Goal: Task Accomplishment & Management: Use online tool/utility

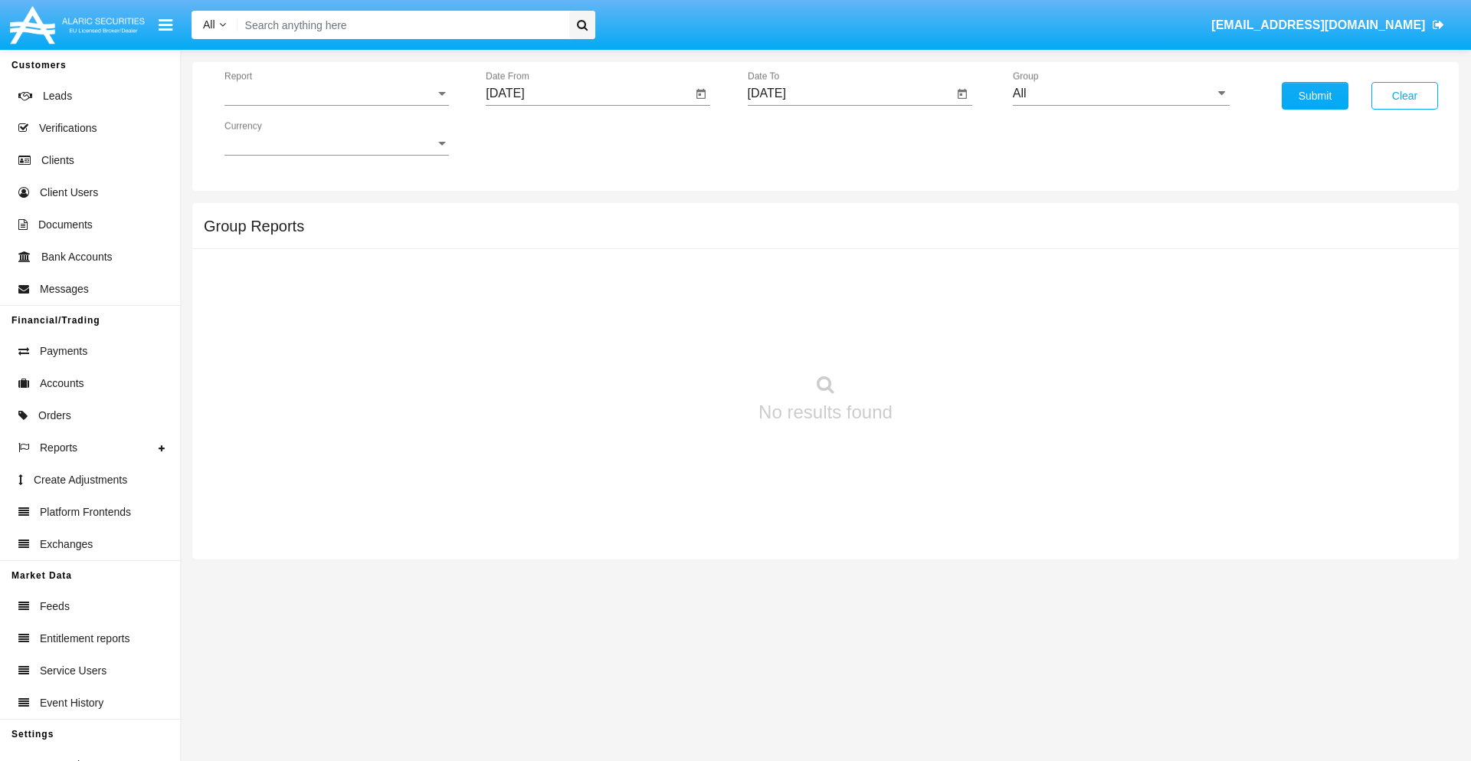
click at [336, 93] on span "Report" at bounding box center [329, 94] width 211 height 14
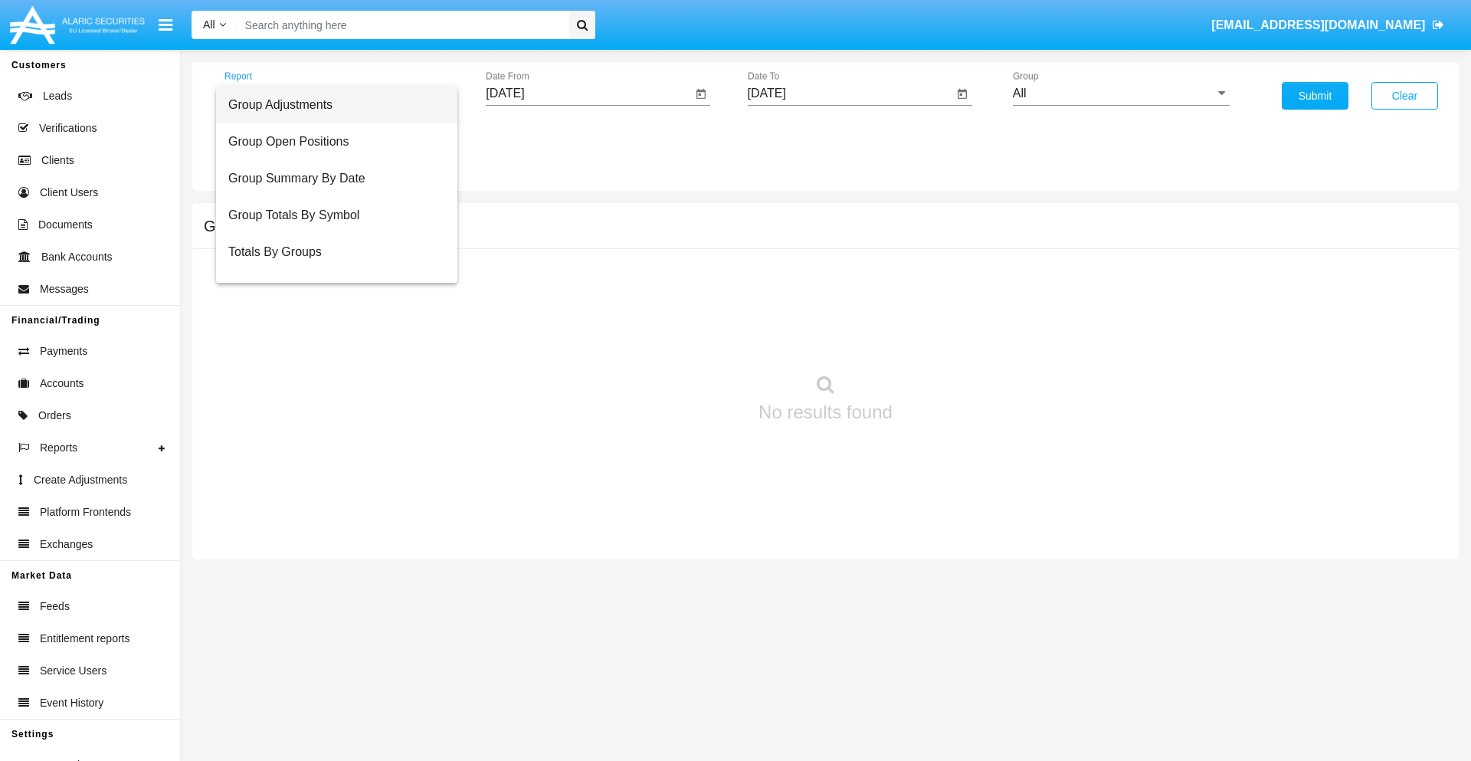
click at [330, 105] on span "Group Adjustments" at bounding box center [336, 105] width 217 height 37
click at [588, 93] on input "[DATE]" at bounding box center [589, 94] width 206 height 14
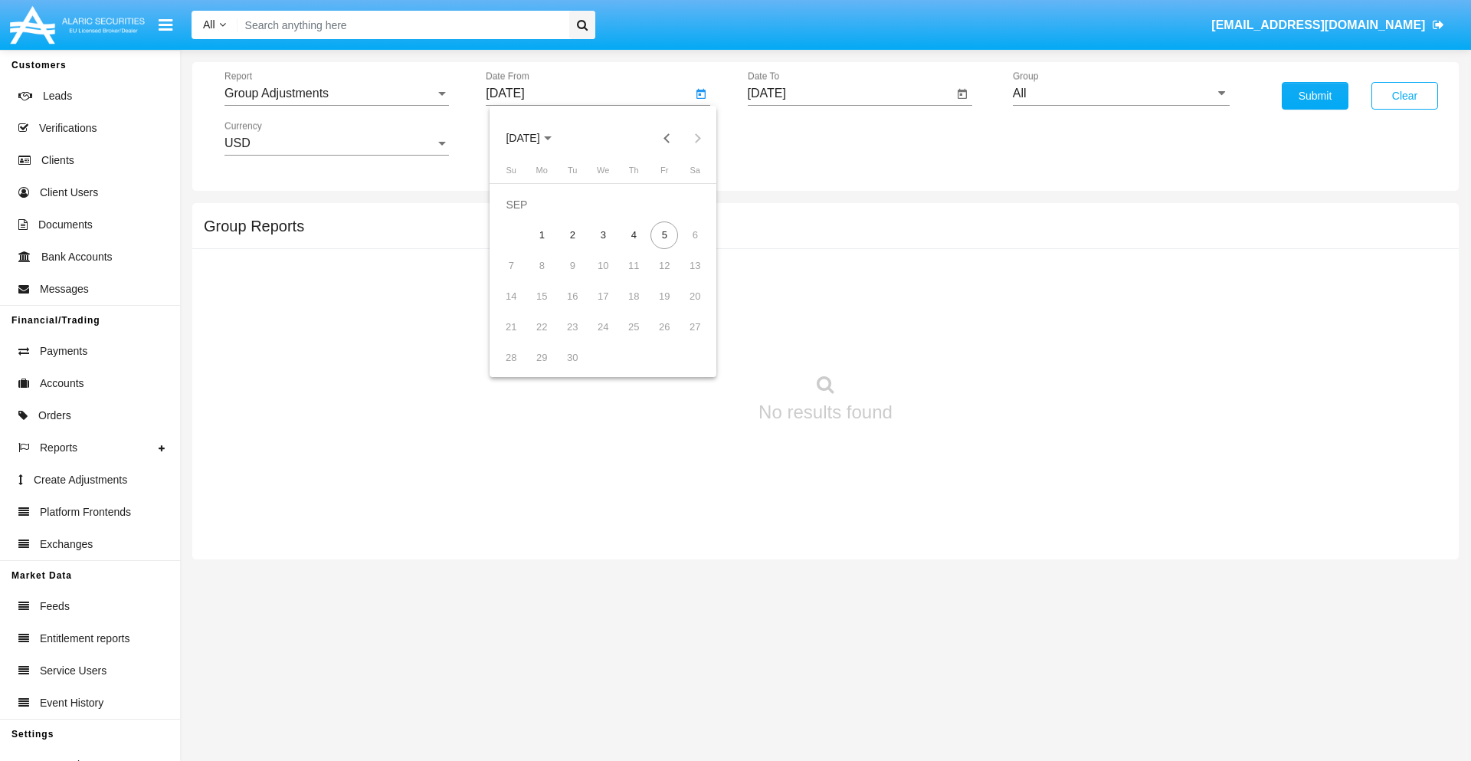
click at [536, 138] on span "[DATE]" at bounding box center [523, 139] width 34 height 12
click at [683, 339] on div "2025" at bounding box center [684, 339] width 48 height 28
click at [576, 247] on div "JUN" at bounding box center [576, 247] width 48 height 28
click at [634, 234] on div "5" at bounding box center [634, 235] width 28 height 28
type input "06/05/25"
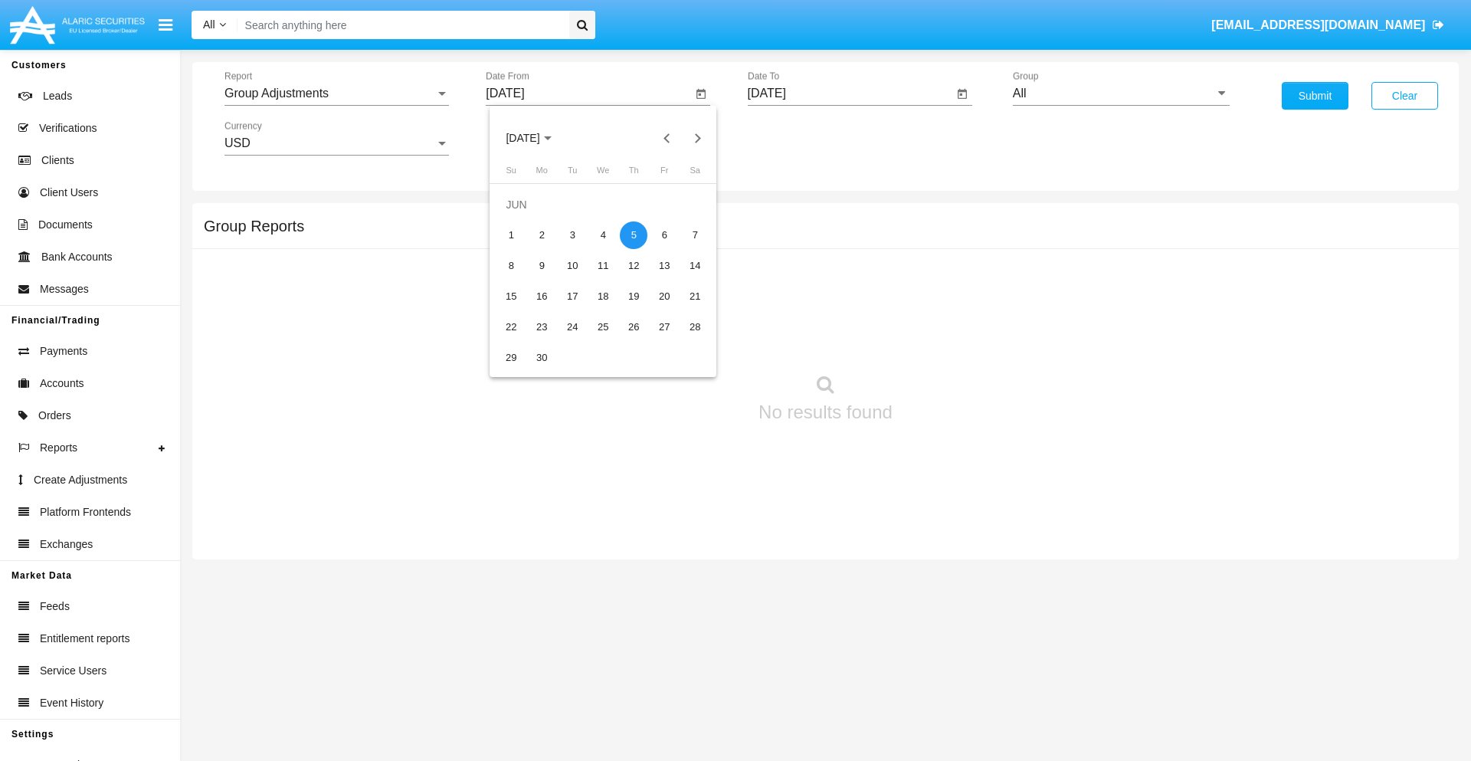
click at [850, 93] on input "[DATE]" at bounding box center [851, 94] width 206 height 14
click at [797, 138] on span "[DATE]" at bounding box center [785, 139] width 34 height 12
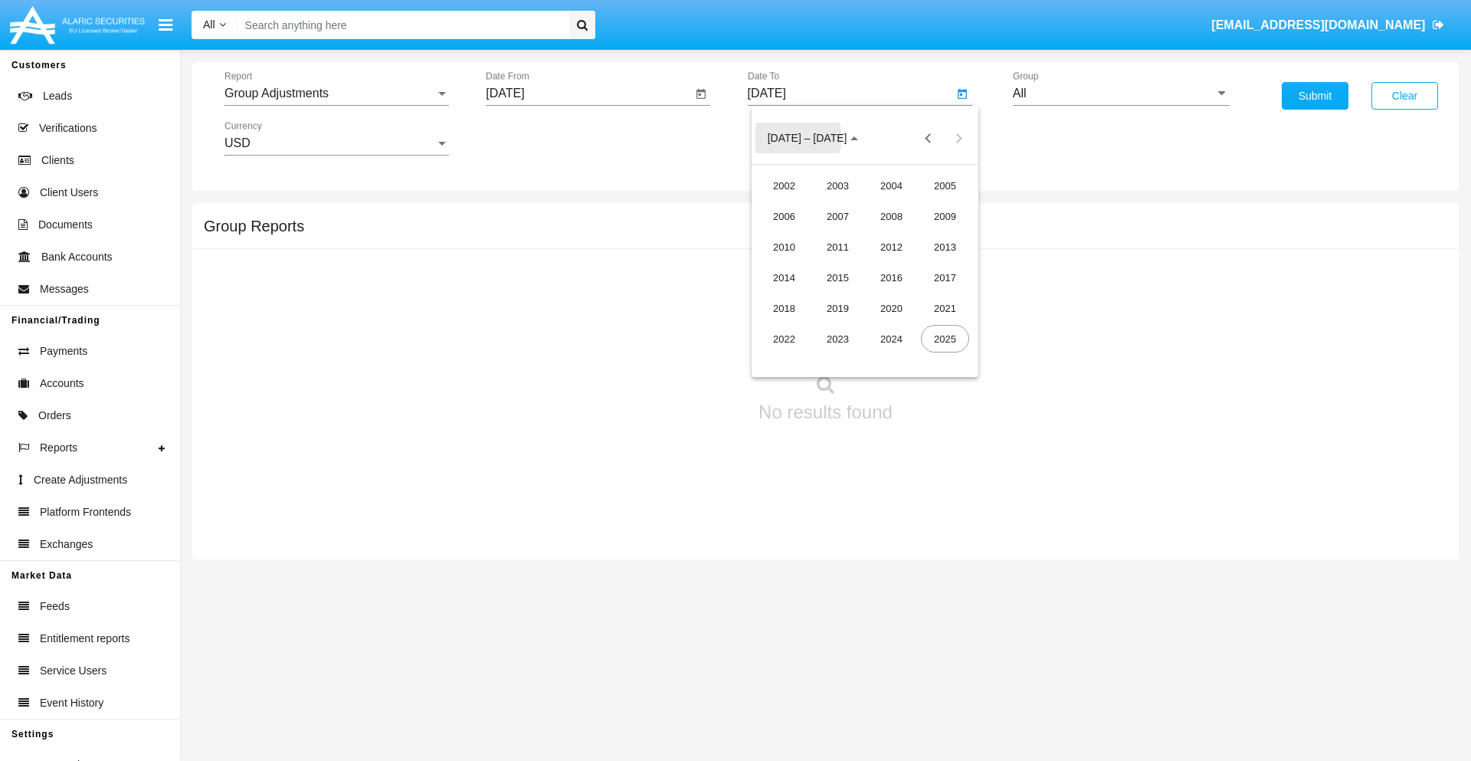
click at [945, 339] on div "2025" at bounding box center [945, 339] width 48 height 28
click at [784, 277] on div "SEP" at bounding box center [784, 278] width 48 height 28
click at [926, 234] on div "5" at bounding box center [926, 235] width 28 height 28
type input "09/05/25"
click at [1121, 93] on input "All" at bounding box center [1121, 94] width 217 height 14
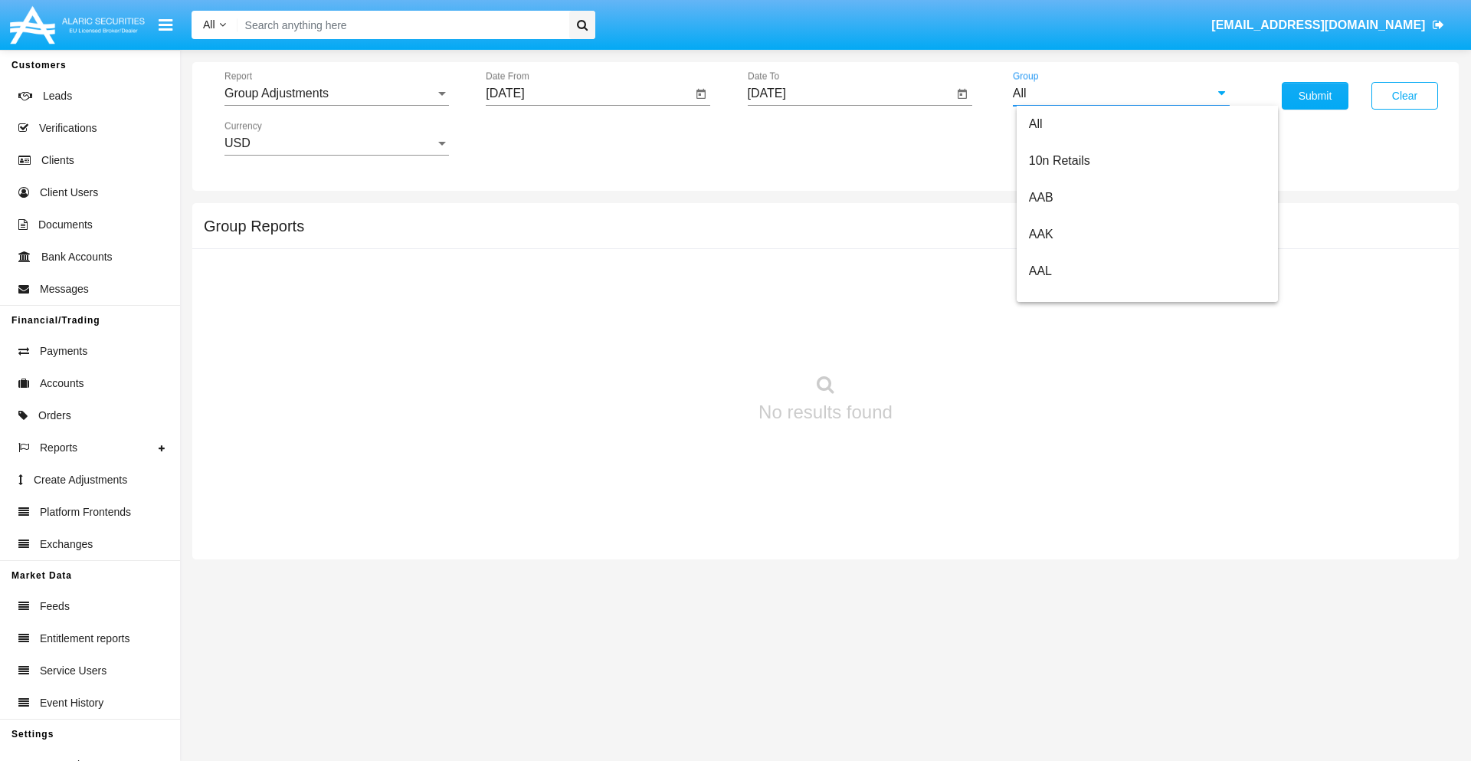
click at [1069, 632] on span "Company AQA" at bounding box center [1069, 638] width 81 height 13
type input "Company AQA"
click at [1315, 96] on button "Submit" at bounding box center [1315, 96] width 67 height 28
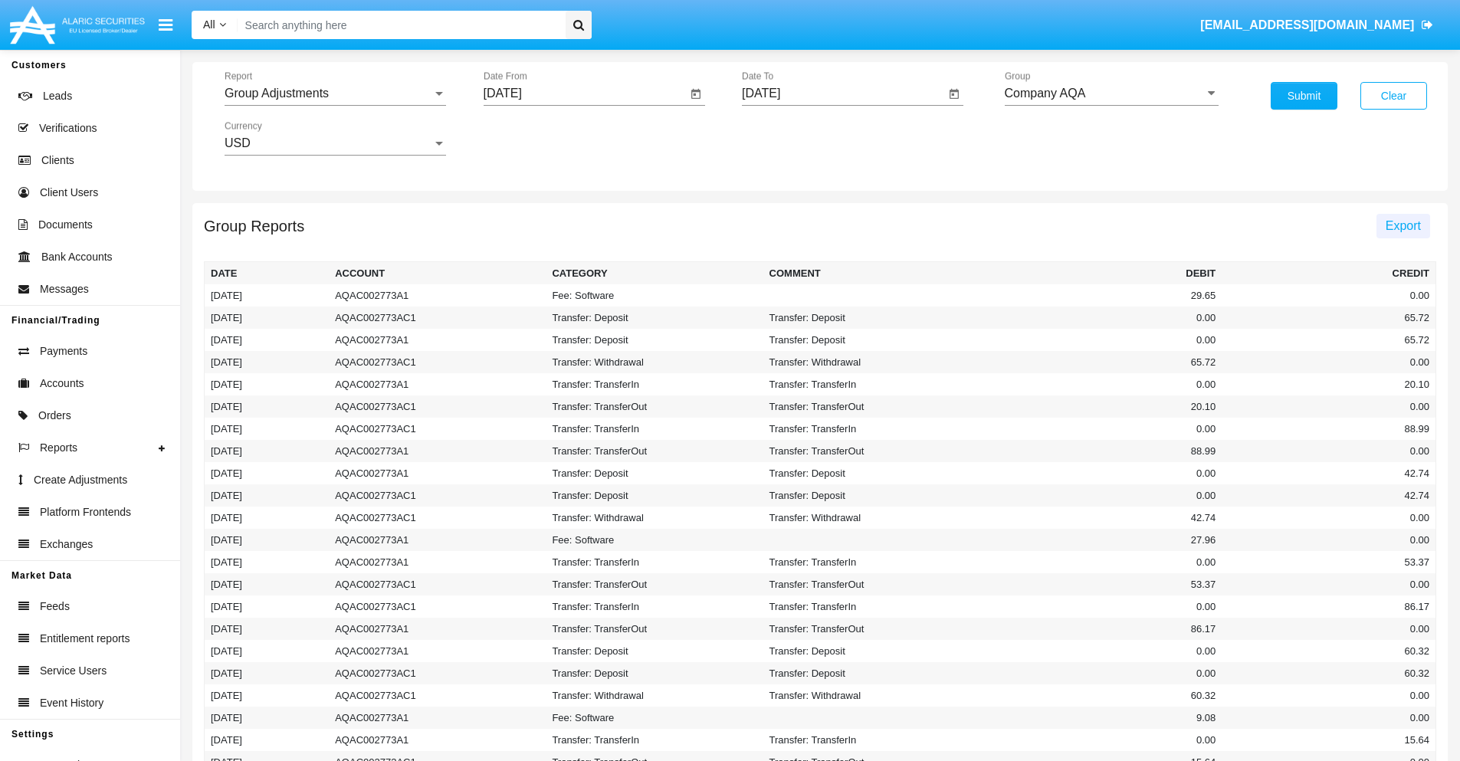
click at [1402, 225] on span "Export" at bounding box center [1402, 225] width 35 height 13
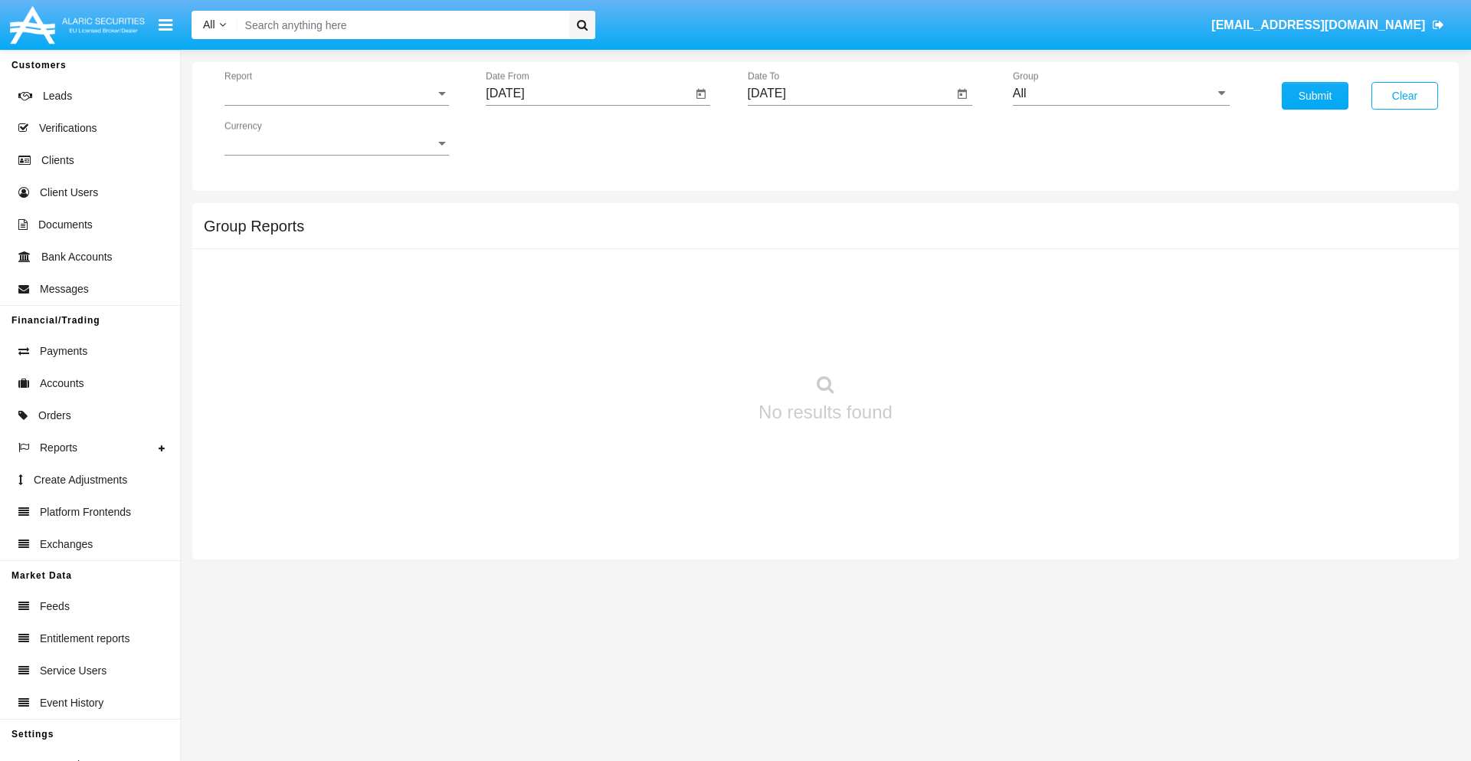
click at [336, 93] on span "Report" at bounding box center [329, 94] width 211 height 14
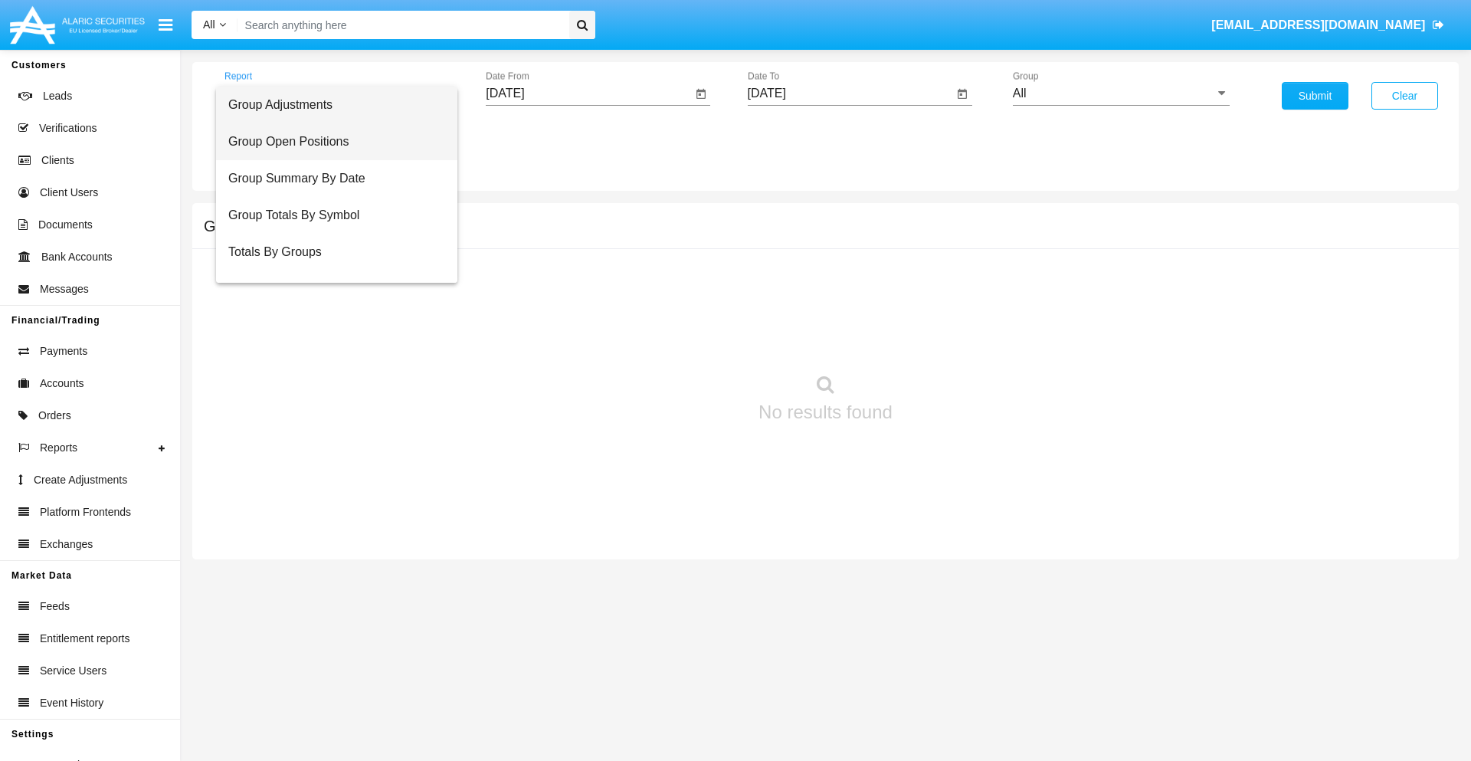
click at [330, 142] on span "Group Open Positions" at bounding box center [336, 141] width 217 height 37
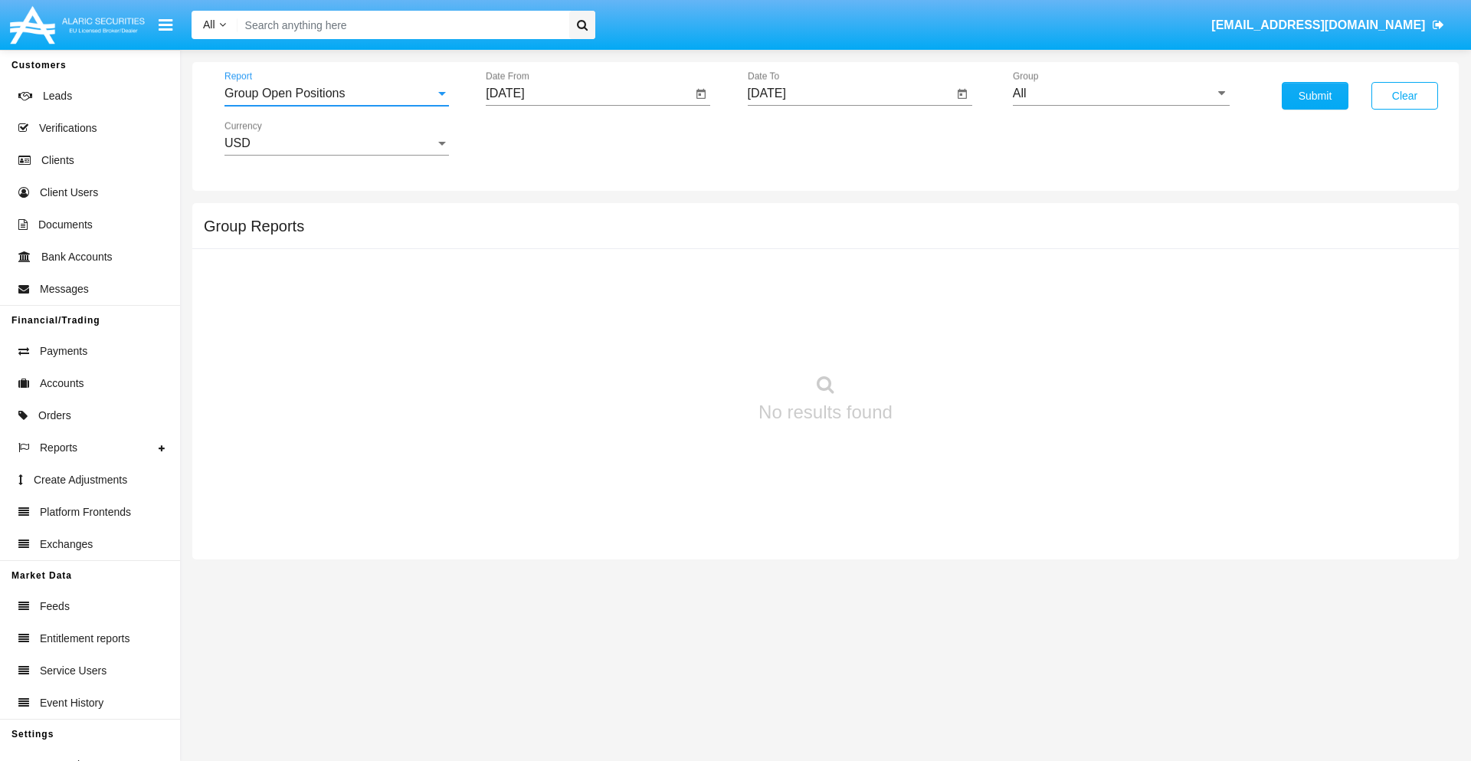
click at [588, 93] on input "[DATE]" at bounding box center [589, 94] width 206 height 14
click at [536, 138] on span "[DATE]" at bounding box center [523, 139] width 34 height 12
click at [683, 339] on div "2025" at bounding box center [684, 339] width 48 height 28
click at [683, 247] on div "AUG" at bounding box center [684, 247] width 48 height 28
click at [572, 234] on div "5" at bounding box center [573, 235] width 28 height 28
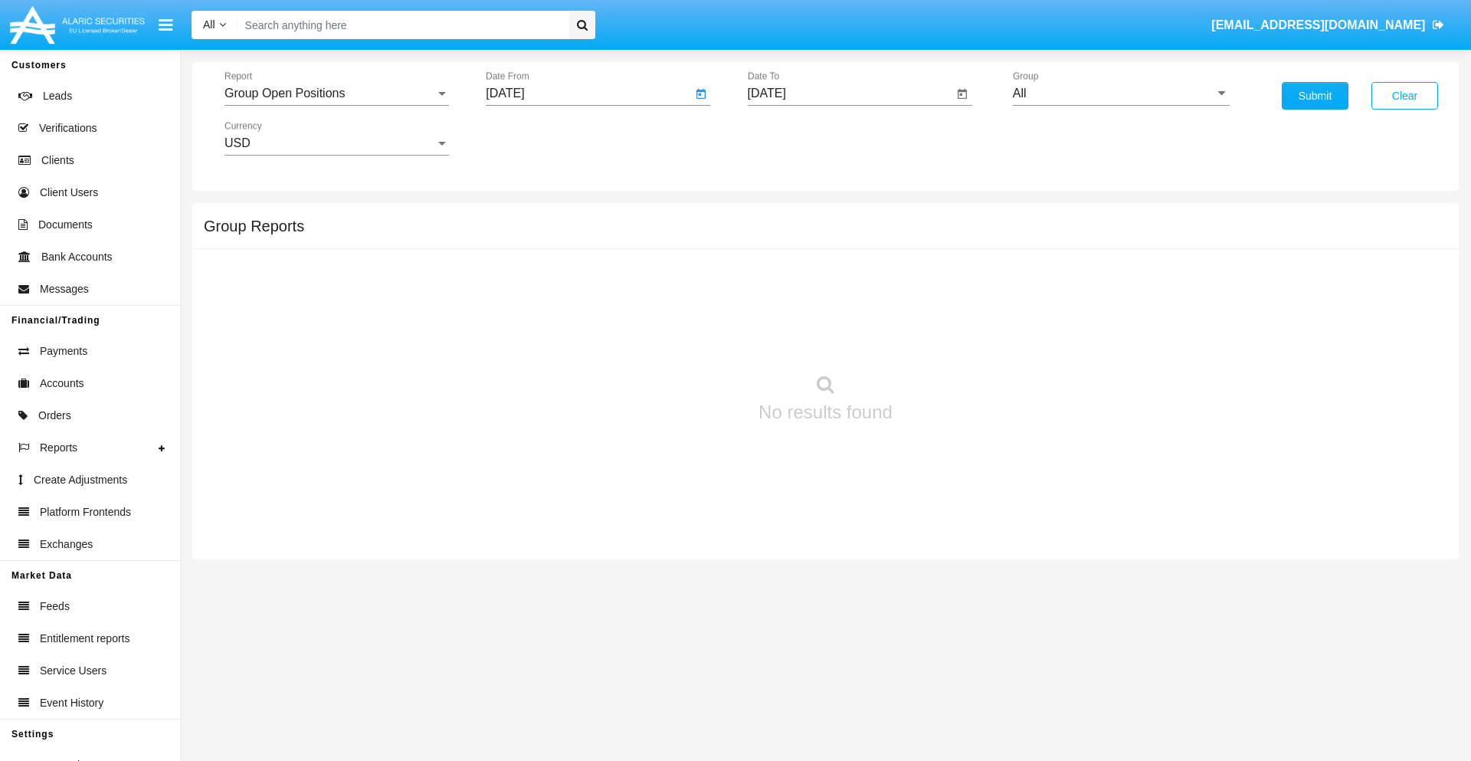
type input "[DATE]"
click at [850, 93] on input "[DATE]" at bounding box center [851, 94] width 206 height 14
click at [797, 138] on span "[DATE]" at bounding box center [785, 139] width 34 height 12
click at [945, 339] on div "2025" at bounding box center [945, 339] width 48 height 28
click at [784, 277] on div "SEP" at bounding box center [784, 278] width 48 height 28
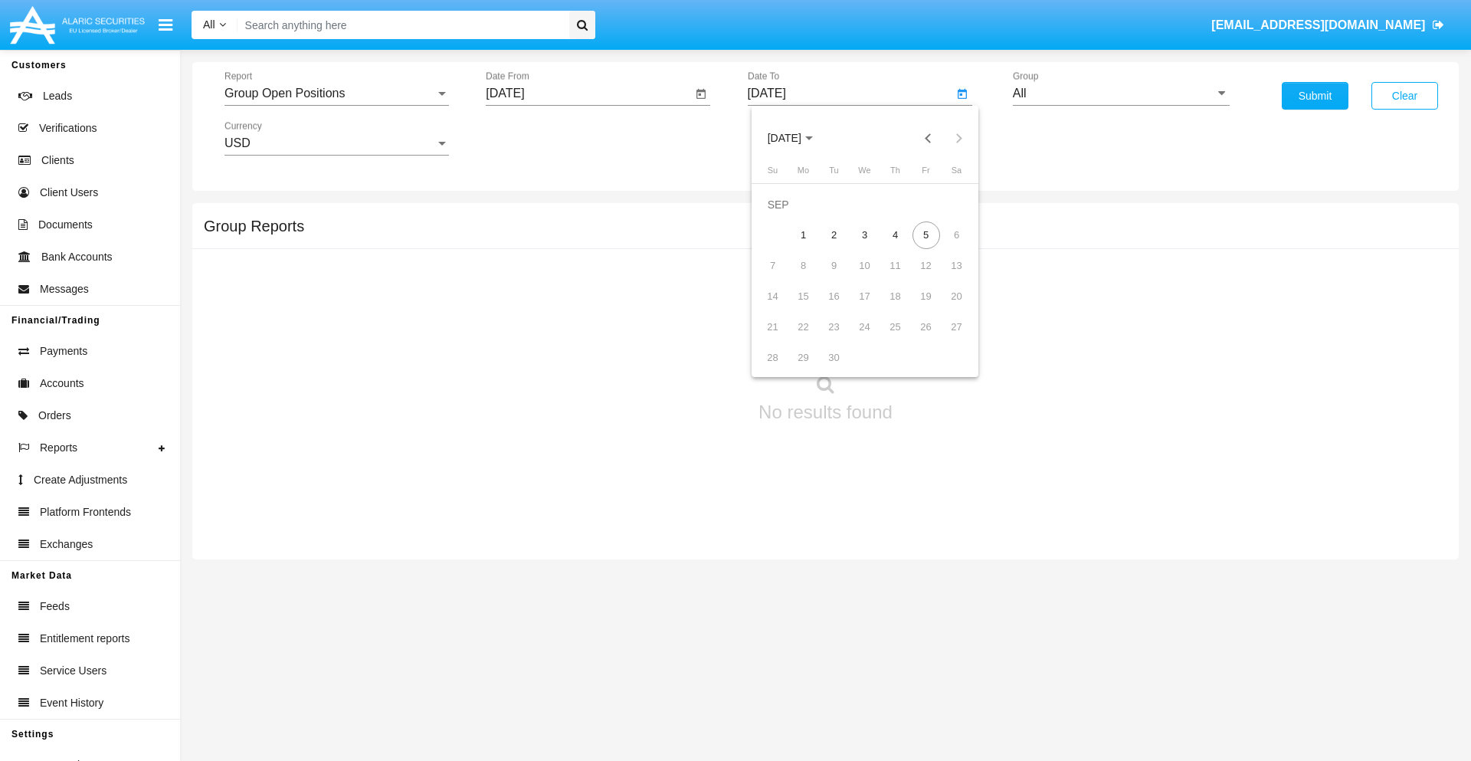
click at [926, 234] on div "5" at bounding box center [926, 235] width 28 height 28
type input "[DATE]"
click at [1121, 93] on input "All" at bounding box center [1121, 94] width 217 height 14
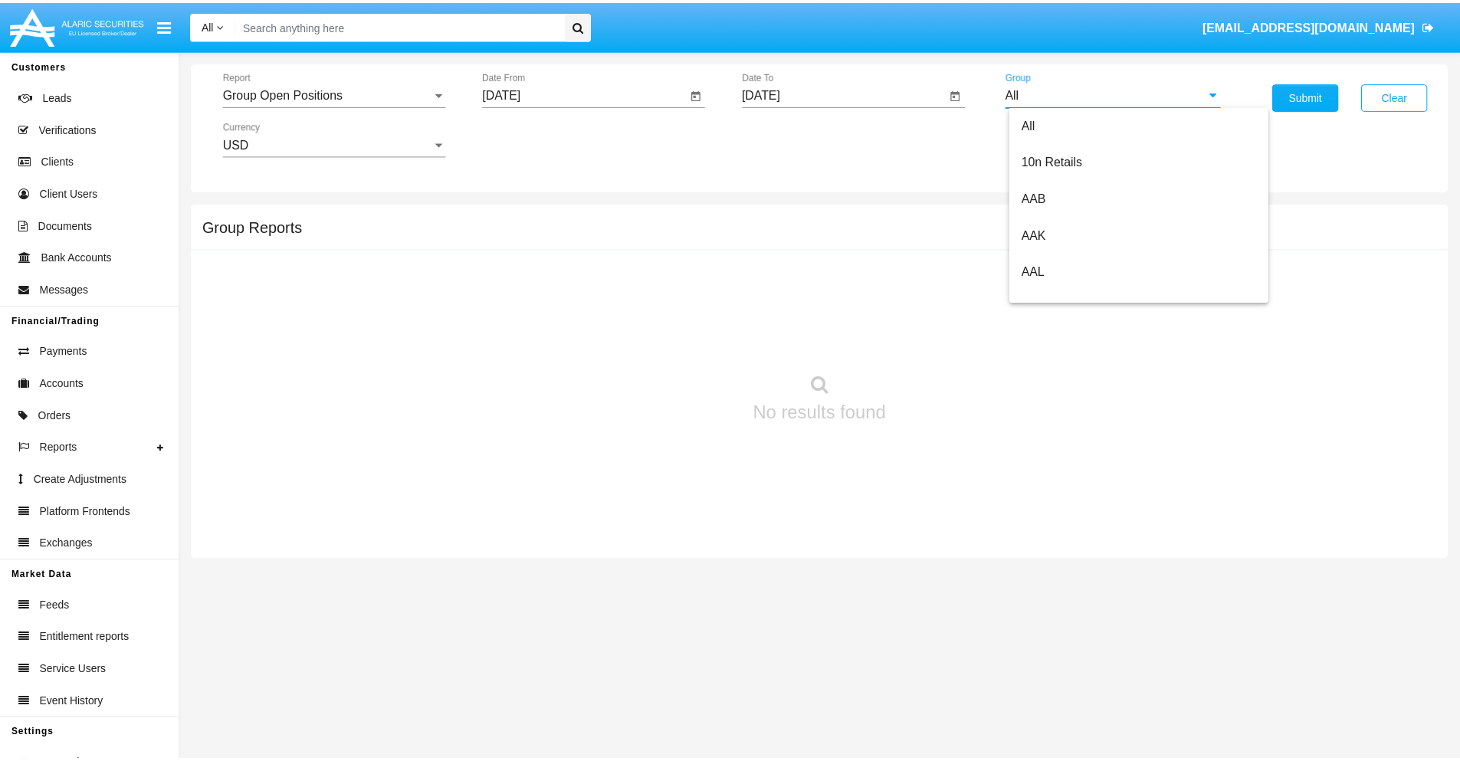
scroll to position [821, 0]
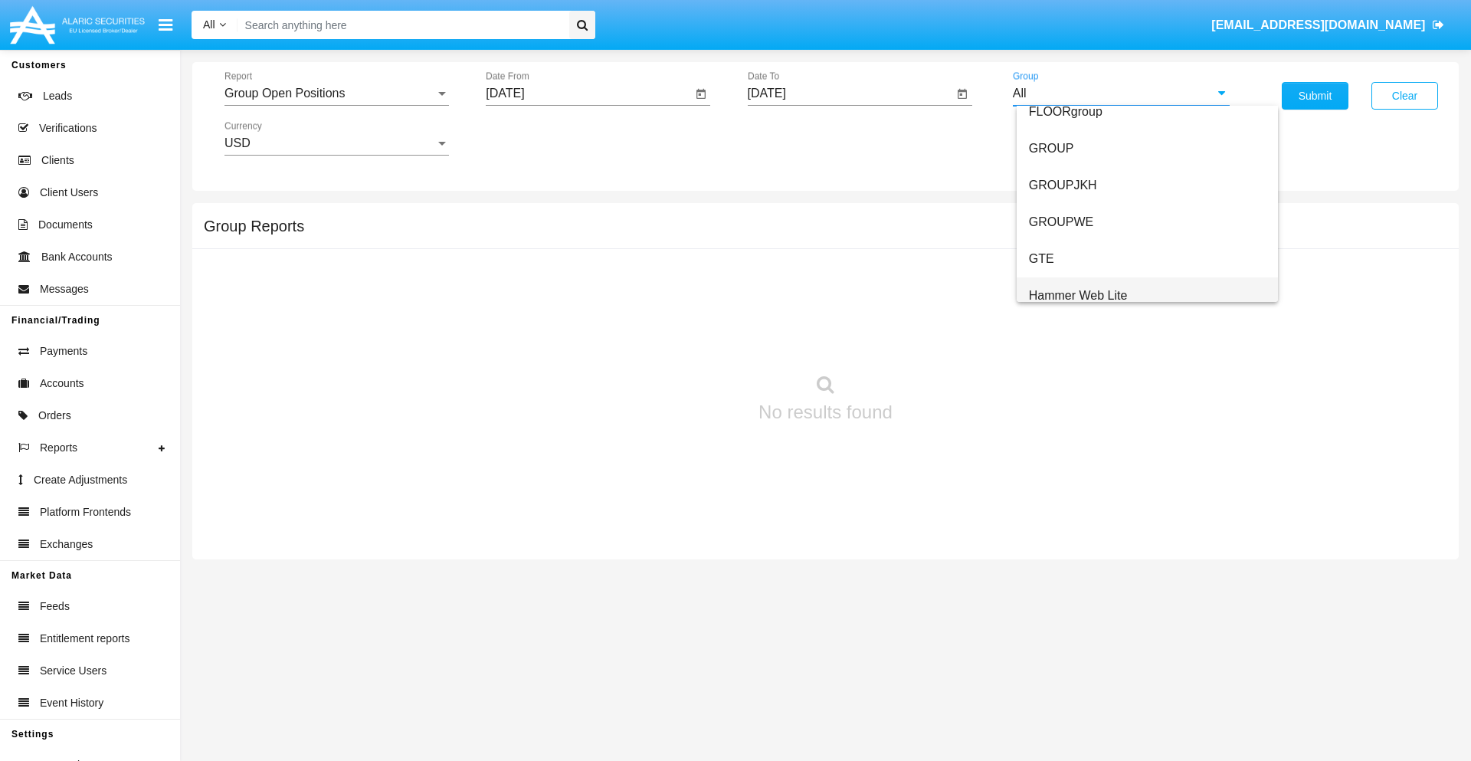
click at [1078, 295] on span "Hammer Web Lite" at bounding box center [1078, 295] width 99 height 13
type input "Hammer Web Lite"
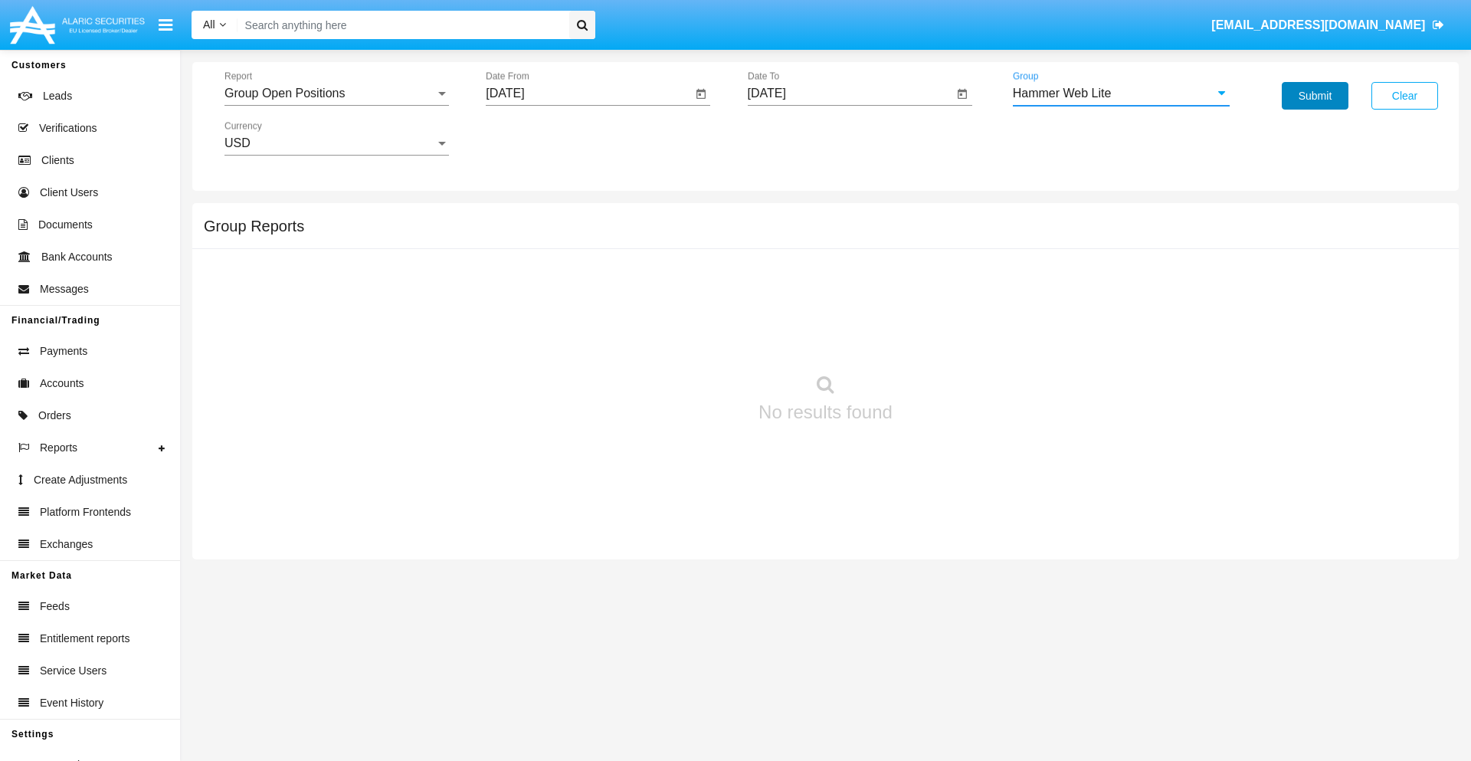
click at [1315, 96] on button "Submit" at bounding box center [1315, 96] width 67 height 28
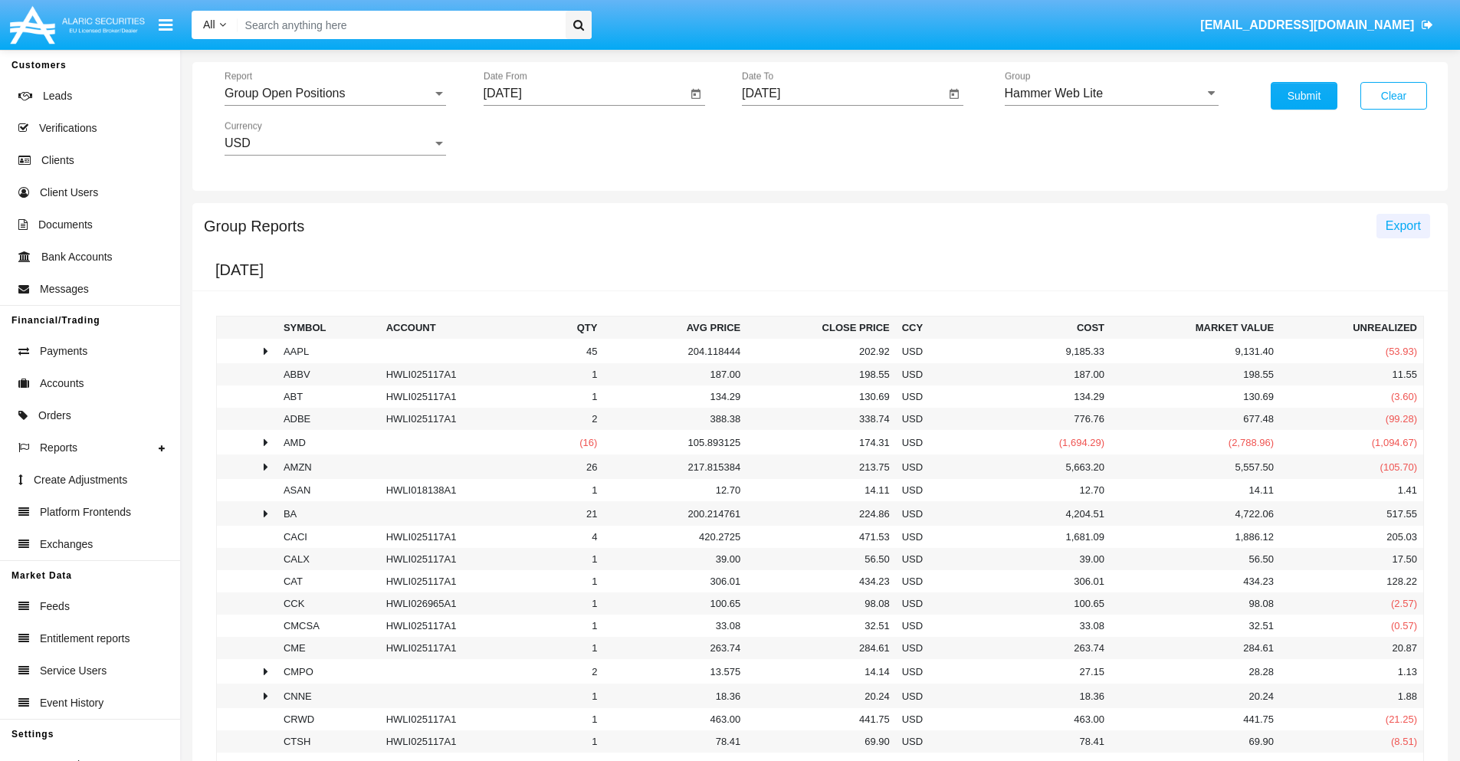
click at [1402, 225] on span "Export" at bounding box center [1402, 225] width 35 height 13
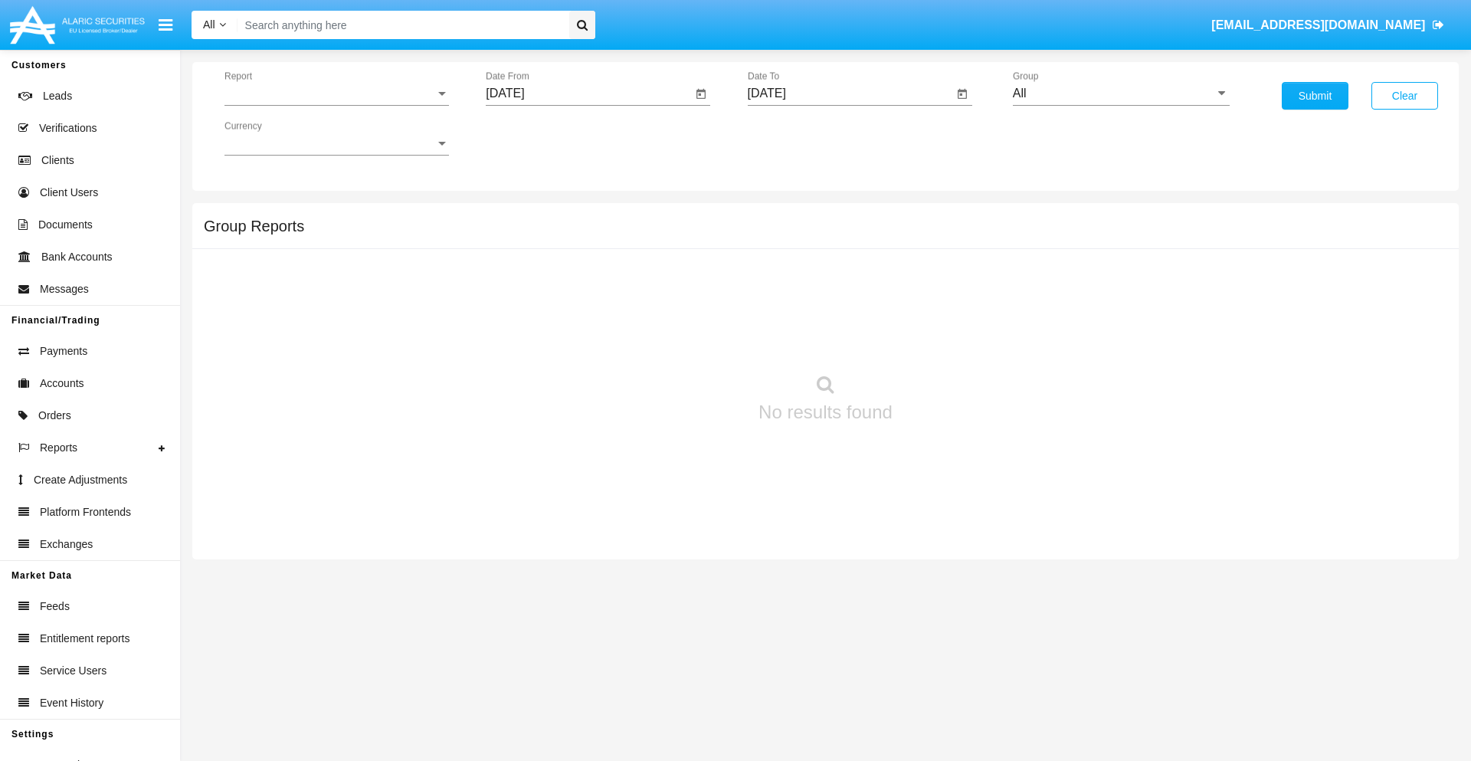
click at [336, 93] on span "Report" at bounding box center [329, 94] width 211 height 14
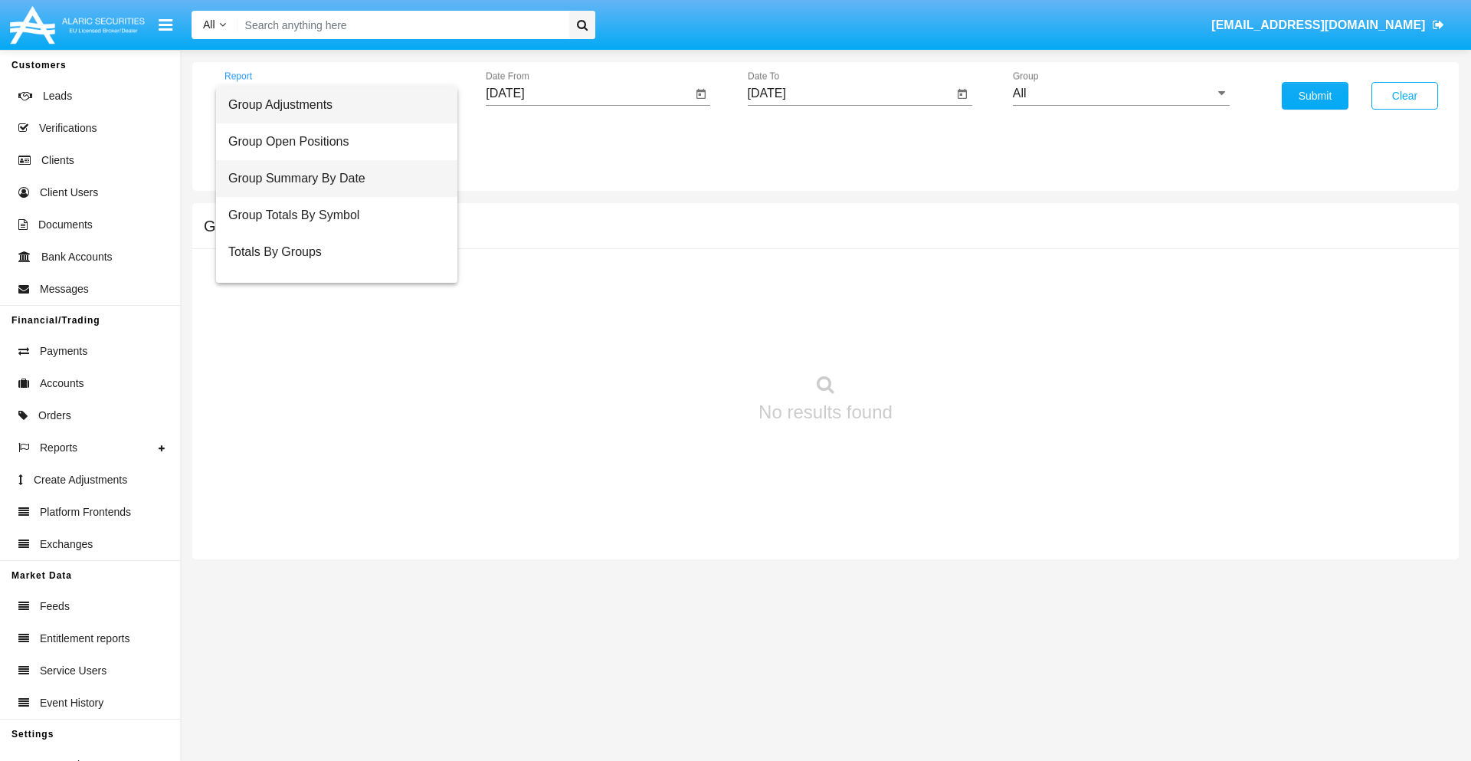
click at [330, 179] on span "Group Summary By Date" at bounding box center [336, 178] width 217 height 37
click at [588, 93] on input "[DATE]" at bounding box center [589, 94] width 206 height 14
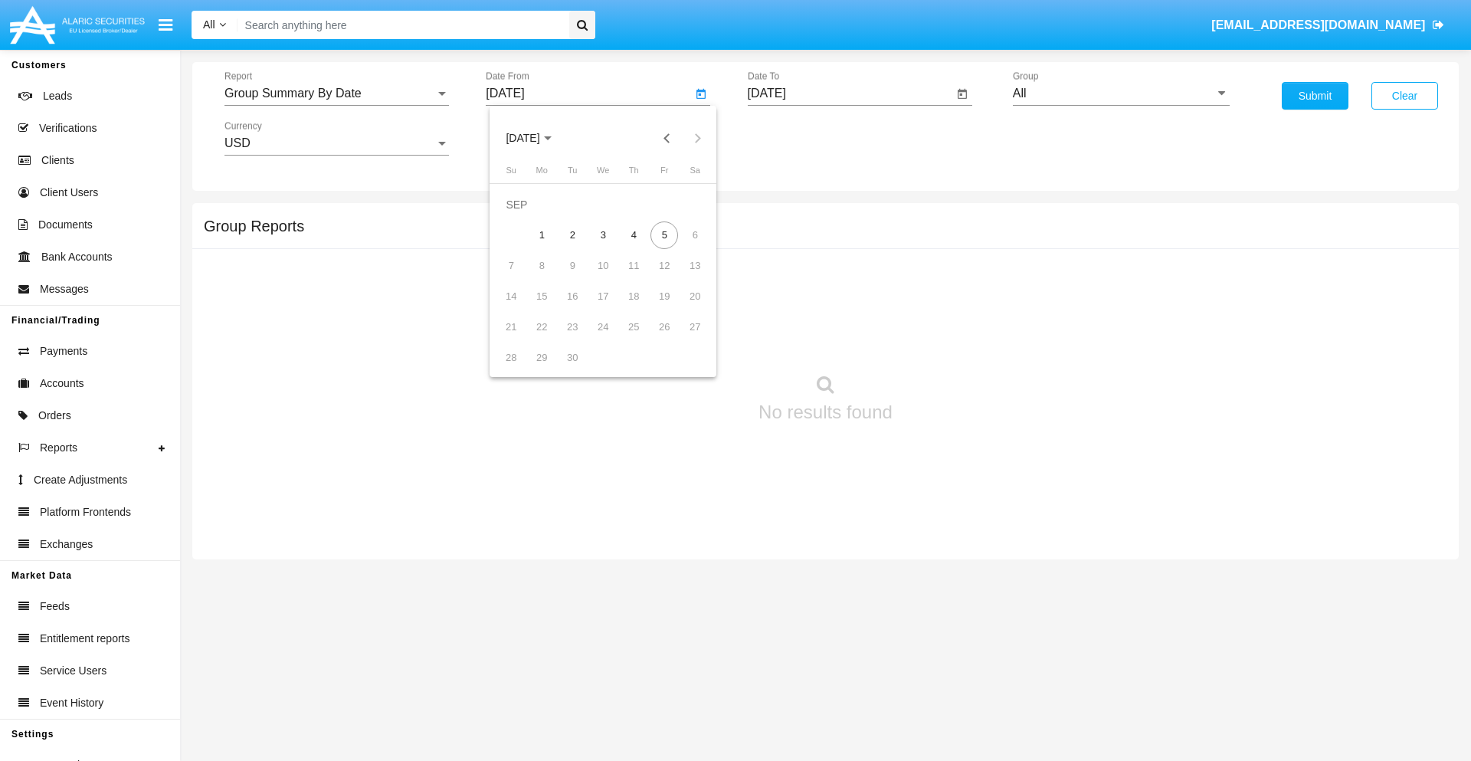
click at [536, 138] on span "[DATE]" at bounding box center [523, 139] width 34 height 12
click at [683, 339] on div "2025" at bounding box center [684, 339] width 48 height 28
click at [683, 247] on div "AUG" at bounding box center [684, 247] width 48 height 28
click at [572, 234] on div "5" at bounding box center [573, 235] width 28 height 28
type input "[DATE]"
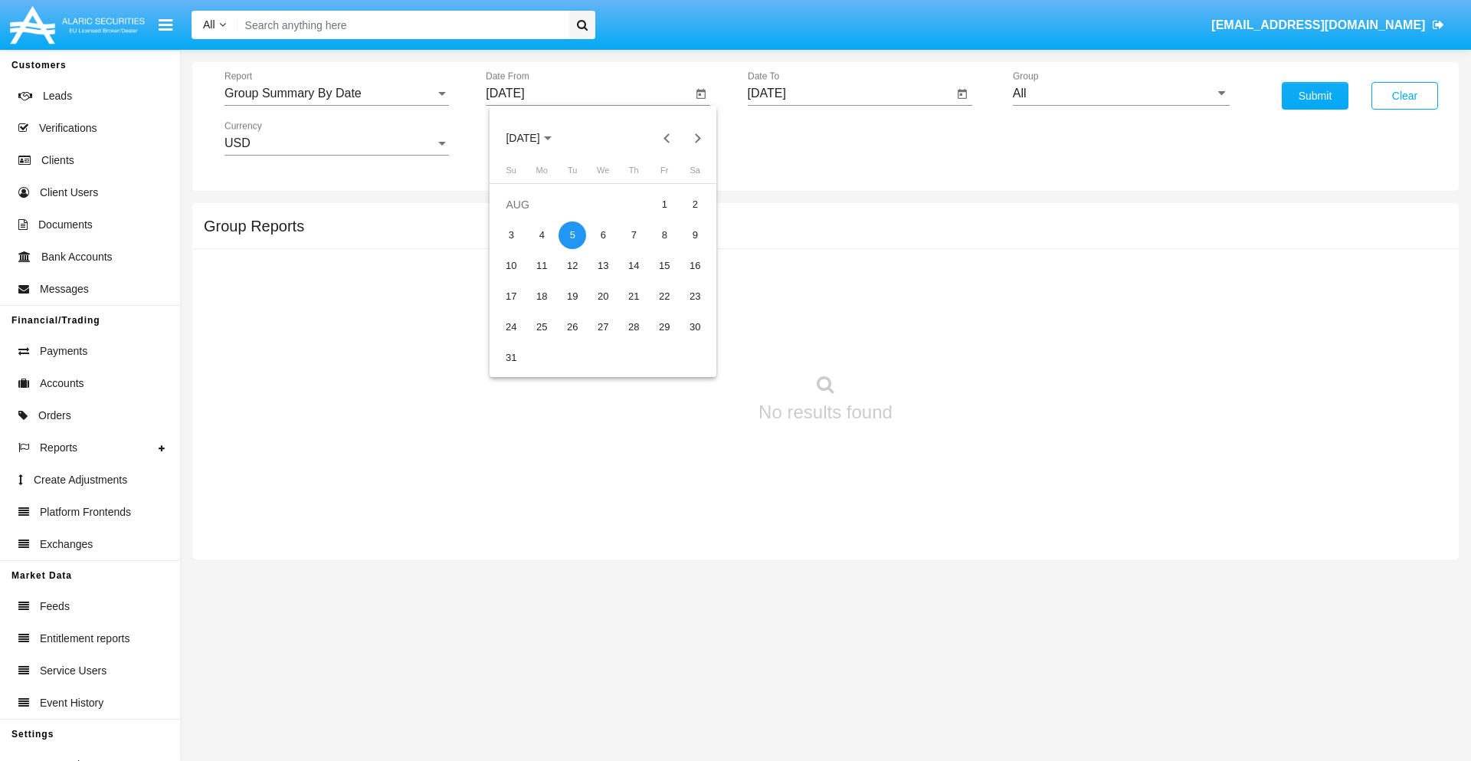
click at [850, 93] on input "[DATE]" at bounding box center [851, 94] width 206 height 14
click at [797, 138] on span "[DATE]" at bounding box center [785, 139] width 34 height 12
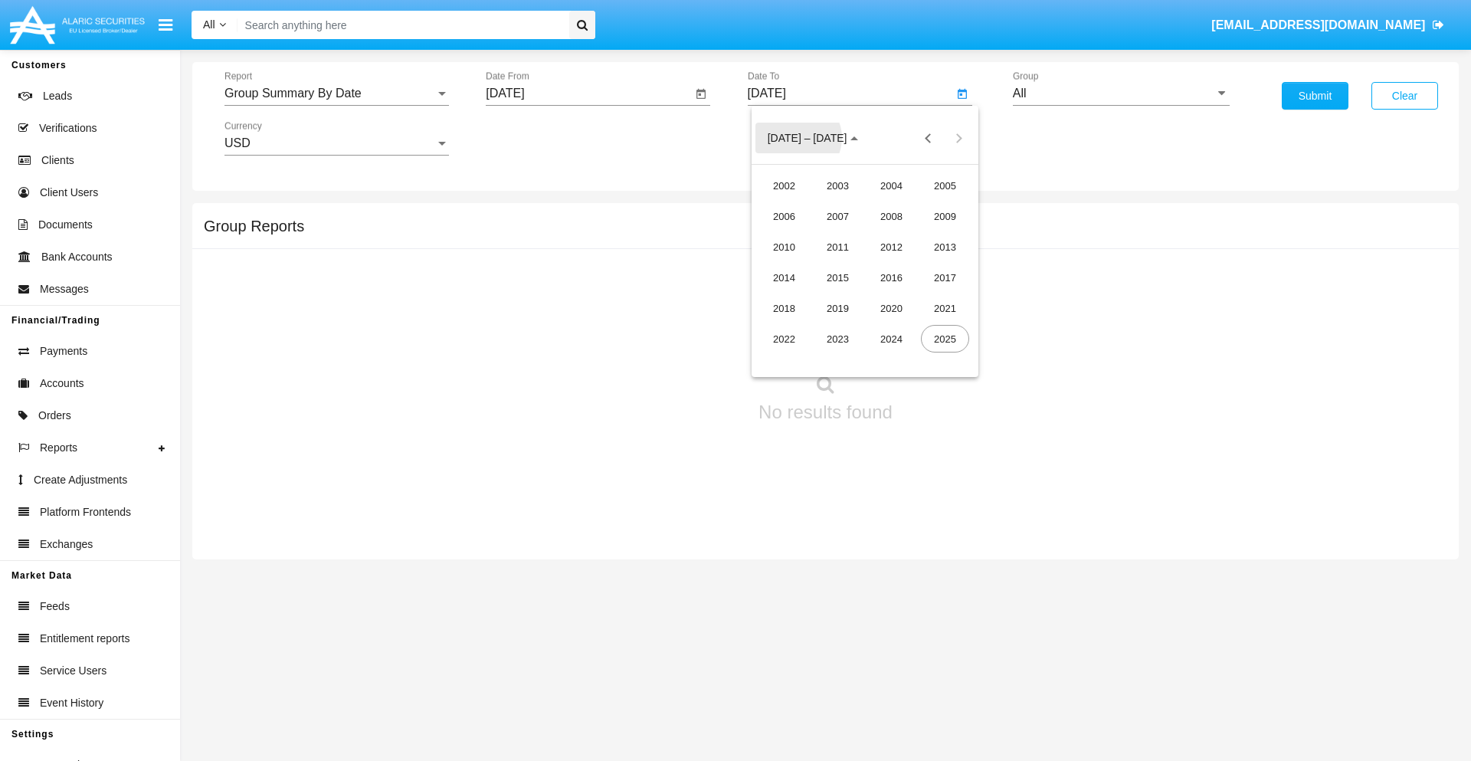
click at [945, 339] on div "2025" at bounding box center [945, 339] width 48 height 28
click at [784, 277] on div "SEP" at bounding box center [784, 278] width 48 height 28
click at [926, 234] on div "5" at bounding box center [926, 235] width 28 height 28
type input "[DATE]"
click at [1121, 93] on input "All" at bounding box center [1121, 94] width 217 height 14
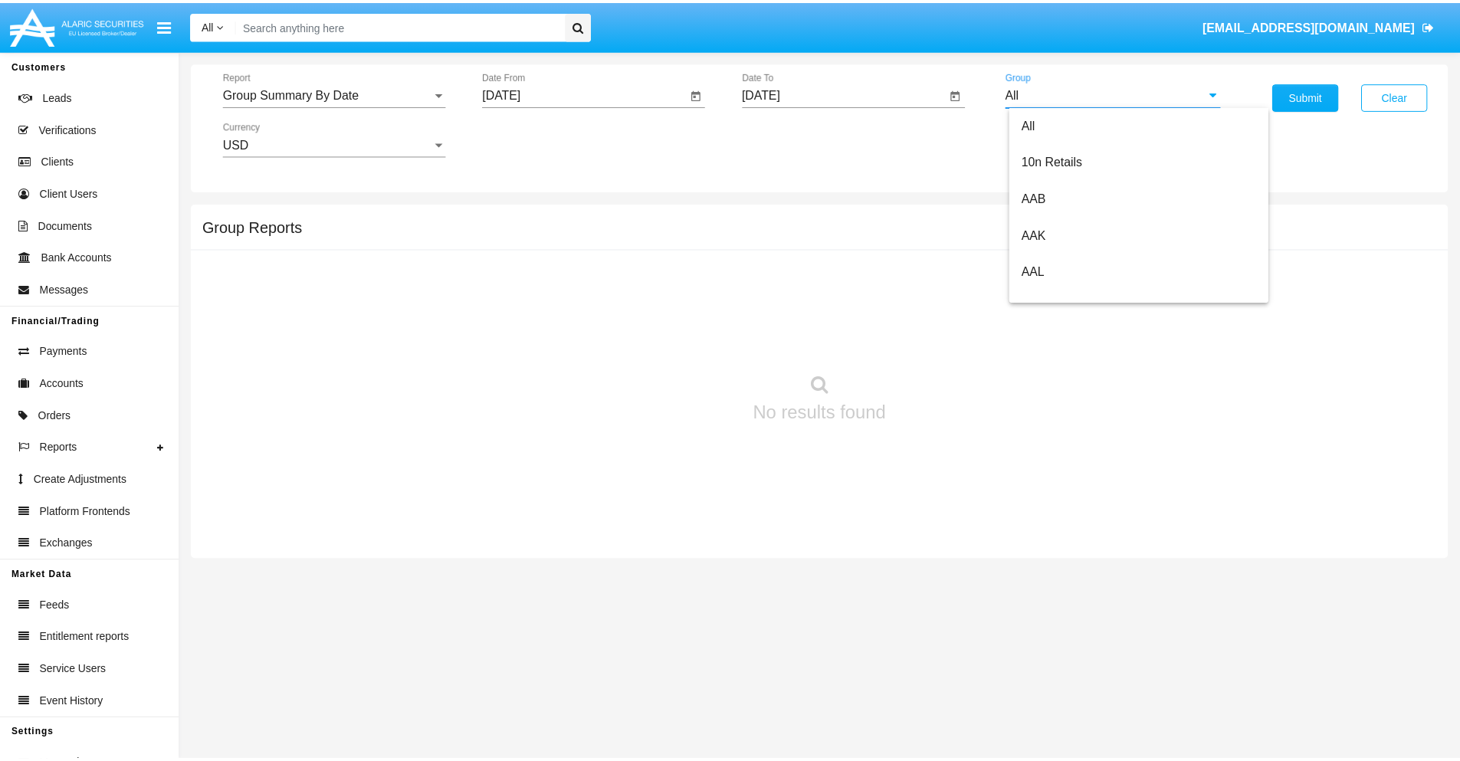
scroll to position [821, 0]
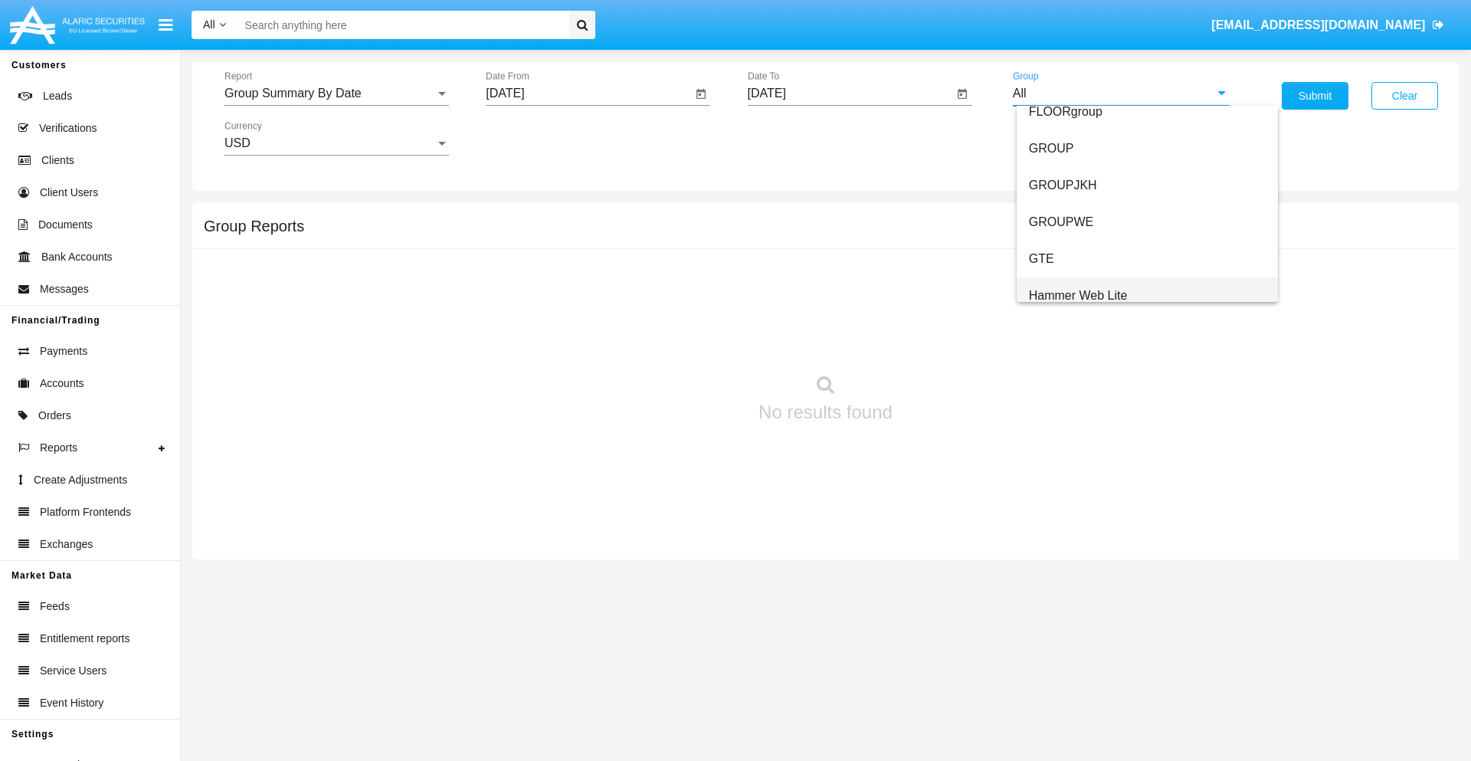
click at [1078, 295] on span "Hammer Web Lite" at bounding box center [1078, 295] width 99 height 13
type input "Hammer Web Lite"
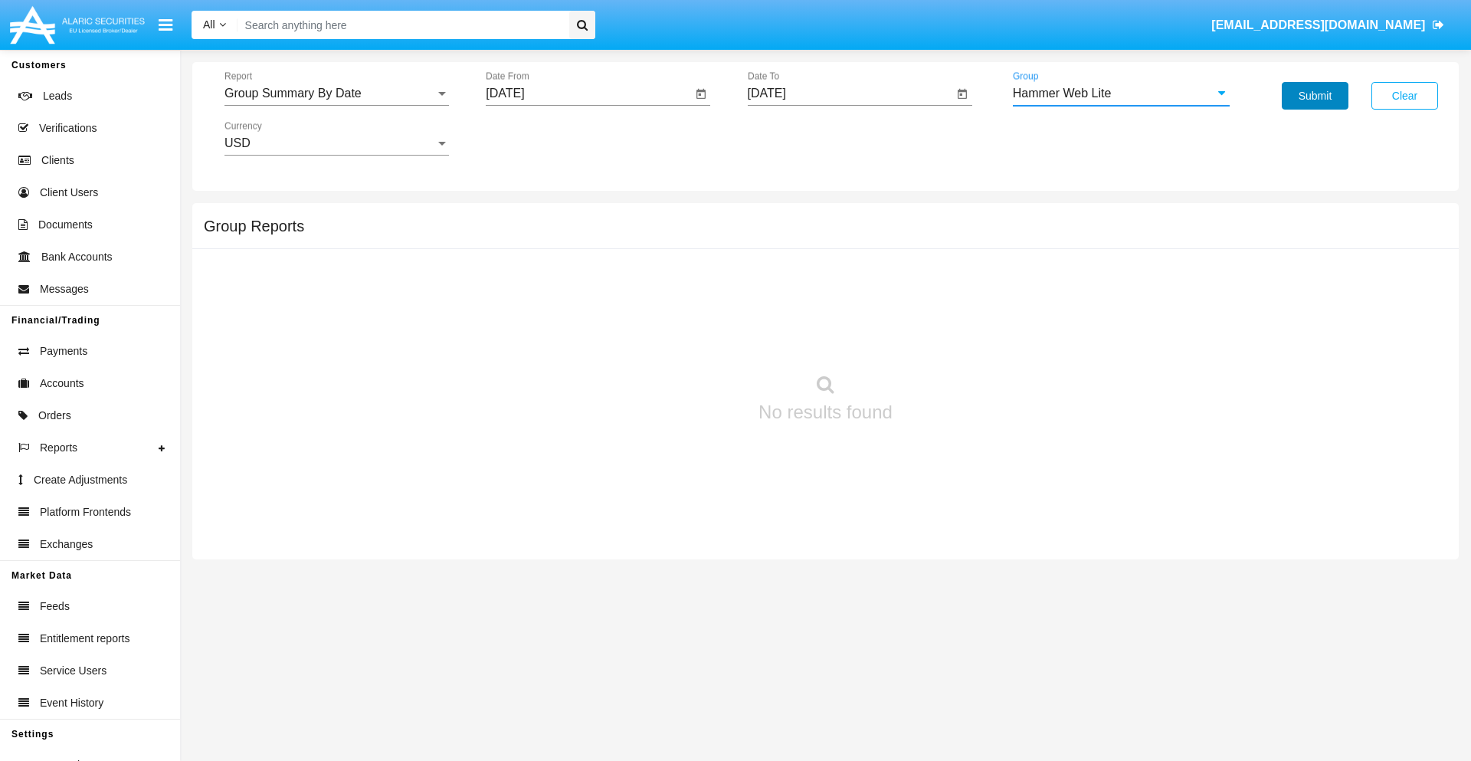
click at [1315, 96] on button "Submit" at bounding box center [1315, 96] width 67 height 28
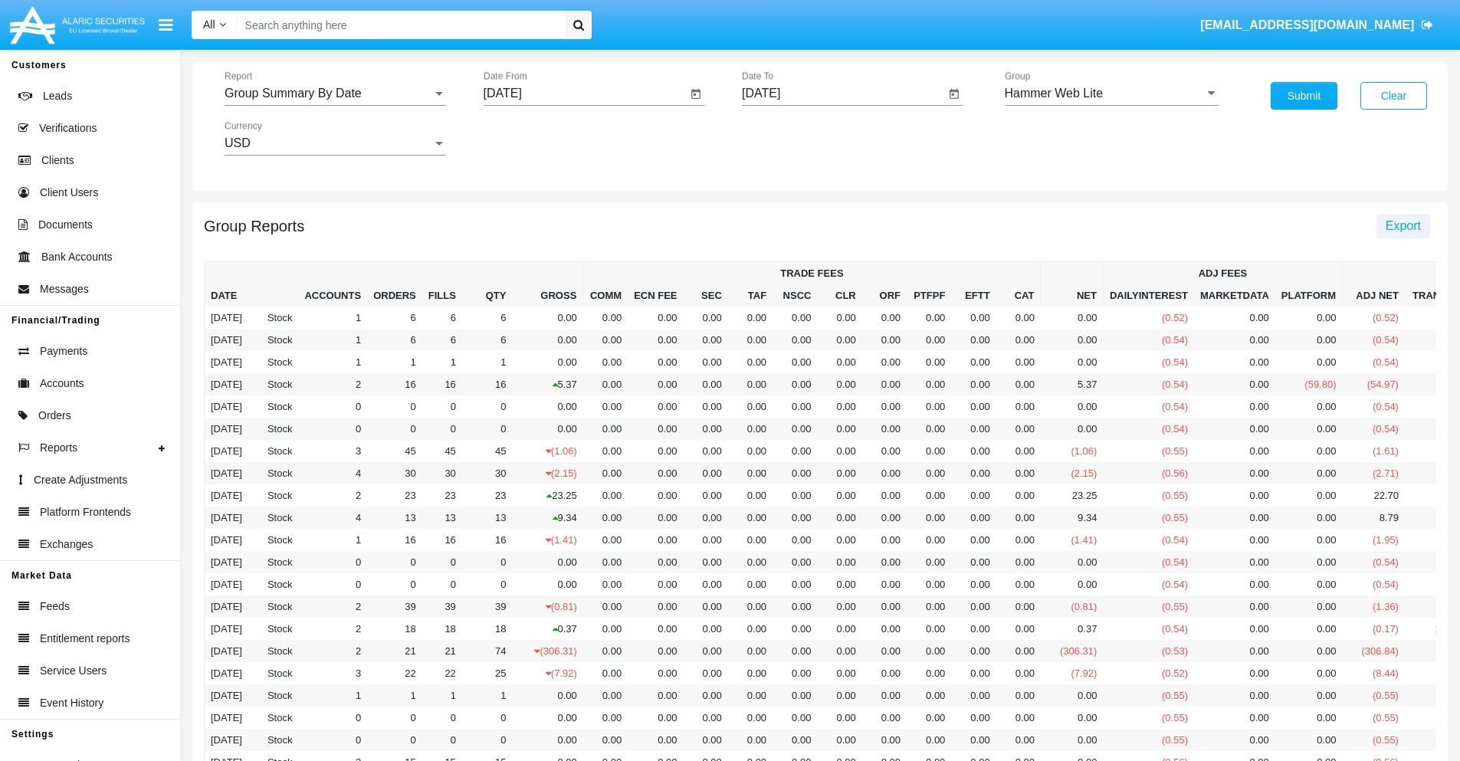
click at [1402, 225] on span "Export" at bounding box center [1402, 225] width 35 height 13
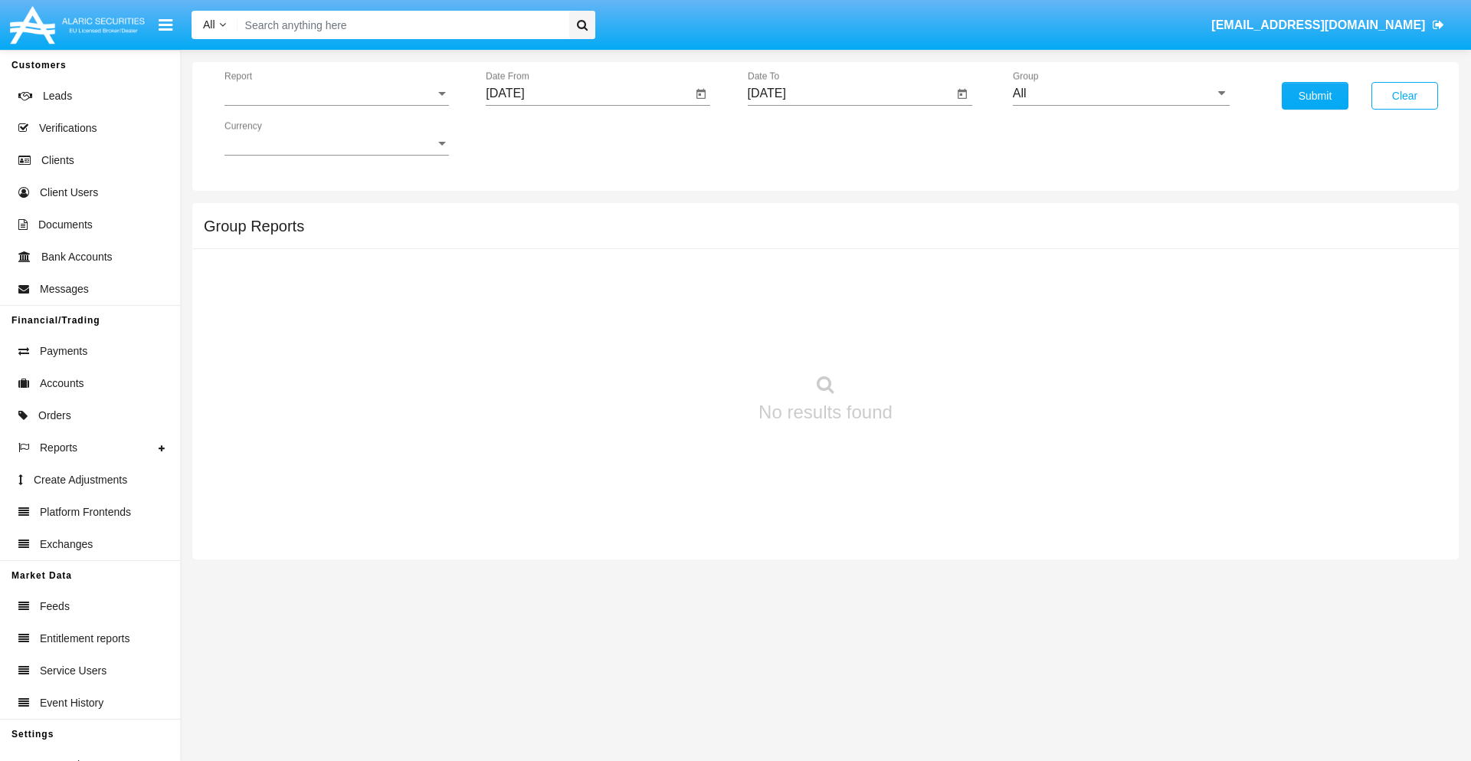
click at [336, 93] on span "Report" at bounding box center [329, 94] width 211 height 14
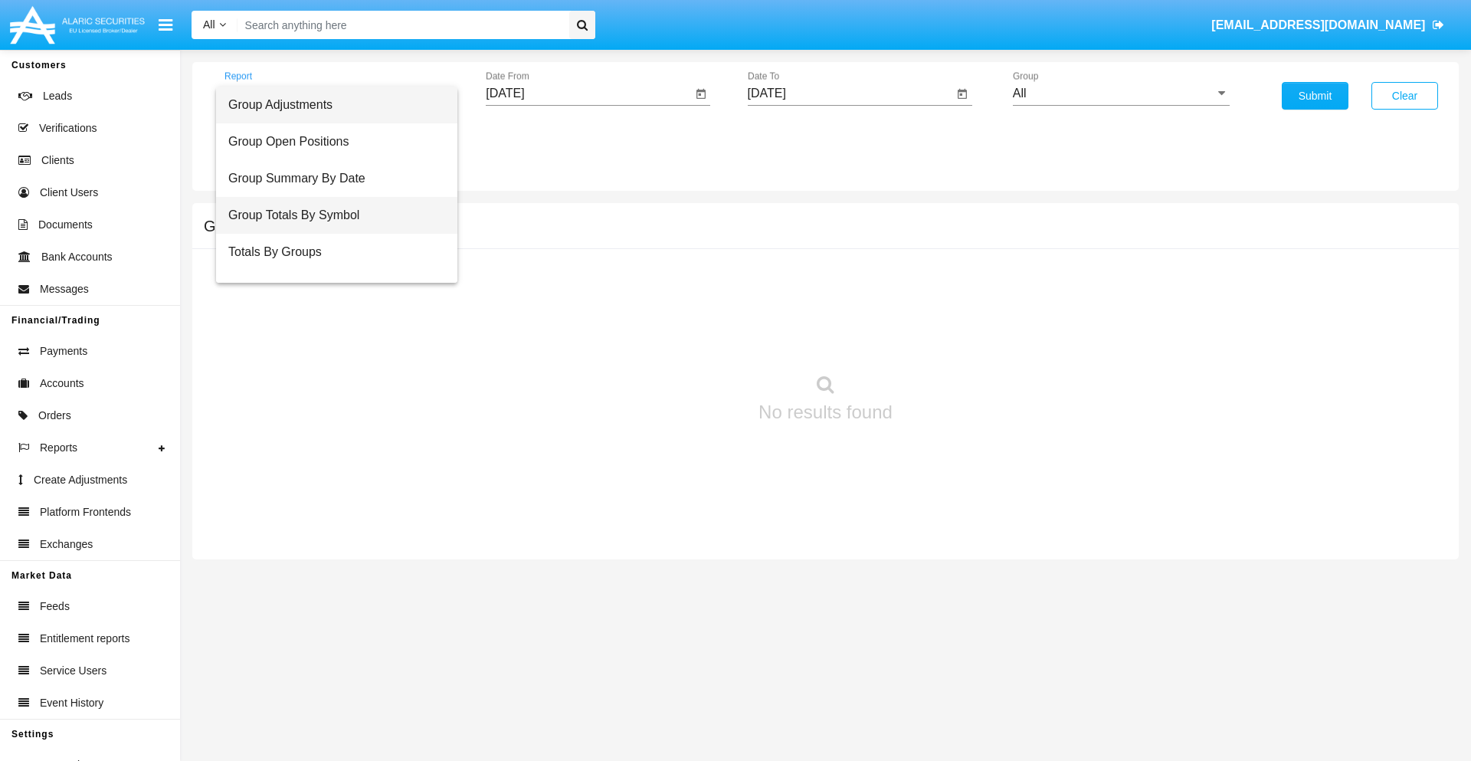
click at [330, 215] on span "Group Totals By Symbol" at bounding box center [336, 215] width 217 height 37
click at [588, 93] on input "[DATE]" at bounding box center [589, 94] width 206 height 14
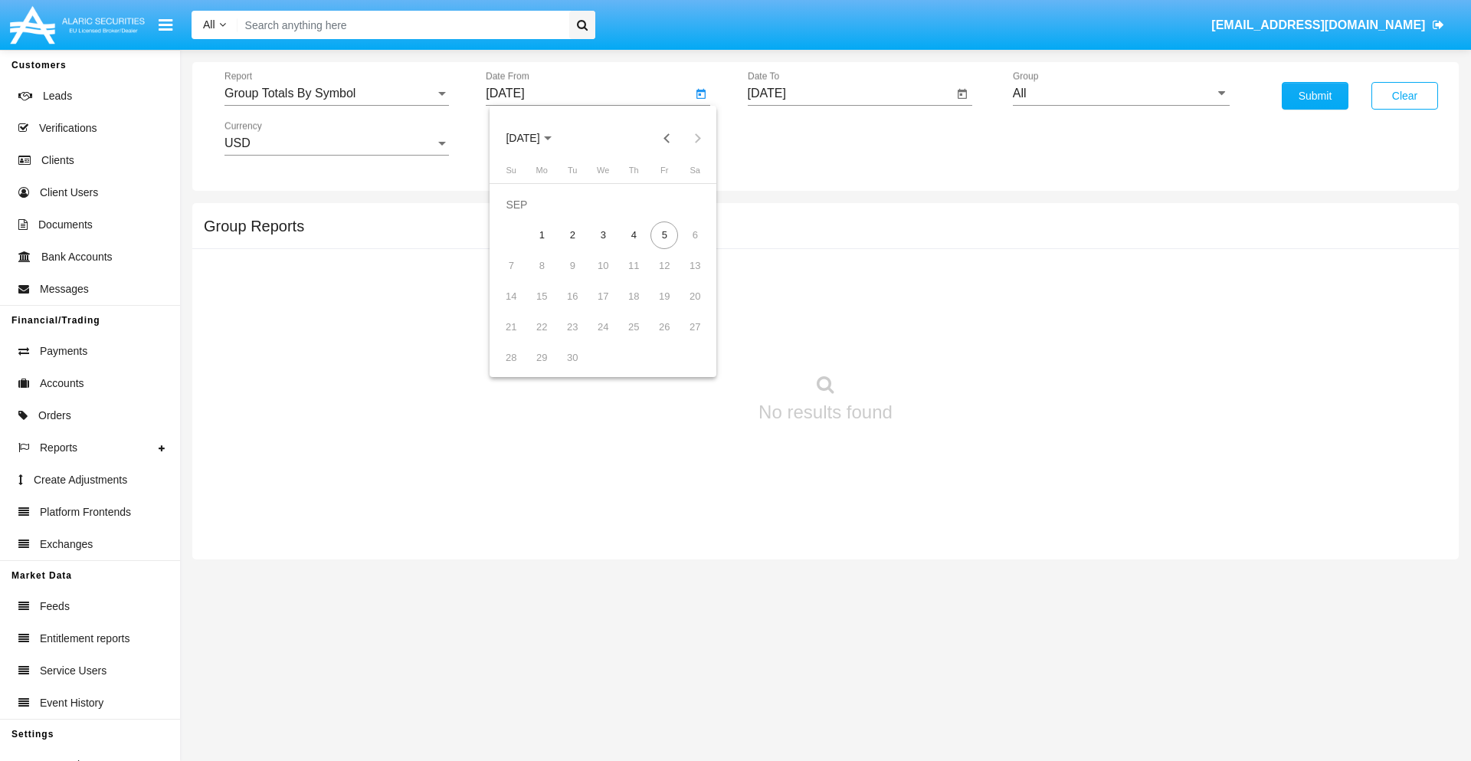
click at [536, 138] on span "[DATE]" at bounding box center [523, 139] width 34 height 12
click at [683, 339] on div "2025" at bounding box center [684, 339] width 48 height 28
click at [683, 247] on div "AUG" at bounding box center [684, 247] width 48 height 28
click at [572, 234] on div "5" at bounding box center [573, 235] width 28 height 28
type input "[DATE]"
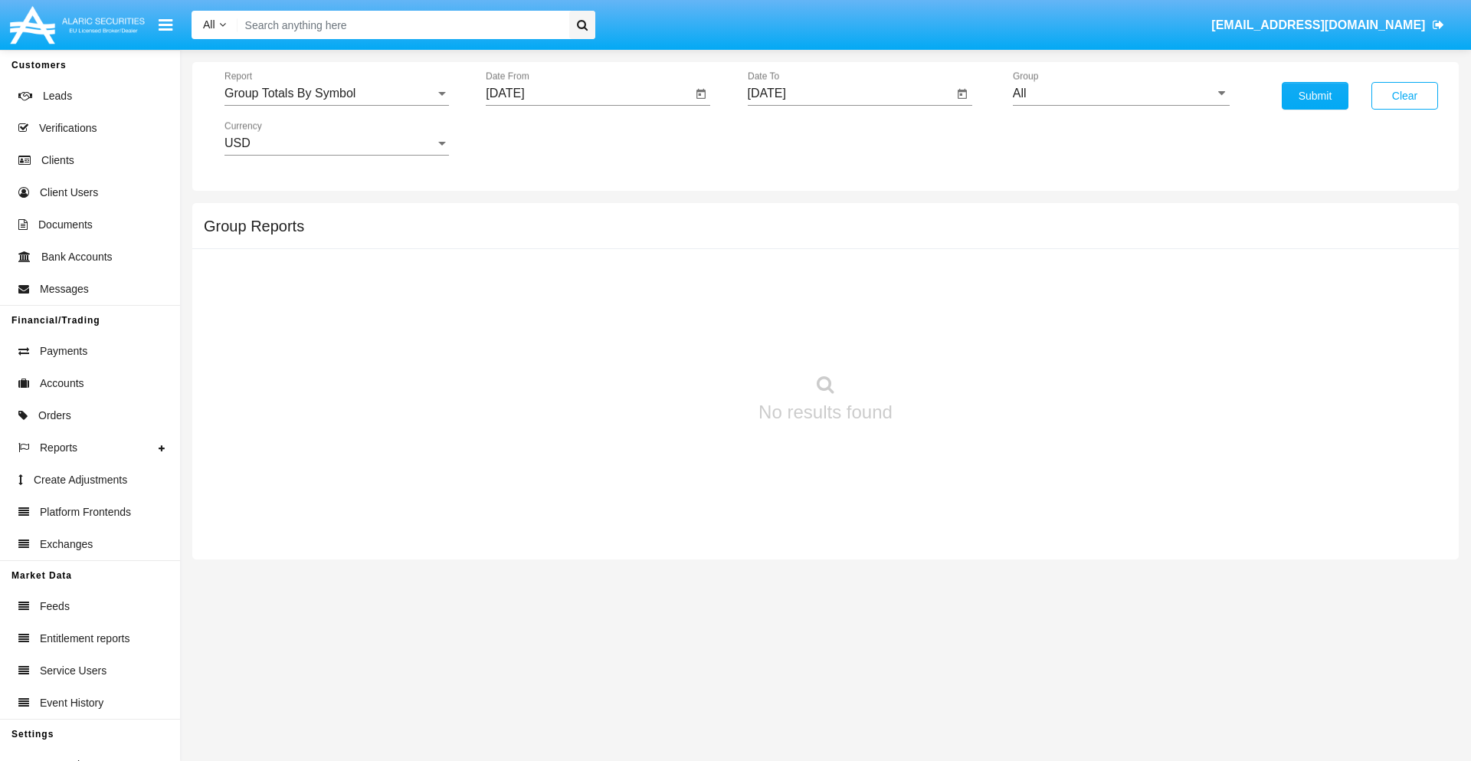
click at [850, 93] on input "[DATE]" at bounding box center [851, 94] width 206 height 14
click at [797, 138] on span "[DATE]" at bounding box center [785, 139] width 34 height 12
click at [945, 339] on div "2025" at bounding box center [945, 339] width 48 height 28
click at [784, 277] on div "SEP" at bounding box center [784, 278] width 48 height 28
click at [926, 234] on div "5" at bounding box center [926, 235] width 28 height 28
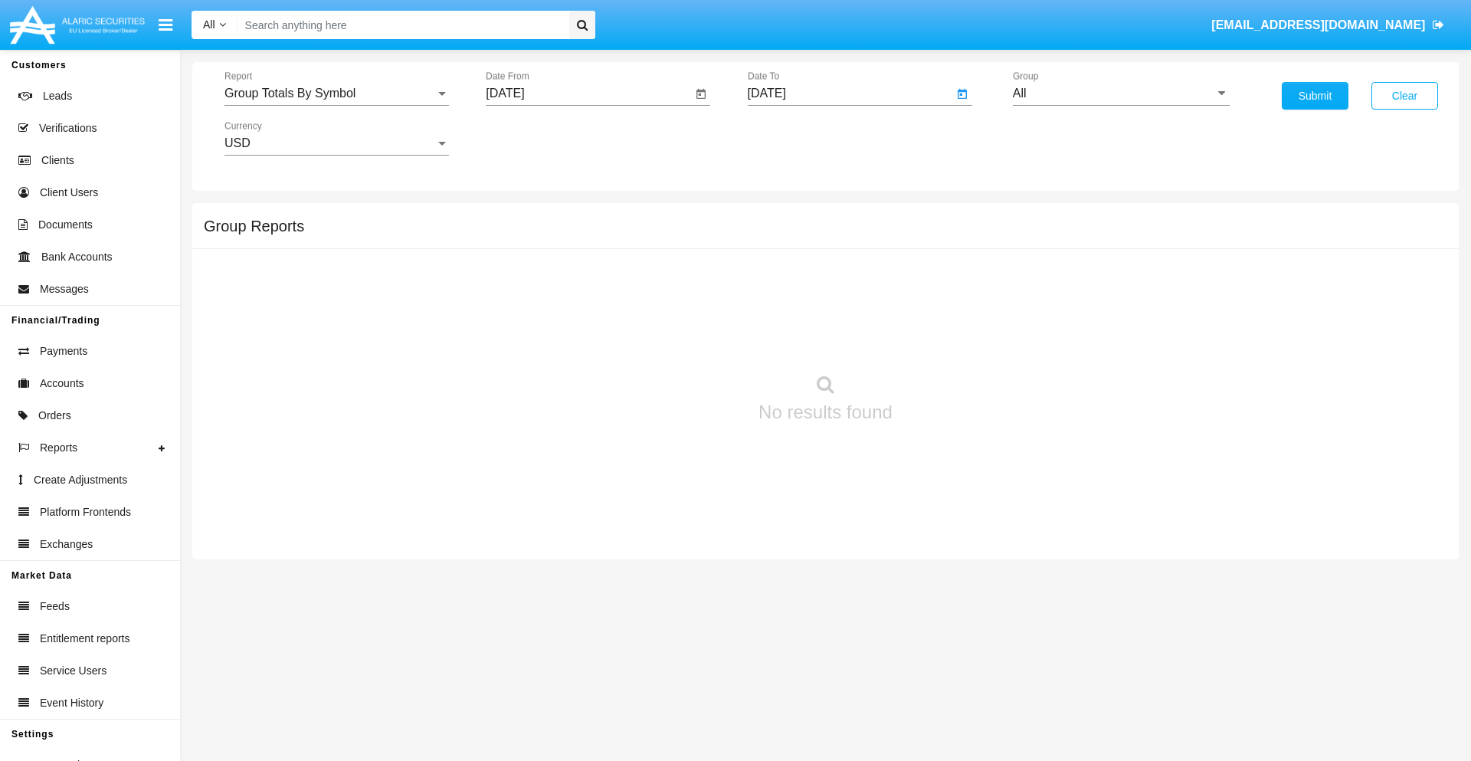
type input "[DATE]"
click at [1121, 93] on input "All" at bounding box center [1121, 94] width 217 height 14
type input "Hammer Web Lite"
click at [1315, 96] on button "Submit" at bounding box center [1315, 96] width 67 height 28
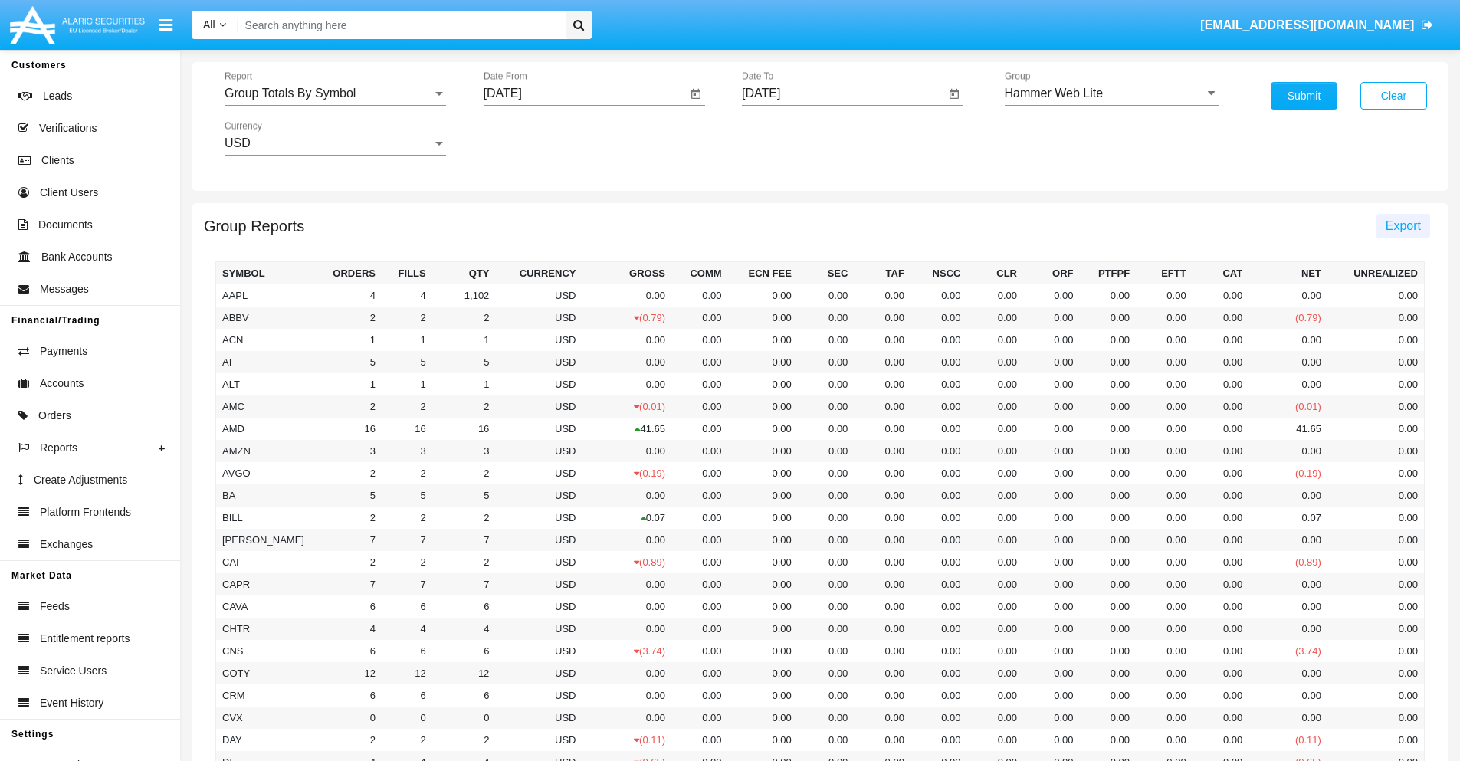
click at [1402, 225] on span "Export" at bounding box center [1402, 225] width 35 height 13
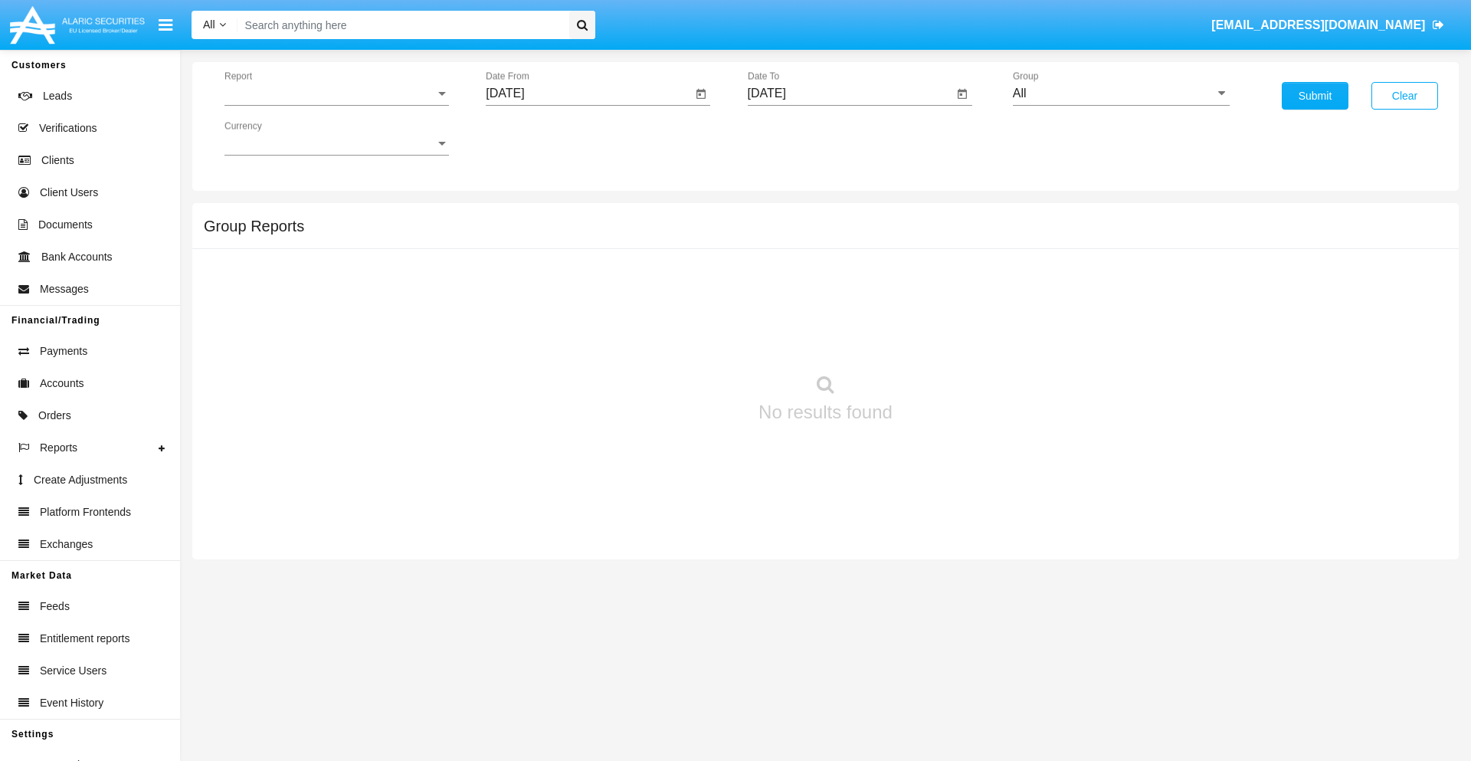
click at [336, 93] on span "Report" at bounding box center [329, 94] width 211 height 14
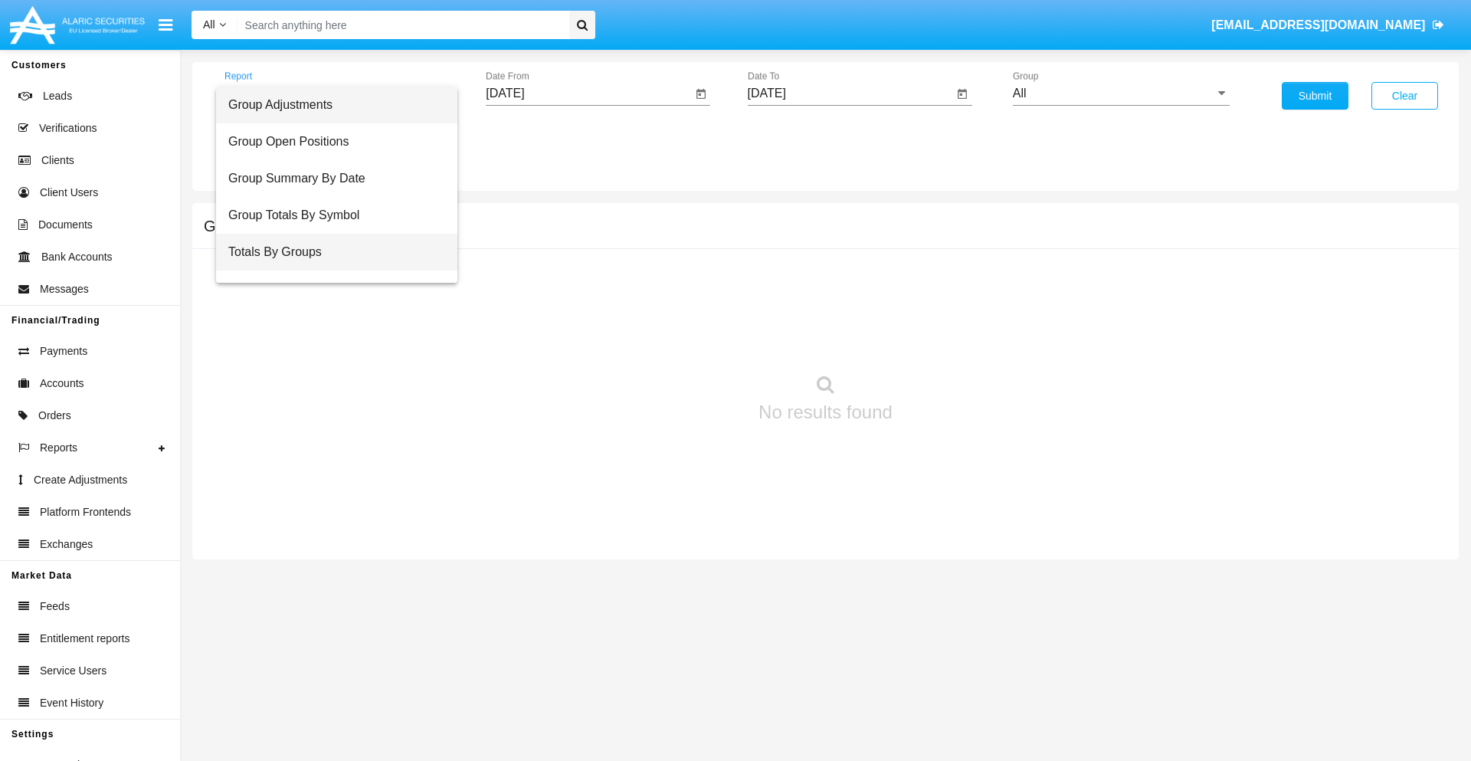
click at [330, 252] on span "Totals By Groups" at bounding box center [336, 252] width 217 height 37
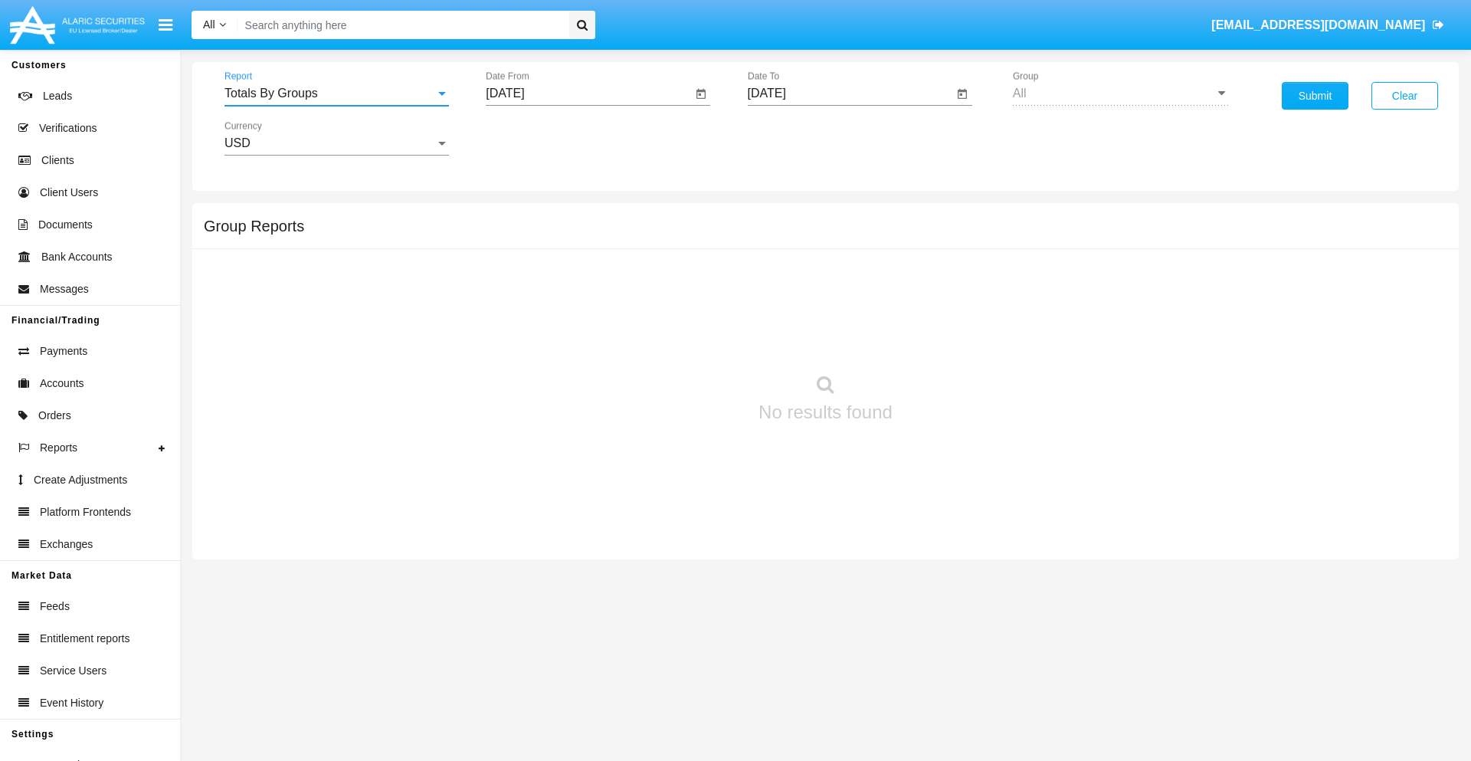
click at [588, 93] on input "[DATE]" at bounding box center [589, 94] width 206 height 14
click at [536, 138] on span "[DATE]" at bounding box center [523, 139] width 34 height 12
click at [683, 339] on div "2025" at bounding box center [684, 339] width 48 height 28
click at [683, 247] on div "AUG" at bounding box center [684, 247] width 48 height 28
click at [634, 296] on div "21" at bounding box center [634, 297] width 28 height 28
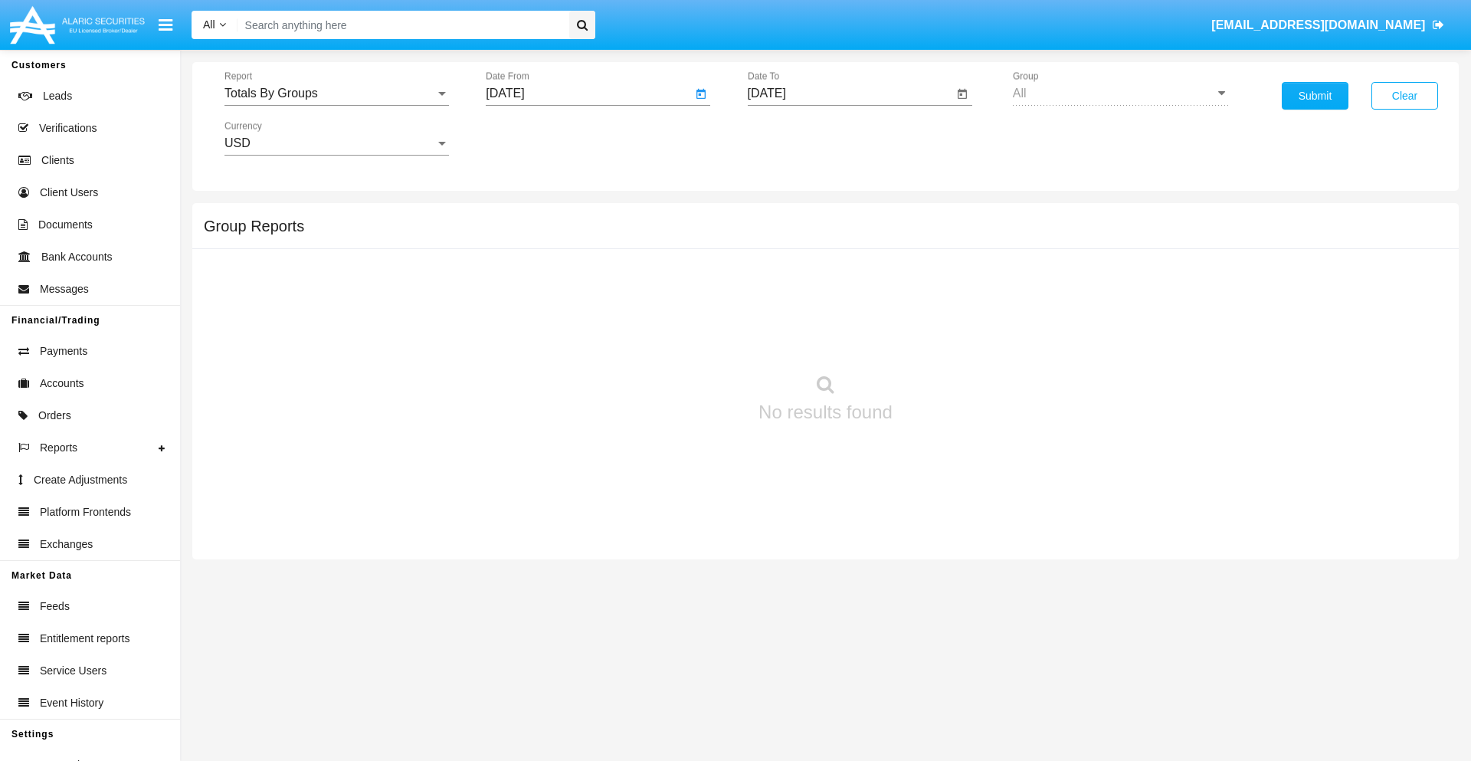
type input "[DATE]"
click at [850, 93] on input "[DATE]" at bounding box center [851, 94] width 206 height 14
click at [797, 138] on span "[DATE]" at bounding box center [785, 139] width 34 height 12
click at [945, 339] on div "2025" at bounding box center [945, 339] width 48 height 28
click at [784, 277] on div "SEP" at bounding box center [784, 278] width 48 height 28
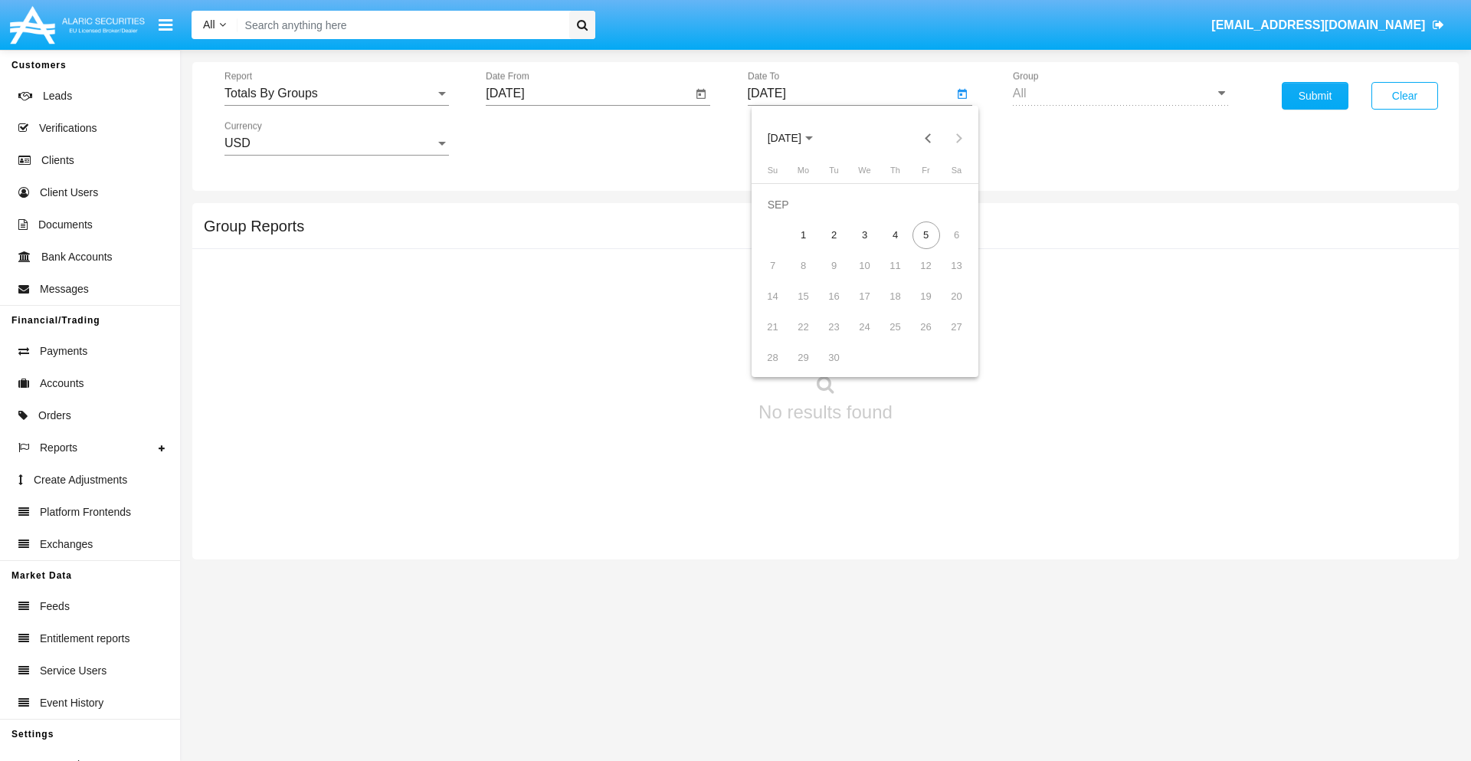
click at [926, 234] on div "5" at bounding box center [926, 235] width 28 height 28
type input "[DATE]"
click at [1315, 96] on button "Submit" at bounding box center [1315, 96] width 67 height 28
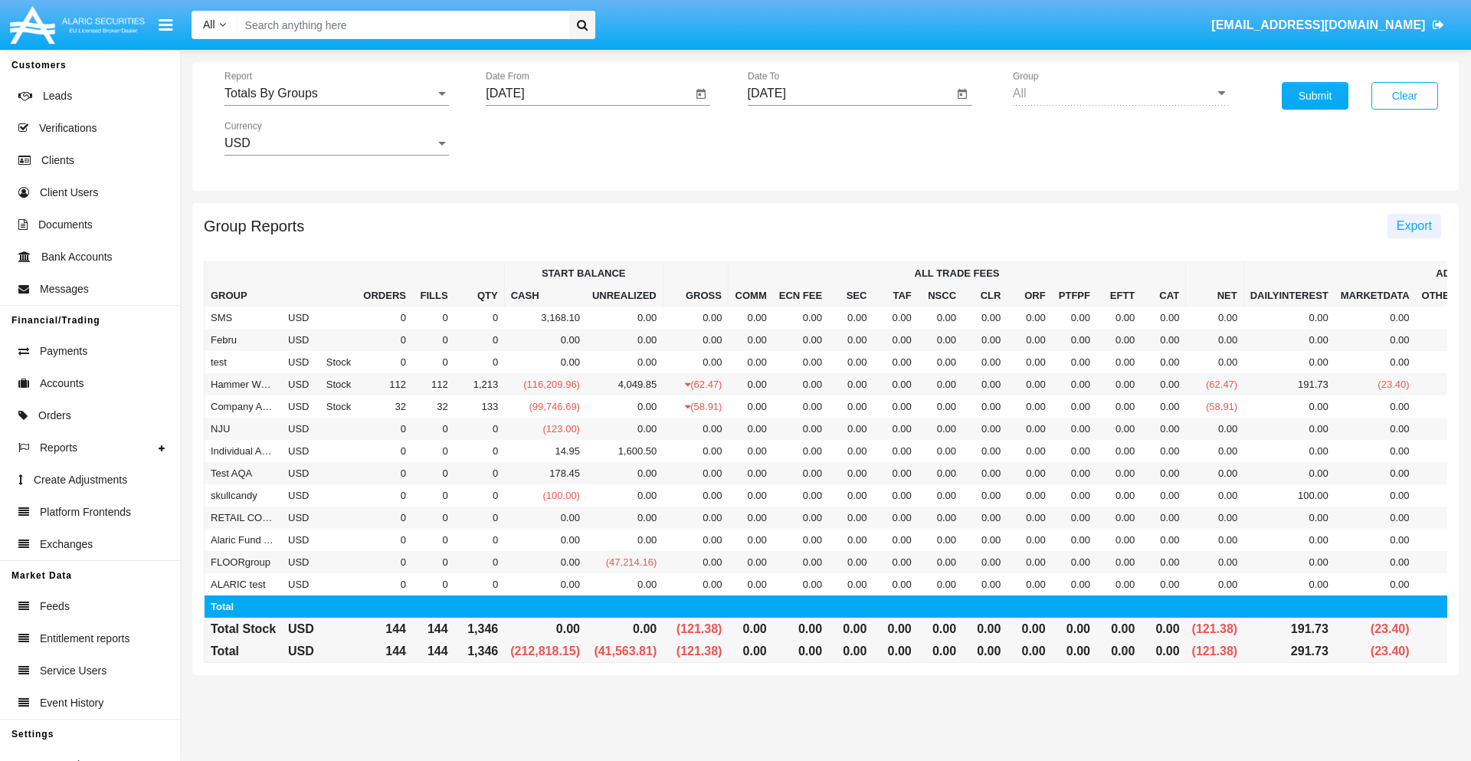
click at [1414, 225] on span "Export" at bounding box center [1414, 225] width 35 height 13
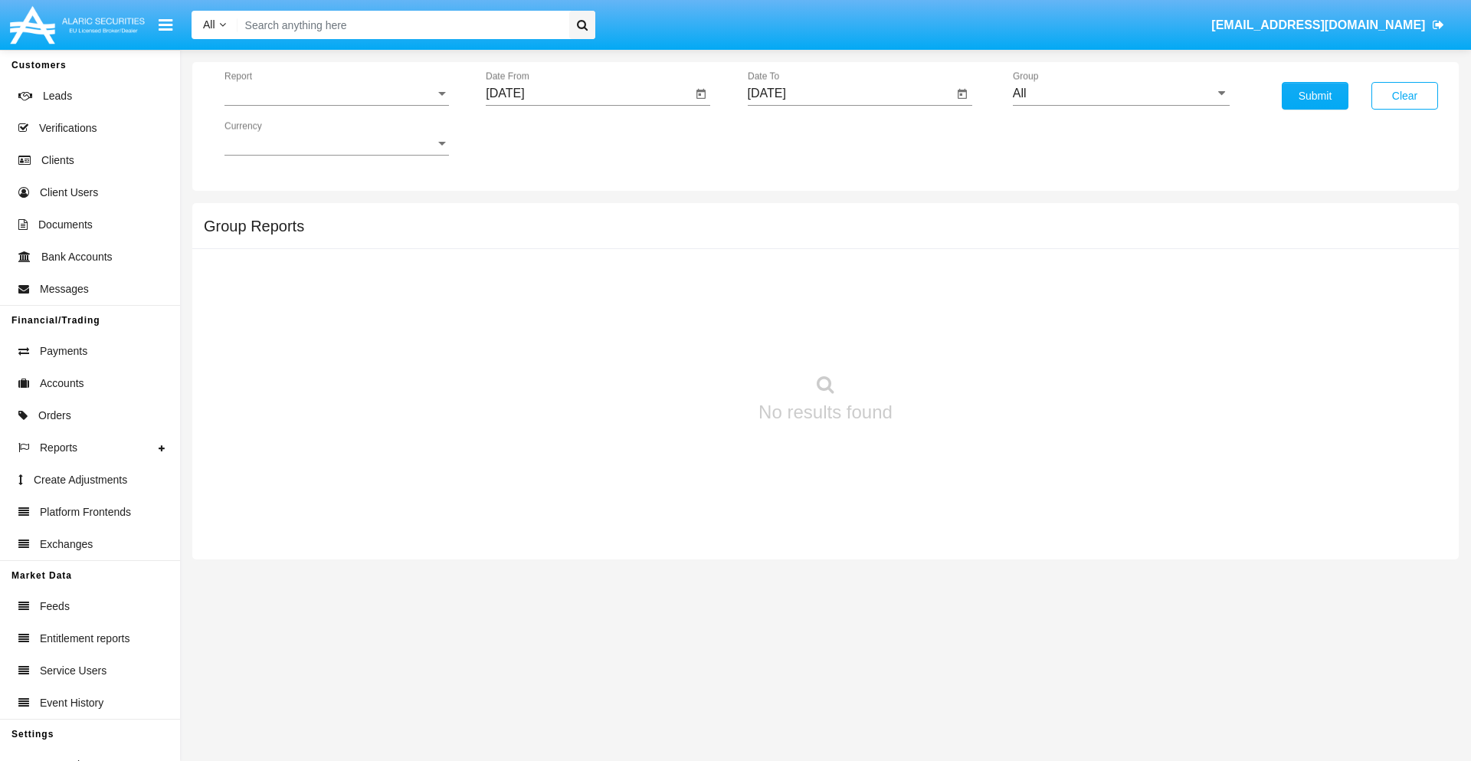
click at [336, 93] on span "Report" at bounding box center [329, 94] width 211 height 14
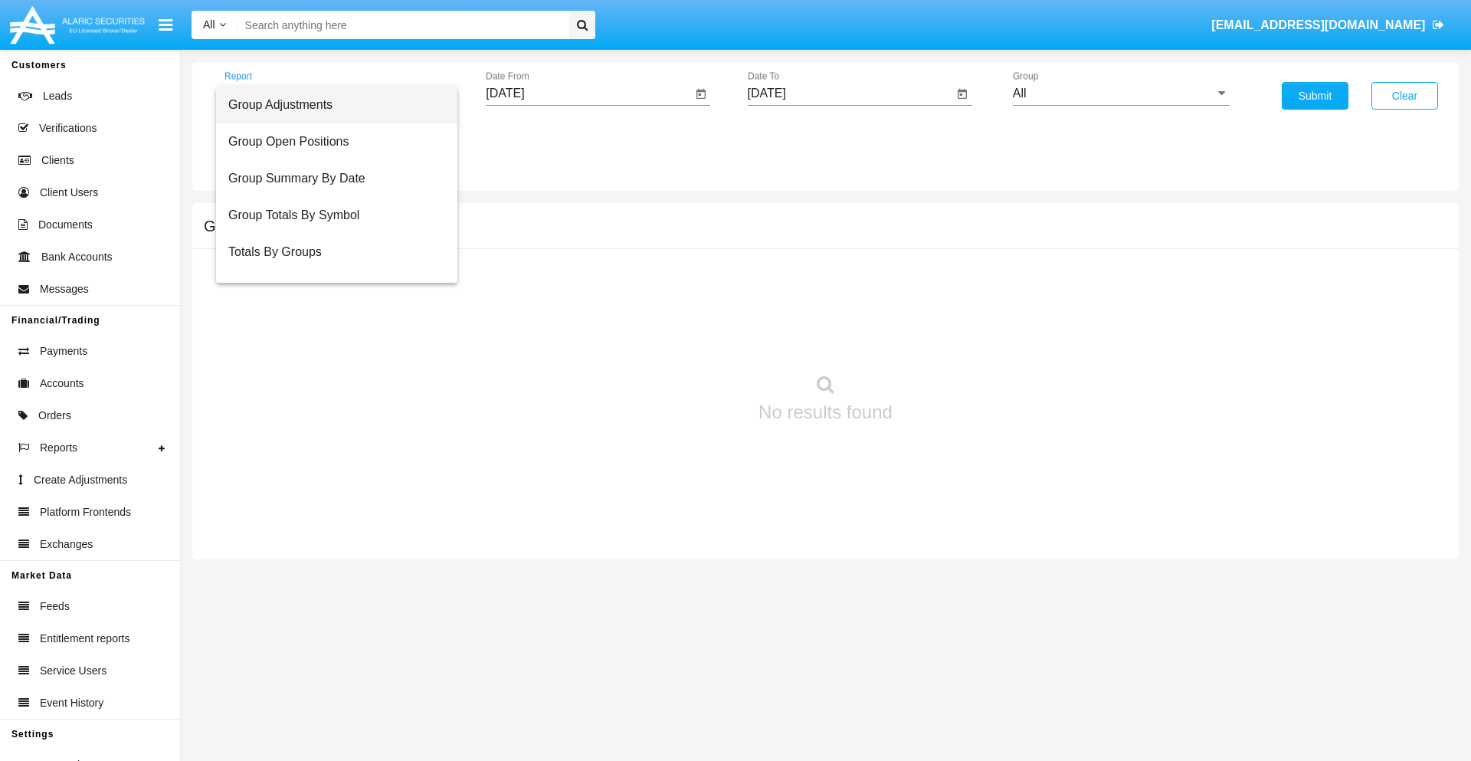
scroll to position [25, 0]
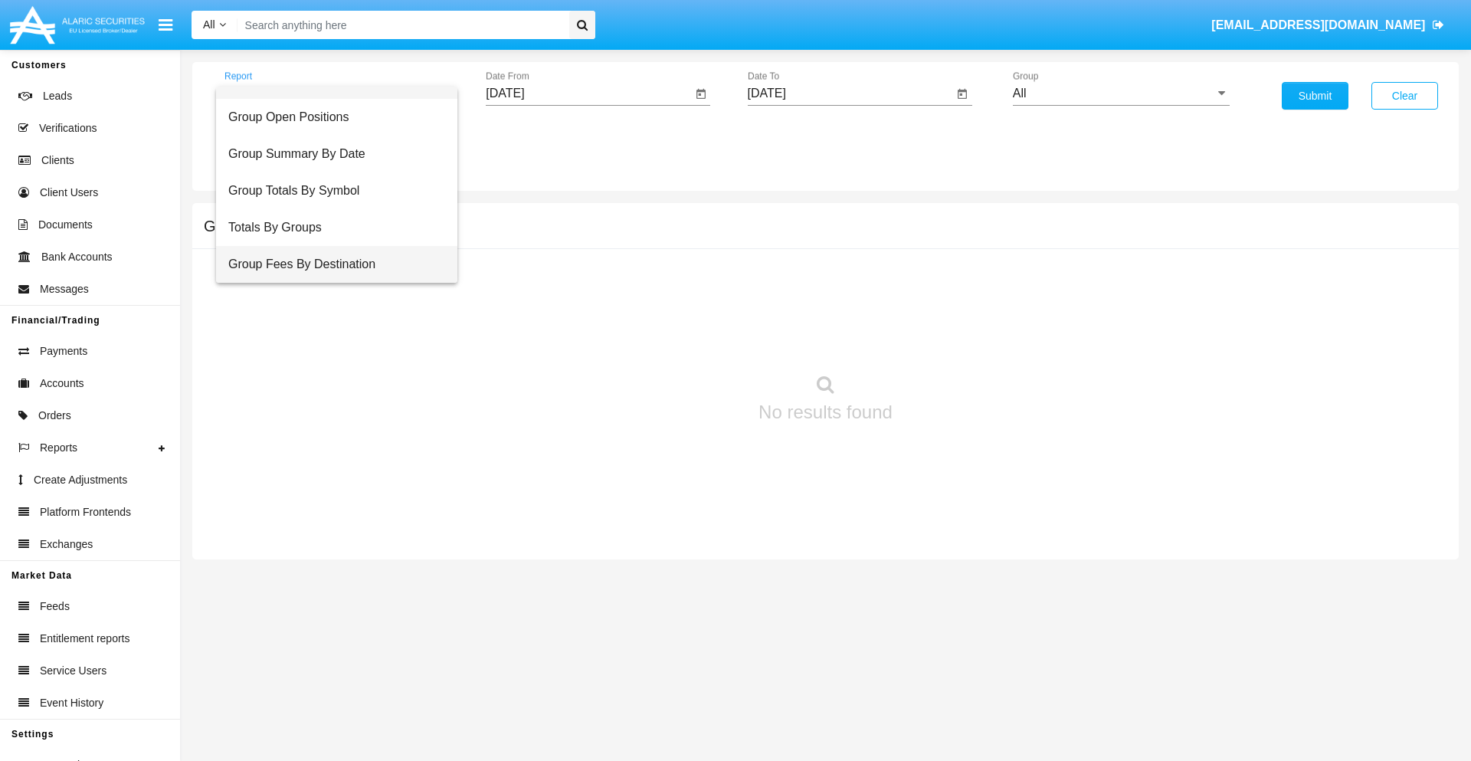
click at [330, 264] on span "Group Fees By Destination" at bounding box center [336, 264] width 217 height 37
click at [588, 93] on input "[DATE]" at bounding box center [589, 94] width 206 height 14
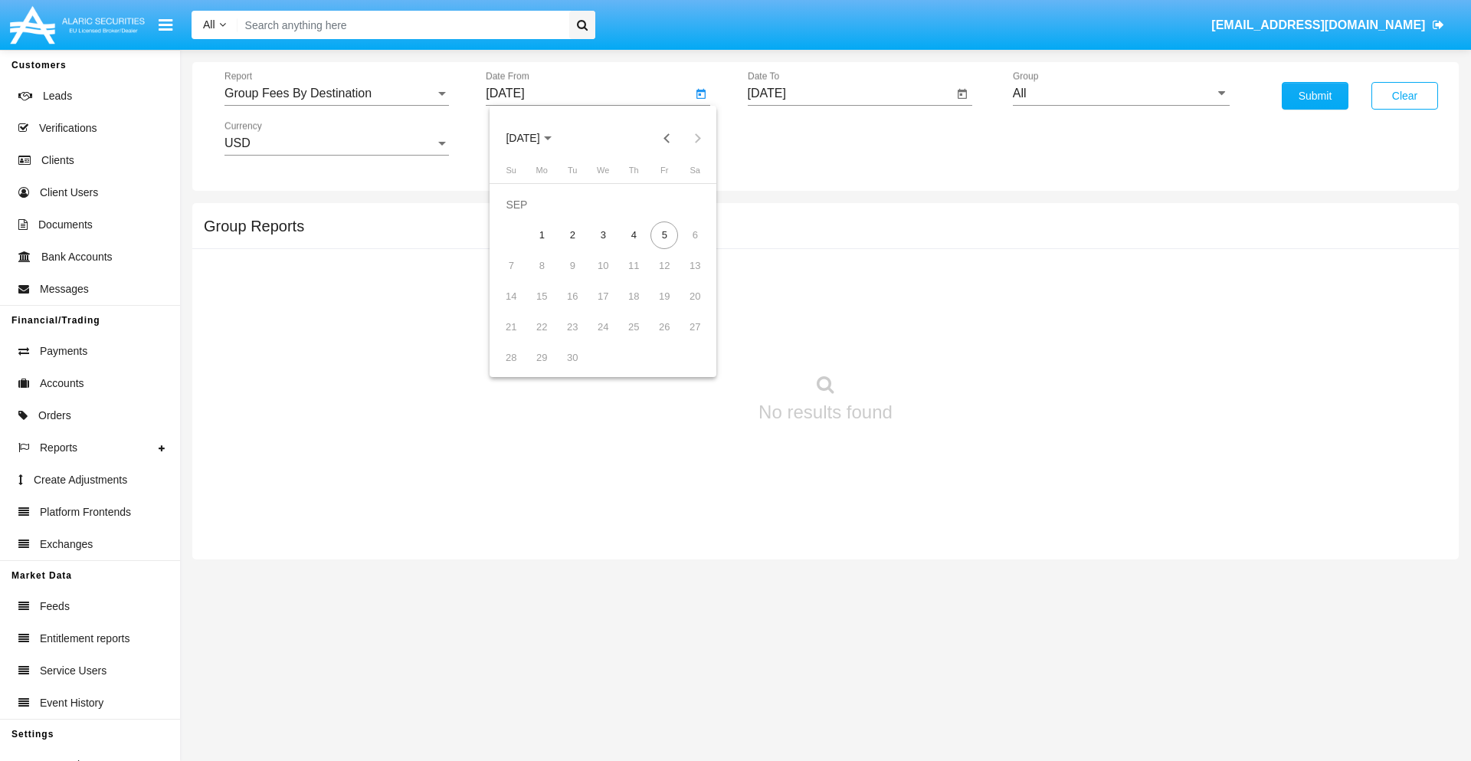
click at [536, 138] on span "[DATE]" at bounding box center [523, 139] width 34 height 12
click at [683, 339] on div "2025" at bounding box center [684, 339] width 48 height 28
click at [630, 247] on div "[DATE]" at bounding box center [630, 247] width 48 height 28
click at [695, 234] on div "5" at bounding box center [695, 235] width 28 height 28
type input "07/05/25"
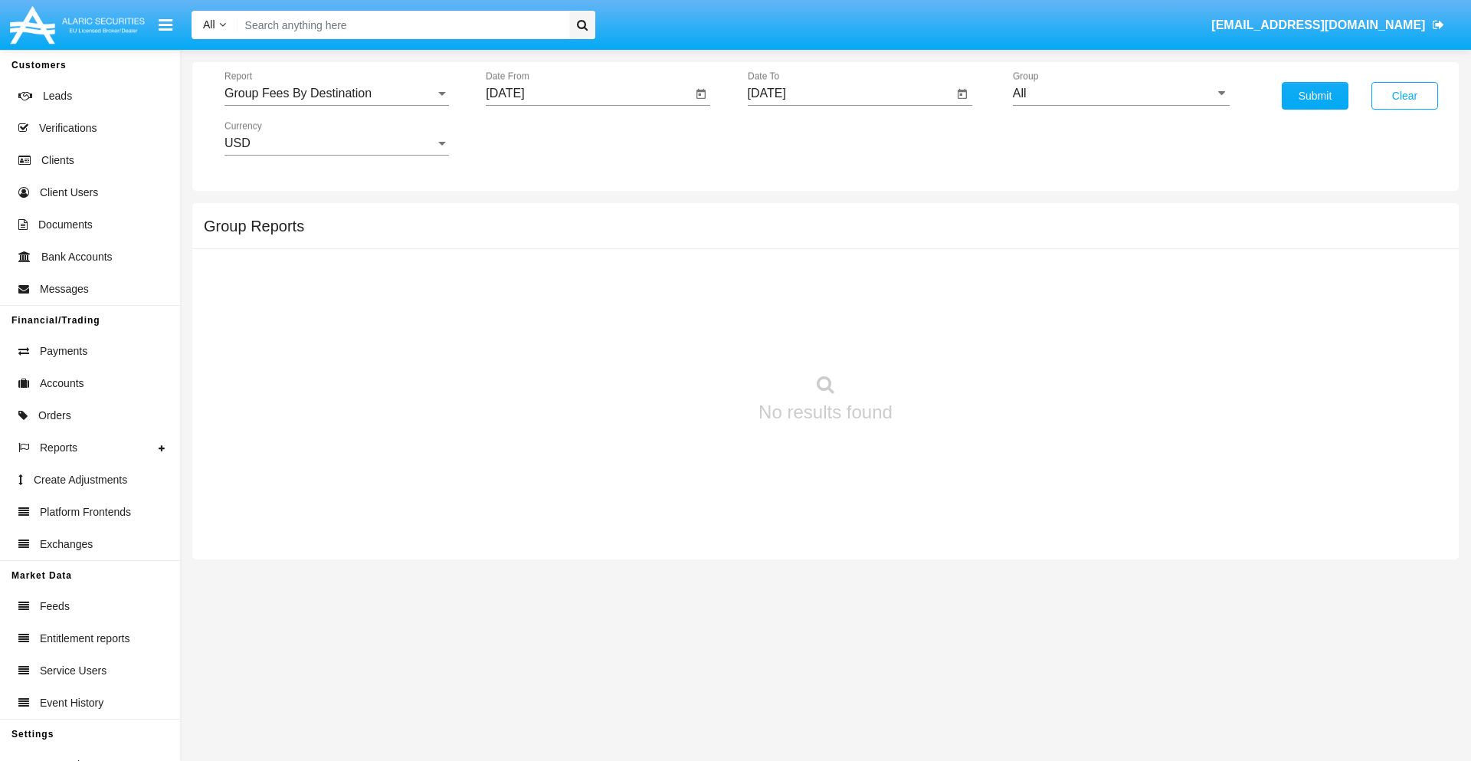
click at [850, 93] on input "[DATE]" at bounding box center [851, 94] width 206 height 14
click at [797, 138] on span "[DATE]" at bounding box center [785, 139] width 34 height 12
click at [945, 339] on div "2025" at bounding box center [945, 339] width 48 height 28
click at [784, 277] on div "SEP" at bounding box center [784, 278] width 48 height 28
click at [926, 234] on div "5" at bounding box center [926, 235] width 28 height 28
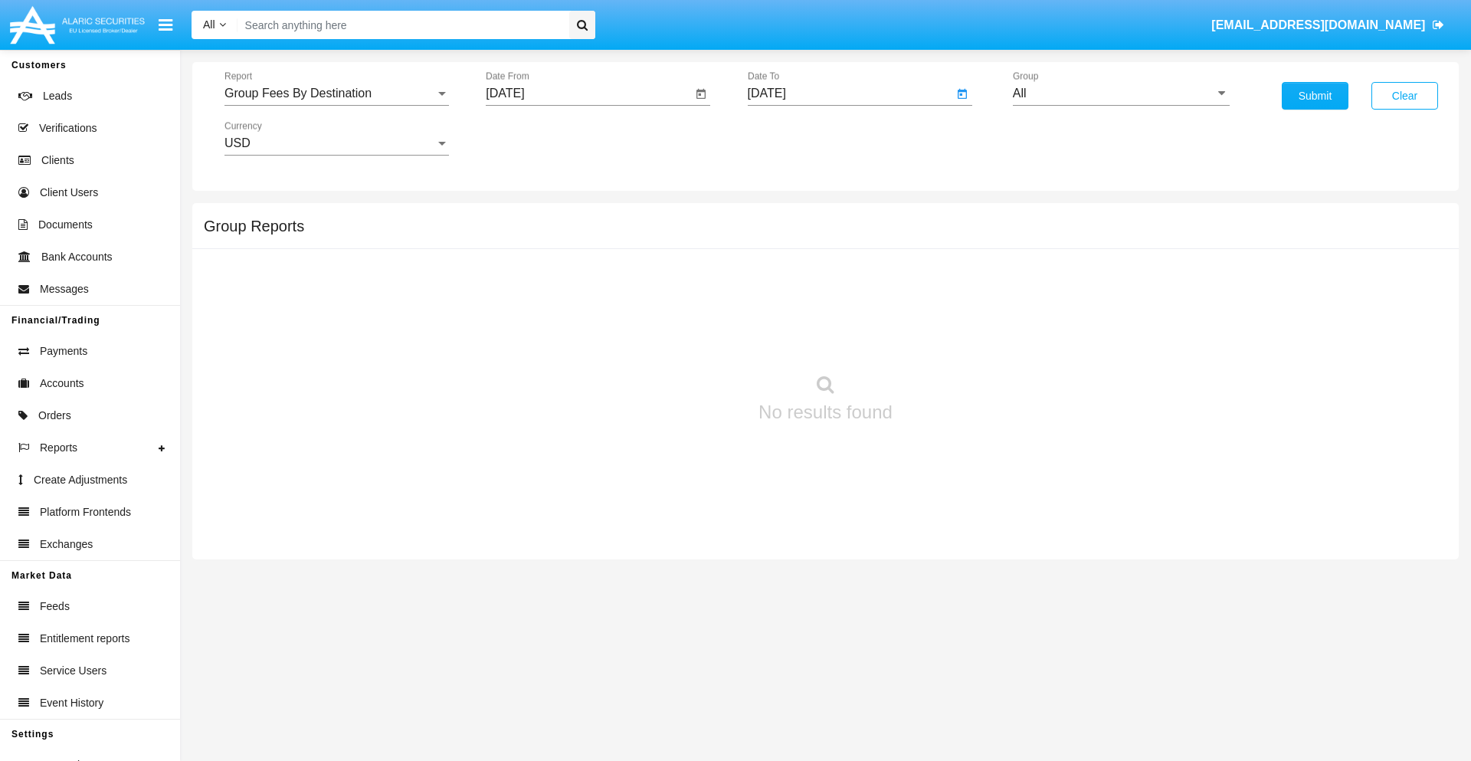
type input "09/05/25"
click at [1121, 93] on input "All" at bounding box center [1121, 94] width 217 height 14
type input "Hammer Web Lite"
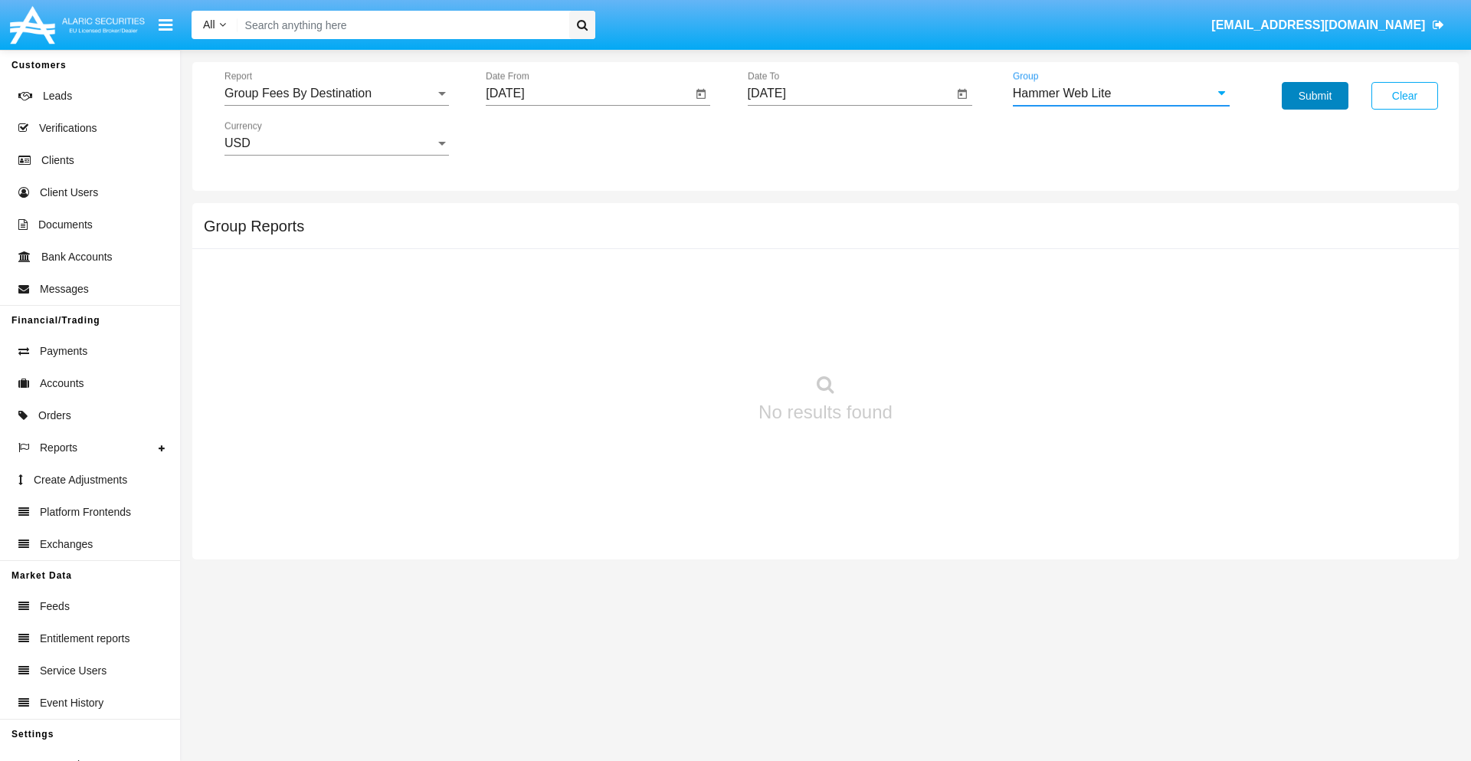
click at [1315, 96] on button "Submit" at bounding box center [1315, 96] width 67 height 28
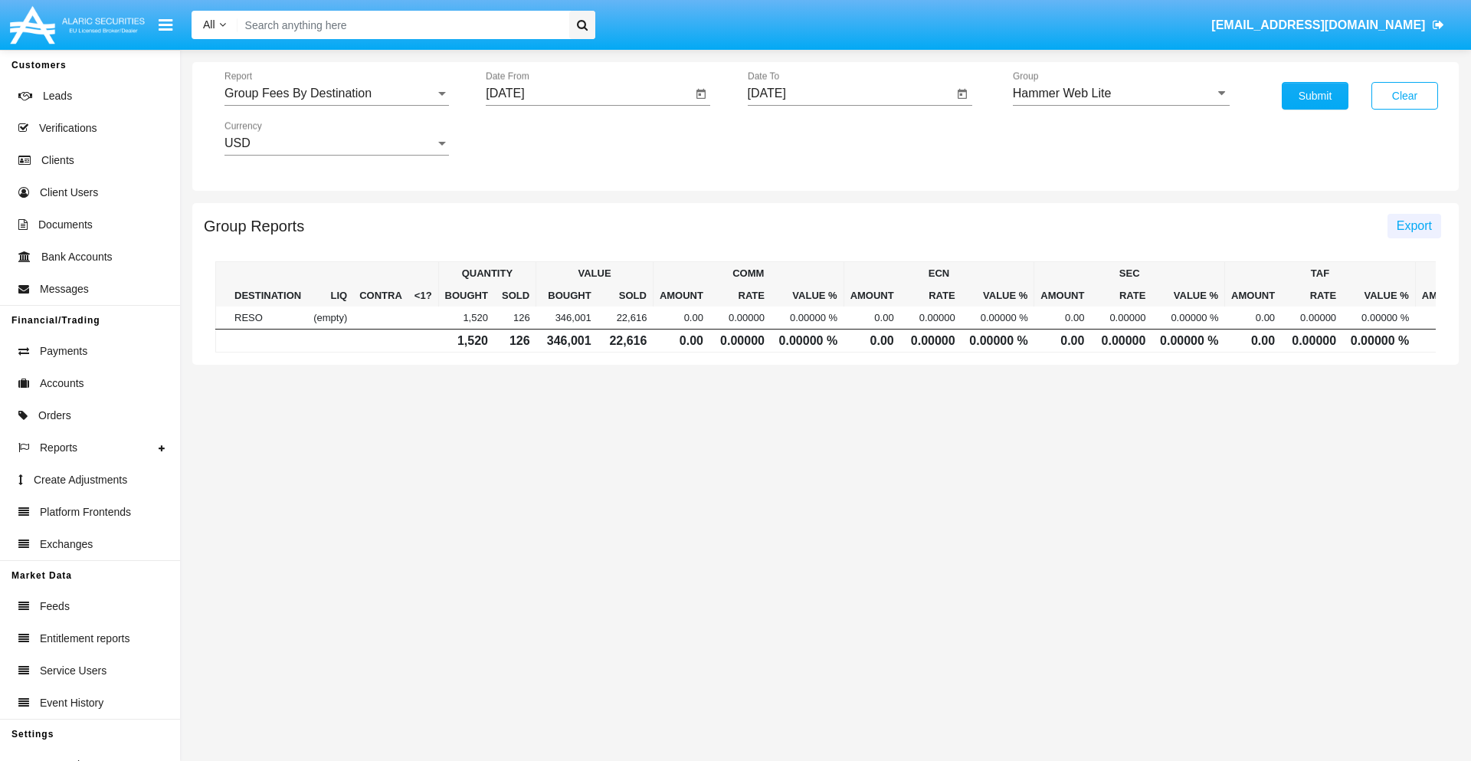
click at [1414, 225] on span "Export" at bounding box center [1414, 225] width 35 height 13
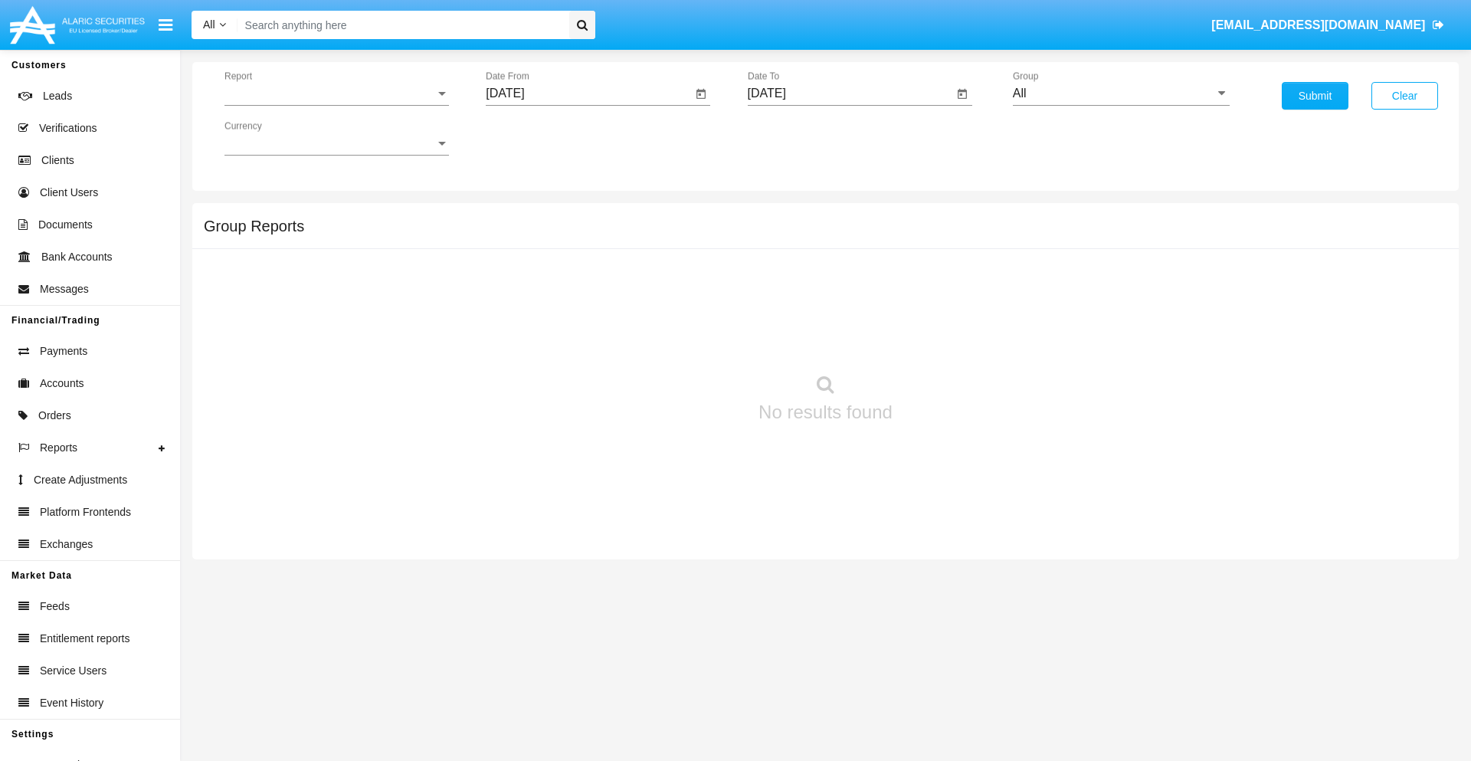
click at [336, 93] on span "Report" at bounding box center [329, 94] width 211 height 14
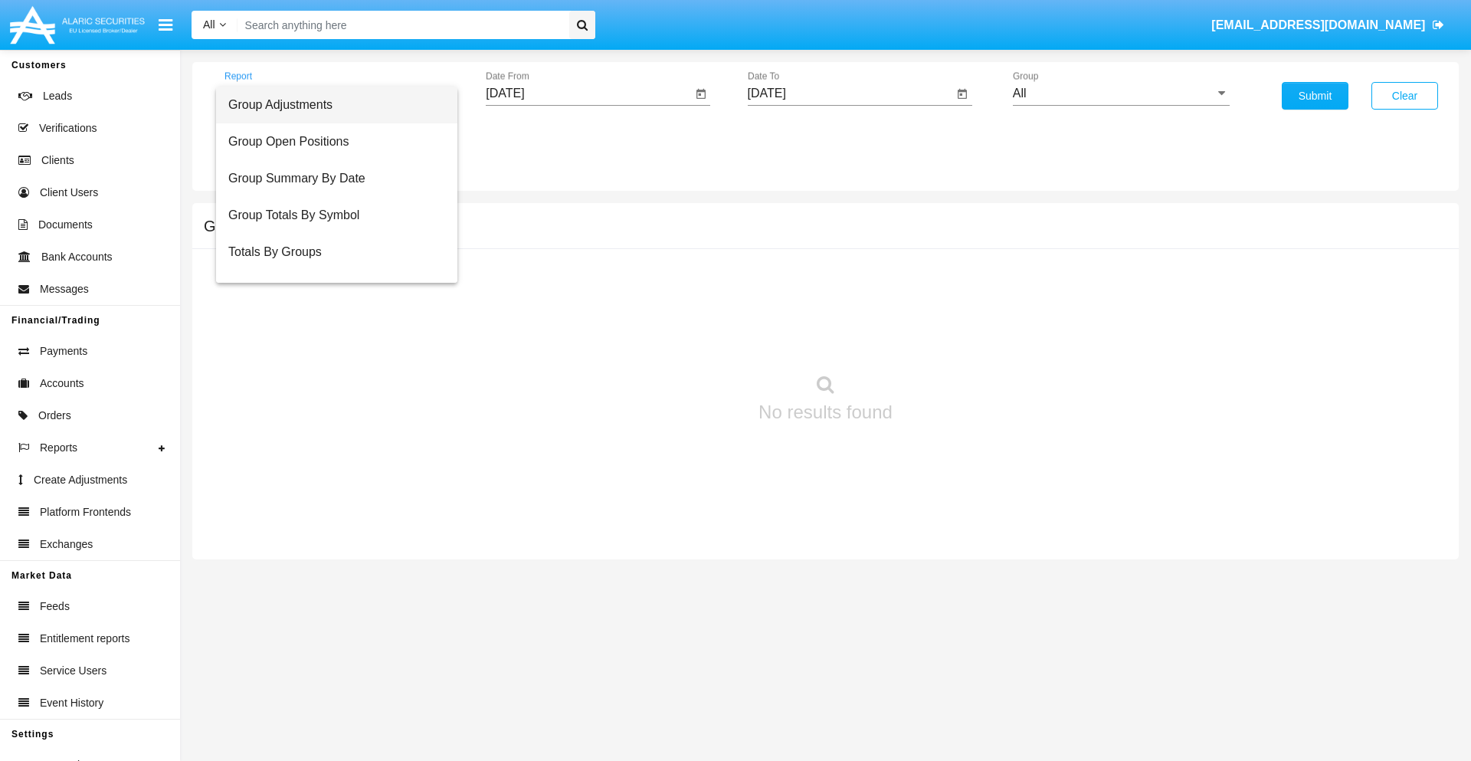
click at [330, 307] on span "Totals By Accounts" at bounding box center [336, 325] width 217 height 37
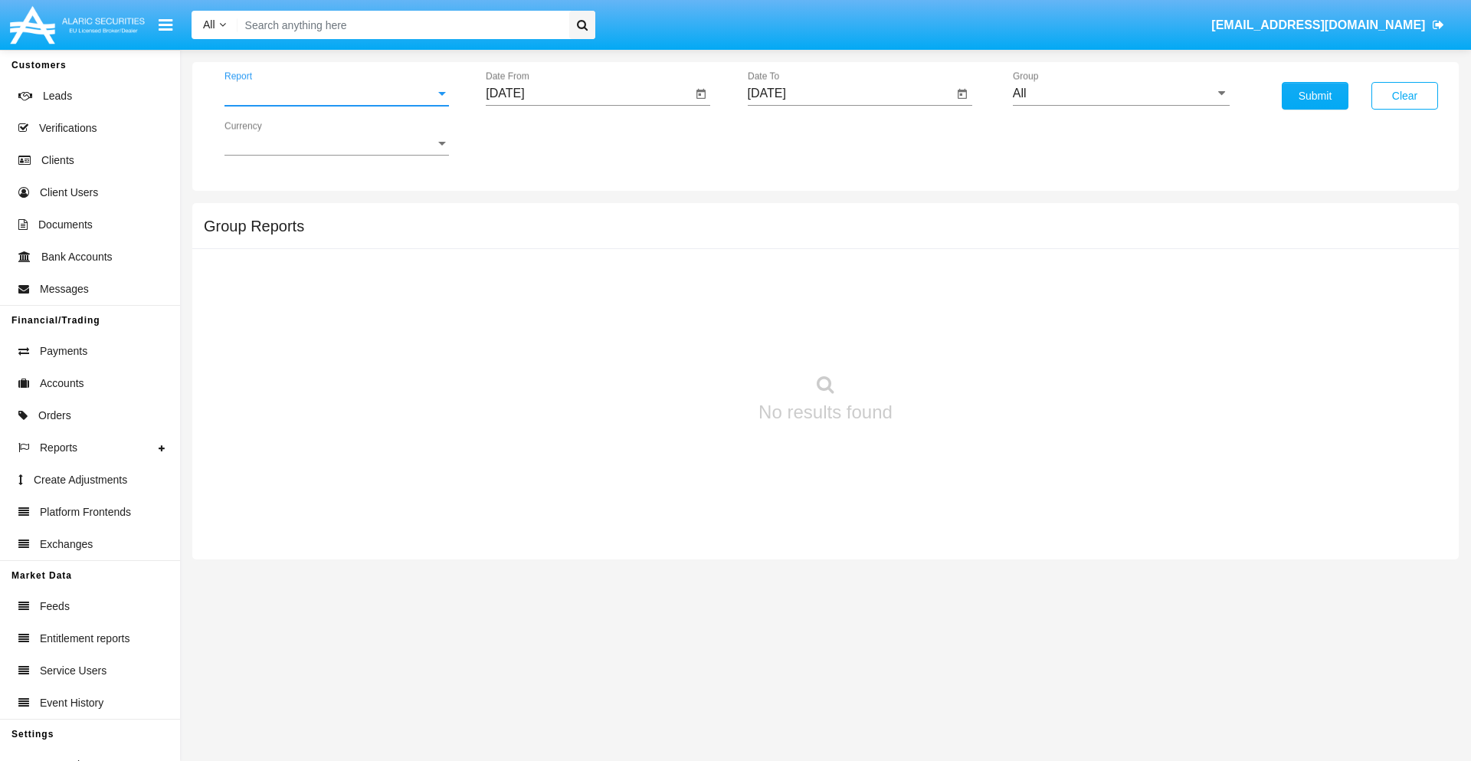
scroll to position [61, 0]
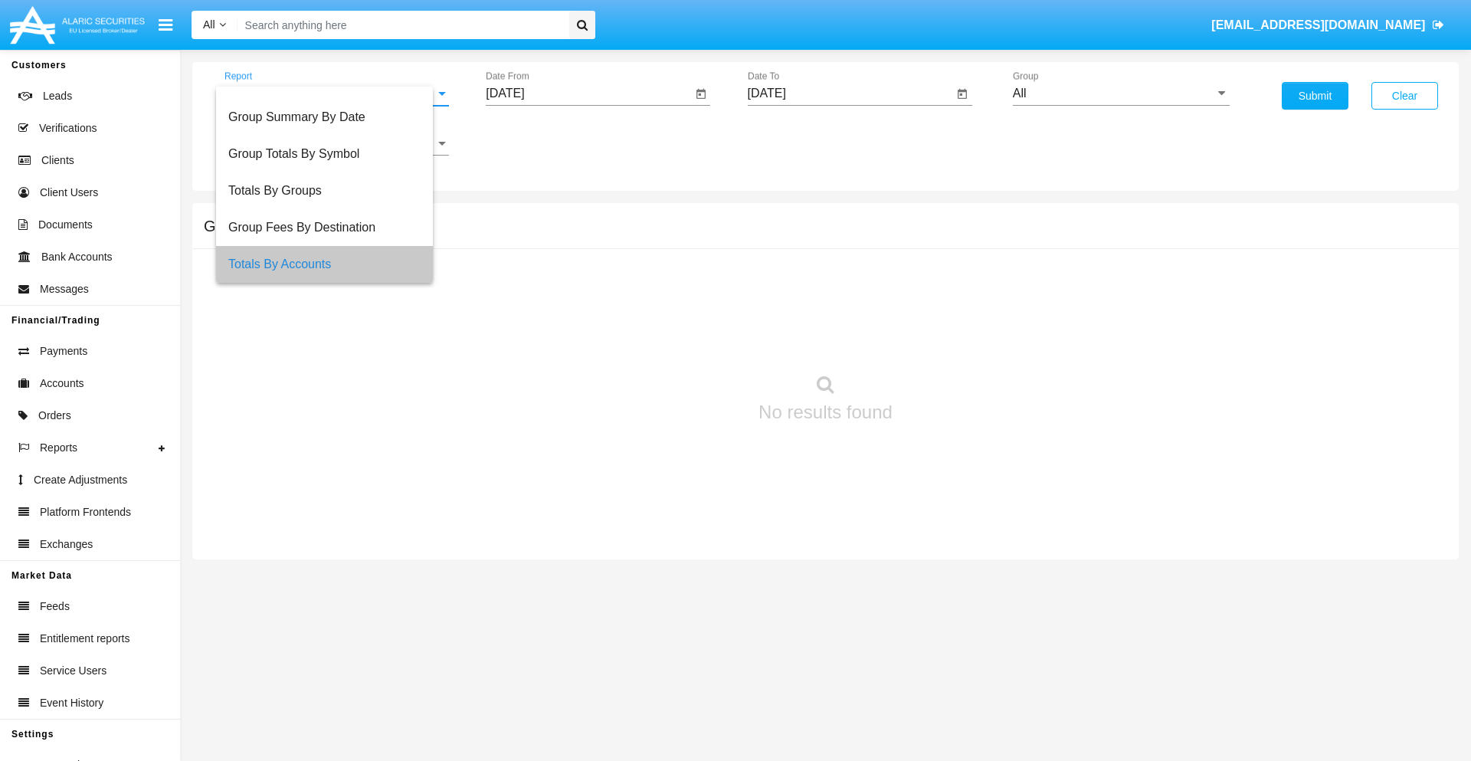
click at [588, 93] on input "[DATE]" at bounding box center [589, 94] width 206 height 14
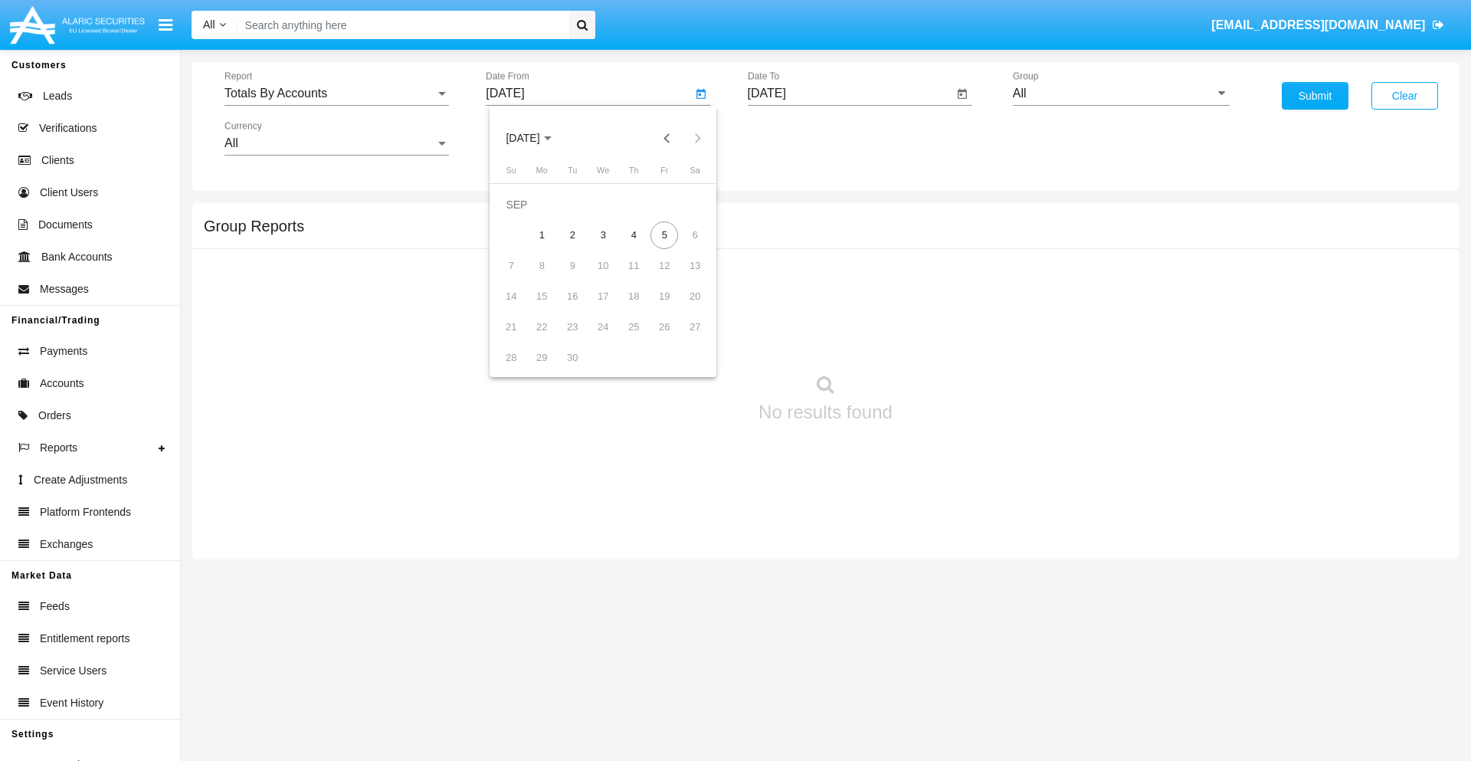
click at [536, 138] on span "[DATE]" at bounding box center [523, 139] width 34 height 12
click at [683, 339] on div "2025" at bounding box center [684, 339] width 48 height 28
click at [683, 247] on div "AUG" at bounding box center [684, 247] width 48 height 28
click at [634, 296] on div "21" at bounding box center [634, 297] width 28 height 28
type input "[DATE]"
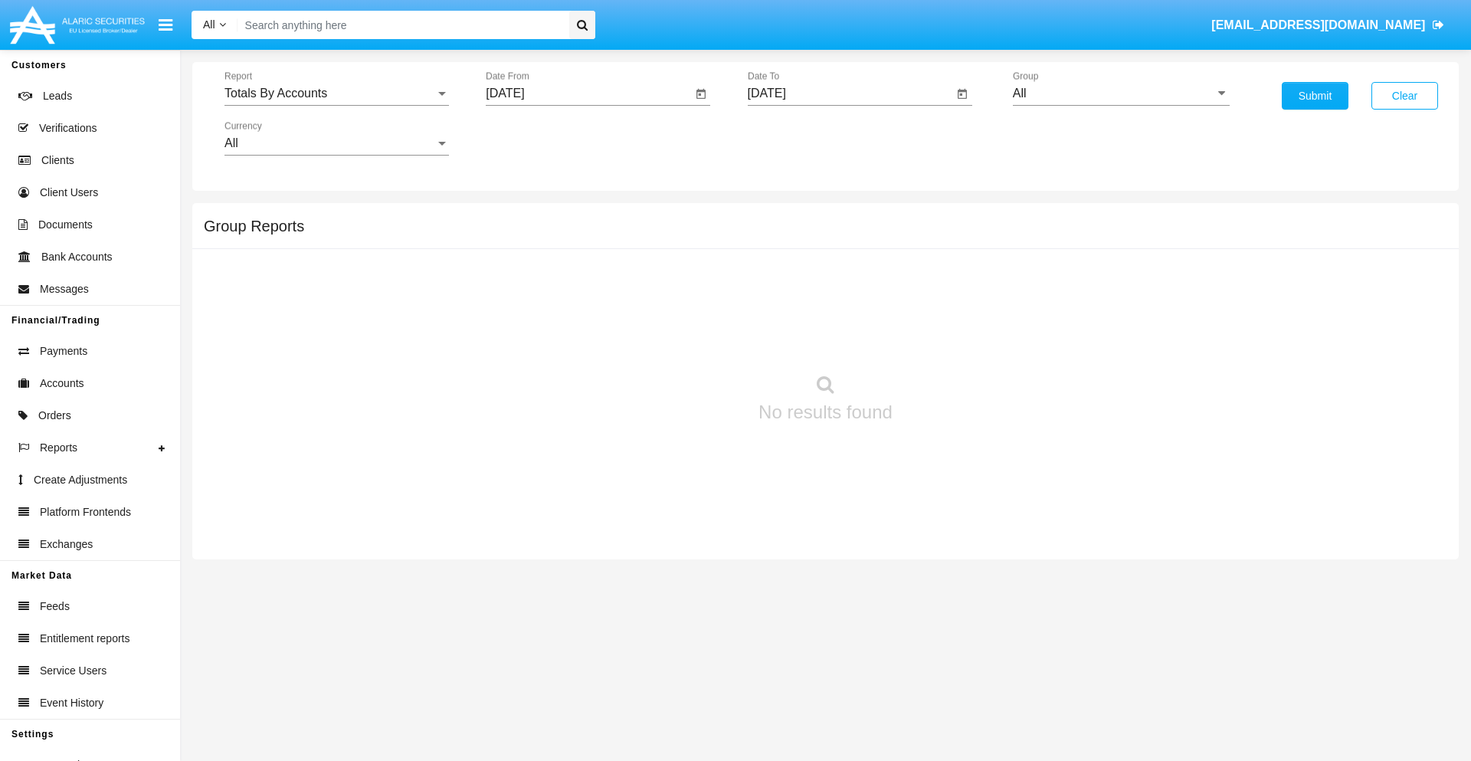
click at [850, 93] on input "[DATE]" at bounding box center [851, 94] width 206 height 14
click at [797, 138] on span "[DATE]" at bounding box center [785, 139] width 34 height 12
click at [945, 339] on div "2025" at bounding box center [945, 339] width 48 height 28
click at [784, 277] on div "SEP" at bounding box center [784, 278] width 48 height 28
click at [926, 234] on div "5" at bounding box center [926, 235] width 28 height 28
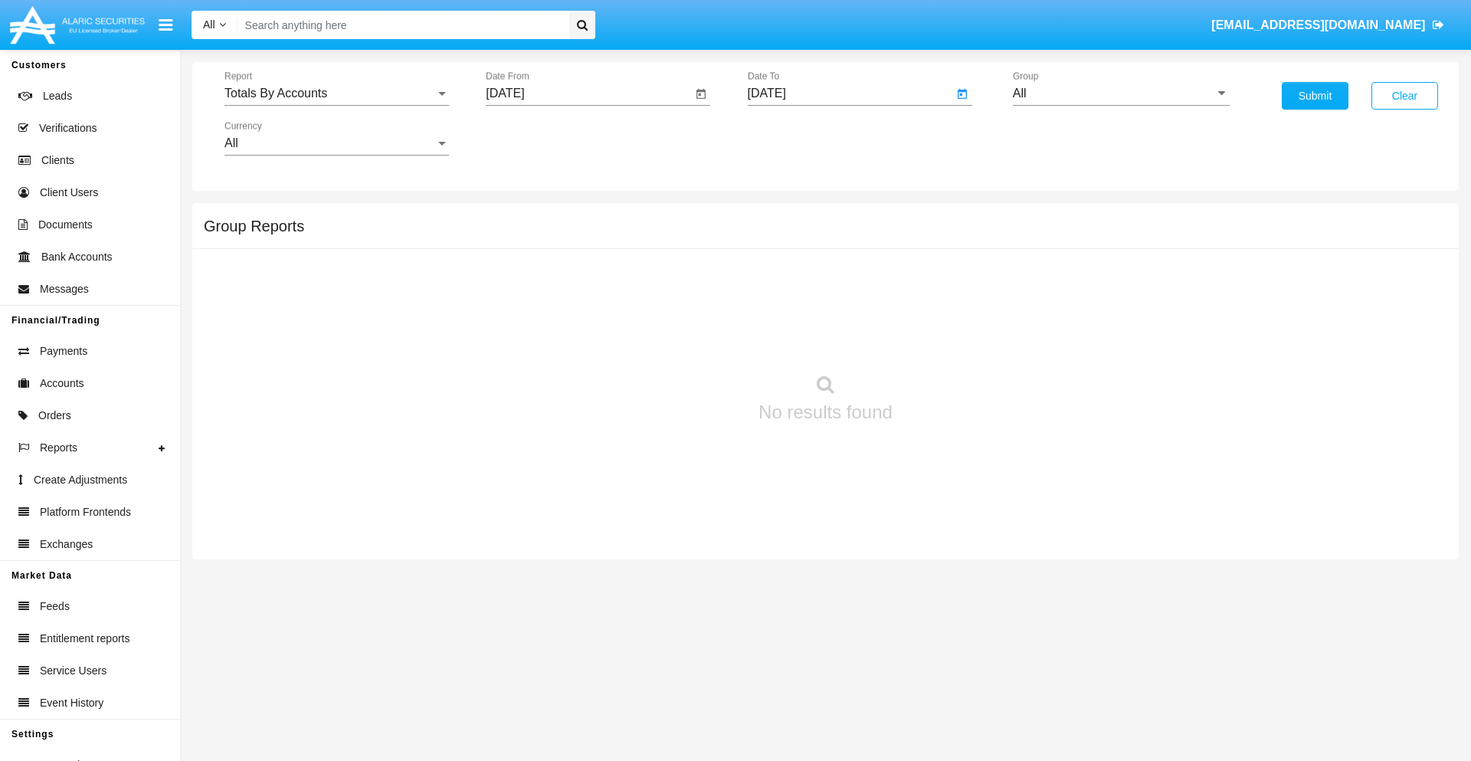
type input "09/05/25"
click at [1121, 93] on input "All" at bounding box center [1121, 94] width 217 height 14
type input "Hammer Web Lite"
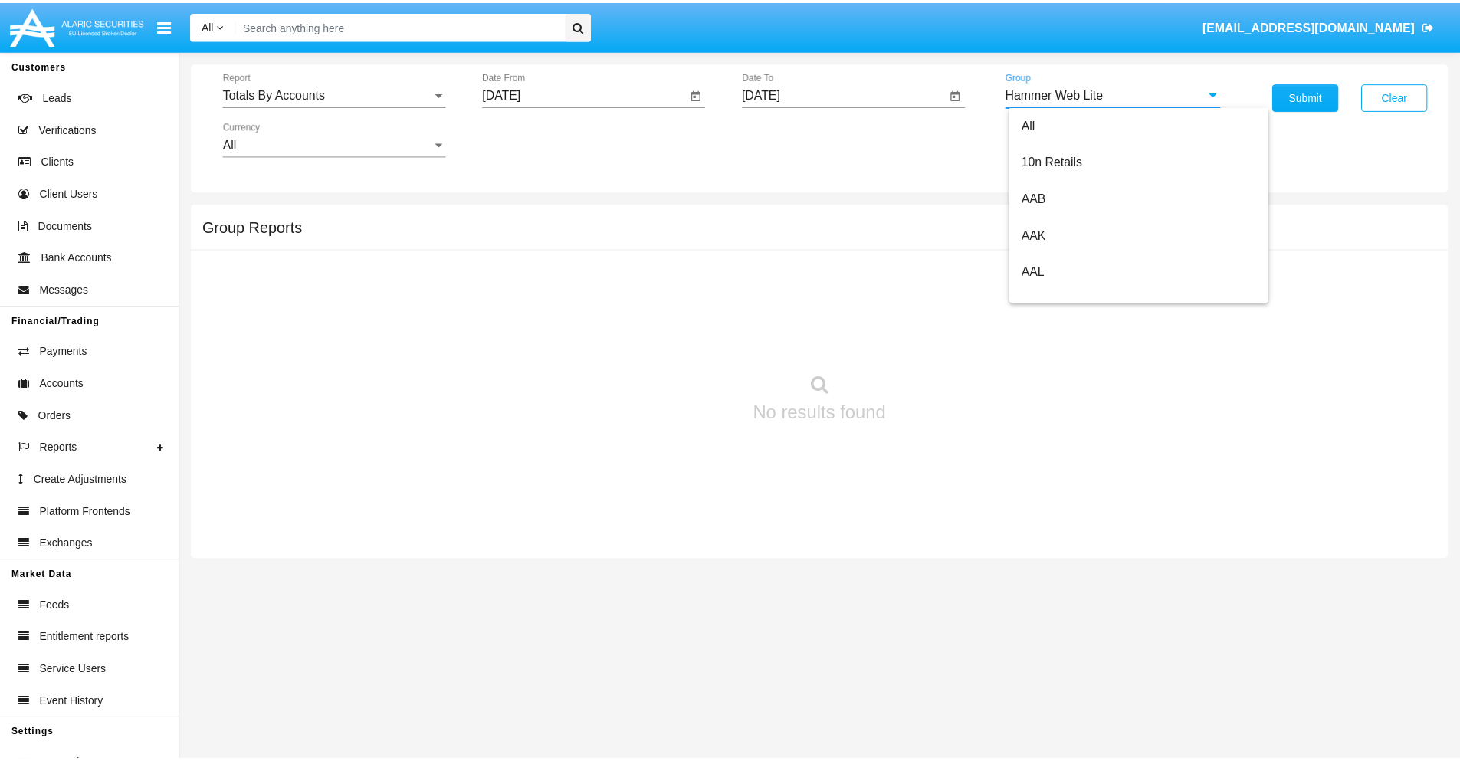
scroll to position [0, 0]
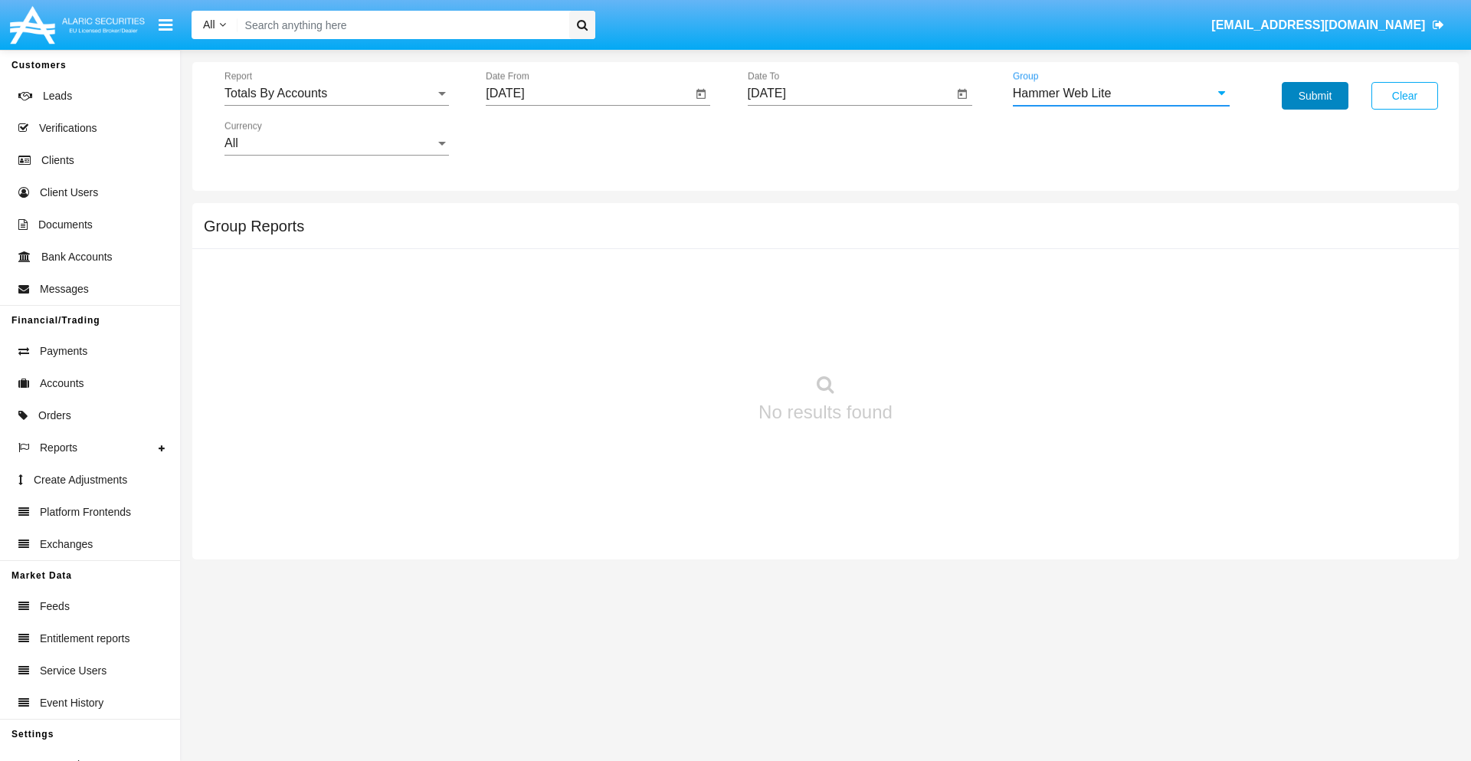
click at [1315, 96] on button "Submit" at bounding box center [1315, 96] width 67 height 28
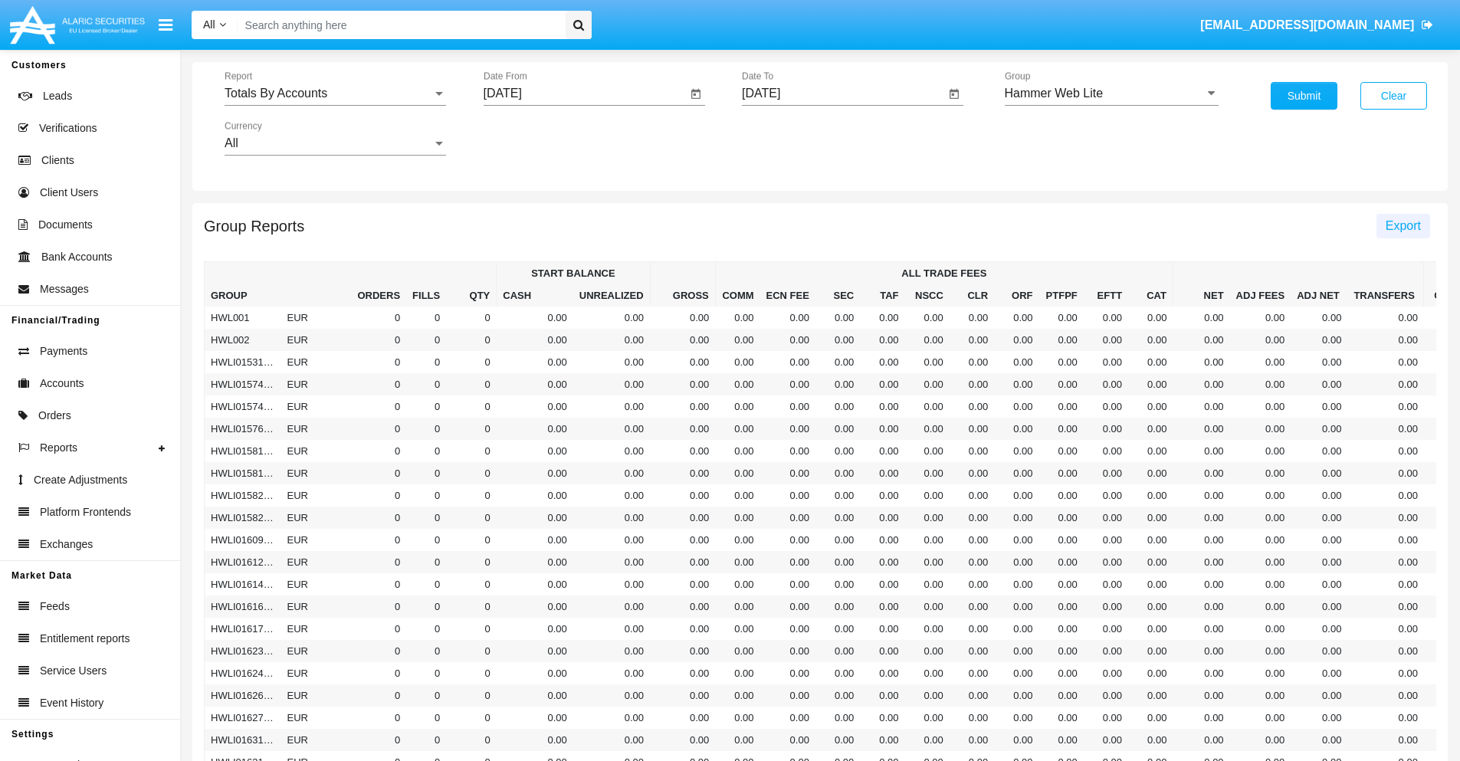
click at [1402, 225] on span "Export" at bounding box center [1402, 225] width 35 height 13
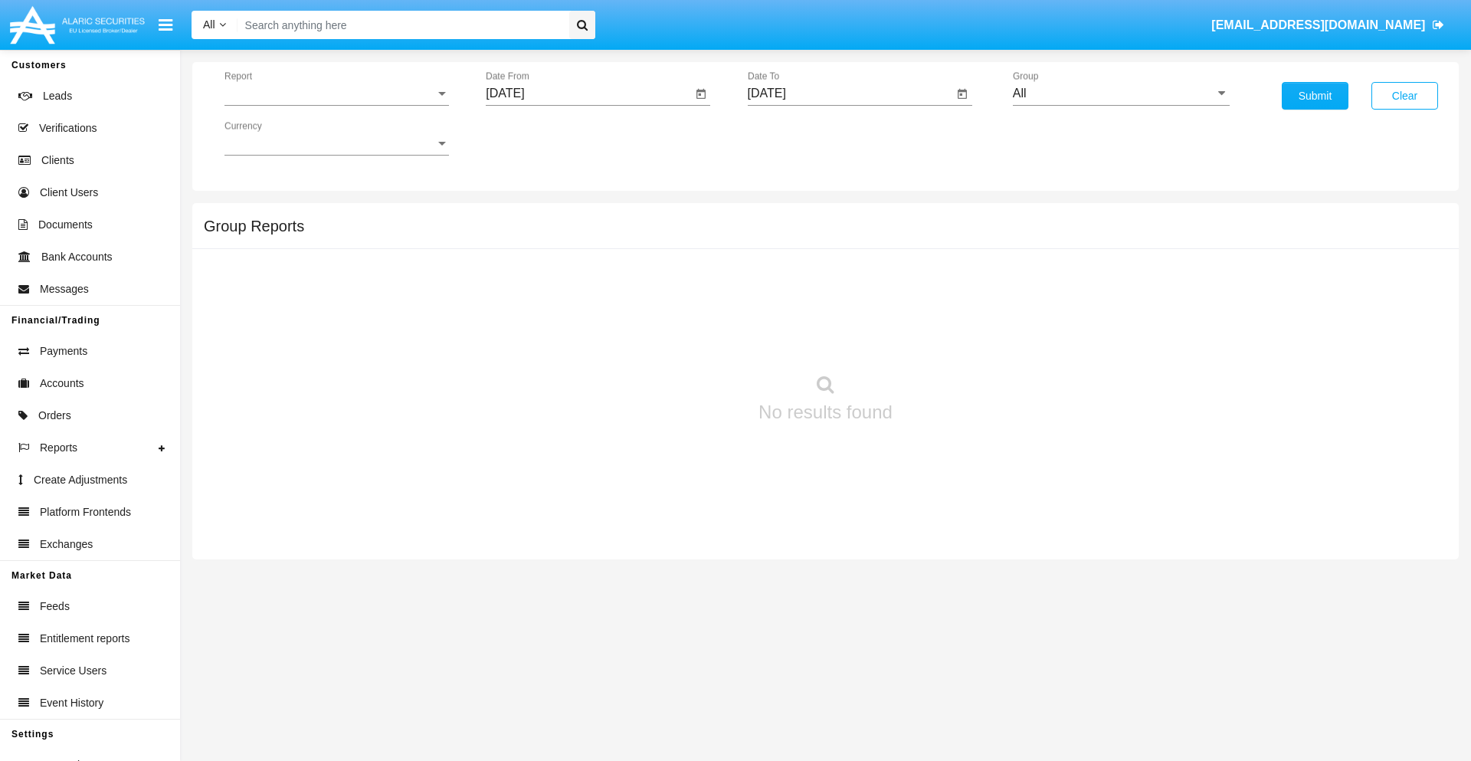
click at [336, 93] on span "Report" at bounding box center [329, 94] width 211 height 14
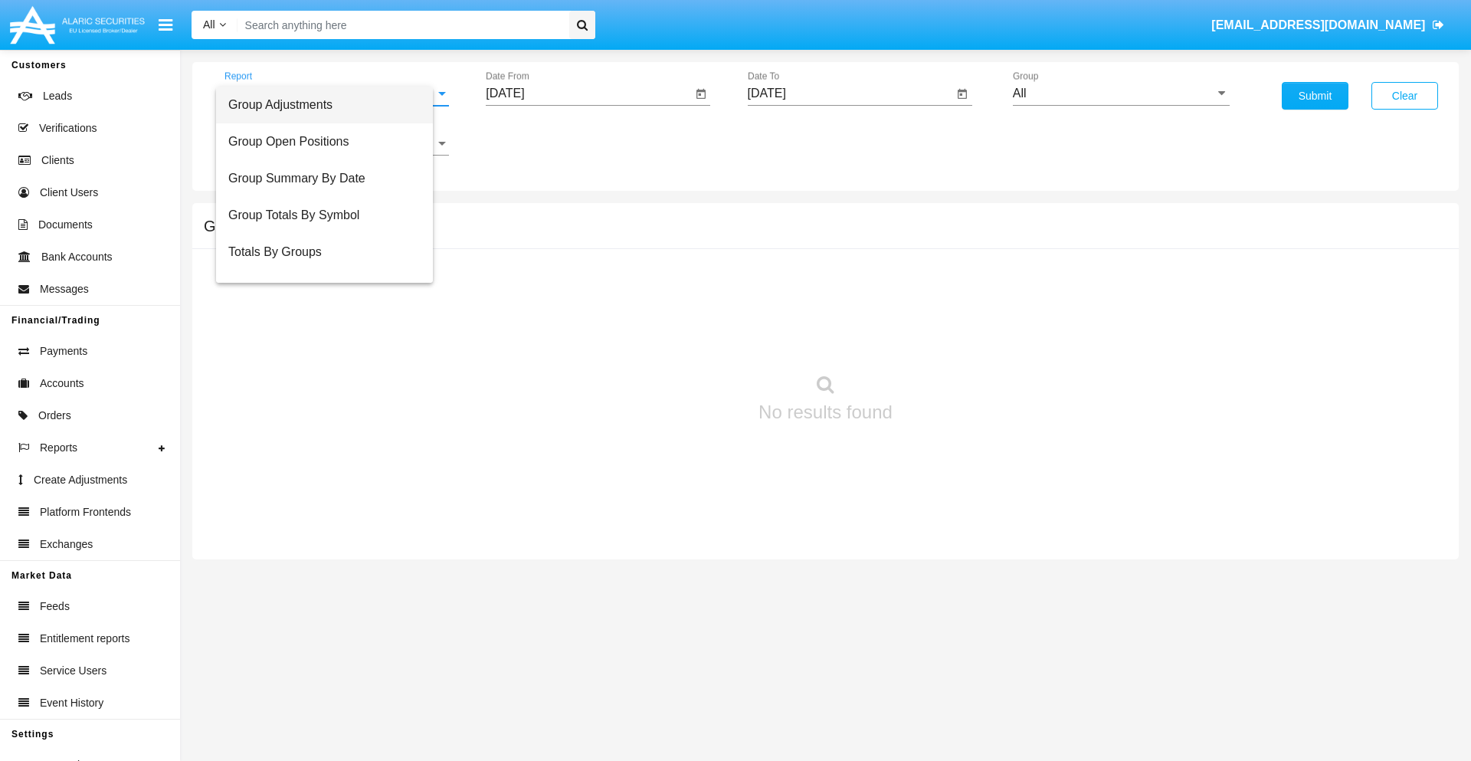
click at [330, 105] on span "Group Adjustments" at bounding box center [324, 105] width 192 height 37
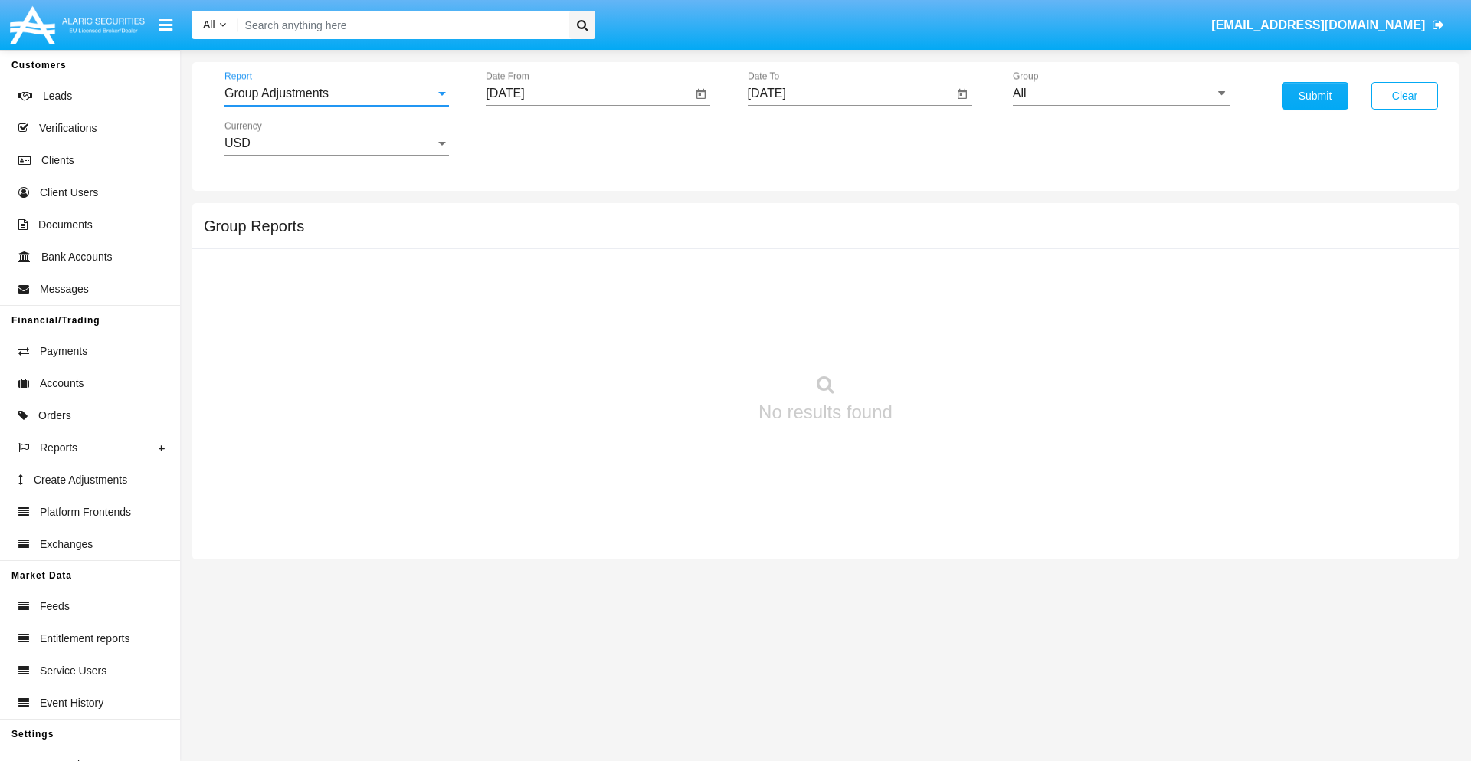
click at [588, 93] on input "[DATE]" at bounding box center [589, 94] width 206 height 14
click at [536, 138] on span "[DATE]" at bounding box center [523, 139] width 34 height 12
click at [576, 308] on div "2019" at bounding box center [576, 308] width 48 height 28
click at [523, 216] on div "JAN" at bounding box center [523, 216] width 48 height 28
click at [572, 234] on div "1" at bounding box center [573, 235] width 28 height 28
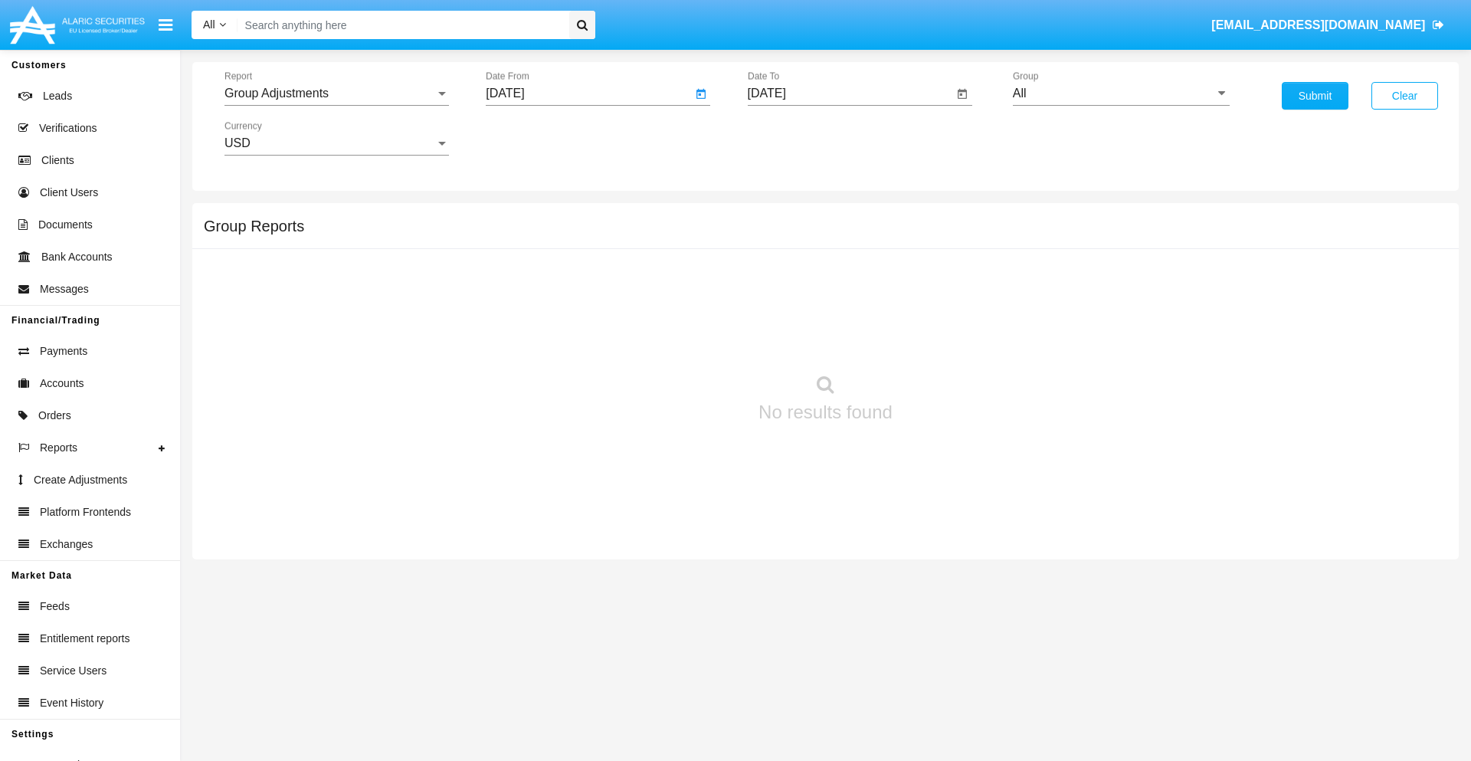
type input "[DATE]"
click at [850, 93] on input "[DATE]" at bounding box center [851, 94] width 206 height 14
click at [797, 138] on span "[DATE]" at bounding box center [785, 139] width 34 height 12
click at [837, 308] on div "2019" at bounding box center [838, 308] width 48 height 28
click at [784, 216] on div "JAN" at bounding box center [784, 216] width 48 height 28
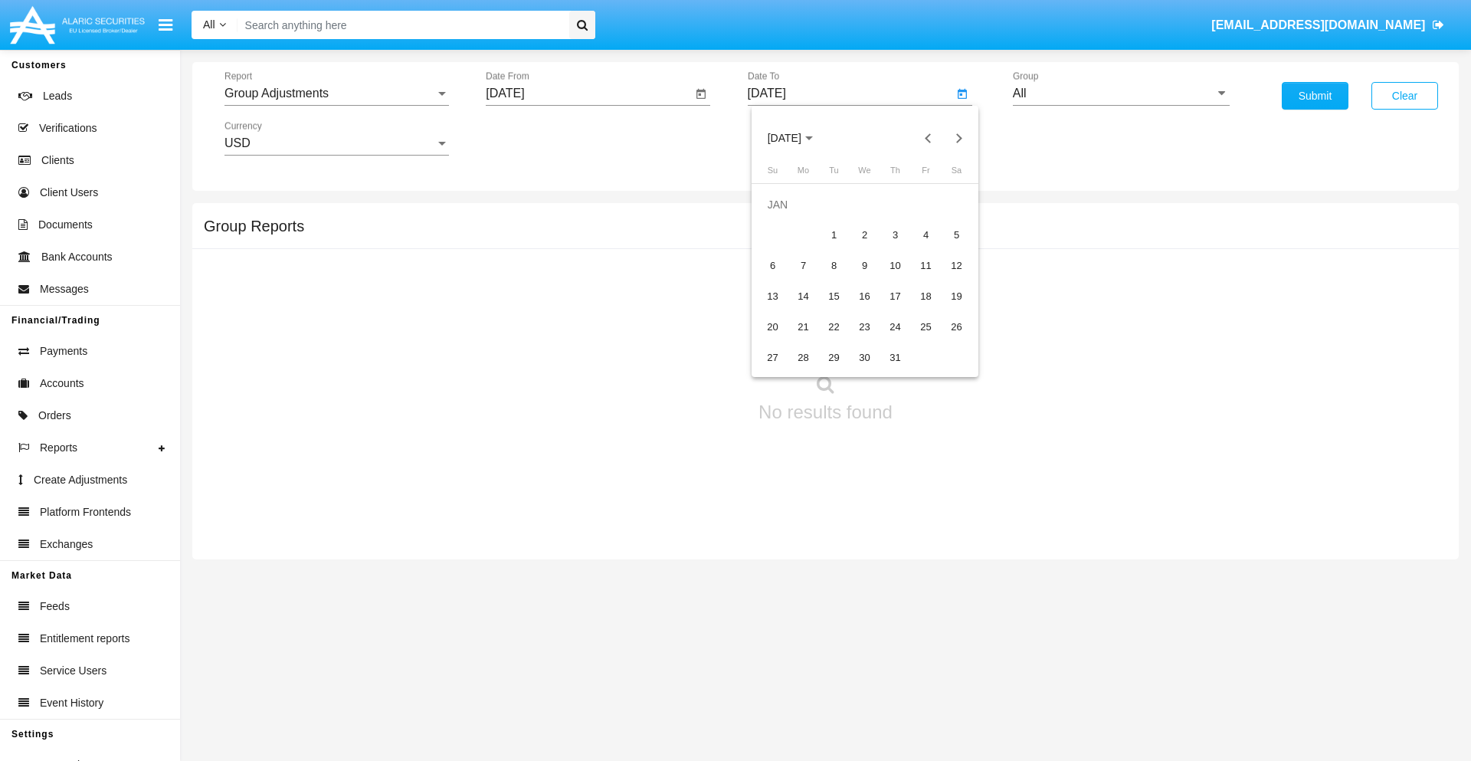
click at [834, 234] on div "1" at bounding box center [835, 235] width 28 height 28
type input "[DATE]"
click at [1121, 93] on input "All" at bounding box center [1121, 94] width 217 height 14
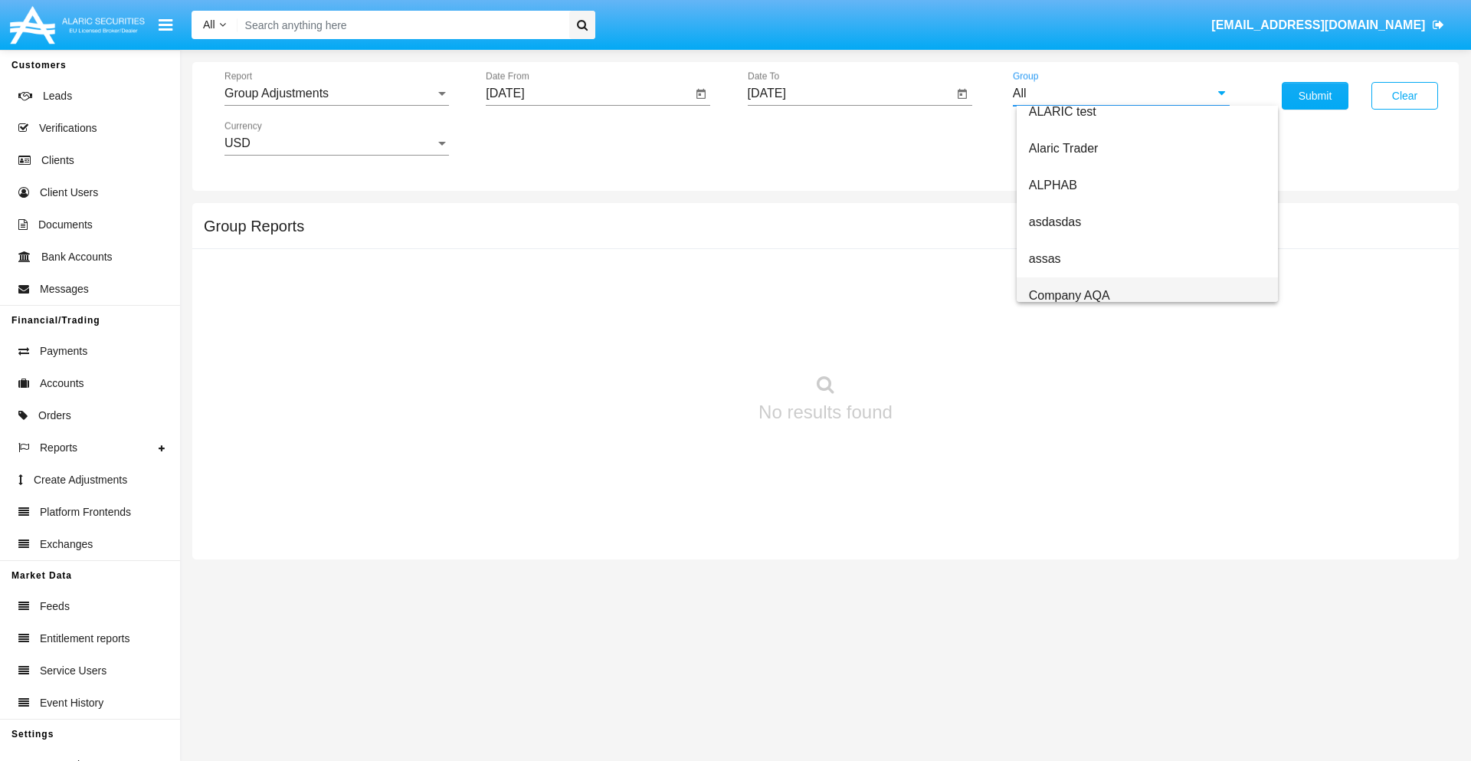
click at [1069, 295] on span "Company AQA" at bounding box center [1069, 295] width 81 height 13
type input "Company AQA"
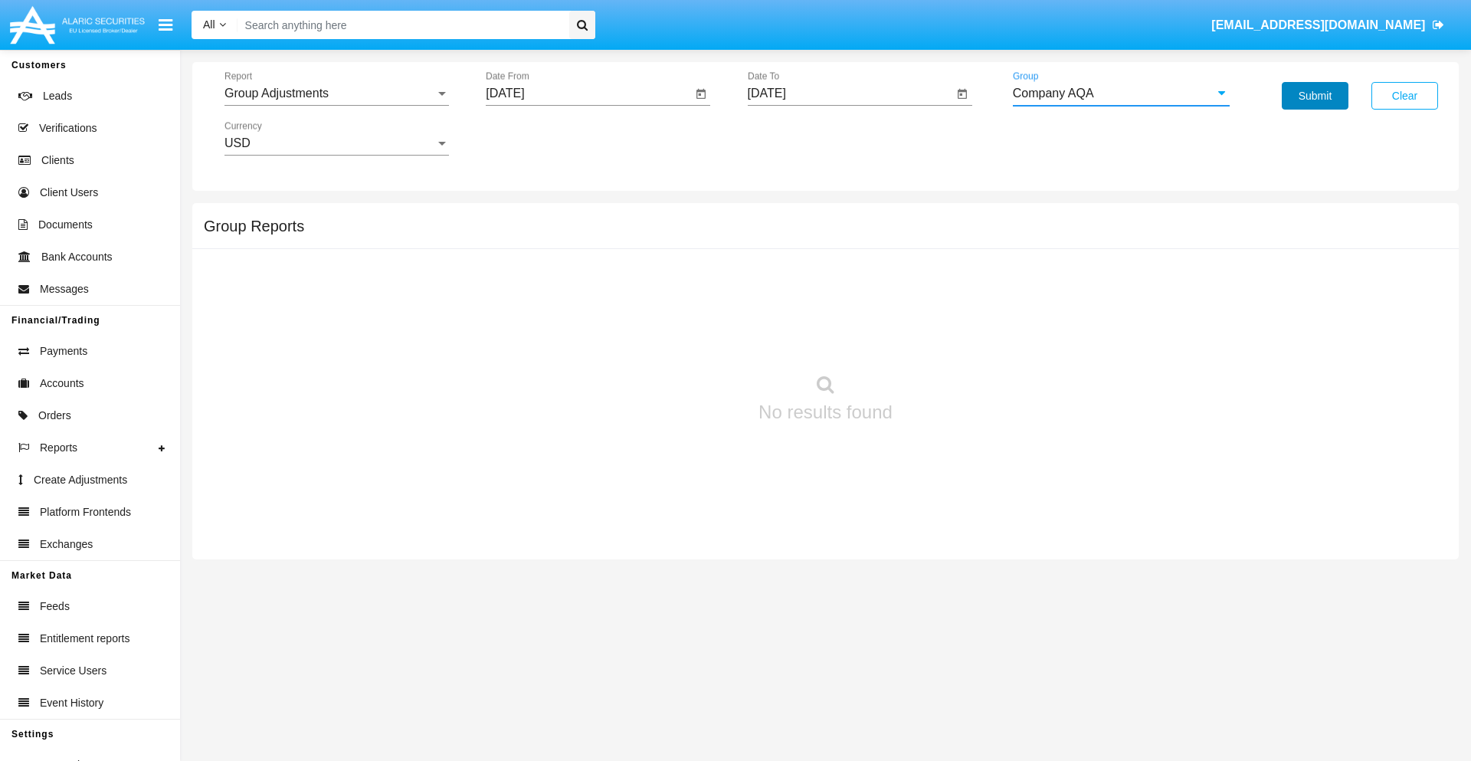
click at [1315, 96] on button "Submit" at bounding box center [1315, 96] width 67 height 28
click at [336, 93] on span "Report" at bounding box center [329, 94] width 211 height 14
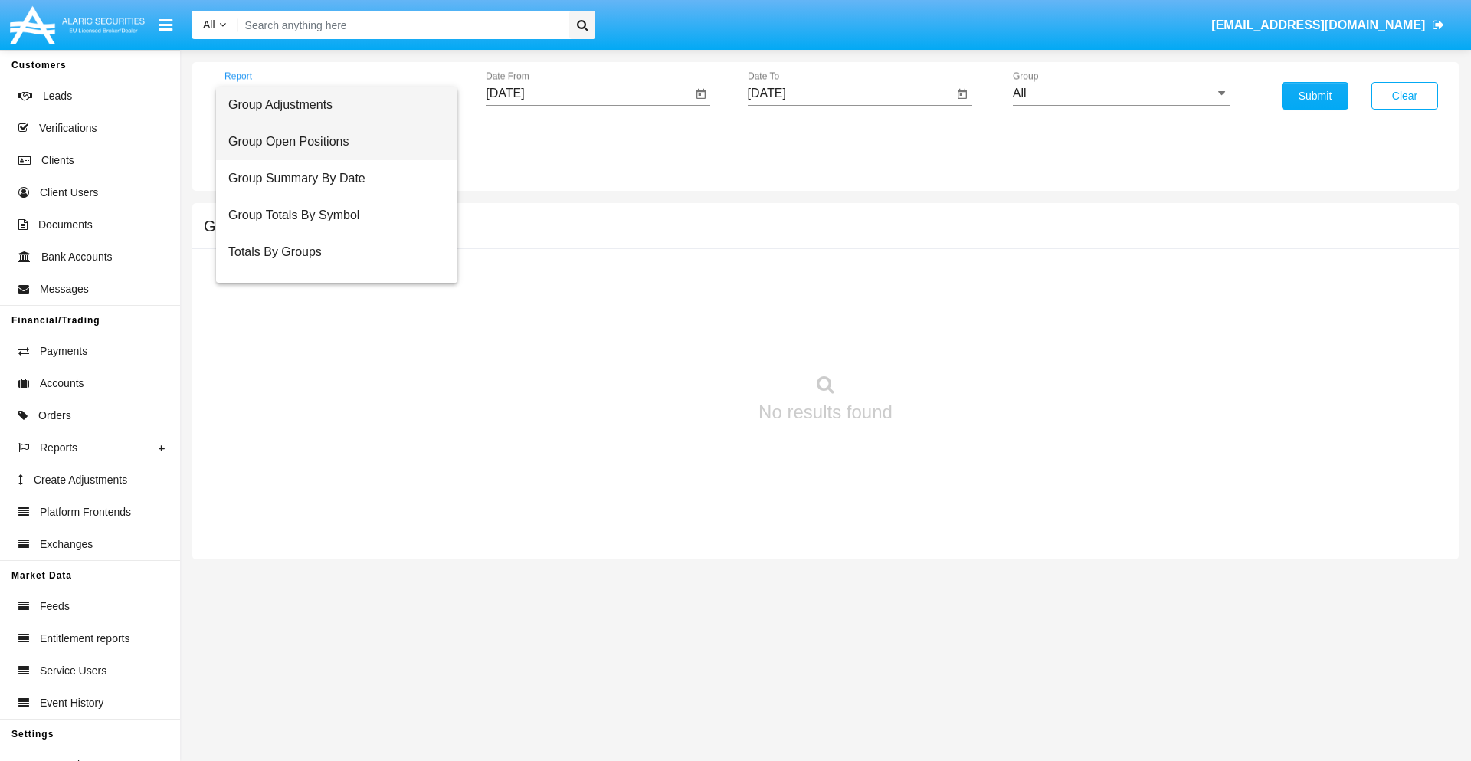
click at [330, 142] on span "Group Open Positions" at bounding box center [336, 141] width 217 height 37
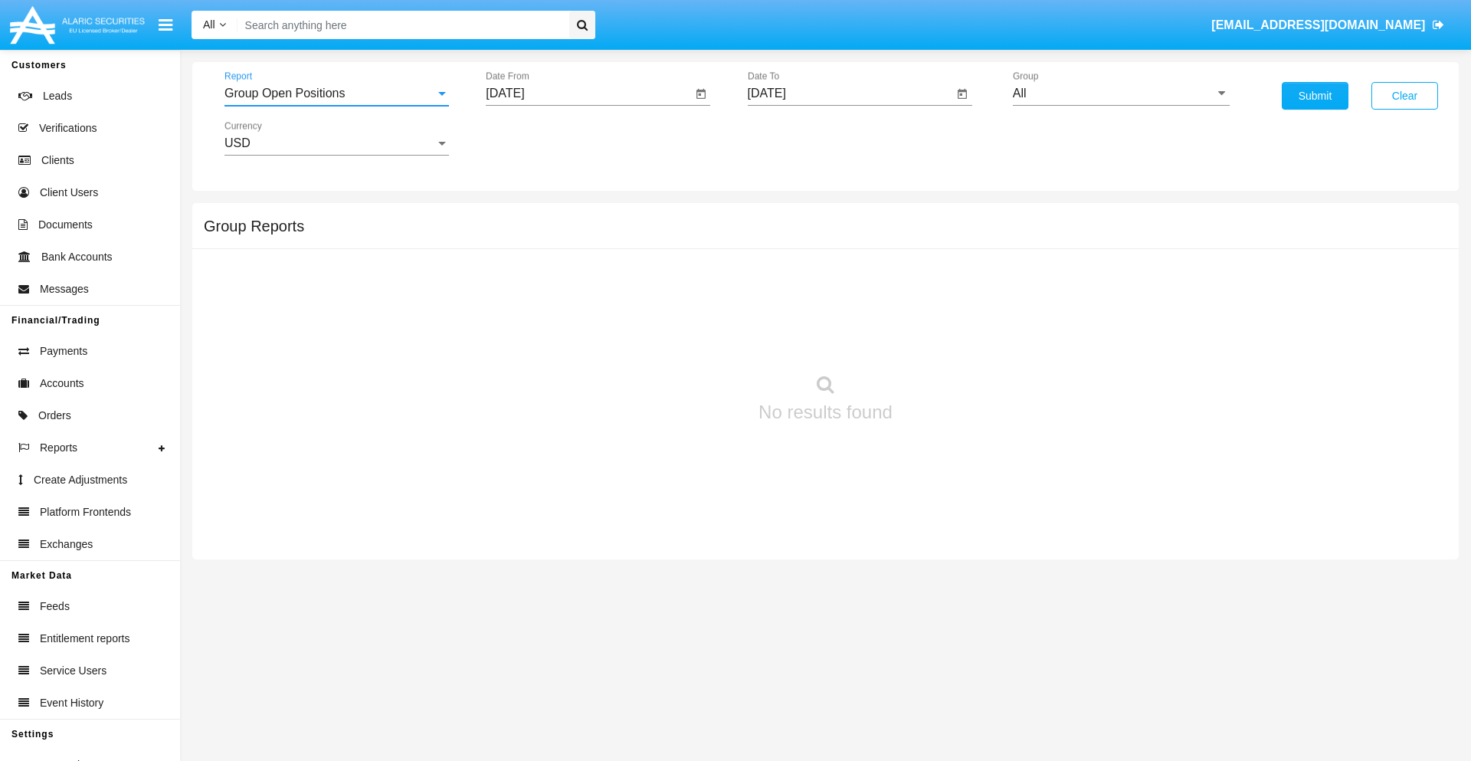
click at [588, 93] on input "[DATE]" at bounding box center [589, 94] width 206 height 14
click at [536, 138] on span "[DATE]" at bounding box center [523, 139] width 34 height 12
click at [576, 308] on div "2019" at bounding box center [576, 308] width 48 height 28
click at [523, 216] on div "JAN" at bounding box center [523, 216] width 48 height 28
click at [572, 234] on div "1" at bounding box center [573, 235] width 28 height 28
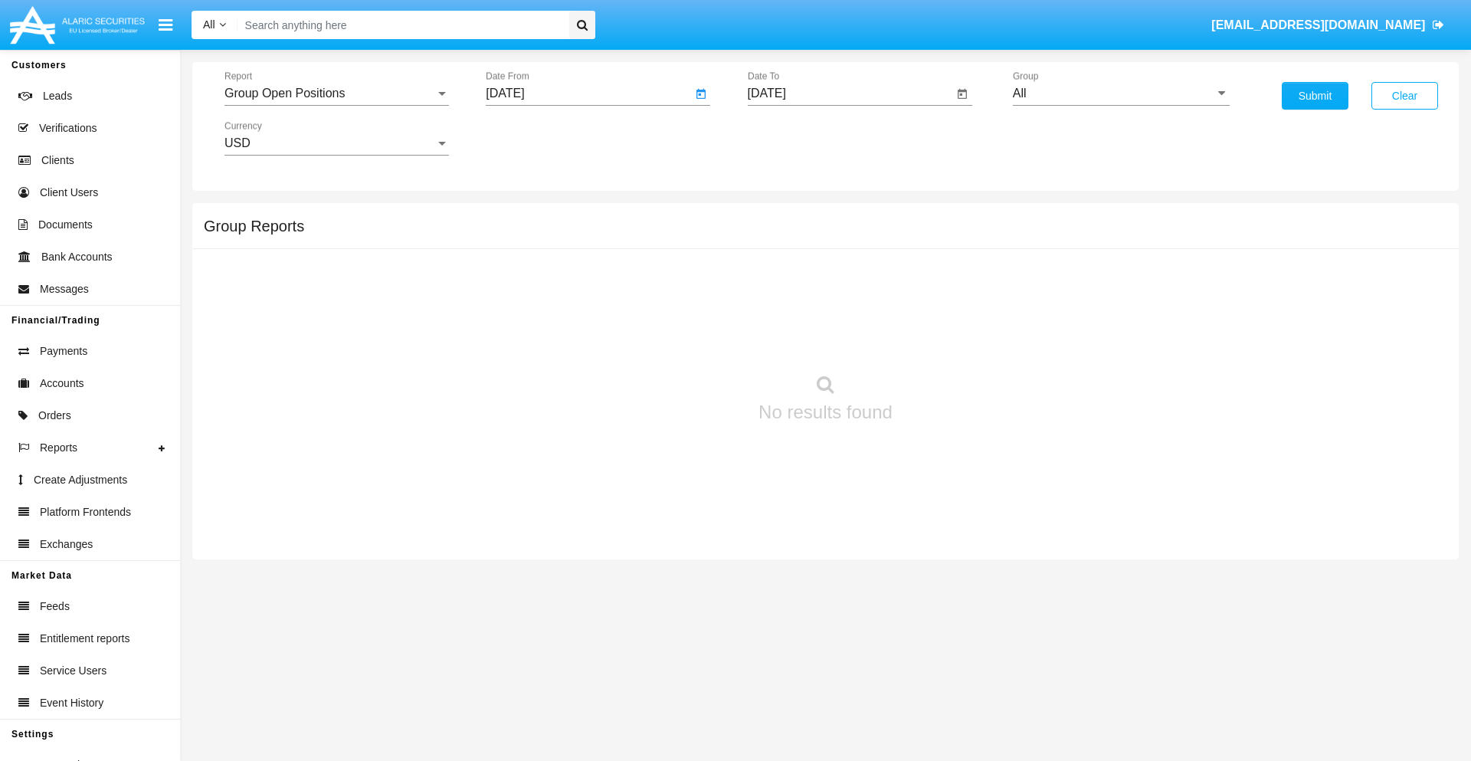
type input "[DATE]"
click at [850, 93] on input "[DATE]" at bounding box center [851, 94] width 206 height 14
click at [797, 138] on span "[DATE]" at bounding box center [785, 139] width 34 height 12
click at [837, 308] on div "2019" at bounding box center [838, 308] width 48 height 28
click at [784, 216] on div "JAN" at bounding box center [784, 216] width 48 height 28
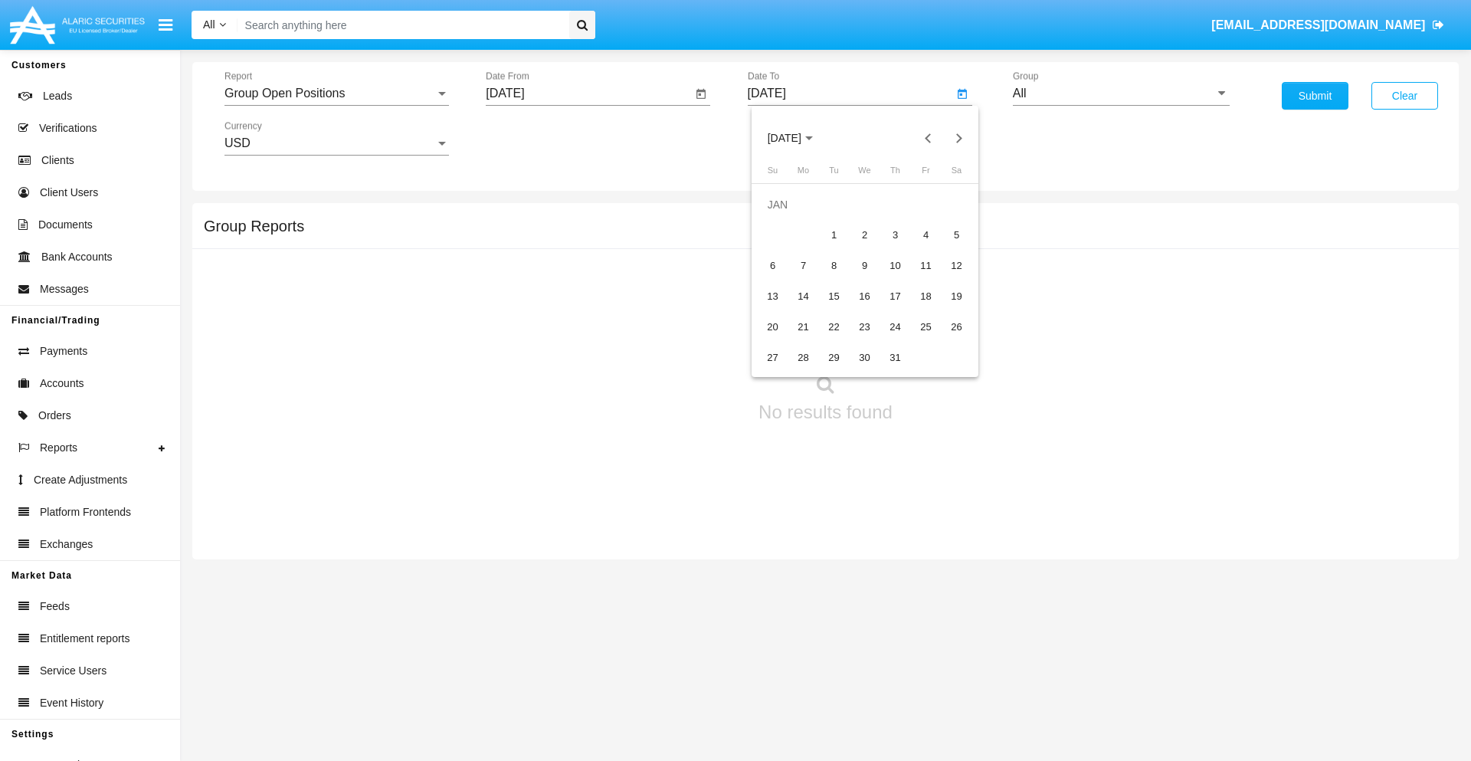
click at [834, 234] on div "1" at bounding box center [835, 235] width 28 height 28
type input "01/01/19"
click at [1121, 93] on input "All" at bounding box center [1121, 94] width 217 height 14
click at [1069, 632] on span "Company AQA" at bounding box center [1069, 638] width 81 height 13
type input "Company AQA"
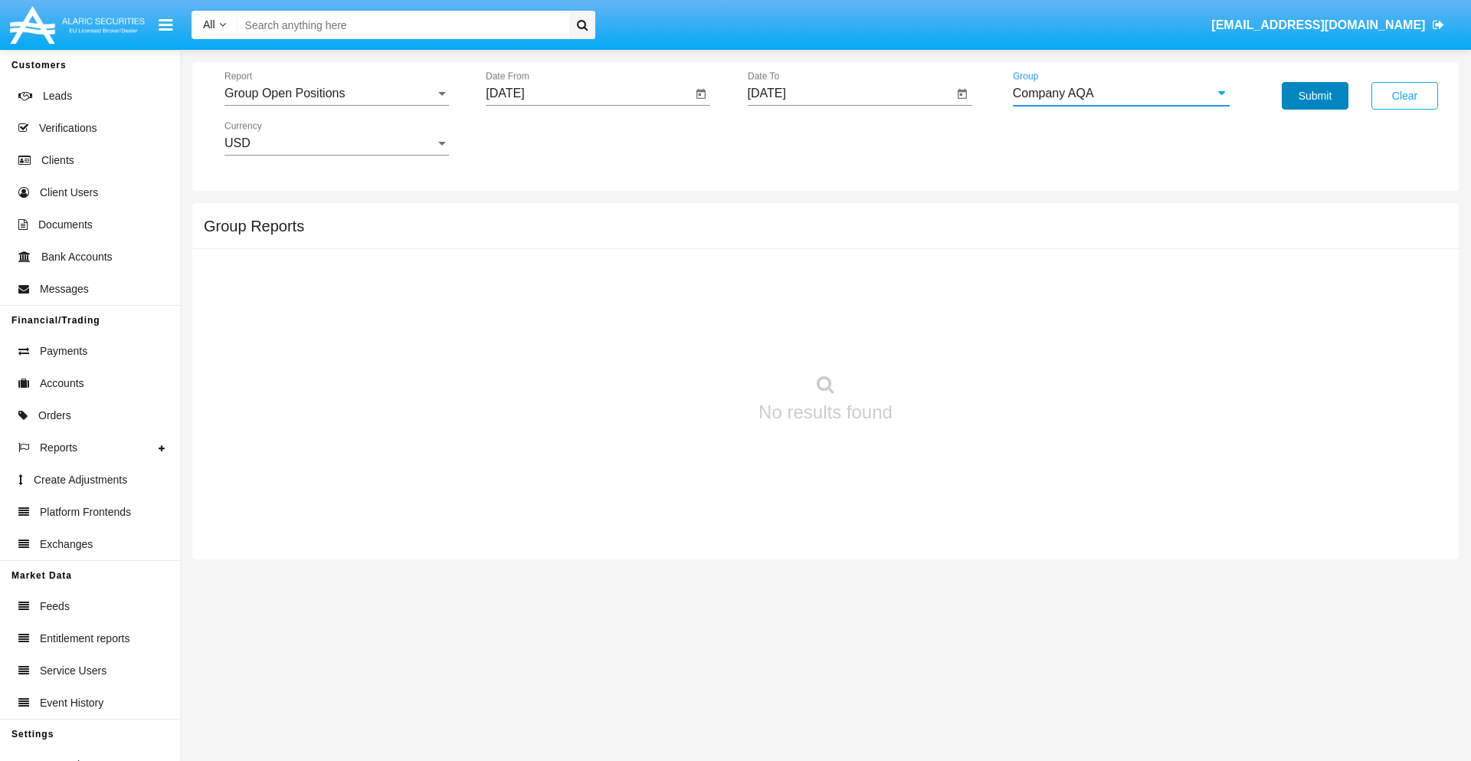
click at [1315, 96] on button "Submit" at bounding box center [1315, 96] width 67 height 28
click at [336, 93] on span "Report" at bounding box center [329, 94] width 211 height 14
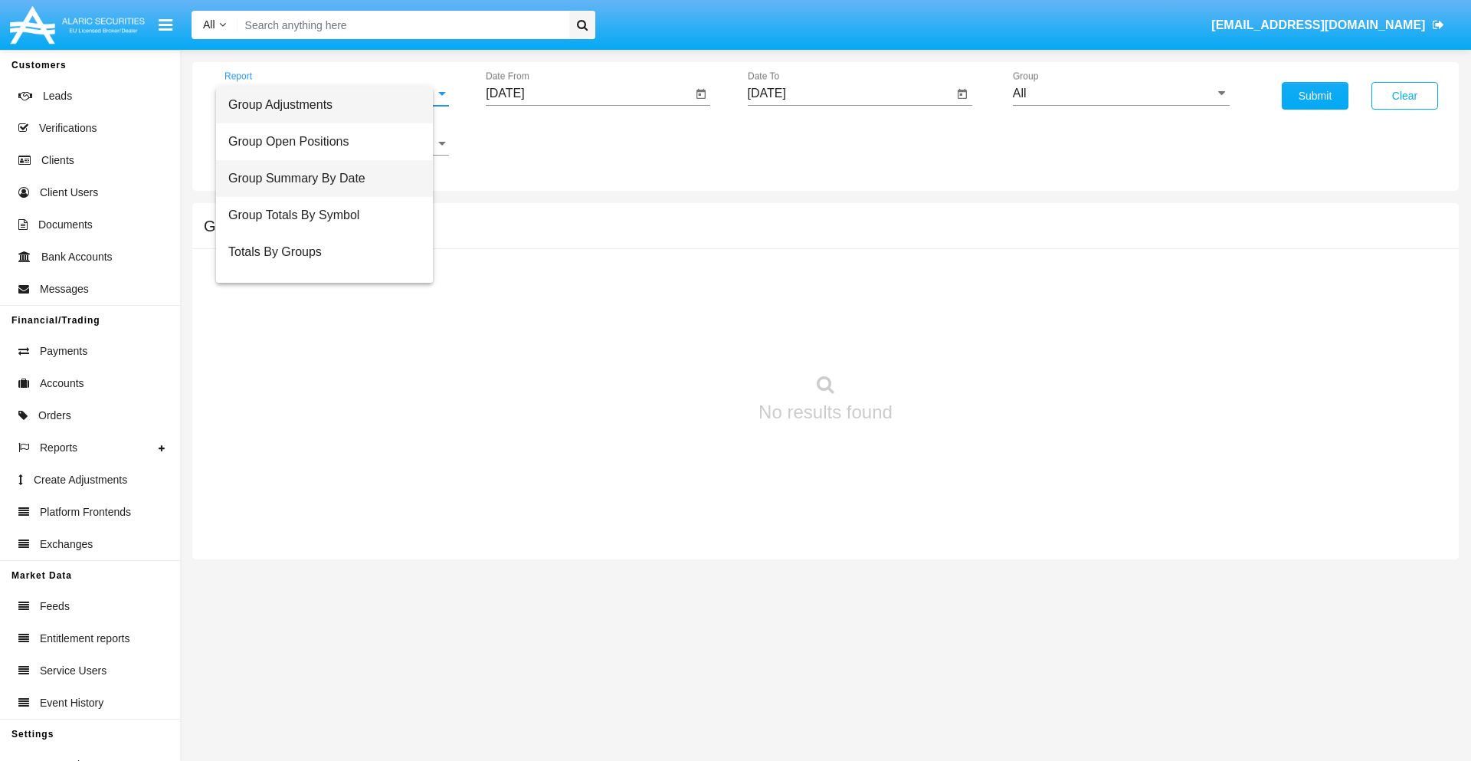
click at [330, 179] on span "Group Summary By Date" at bounding box center [324, 178] width 192 height 37
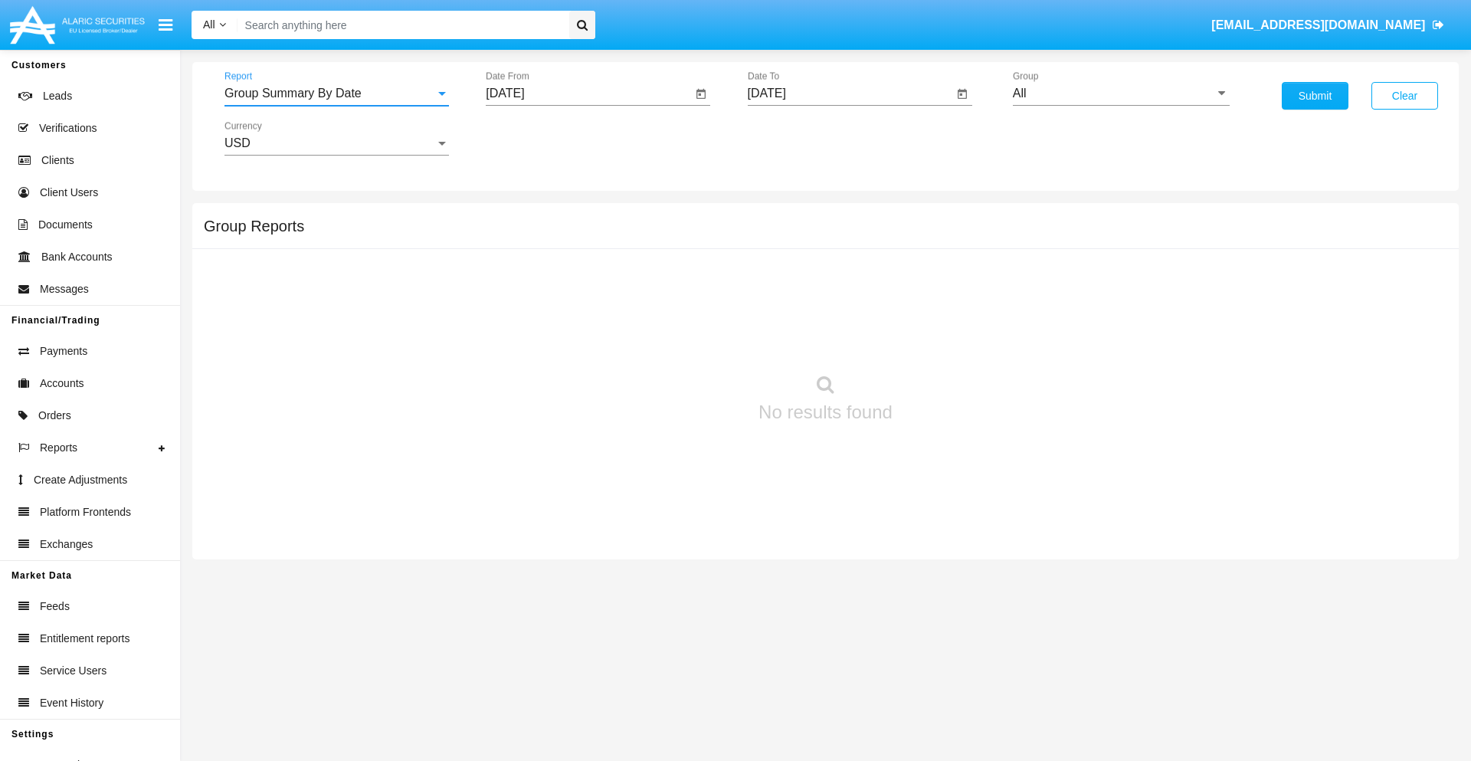
click at [588, 93] on input "[DATE]" at bounding box center [589, 94] width 206 height 14
click at [536, 138] on span "[DATE]" at bounding box center [523, 139] width 34 height 12
click at [576, 308] on div "2019" at bounding box center [576, 308] width 48 height 28
click at [523, 216] on div "JAN" at bounding box center [523, 216] width 48 height 28
click at [572, 234] on div "1" at bounding box center [573, 235] width 28 height 28
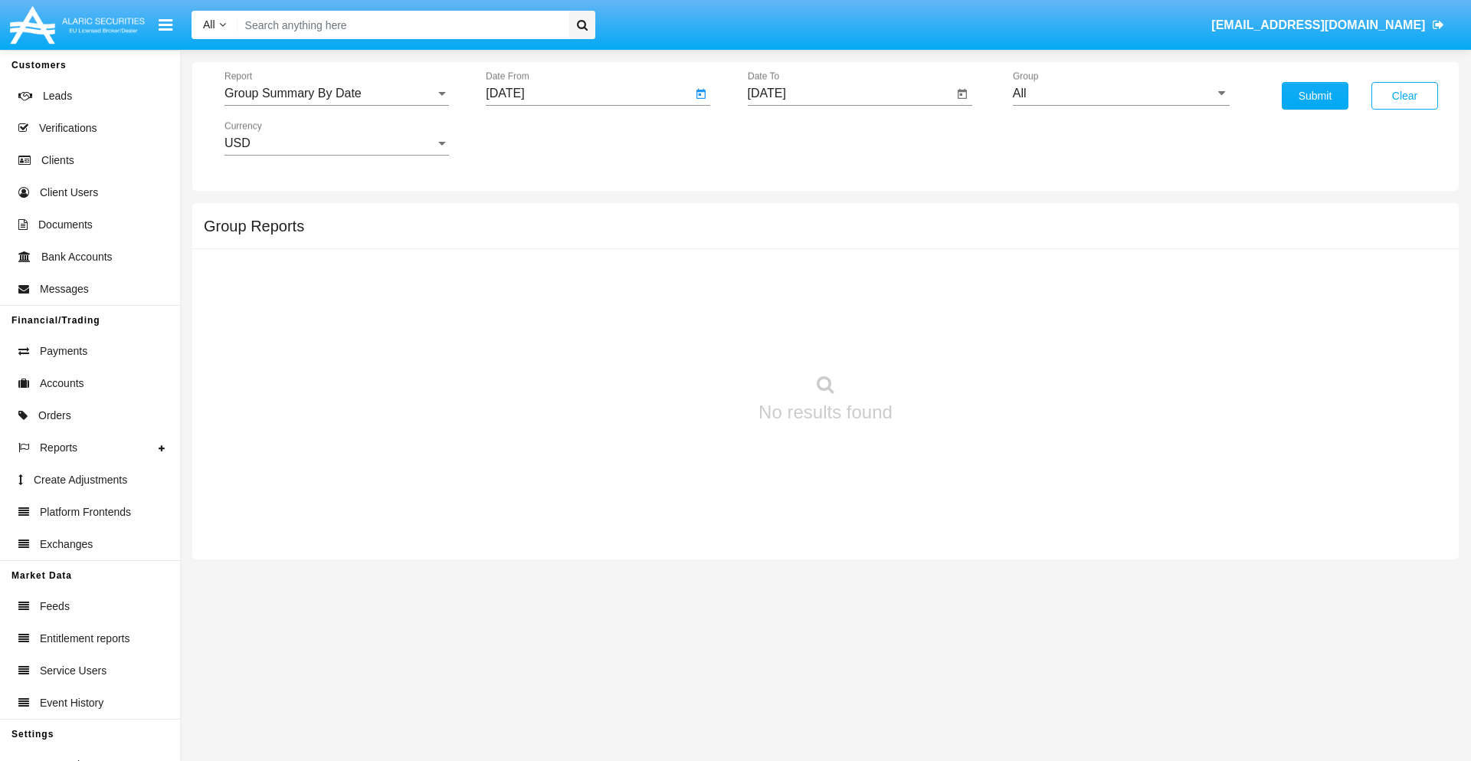
type input "[DATE]"
click at [850, 93] on input "[DATE]" at bounding box center [851, 94] width 206 height 14
click at [797, 138] on span "[DATE]" at bounding box center [785, 139] width 34 height 12
click at [837, 308] on div "2019" at bounding box center [838, 308] width 48 height 28
click at [784, 216] on div "JAN" at bounding box center [784, 216] width 48 height 28
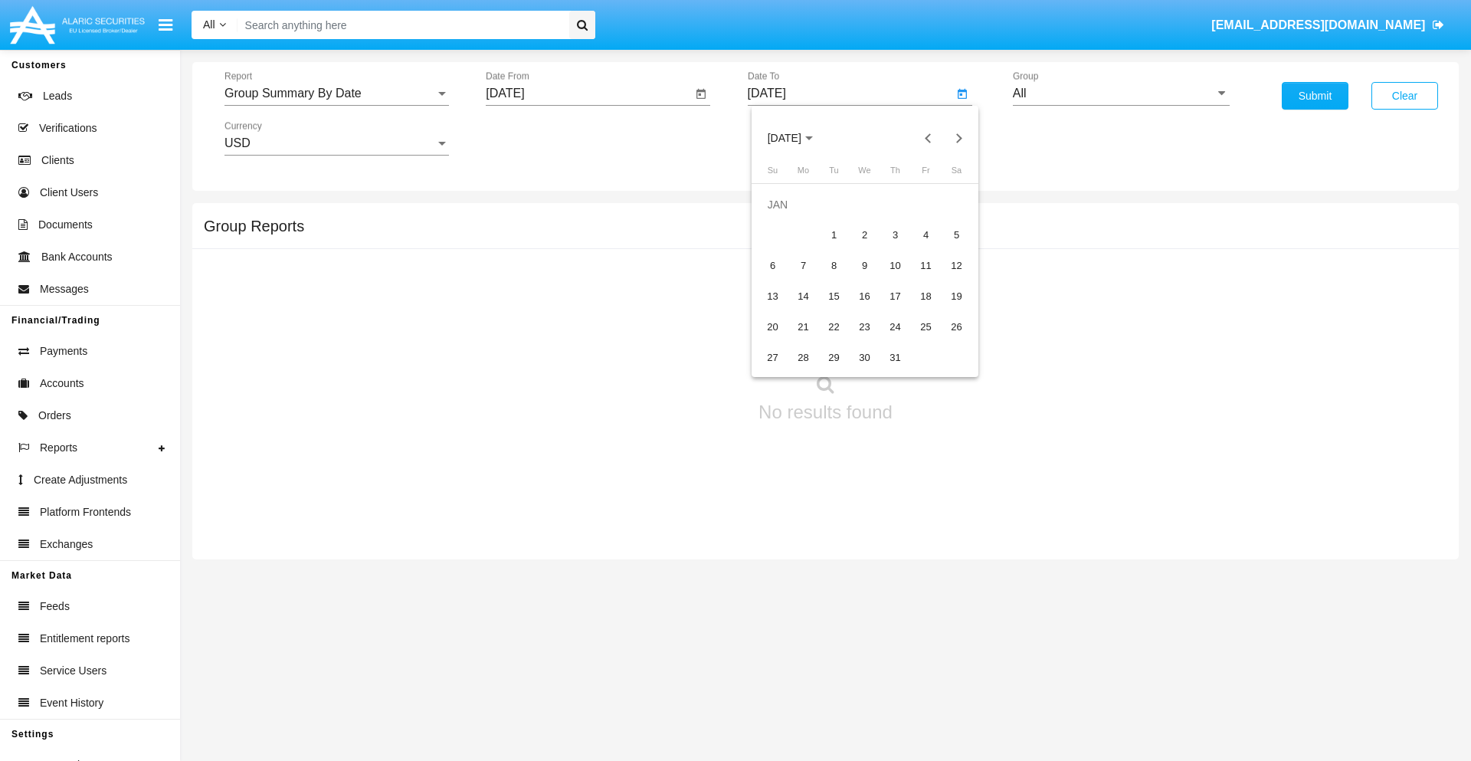
click at [834, 234] on div "1" at bounding box center [835, 235] width 28 height 28
type input "[DATE]"
click at [1121, 93] on input "All" at bounding box center [1121, 94] width 217 height 14
click at [1069, 632] on span "Company AQA" at bounding box center [1069, 638] width 81 height 13
type input "Company AQA"
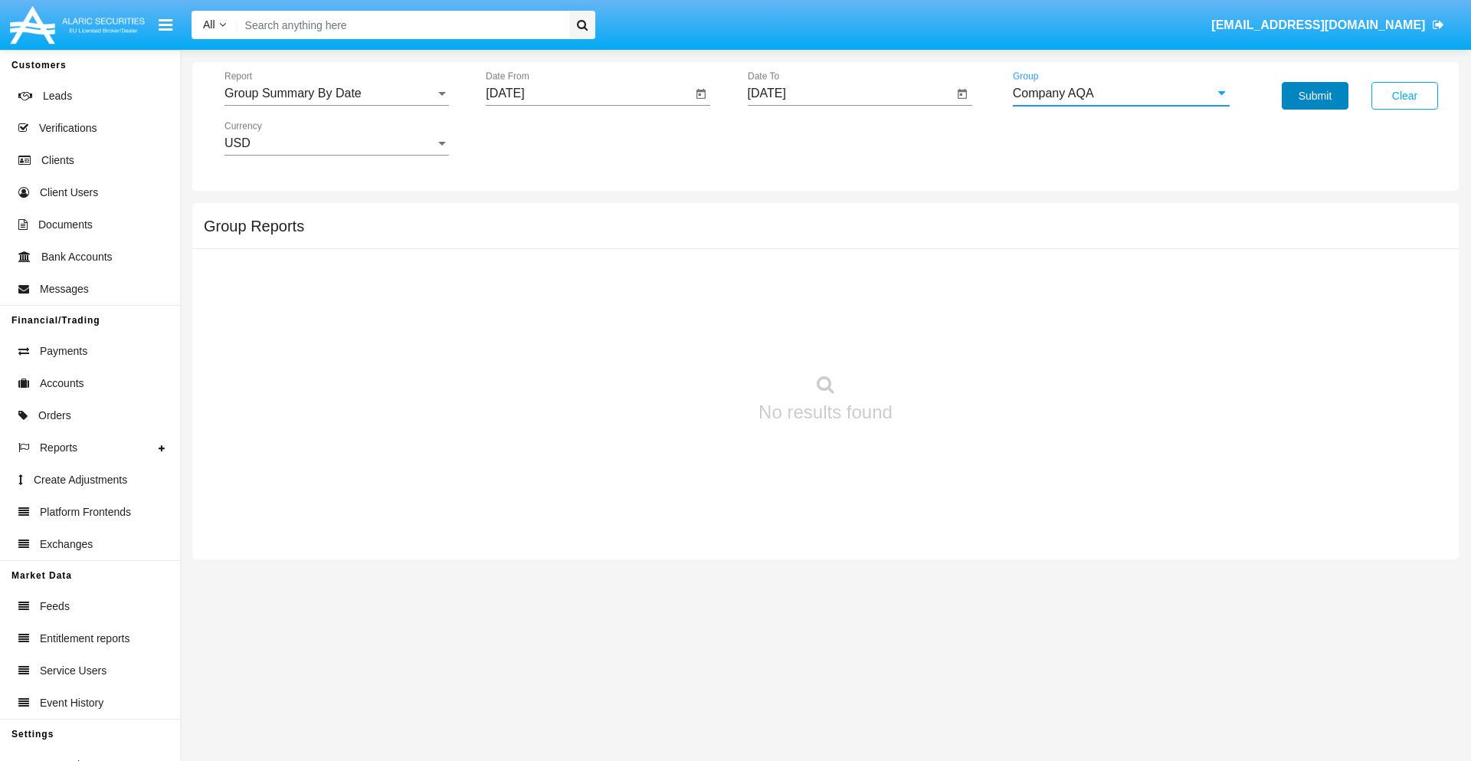
click at [1315, 96] on button "Submit" at bounding box center [1315, 96] width 67 height 28
click at [336, 93] on span "Report" at bounding box center [329, 94] width 211 height 14
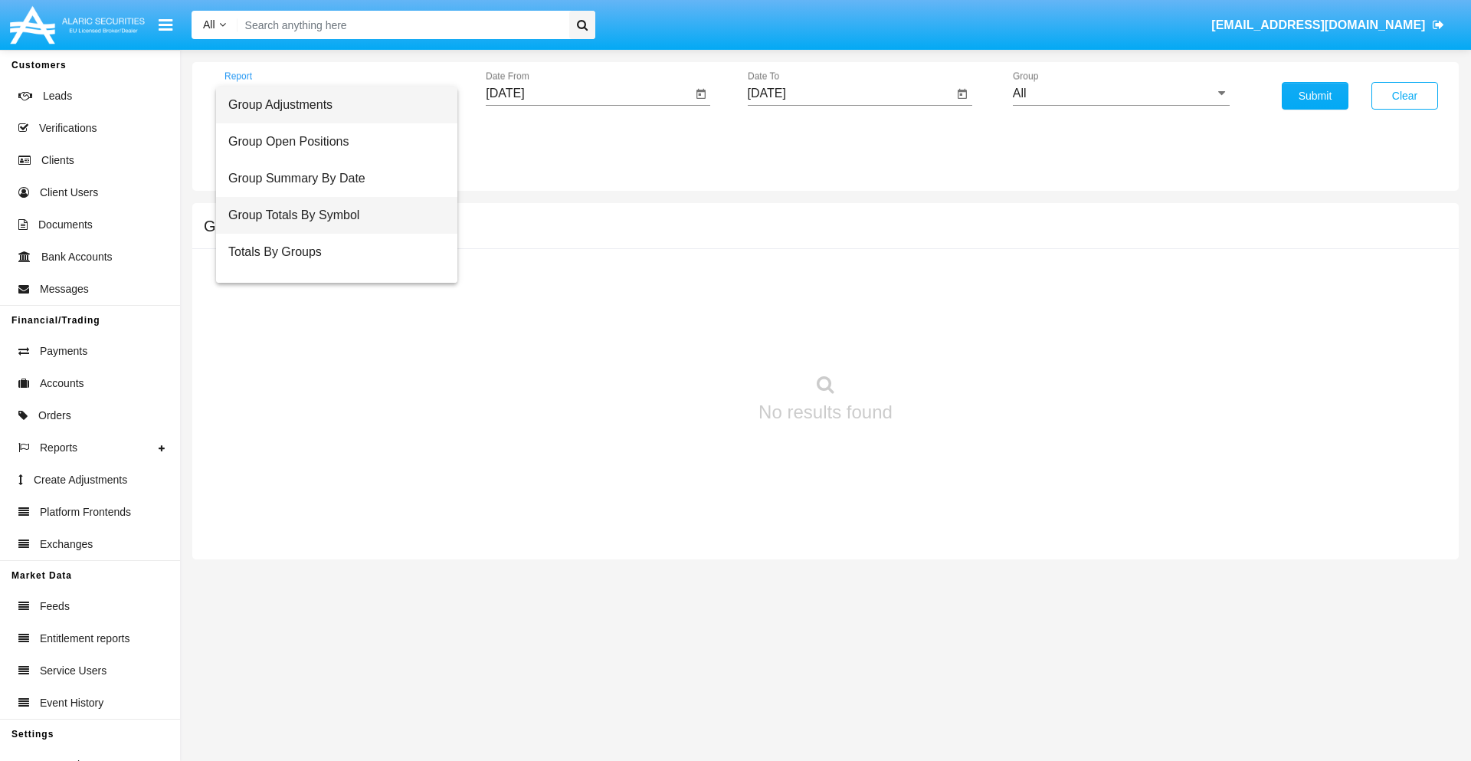
click at [330, 215] on span "Group Totals By Symbol" at bounding box center [336, 215] width 217 height 37
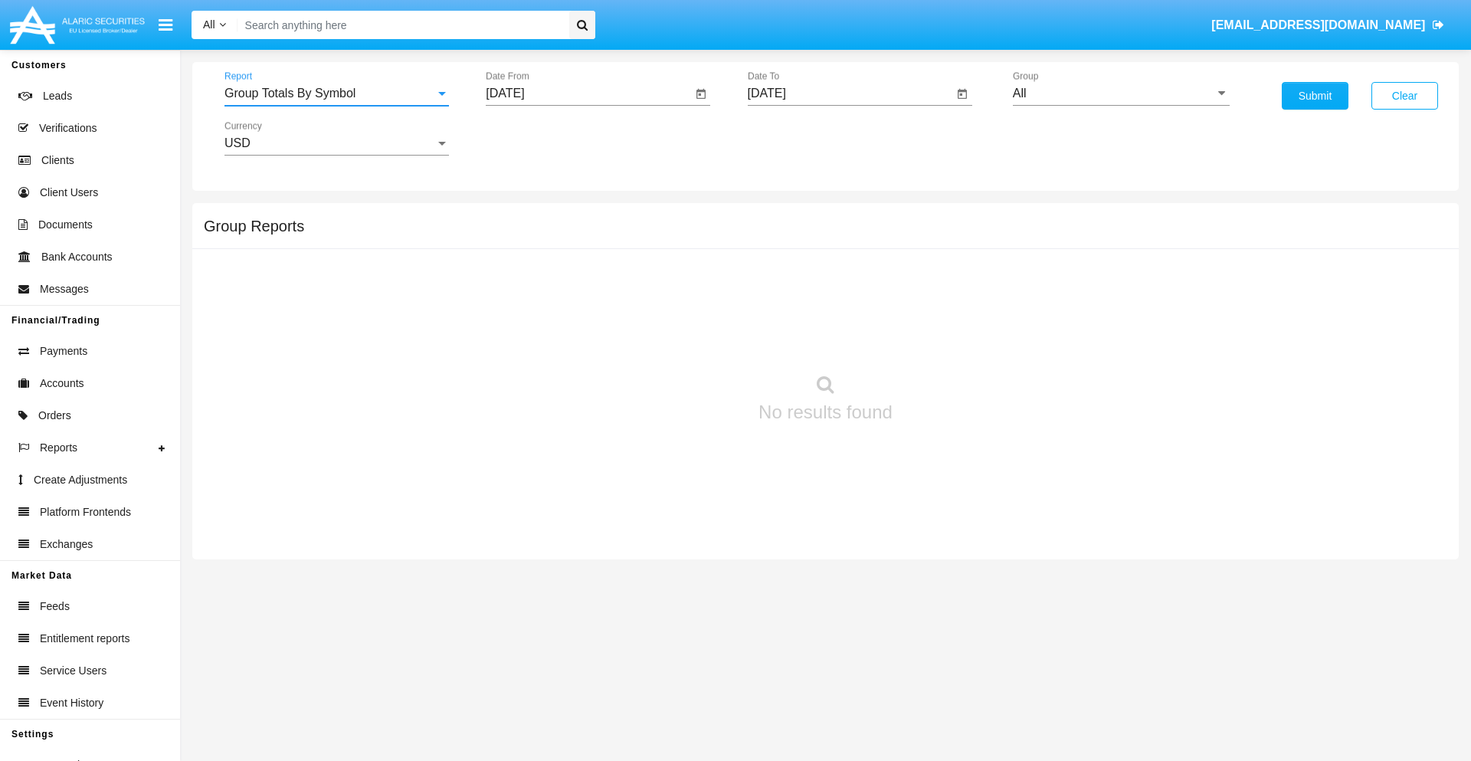
click at [588, 93] on input "[DATE]" at bounding box center [589, 94] width 206 height 14
click at [536, 138] on span "[DATE]" at bounding box center [523, 139] width 34 height 12
click at [576, 308] on div "2019" at bounding box center [576, 308] width 48 height 28
click at [523, 216] on div "JAN" at bounding box center [523, 216] width 48 height 28
click at [572, 234] on div "1" at bounding box center [573, 235] width 28 height 28
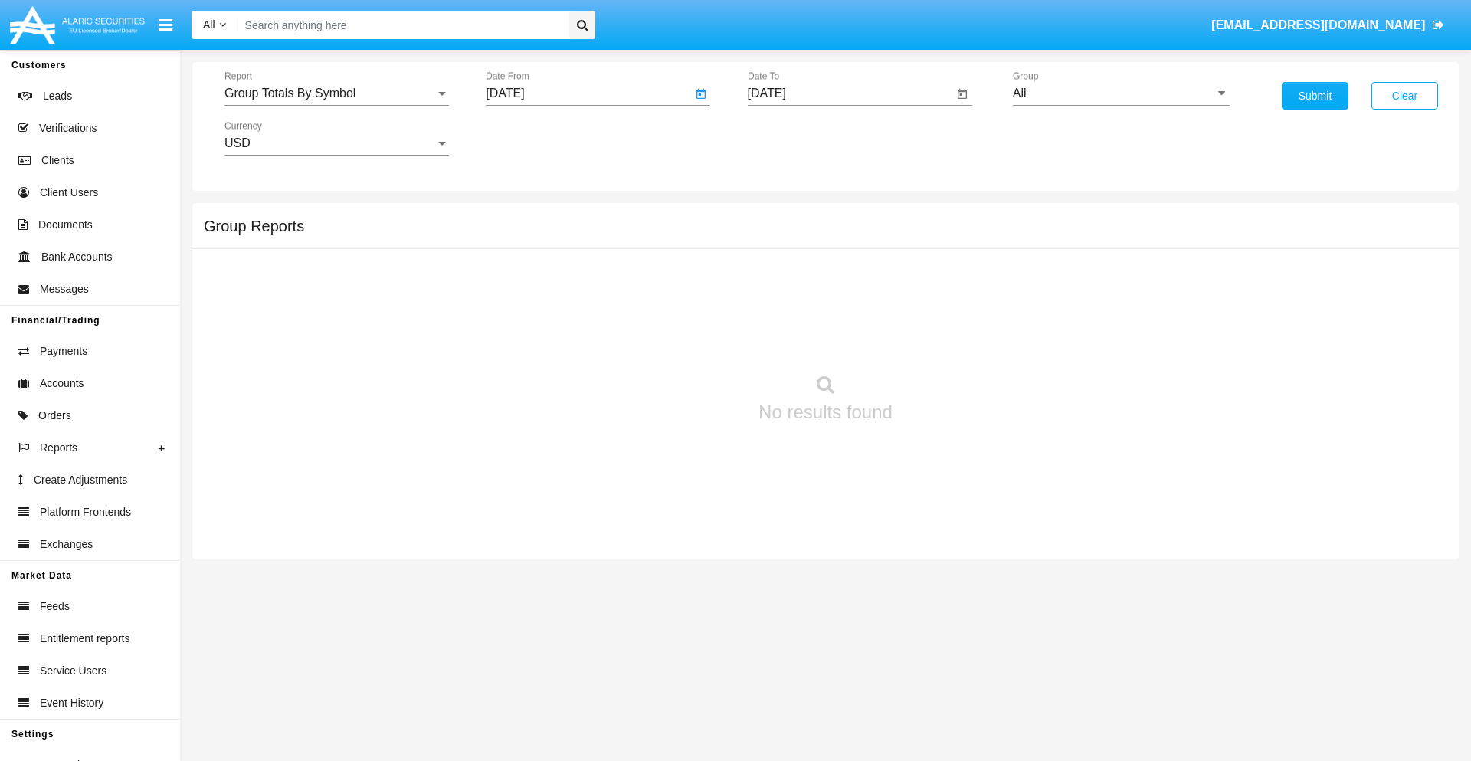
type input "[DATE]"
click at [850, 93] on input "[DATE]" at bounding box center [851, 94] width 206 height 14
click at [797, 138] on span "[DATE]" at bounding box center [785, 139] width 34 height 12
click at [837, 308] on div "2019" at bounding box center [838, 308] width 48 height 28
click at [784, 216] on div "JAN" at bounding box center [784, 216] width 48 height 28
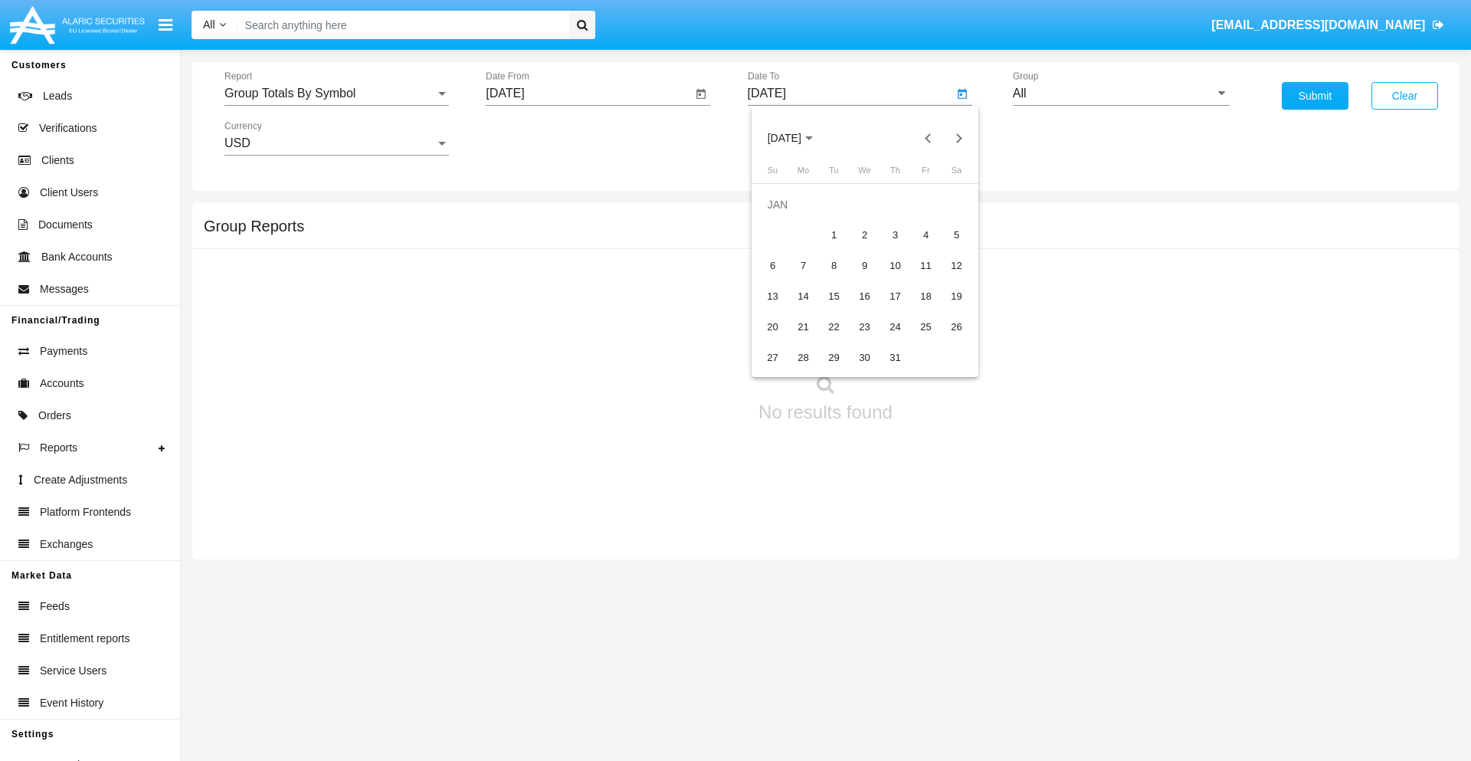
click at [834, 234] on div "1" at bounding box center [835, 235] width 28 height 28
type input "[DATE]"
click at [1121, 93] on input "All" at bounding box center [1121, 94] width 217 height 14
click at [1069, 632] on span "Company AQA" at bounding box center [1069, 638] width 81 height 13
type input "Company AQA"
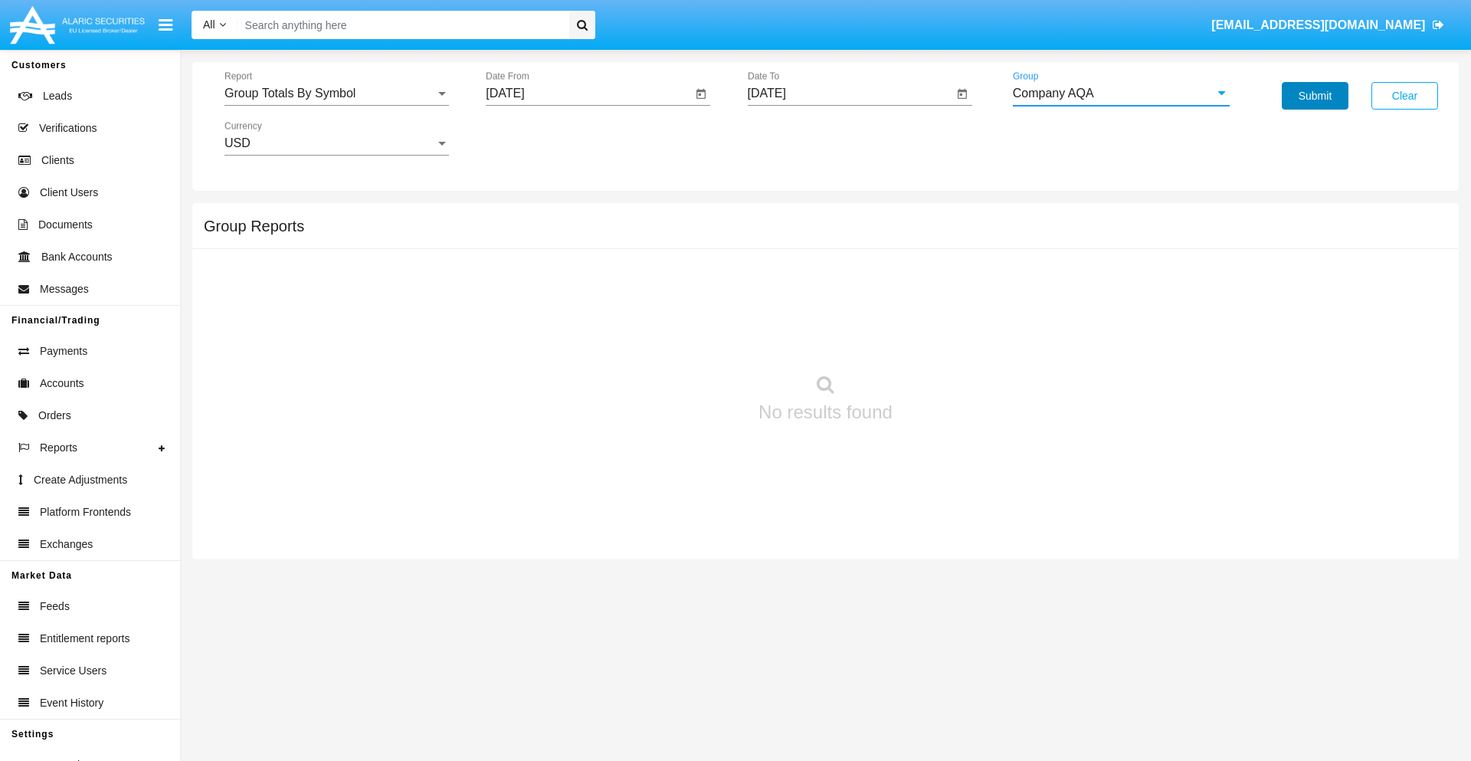
click at [1315, 96] on button "Submit" at bounding box center [1315, 96] width 67 height 28
click at [336, 93] on span "Report" at bounding box center [329, 94] width 211 height 14
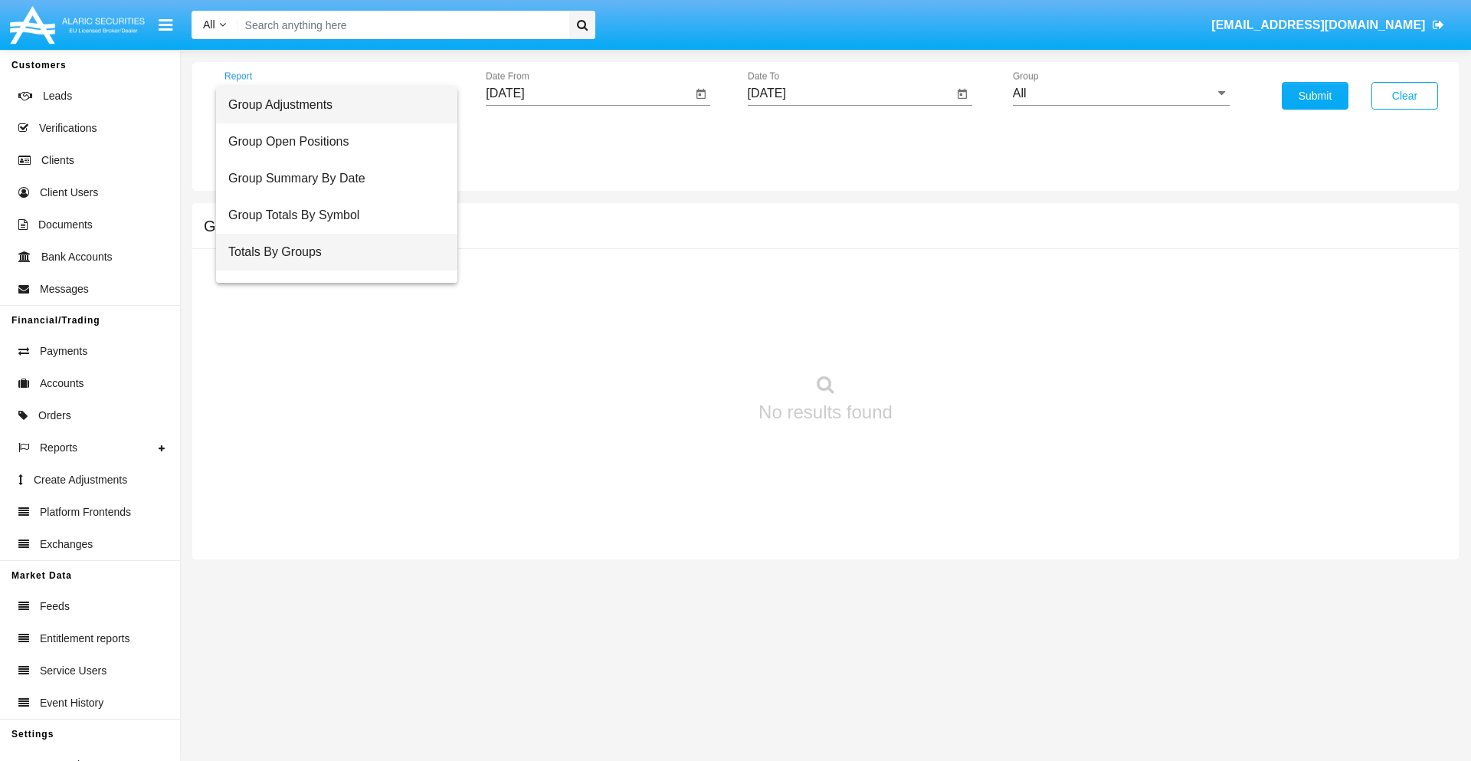
click at [330, 252] on span "Totals By Groups" at bounding box center [336, 252] width 217 height 37
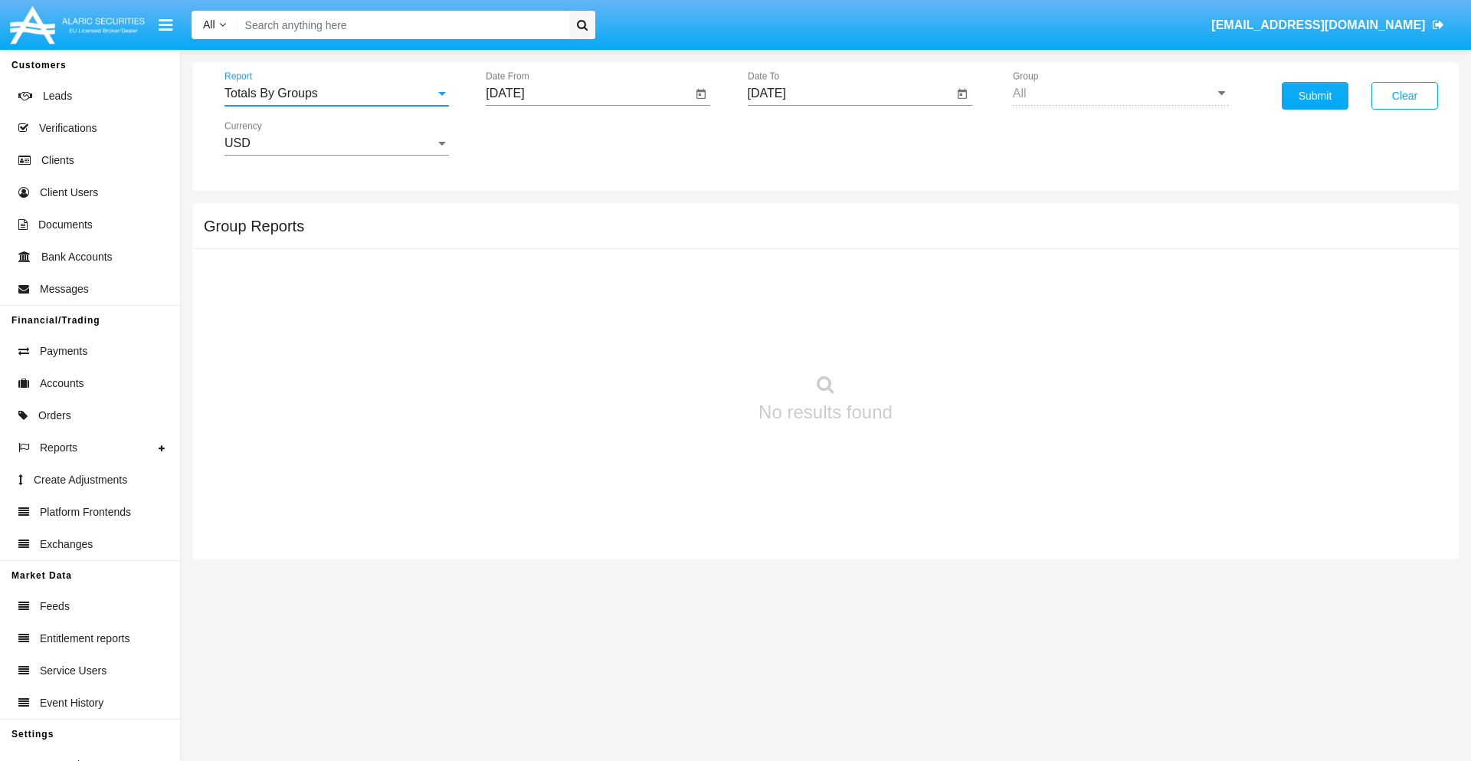
click at [588, 93] on input "[DATE]" at bounding box center [589, 94] width 206 height 14
click at [536, 138] on span "[DATE]" at bounding box center [523, 139] width 34 height 12
click at [576, 308] on div "2019" at bounding box center [576, 308] width 48 height 28
click at [523, 216] on div "JAN" at bounding box center [523, 216] width 48 height 28
click at [572, 234] on div "1" at bounding box center [573, 235] width 28 height 28
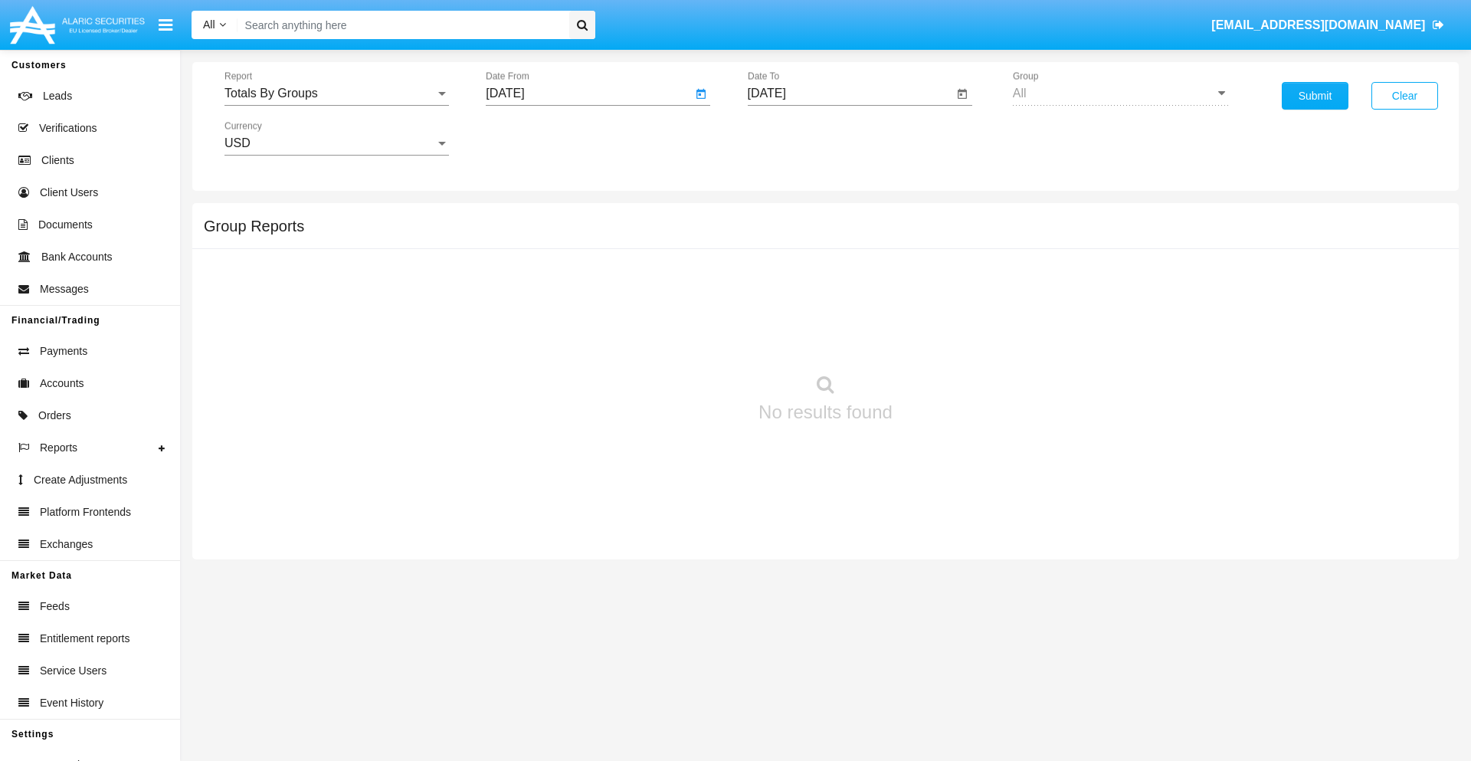
type input "[DATE]"
click at [850, 93] on input "[DATE]" at bounding box center [851, 94] width 206 height 14
click at [797, 138] on span "[DATE]" at bounding box center [785, 139] width 34 height 12
click at [837, 308] on div "2019" at bounding box center [838, 308] width 48 height 28
click at [784, 216] on div "JAN" at bounding box center [784, 216] width 48 height 28
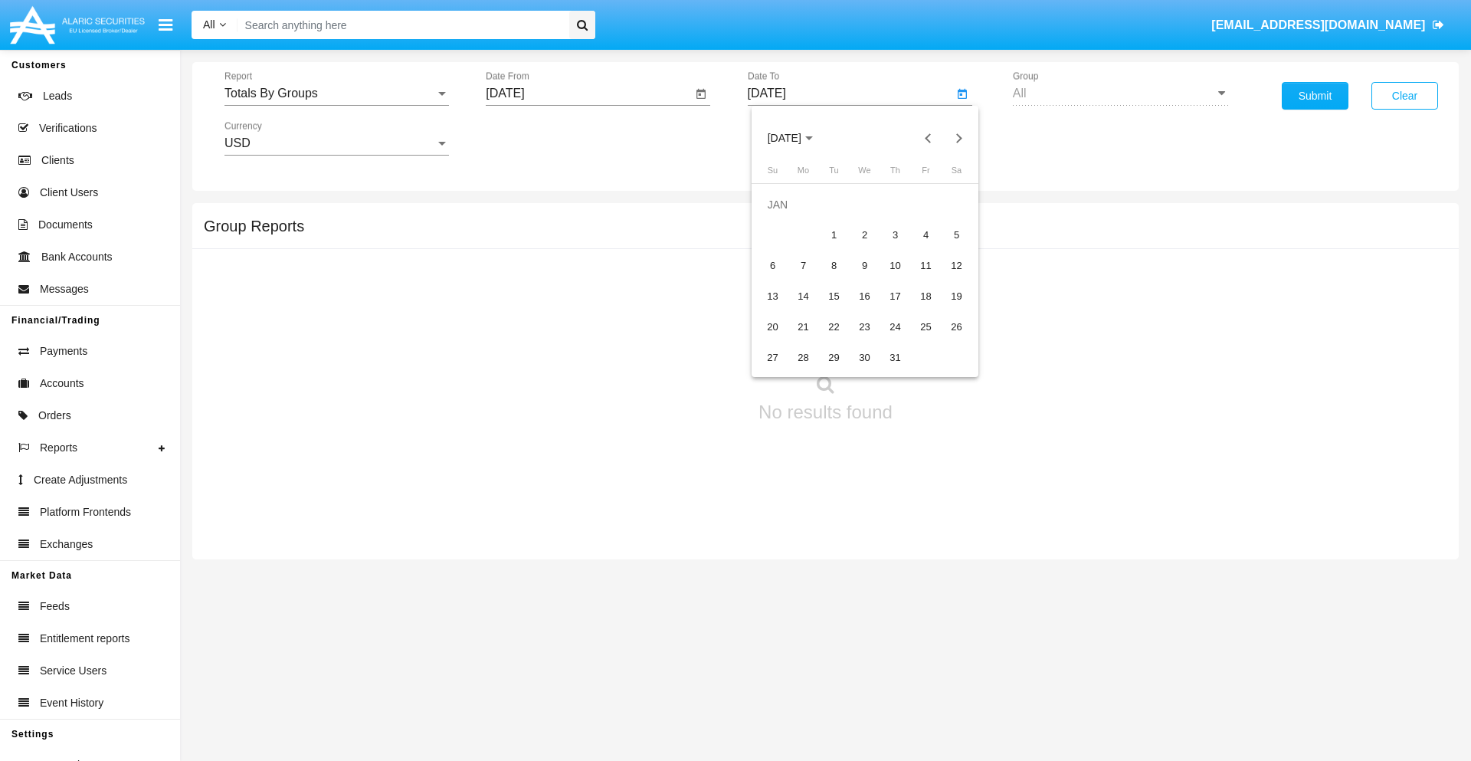
click at [834, 234] on div "1" at bounding box center [835, 235] width 28 height 28
type input "[DATE]"
click at [1315, 96] on button "Submit" at bounding box center [1315, 96] width 67 height 28
click at [336, 93] on span "Report" at bounding box center [329, 94] width 211 height 14
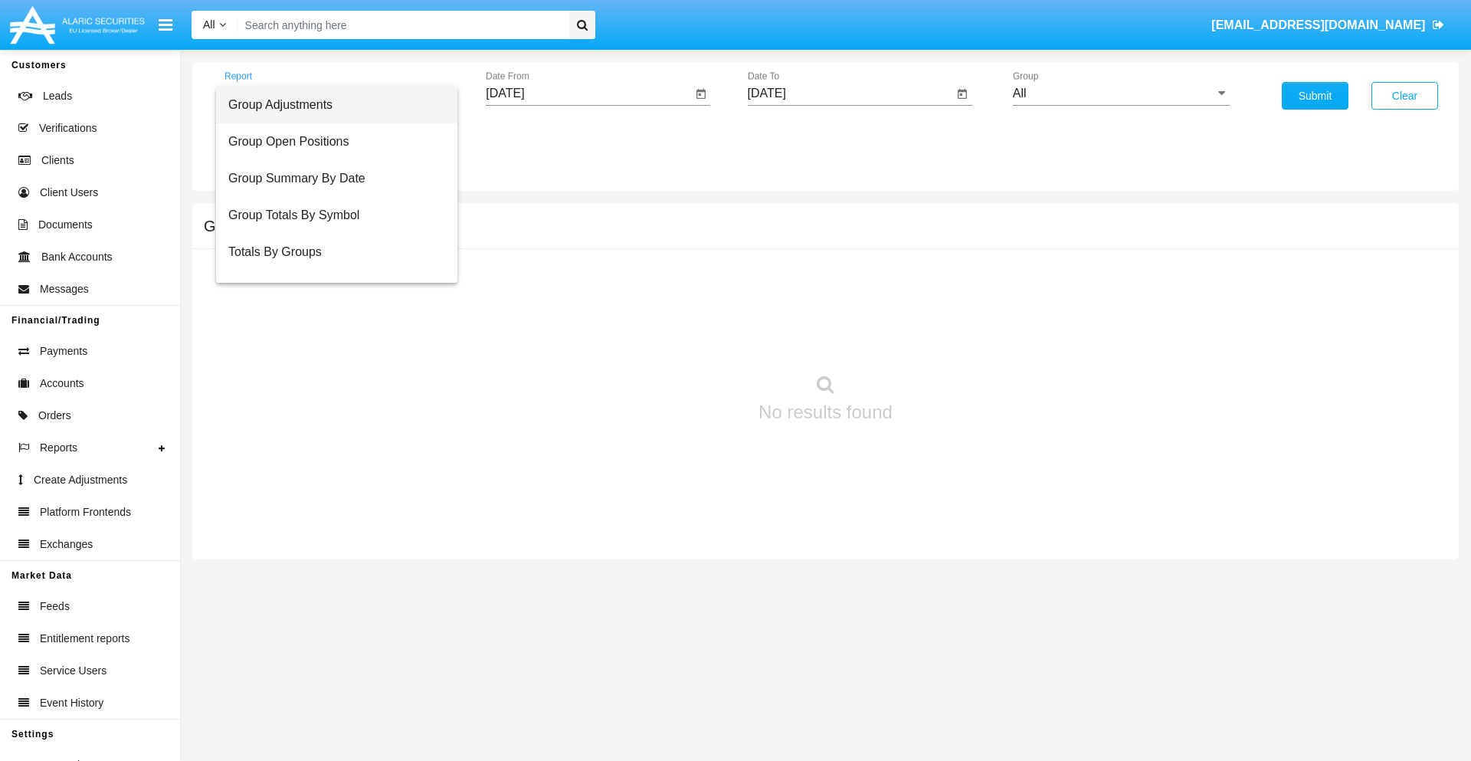
scroll to position [25, 0]
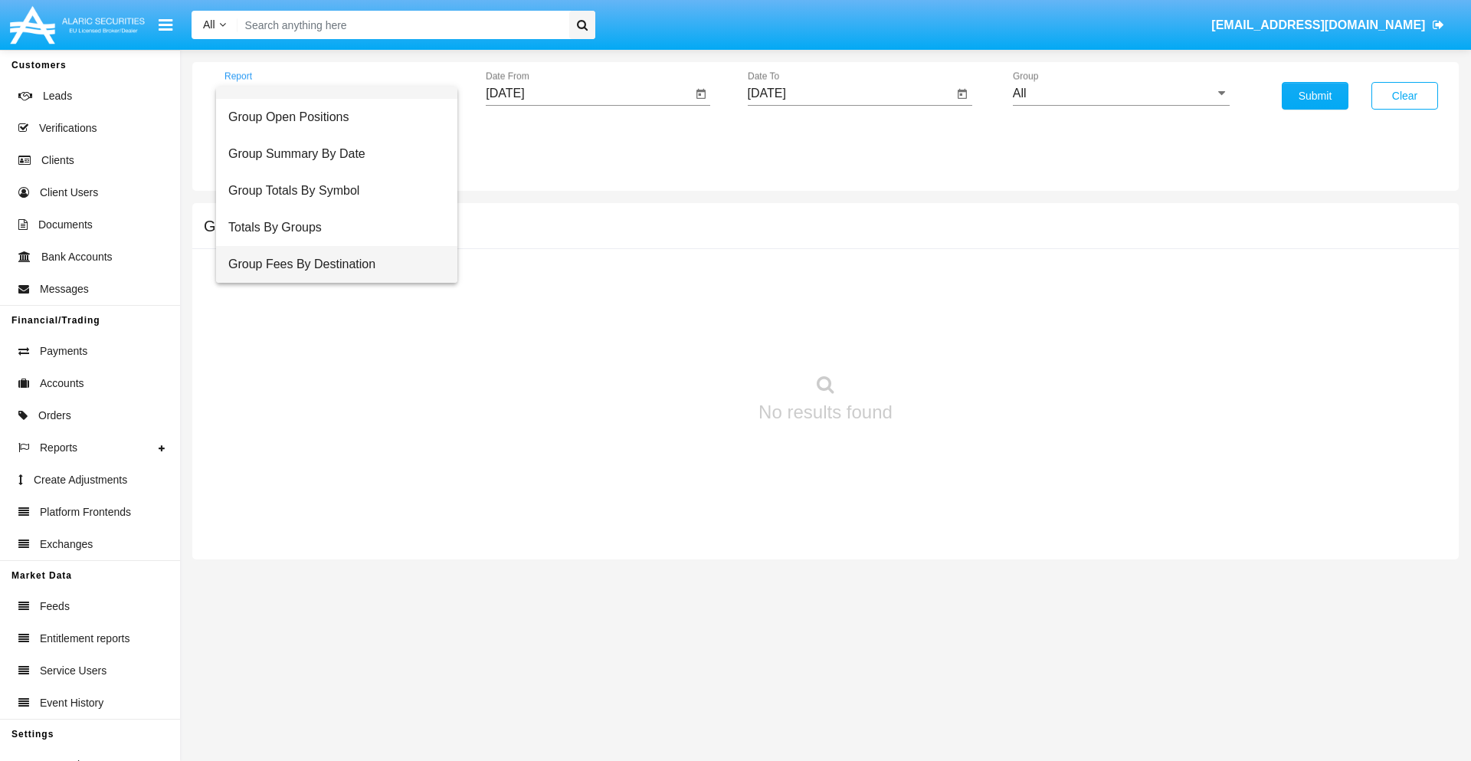
click at [330, 264] on span "Group Fees By Destination" at bounding box center [336, 264] width 217 height 37
click at [588, 93] on input "[DATE]" at bounding box center [589, 94] width 206 height 14
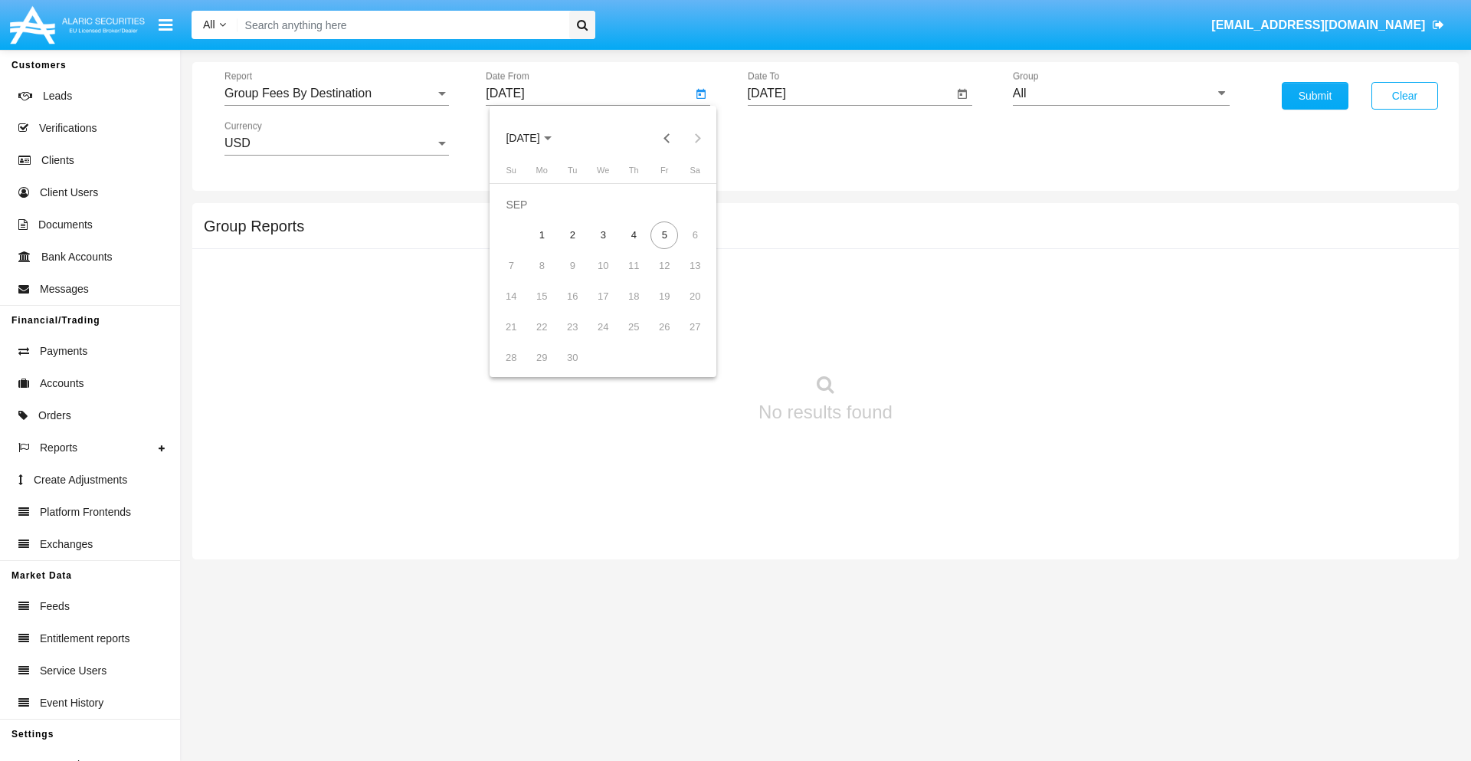
click at [536, 138] on span "[DATE]" at bounding box center [523, 139] width 34 height 12
click at [576, 308] on div "2019" at bounding box center [576, 308] width 48 height 28
click at [523, 216] on div "JAN" at bounding box center [523, 216] width 48 height 28
click at [572, 234] on div "1" at bounding box center [573, 235] width 28 height 28
type input "[DATE]"
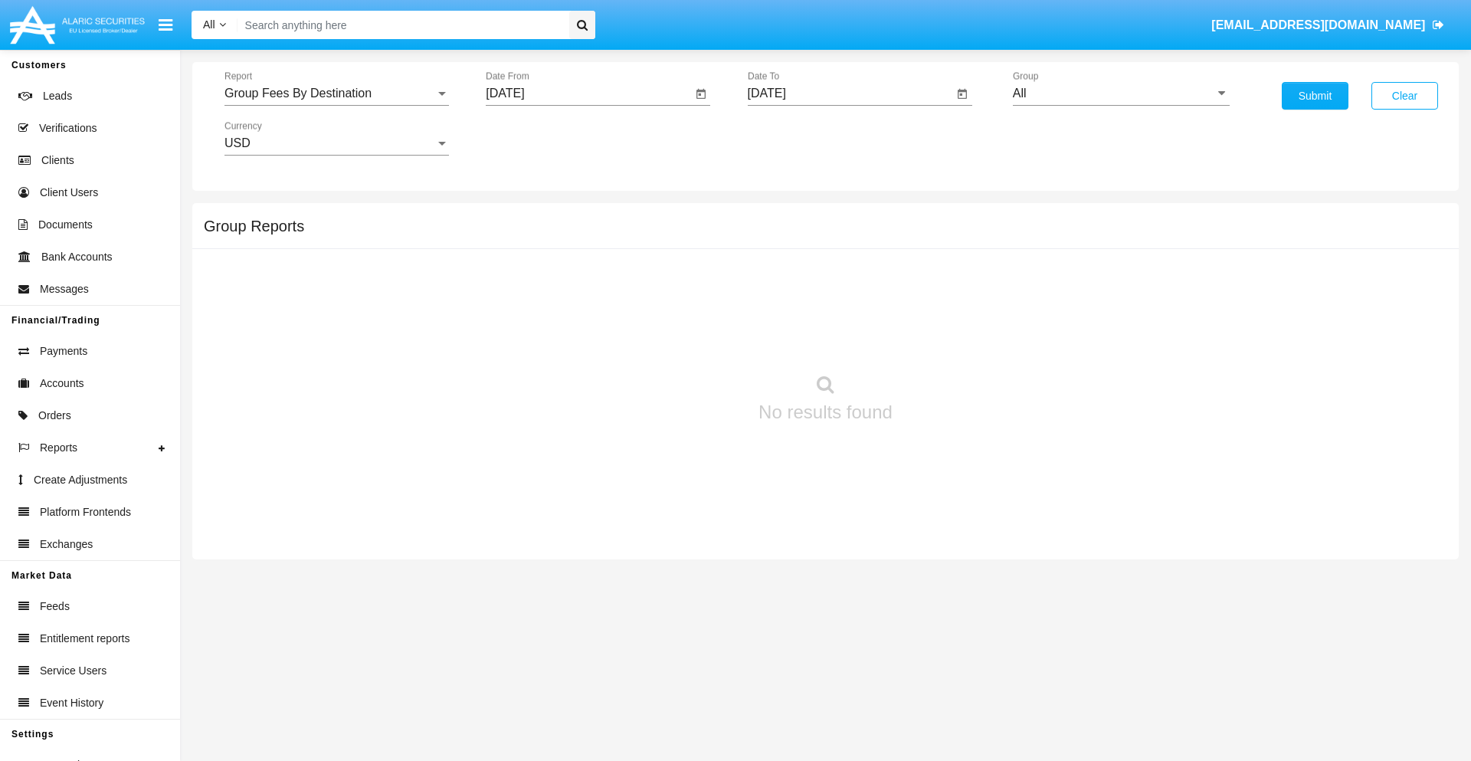
click at [850, 93] on input "[DATE]" at bounding box center [851, 94] width 206 height 14
click at [797, 138] on span "[DATE]" at bounding box center [785, 139] width 34 height 12
click at [837, 308] on div "2019" at bounding box center [838, 308] width 48 height 28
click at [784, 216] on div "JAN" at bounding box center [784, 216] width 48 height 28
click at [834, 234] on div "1" at bounding box center [835, 235] width 28 height 28
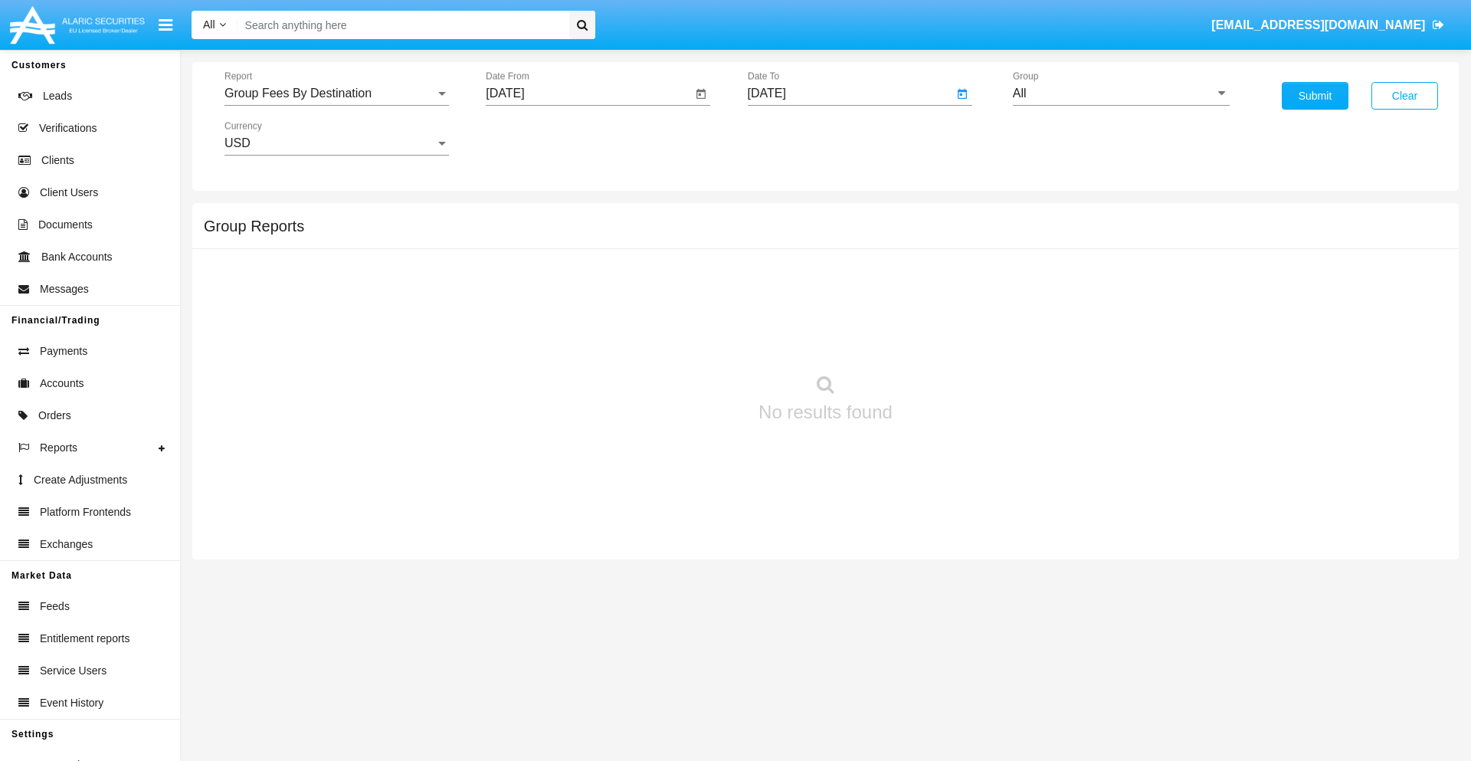
type input "[DATE]"
click at [1121, 93] on input "All" at bounding box center [1121, 94] width 217 height 14
click at [1069, 632] on span "Company AQA" at bounding box center [1069, 638] width 81 height 13
type input "Company AQA"
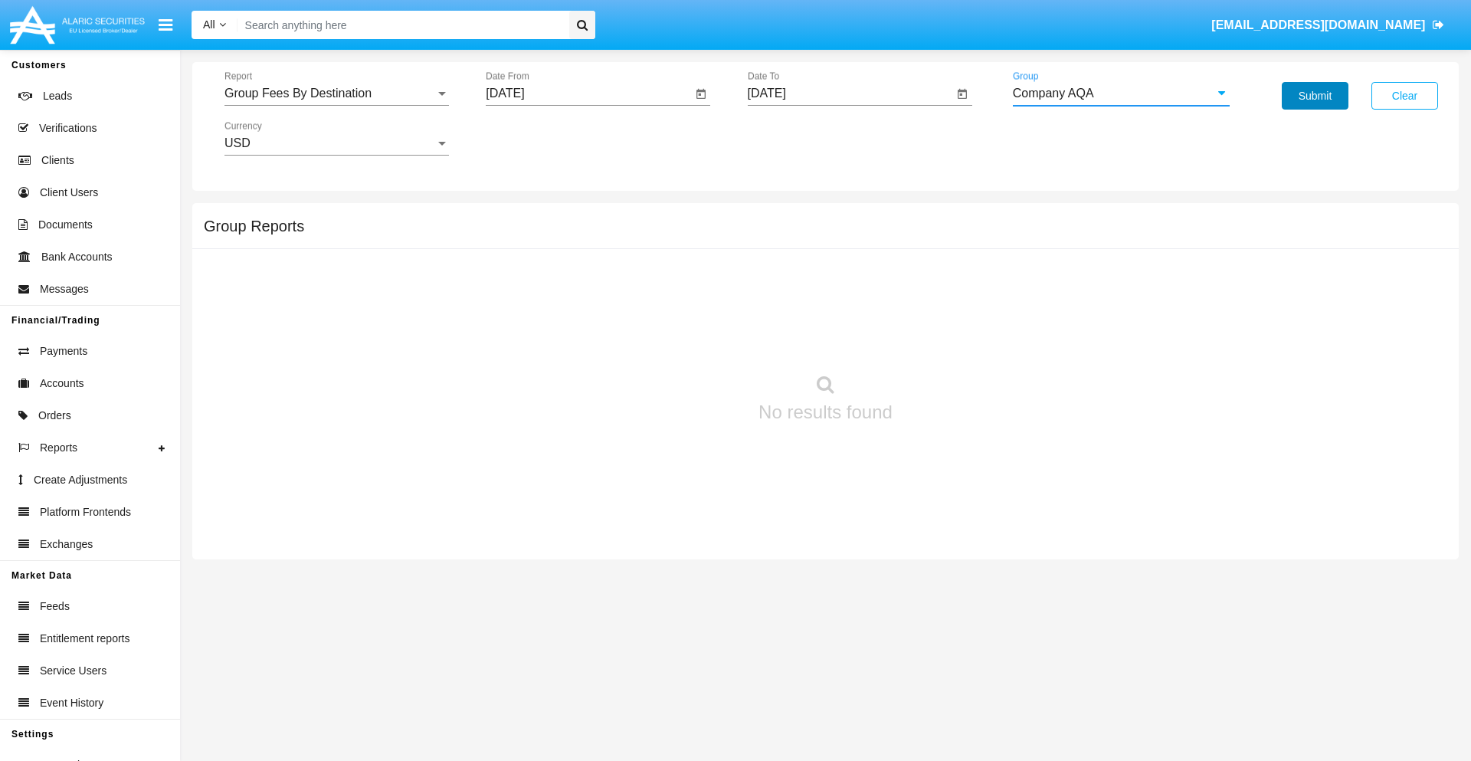
click at [1315, 96] on button "Submit" at bounding box center [1315, 96] width 67 height 28
click at [336, 93] on span "Report" at bounding box center [329, 94] width 211 height 14
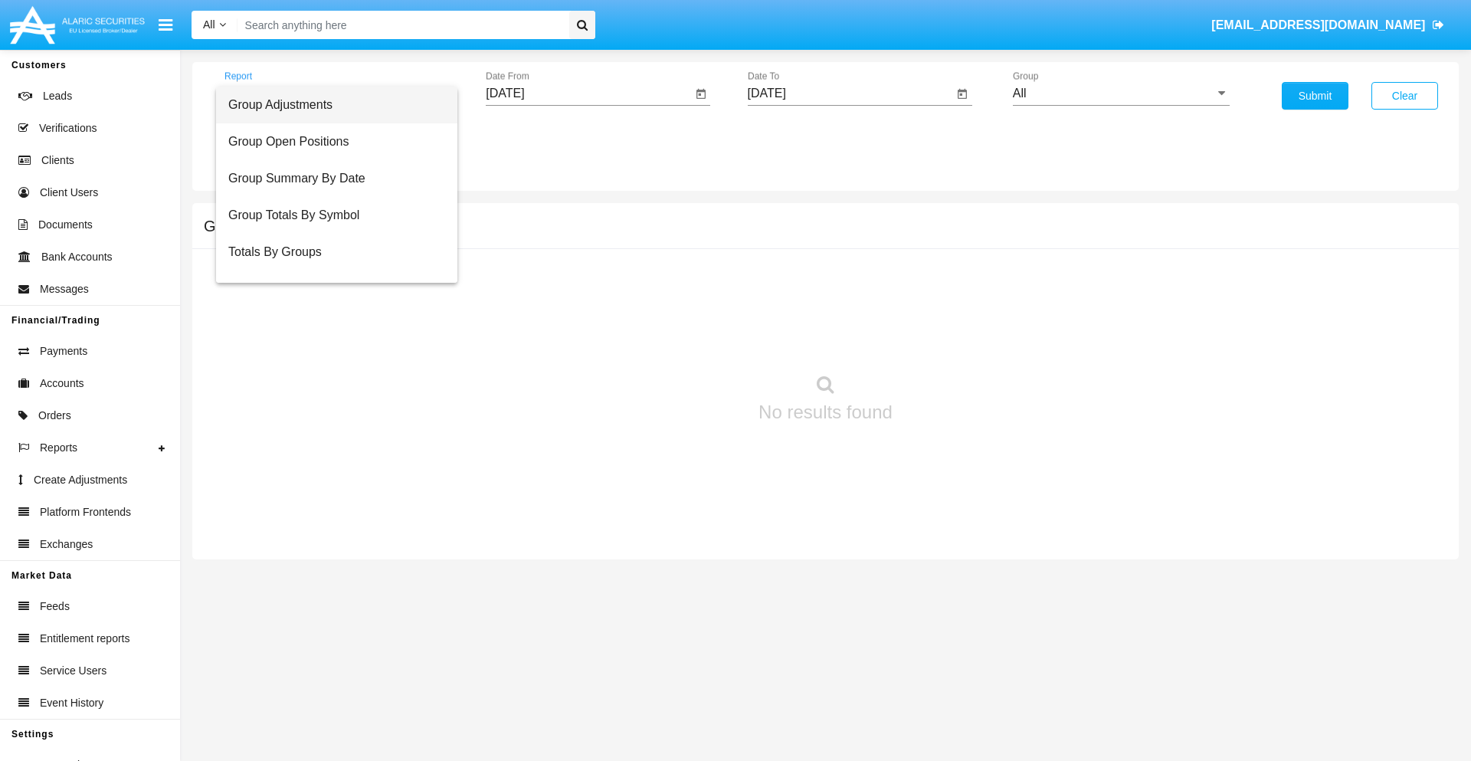
click at [330, 307] on span "Totals By Accounts" at bounding box center [336, 325] width 217 height 37
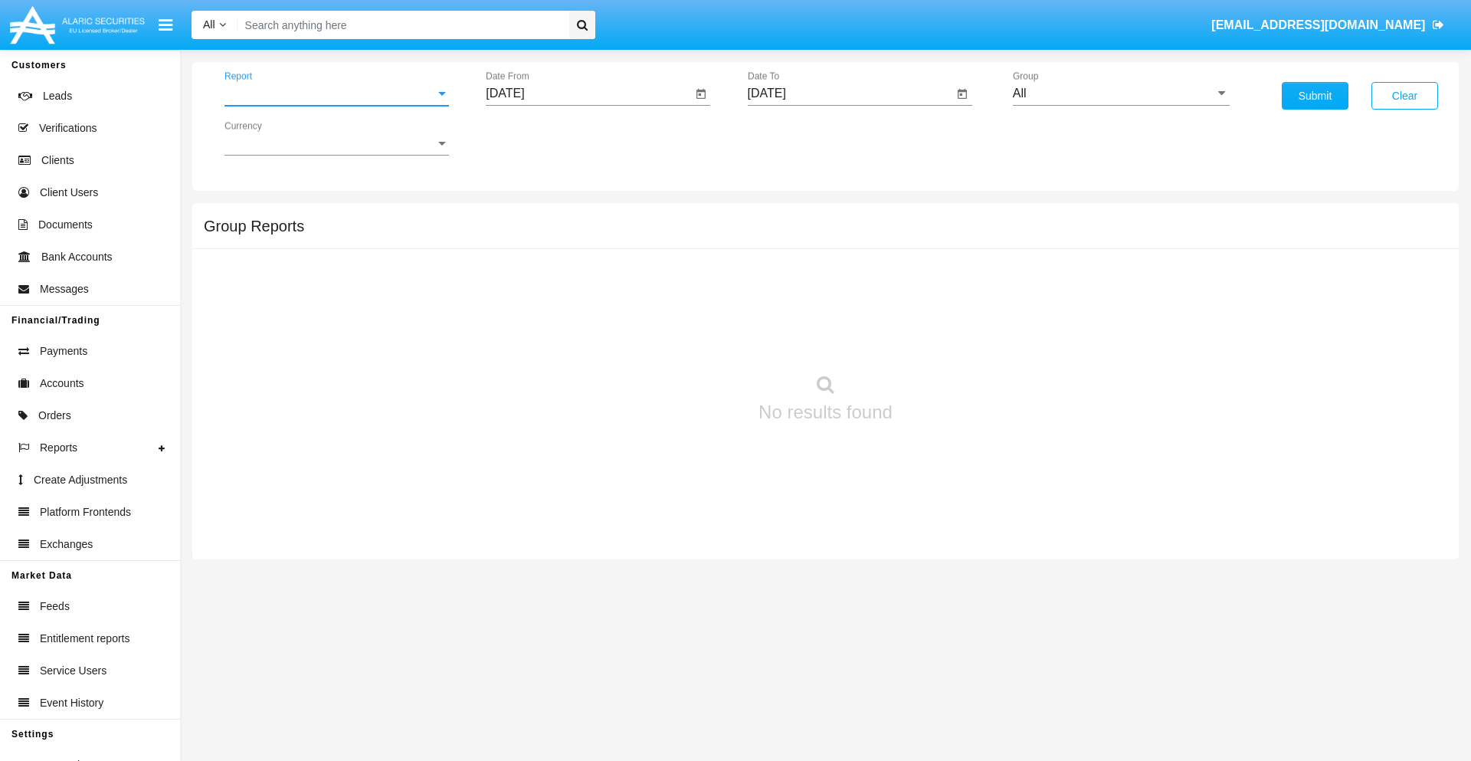
scroll to position [61, 0]
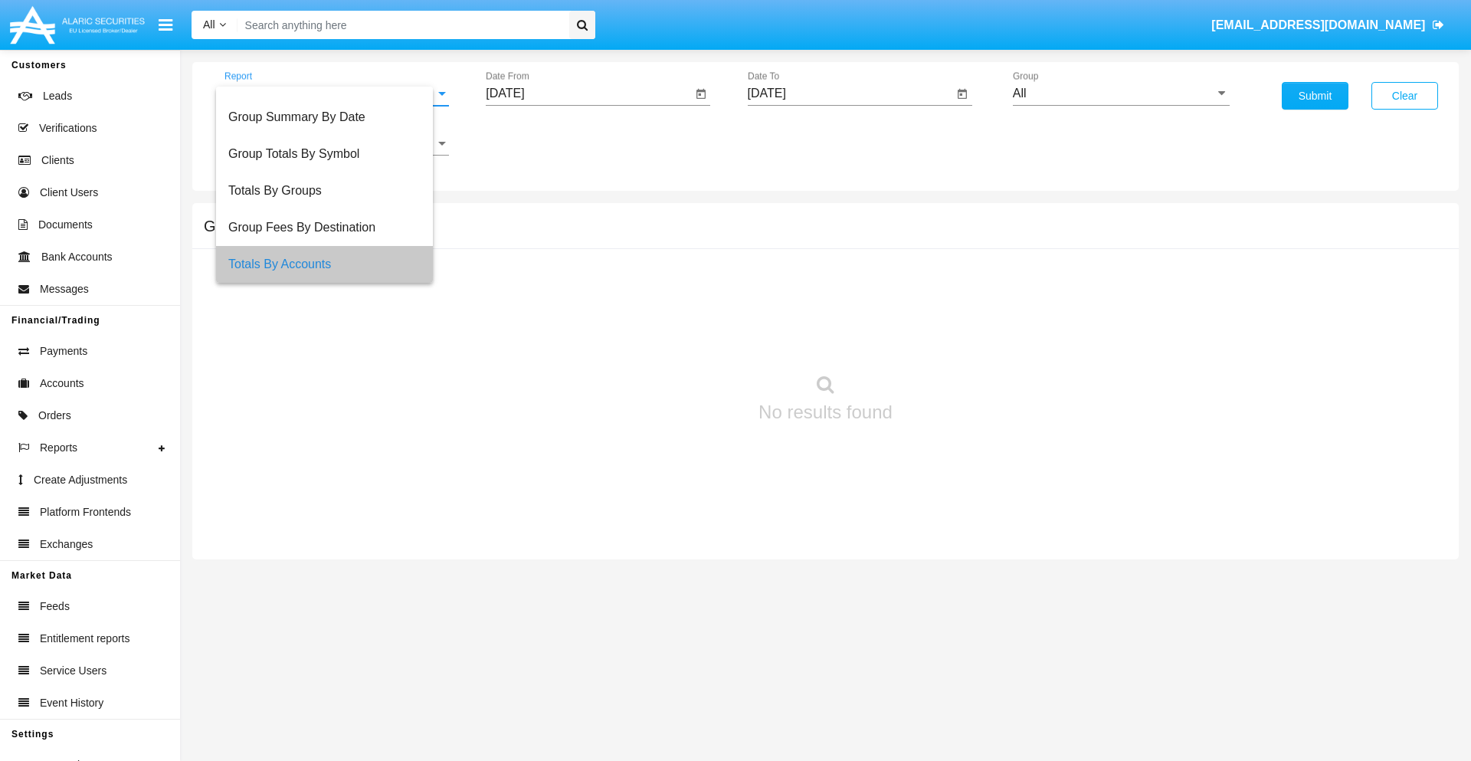
click at [588, 93] on input "[DATE]" at bounding box center [589, 94] width 206 height 14
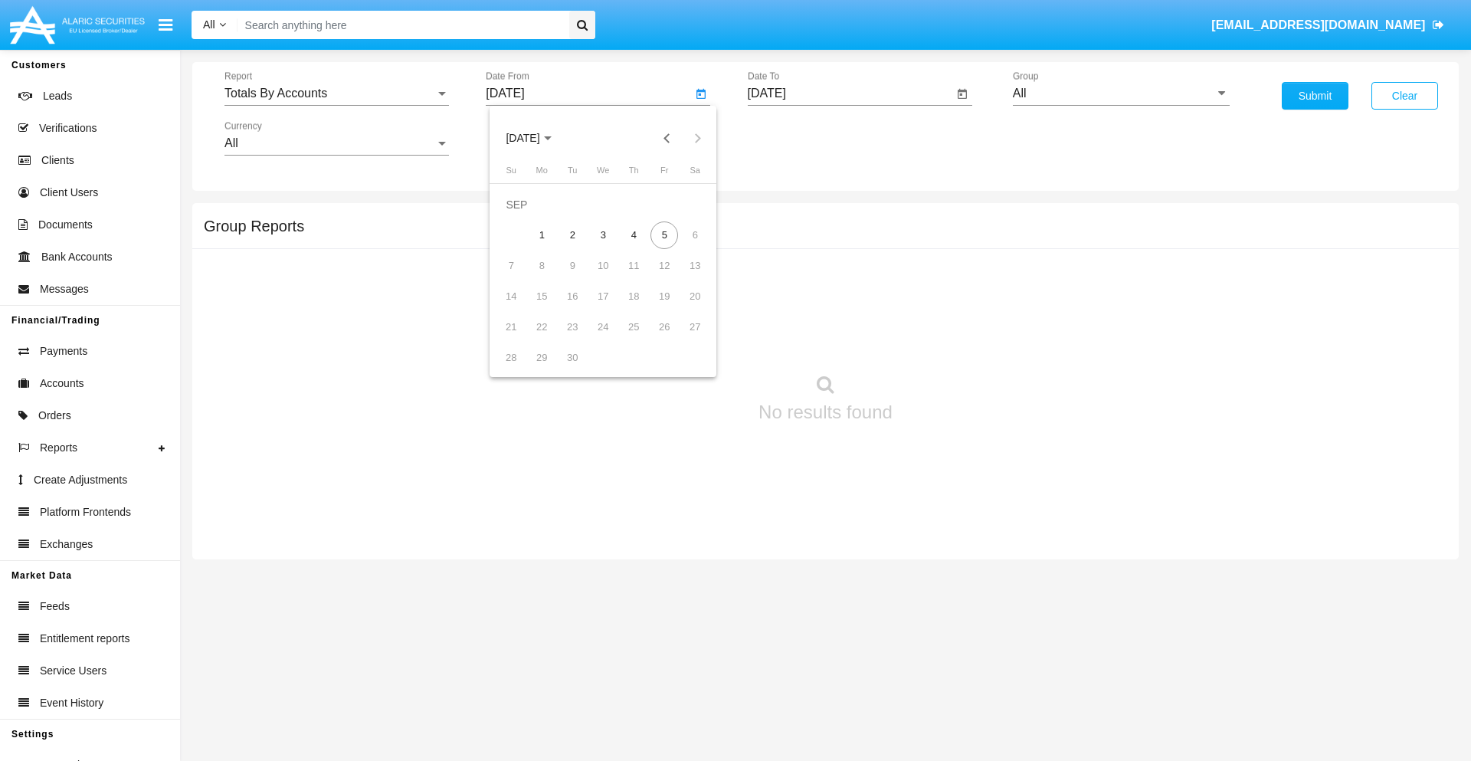
click at [536, 138] on span "[DATE]" at bounding box center [523, 139] width 34 height 12
click at [576, 308] on div "2019" at bounding box center [576, 308] width 48 height 28
click at [523, 216] on div "JAN" at bounding box center [523, 216] width 48 height 28
click at [572, 234] on div "1" at bounding box center [573, 235] width 28 height 28
type input "[DATE]"
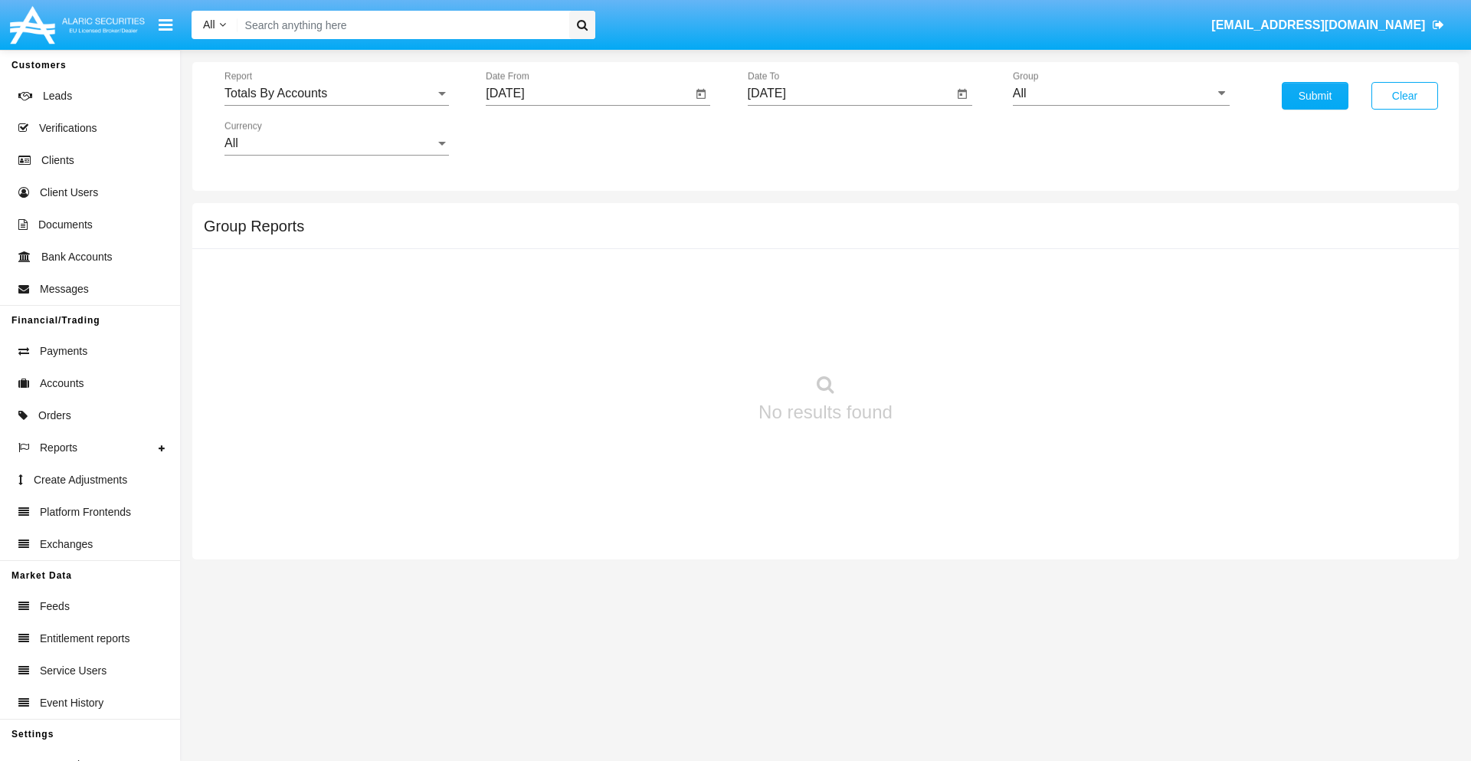
click at [850, 93] on input "[DATE]" at bounding box center [851, 94] width 206 height 14
click at [797, 138] on span "[DATE]" at bounding box center [785, 139] width 34 height 12
click at [837, 308] on div "2019" at bounding box center [838, 308] width 48 height 28
click at [784, 216] on div "JAN" at bounding box center [784, 216] width 48 height 28
click at [834, 234] on div "1" at bounding box center [835, 235] width 28 height 28
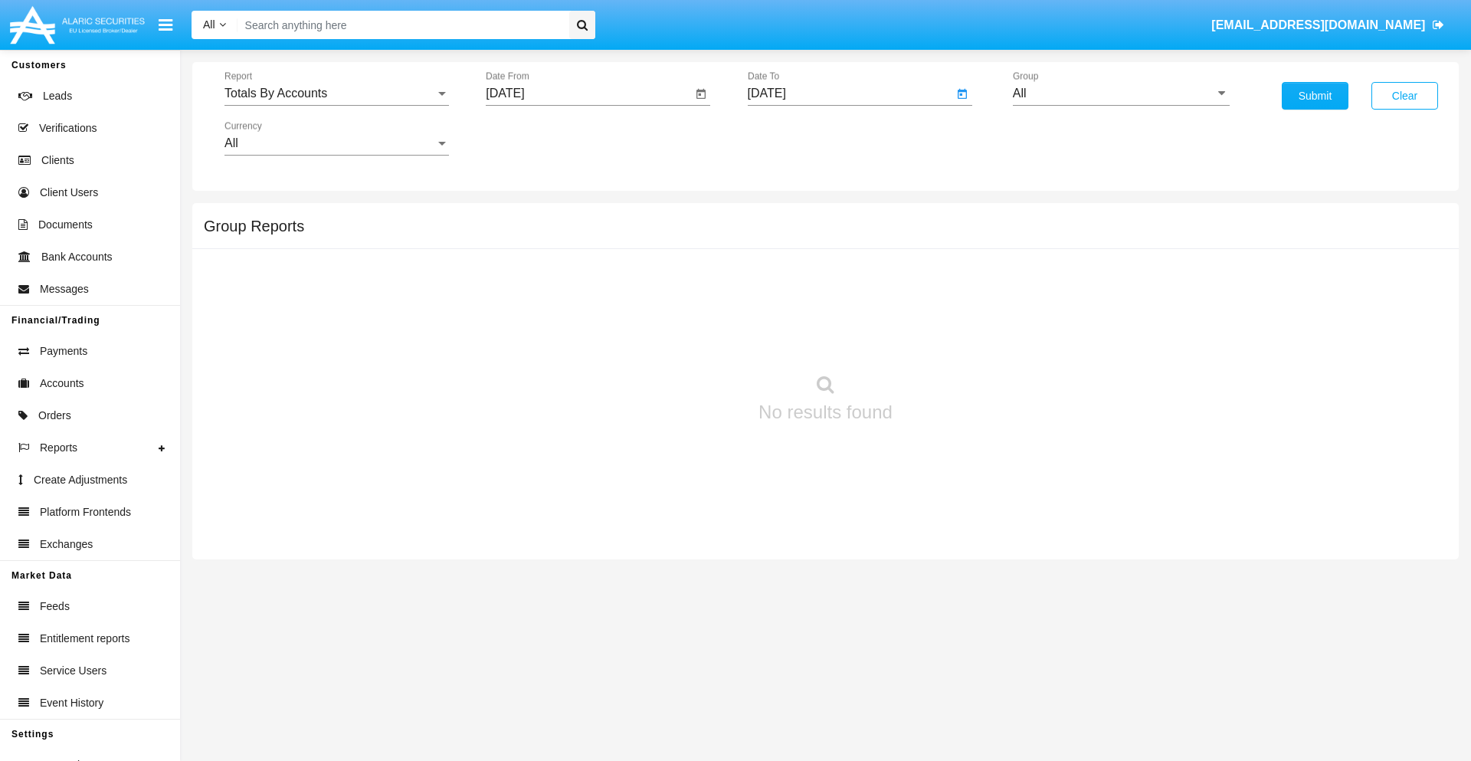
type input "[DATE]"
click at [1121, 93] on input "All" at bounding box center [1121, 94] width 217 height 14
click at [1069, 632] on span "Company AQA" at bounding box center [1069, 638] width 81 height 13
type input "Company AQA"
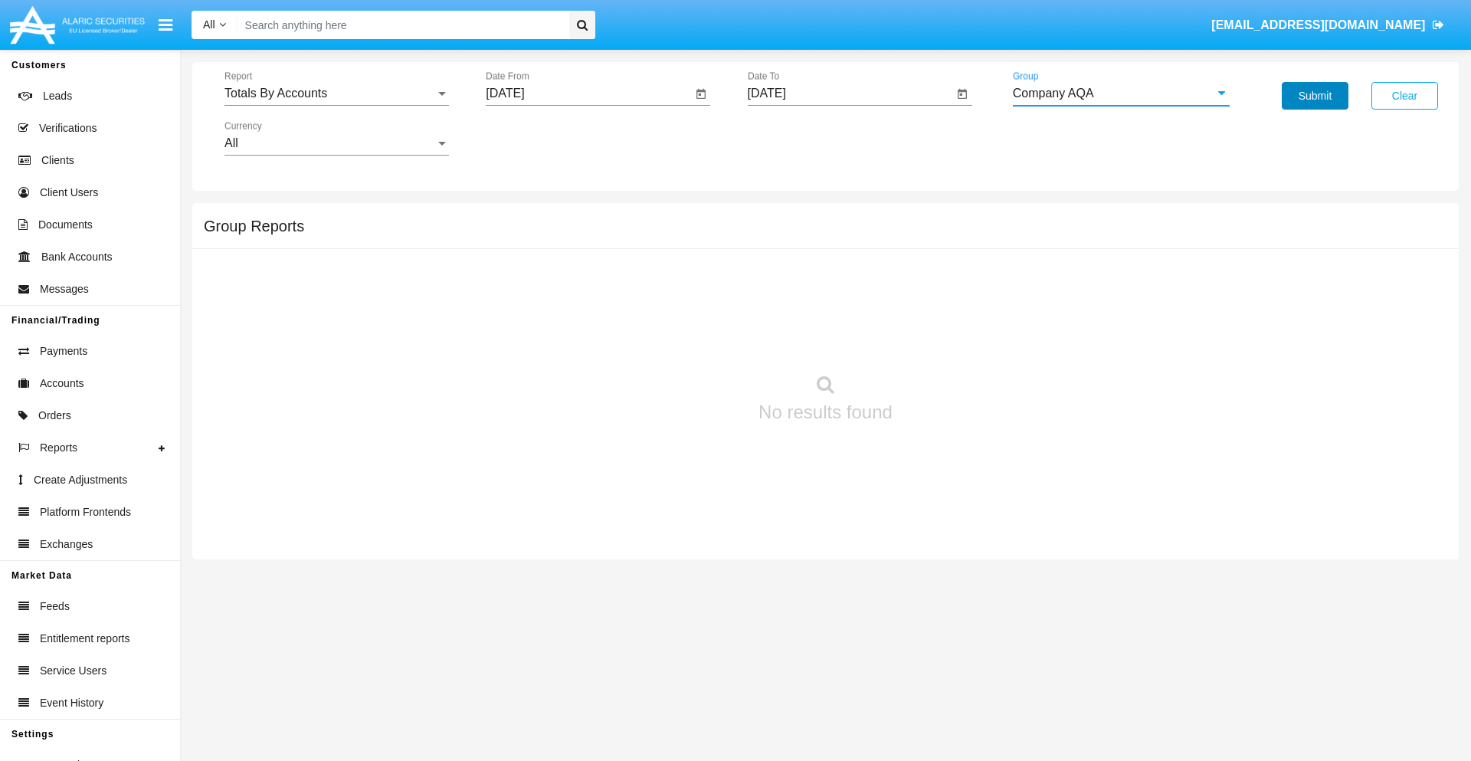
click at [1315, 96] on button "Submit" at bounding box center [1315, 96] width 67 height 28
click at [336, 93] on span "Report" at bounding box center [329, 94] width 211 height 14
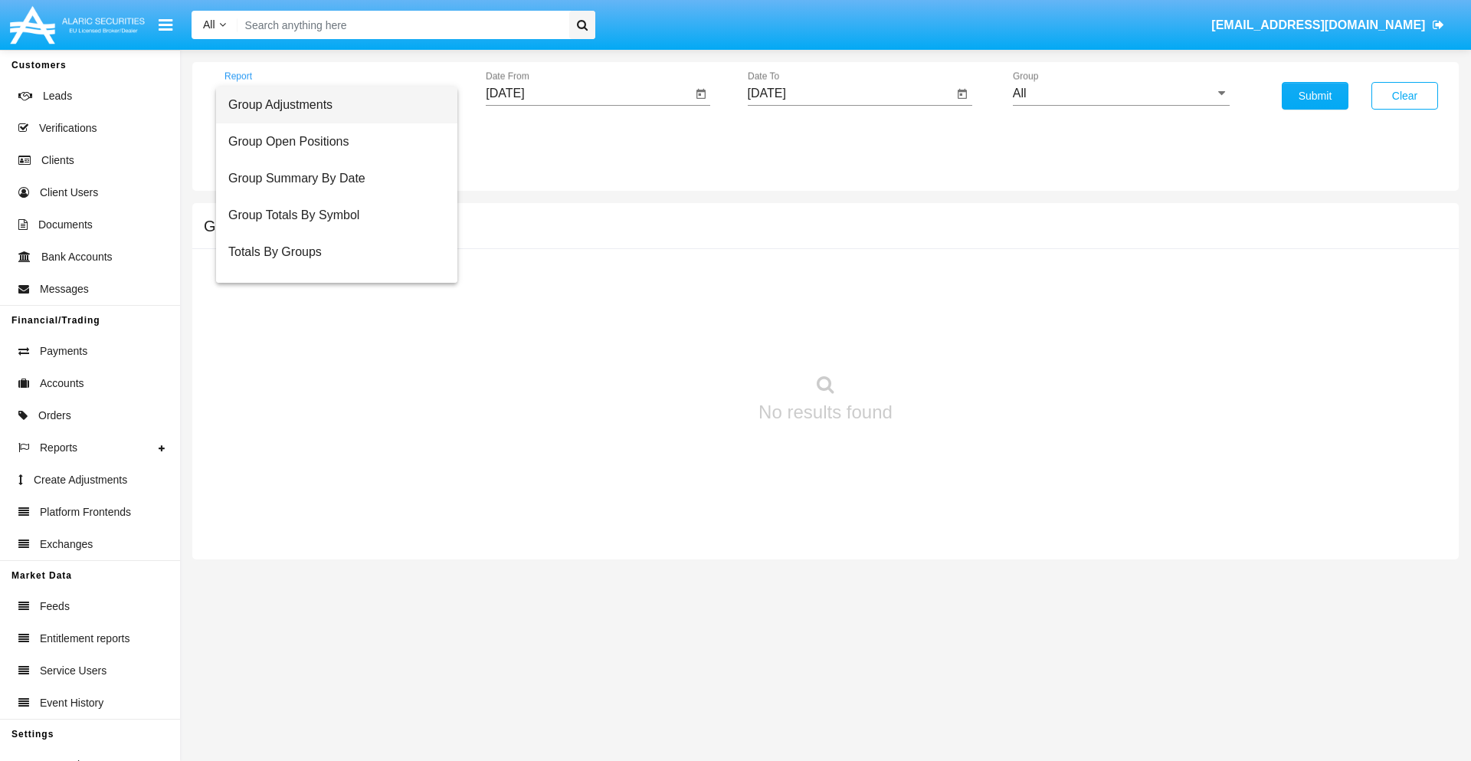
click at [330, 105] on span "Group Adjustments" at bounding box center [336, 105] width 217 height 37
click at [588, 93] on input "[DATE]" at bounding box center [589, 94] width 206 height 14
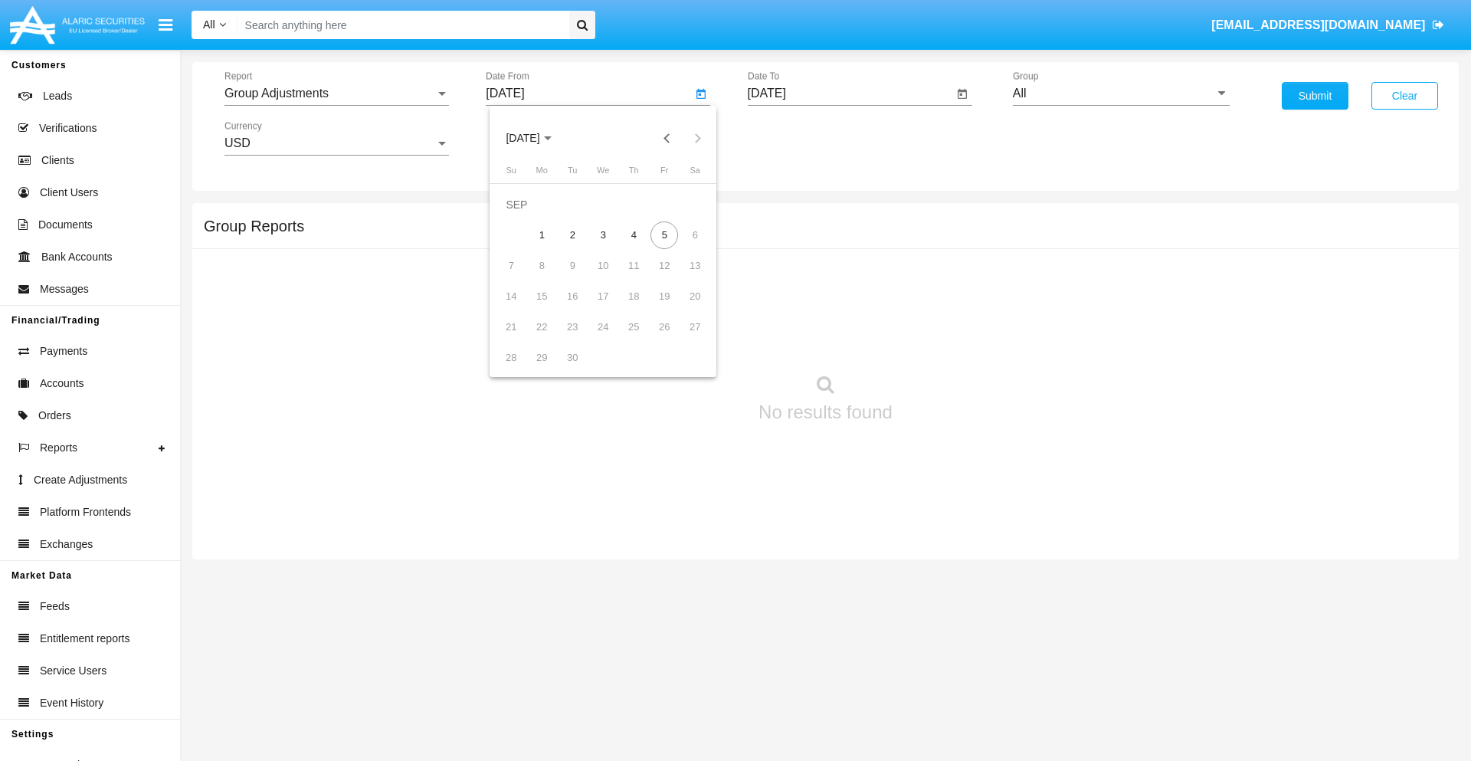
click at [536, 138] on span "[DATE]" at bounding box center [523, 139] width 34 height 12
click at [683, 339] on div "2025" at bounding box center [684, 339] width 48 height 28
click at [576, 247] on div "JUN" at bounding box center [576, 247] width 48 height 28
click at [634, 234] on div "5" at bounding box center [634, 235] width 28 height 28
type input "06/05/25"
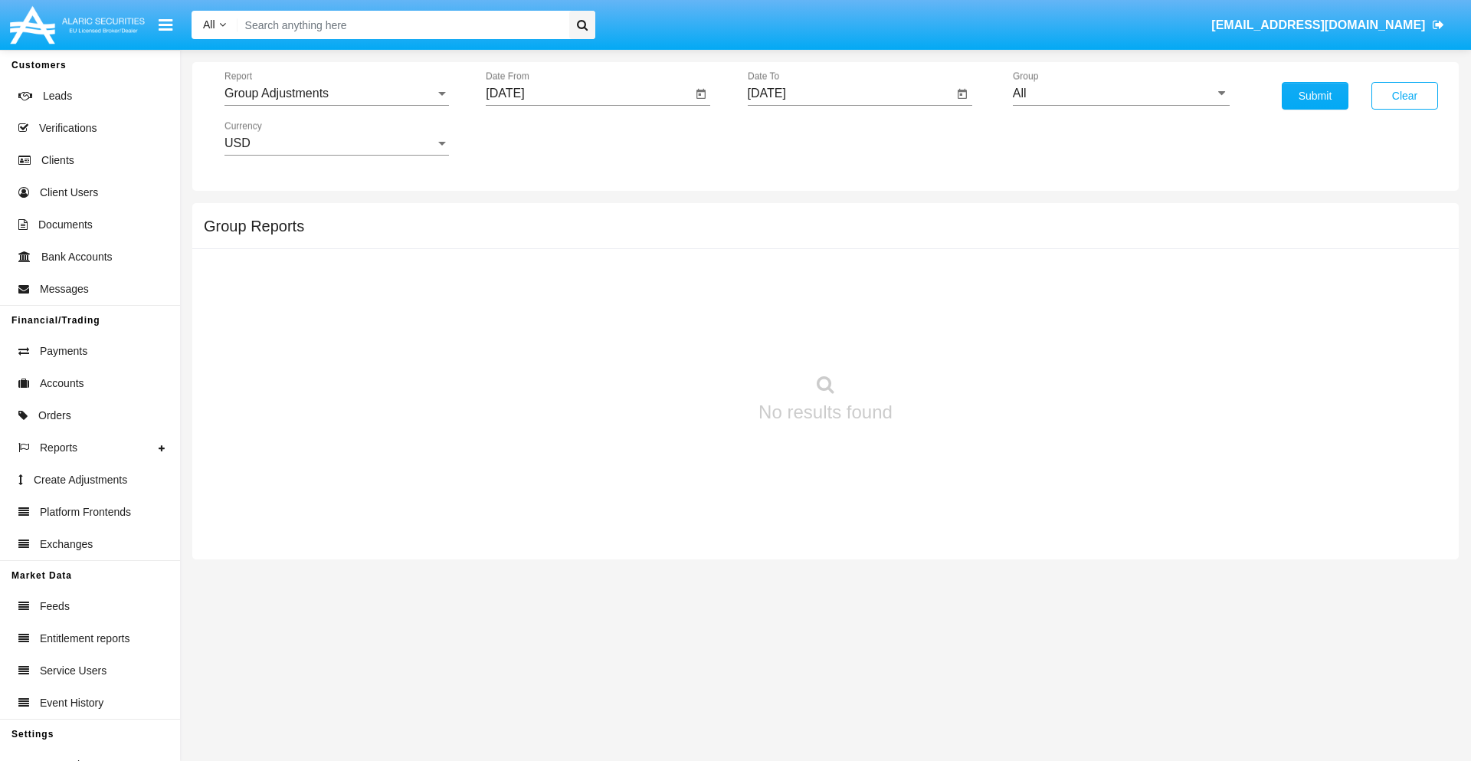
click at [850, 93] on input "[DATE]" at bounding box center [851, 94] width 206 height 14
click at [797, 138] on span "[DATE]" at bounding box center [785, 139] width 34 height 12
click at [945, 339] on div "2025" at bounding box center [945, 339] width 48 height 28
click at [784, 277] on div "SEP" at bounding box center [784, 278] width 48 height 28
click at [926, 234] on div "5" at bounding box center [926, 235] width 28 height 28
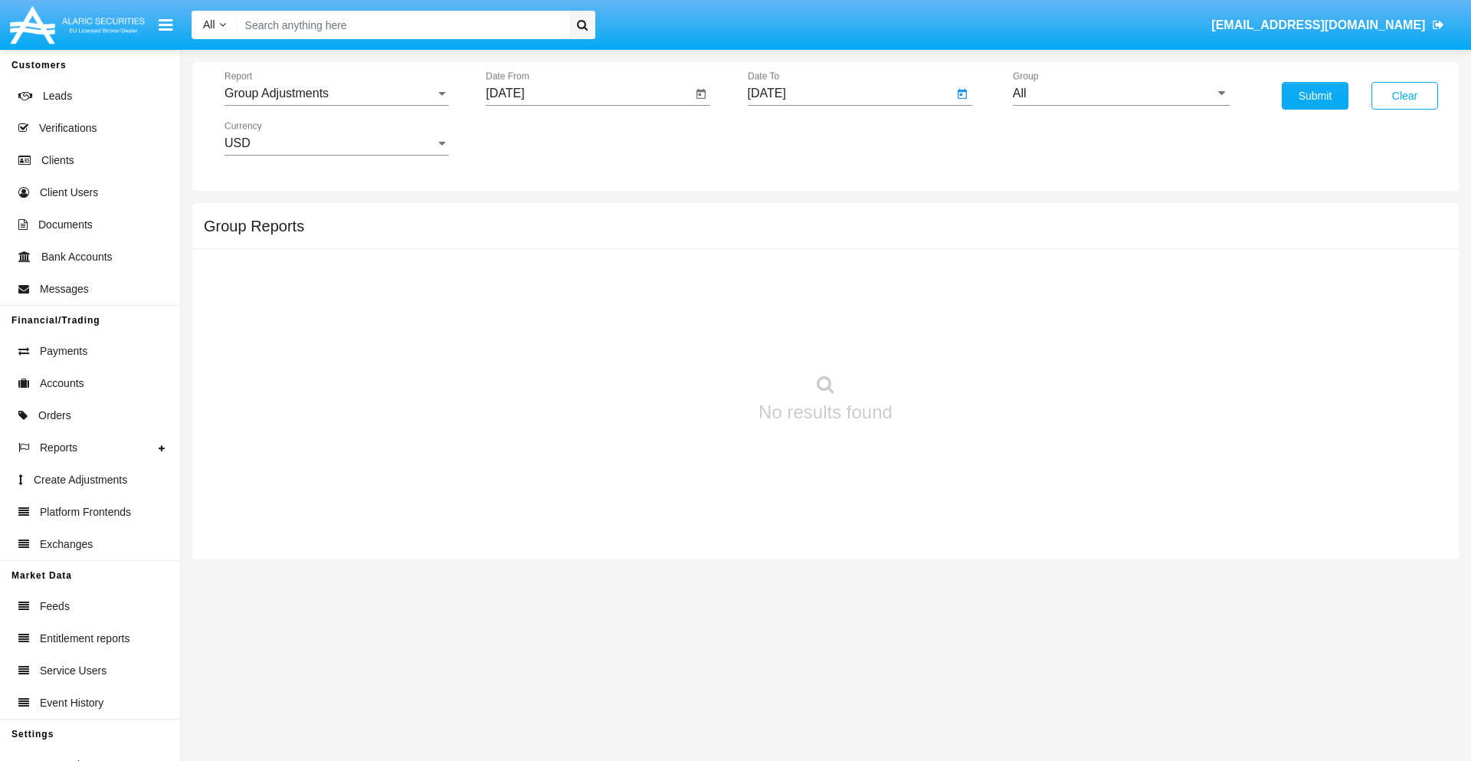
type input "[DATE]"
click at [1121, 93] on input "All" at bounding box center [1121, 94] width 217 height 14
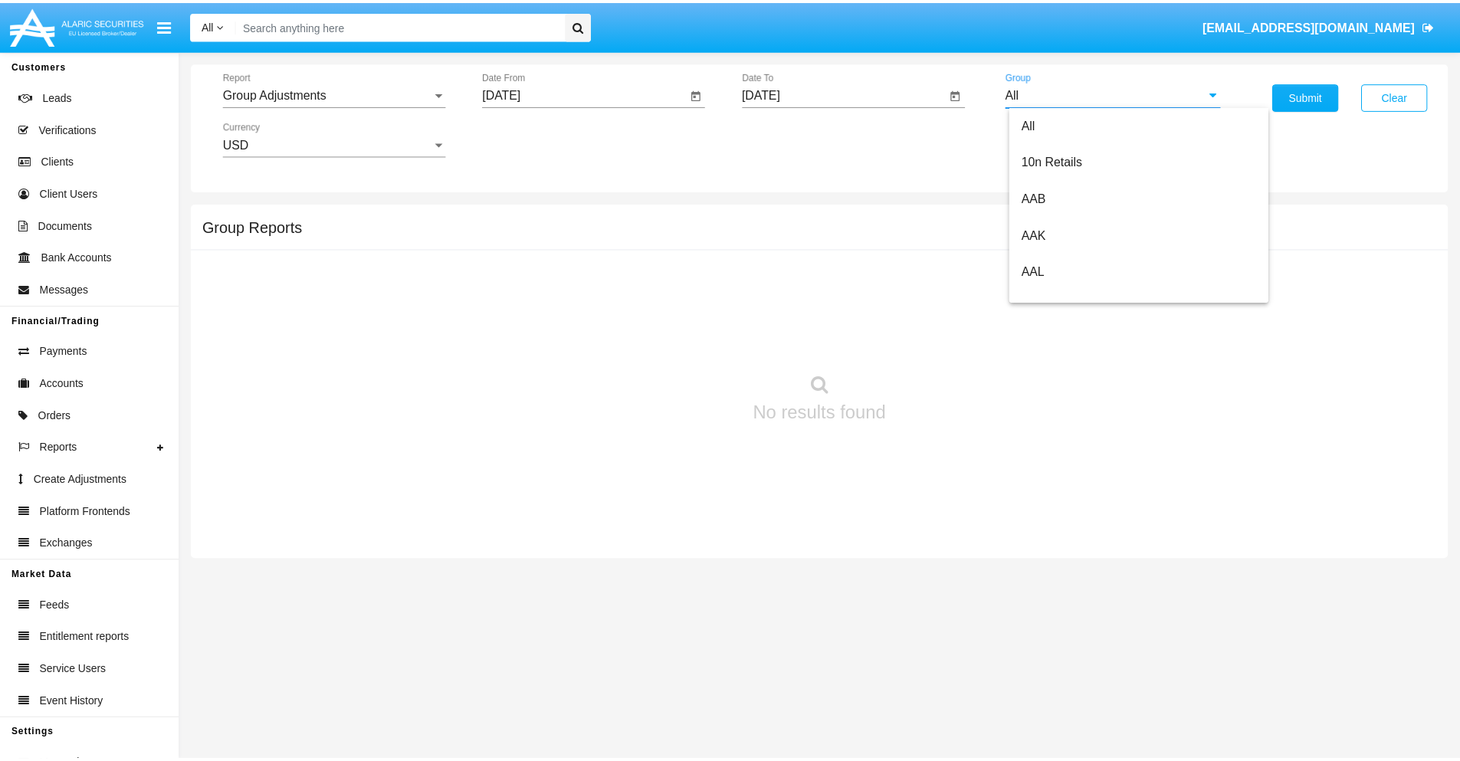
scroll to position [343, 0]
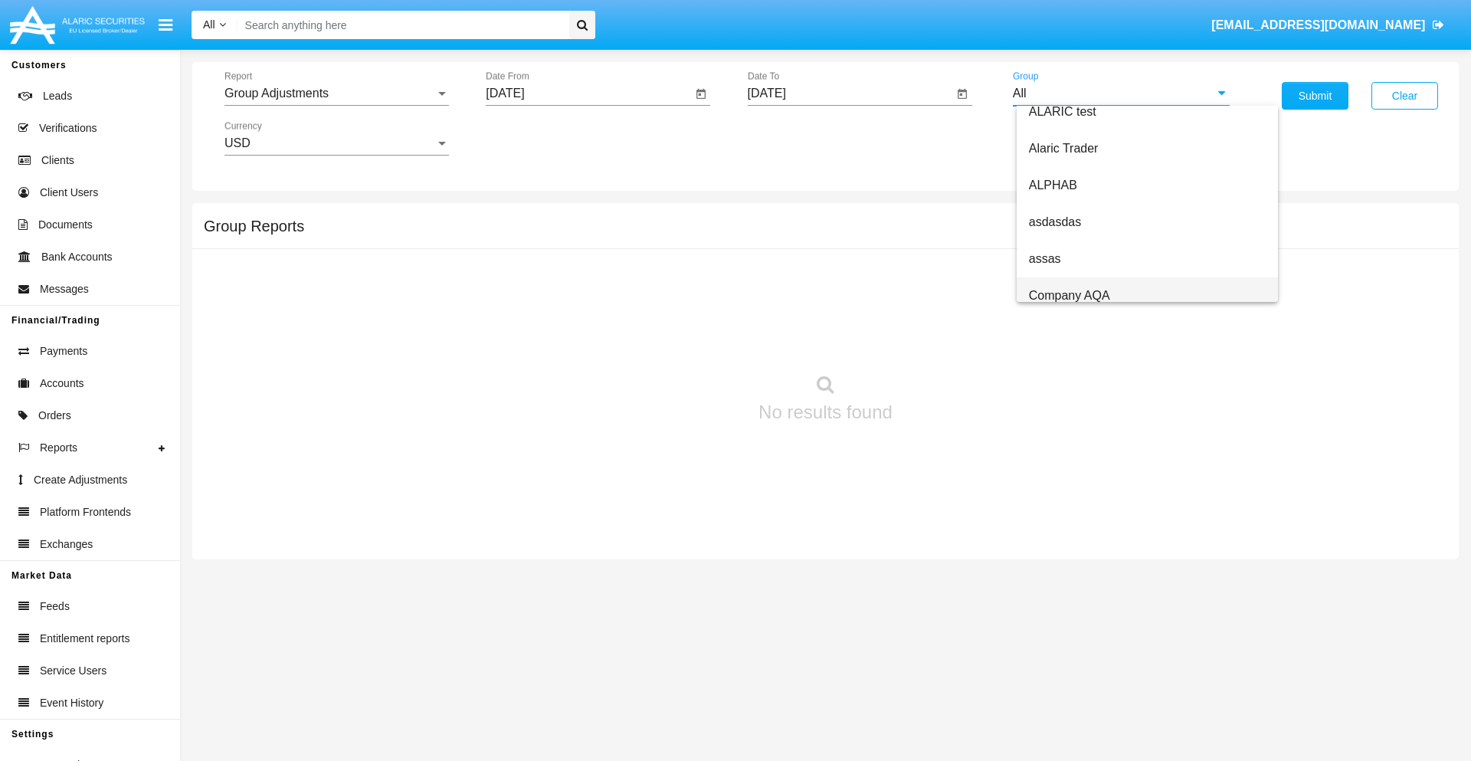
click at [1069, 295] on span "Company AQA" at bounding box center [1069, 295] width 81 height 13
type input "Company AQA"
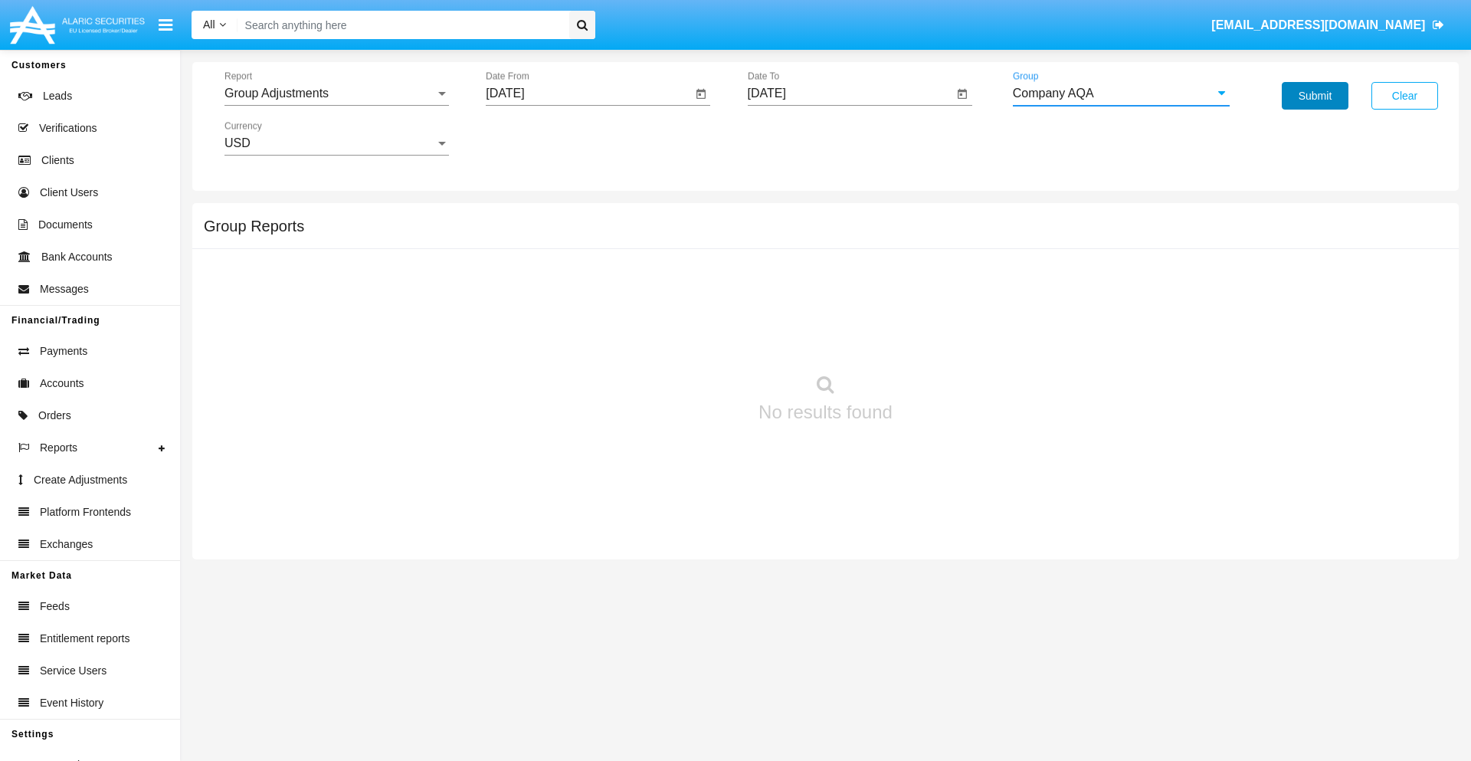
click at [1315, 96] on button "Submit" at bounding box center [1315, 96] width 67 height 28
click at [336, 93] on span "Report" at bounding box center [329, 94] width 211 height 14
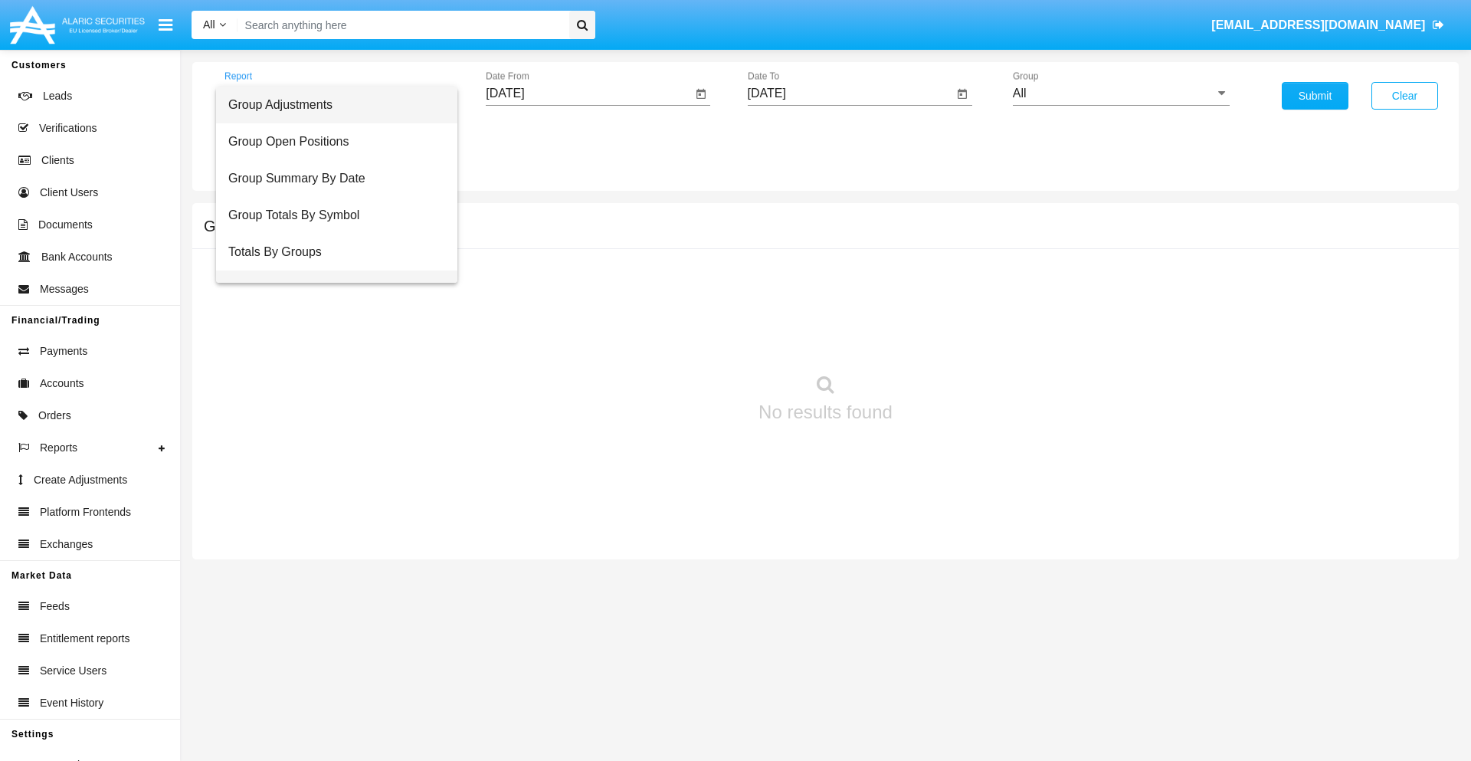
click at [330, 270] on span "Group Fees By Destination" at bounding box center [336, 288] width 217 height 37
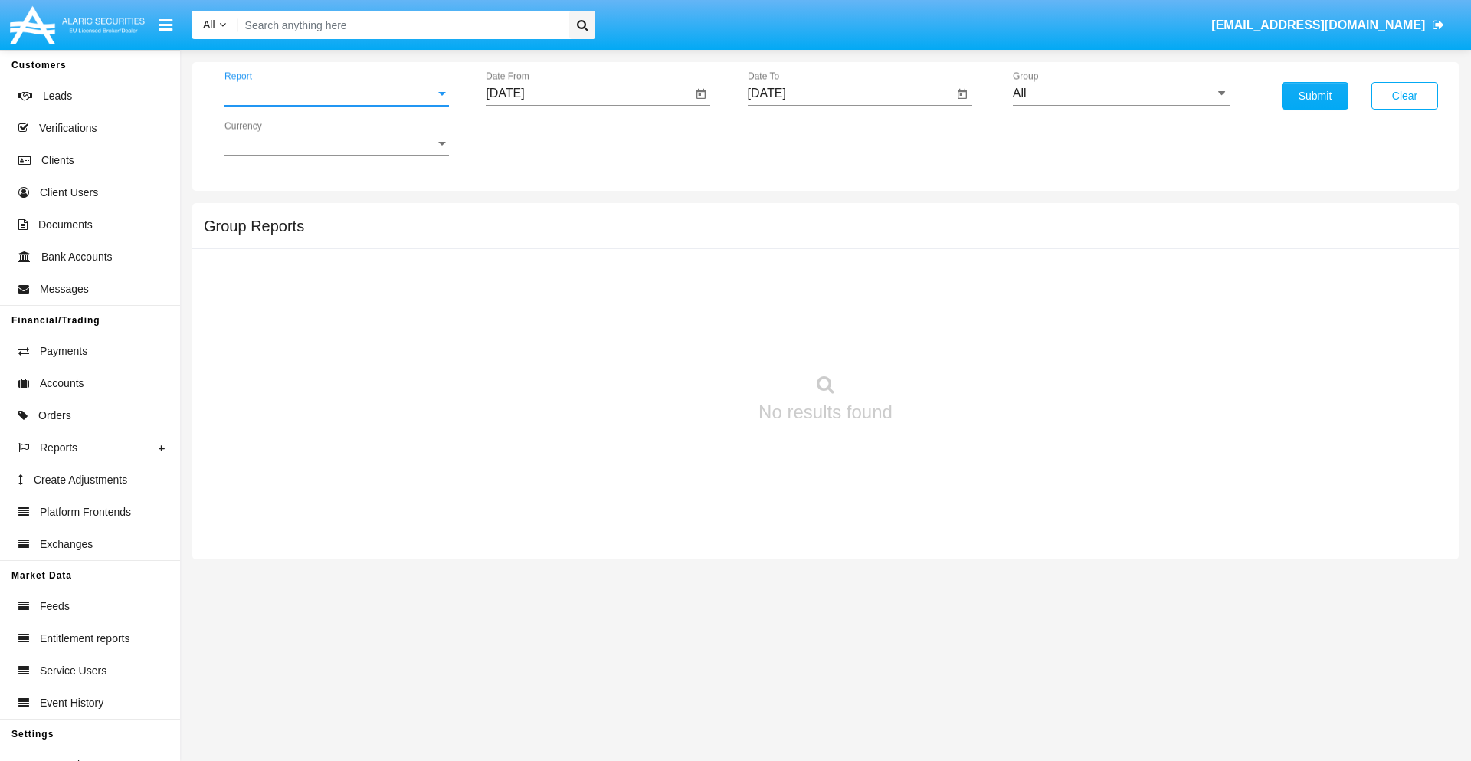
scroll to position [25, 0]
click at [588, 93] on input "[DATE]" at bounding box center [589, 94] width 206 height 14
click at [536, 138] on span "[DATE]" at bounding box center [523, 139] width 34 height 12
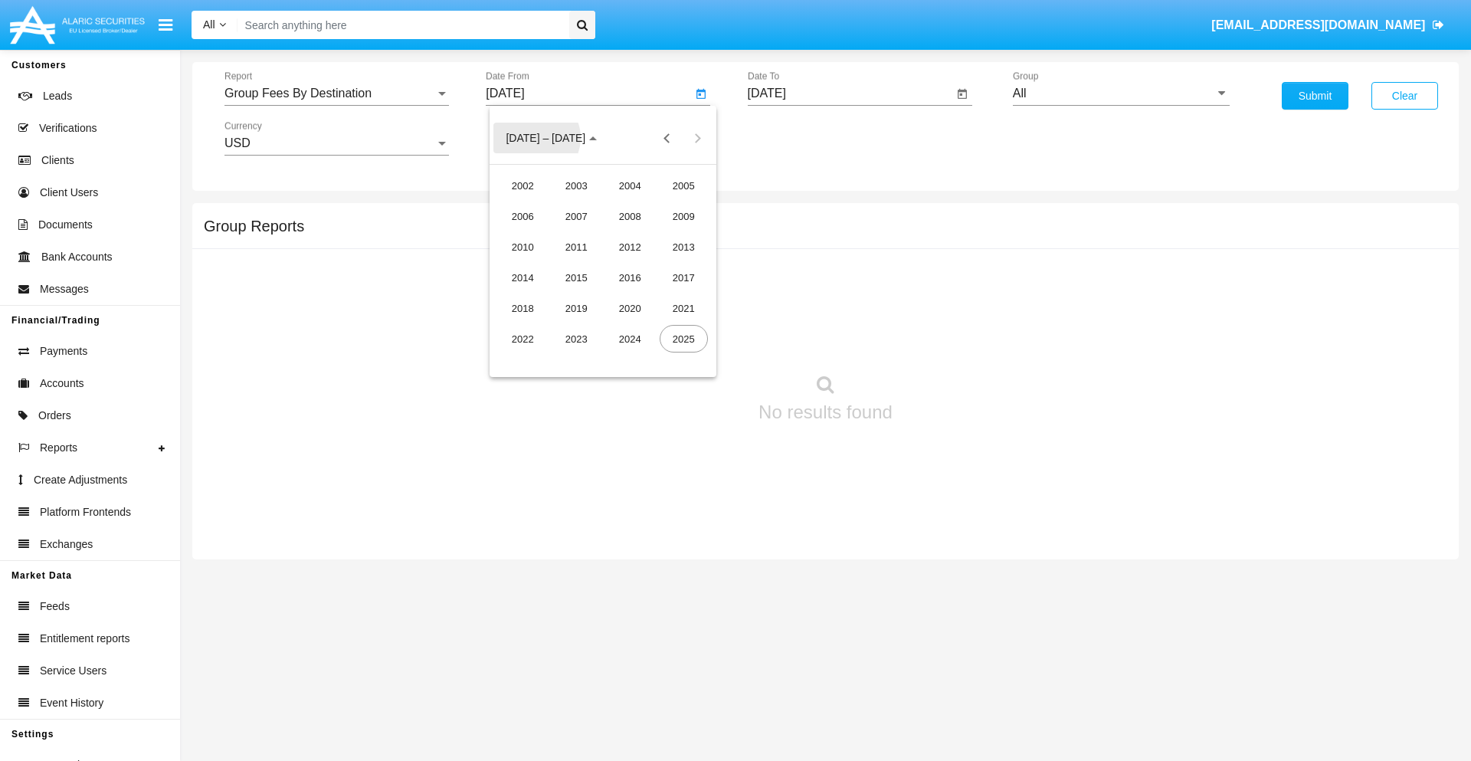
click at [683, 339] on div "2025" at bounding box center [684, 339] width 48 height 28
click at [630, 247] on div "[DATE]" at bounding box center [630, 247] width 48 height 28
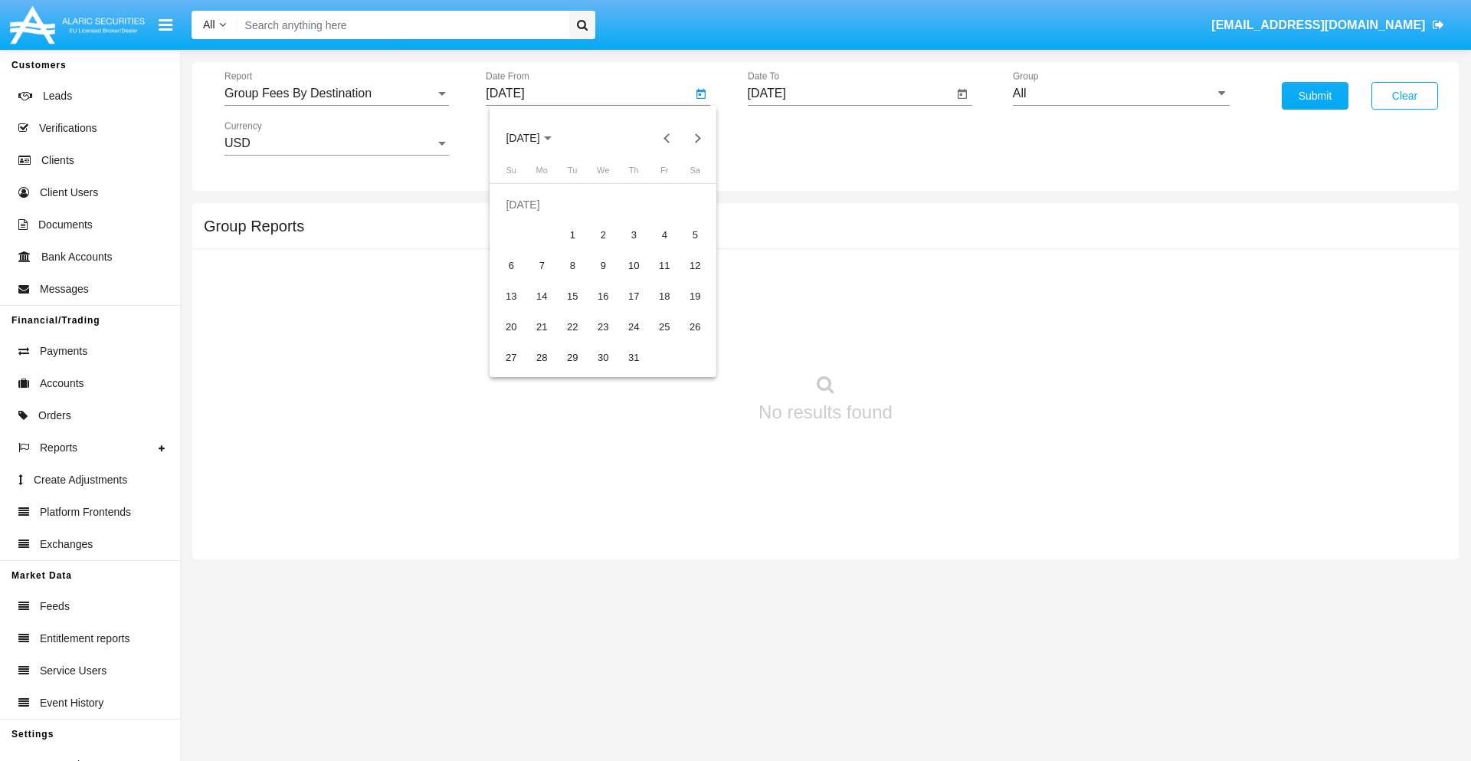
click at [695, 234] on div "5" at bounding box center [695, 235] width 28 height 28
type input "07/05/25"
click at [850, 93] on input "[DATE]" at bounding box center [851, 94] width 206 height 14
click at [797, 138] on span "[DATE]" at bounding box center [785, 139] width 34 height 12
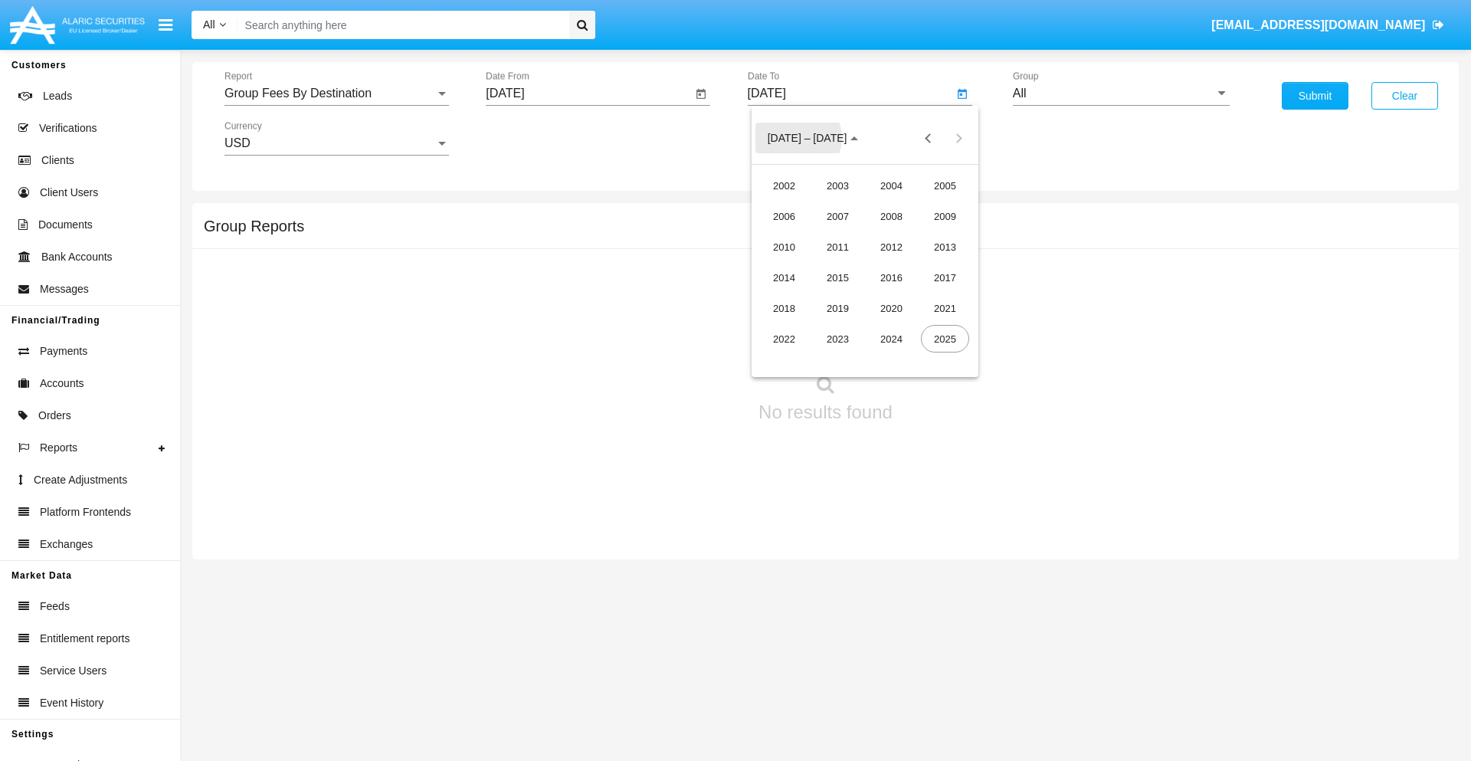
click at [945, 339] on div "2025" at bounding box center [945, 339] width 48 height 28
click at [784, 277] on div "SEP" at bounding box center [784, 278] width 48 height 28
click at [926, 234] on div "5" at bounding box center [926, 235] width 28 height 28
type input "[DATE]"
click at [1121, 93] on input "All" at bounding box center [1121, 94] width 217 height 14
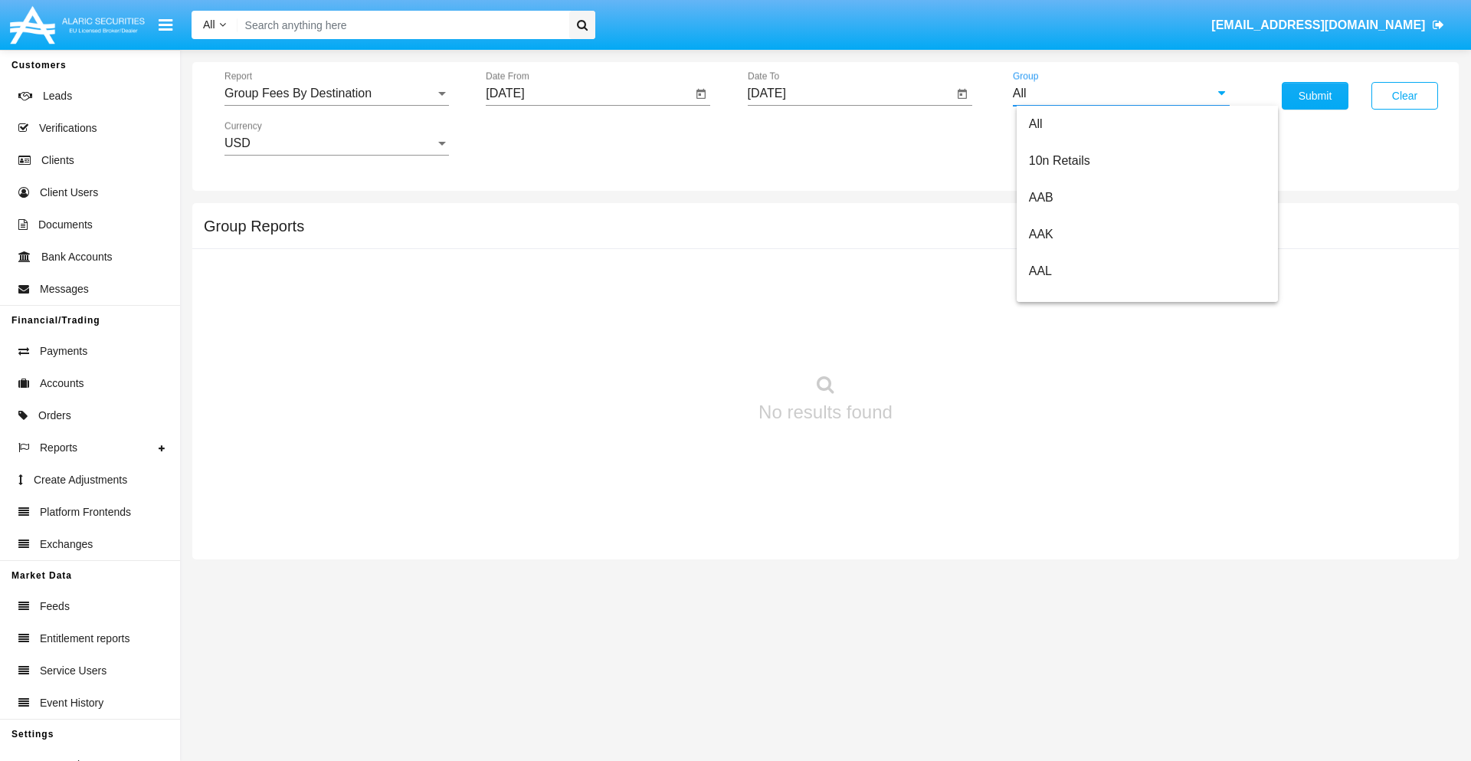
type input "Hammer Web Lite"
click at [1315, 96] on button "Submit" at bounding box center [1315, 96] width 67 height 28
click at [336, 93] on span "Report" at bounding box center [329, 94] width 211 height 14
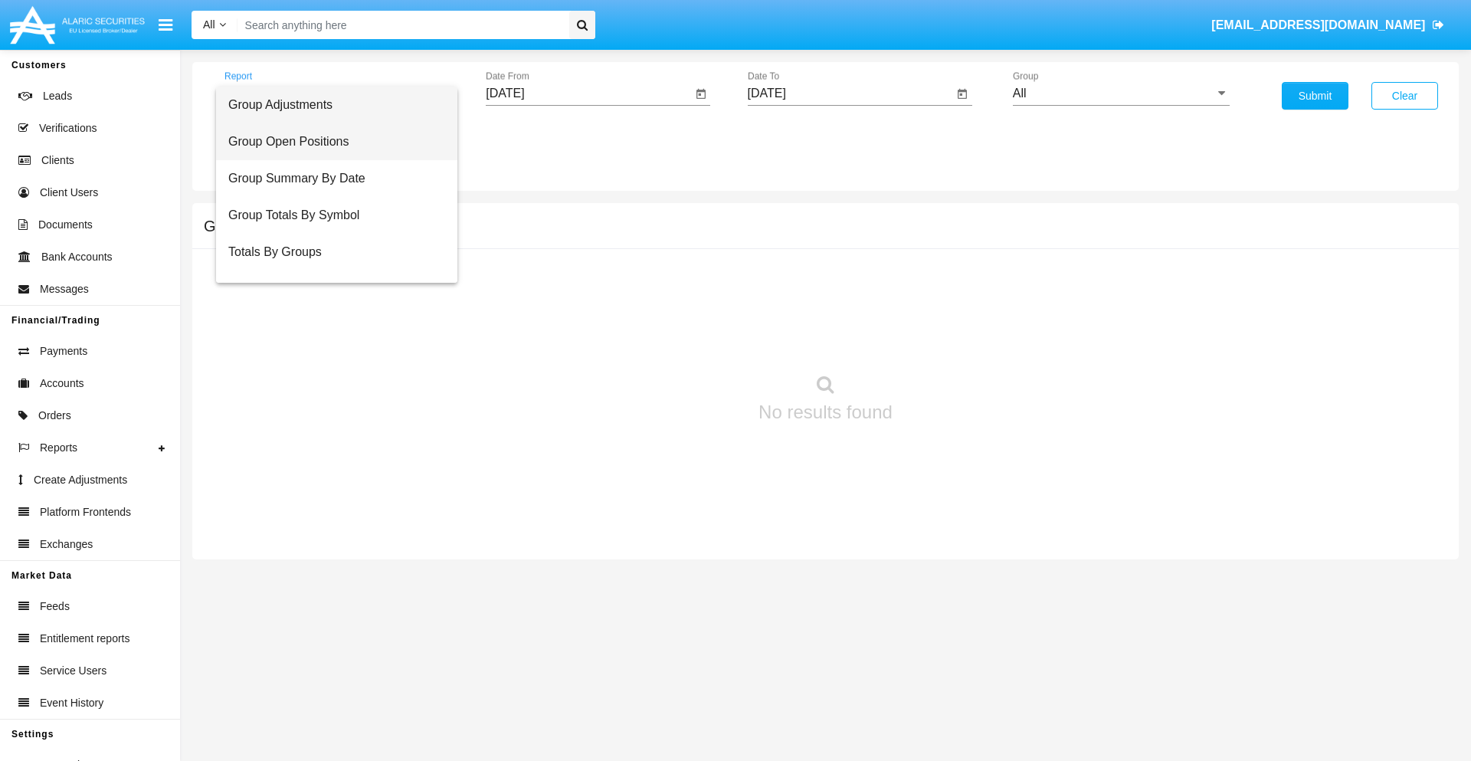
click at [330, 142] on span "Group Open Positions" at bounding box center [336, 141] width 217 height 37
click at [588, 93] on input "[DATE]" at bounding box center [589, 94] width 206 height 14
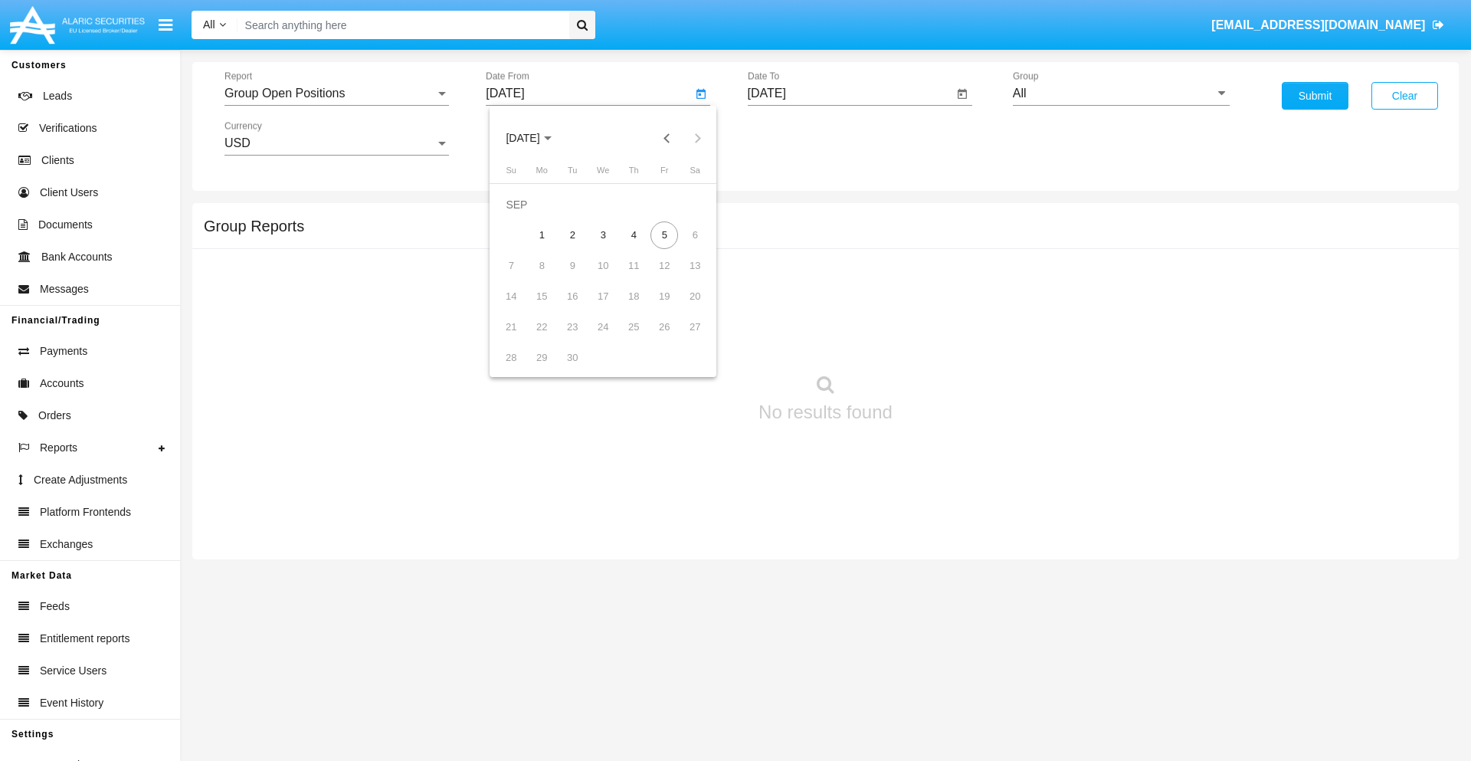
click at [536, 138] on span "[DATE]" at bounding box center [523, 139] width 34 height 12
click at [683, 339] on div "2025" at bounding box center [684, 339] width 48 height 28
click at [683, 247] on div "AUG" at bounding box center [684, 247] width 48 height 28
click at [572, 234] on div "5" at bounding box center [573, 235] width 28 height 28
type input "08/05/25"
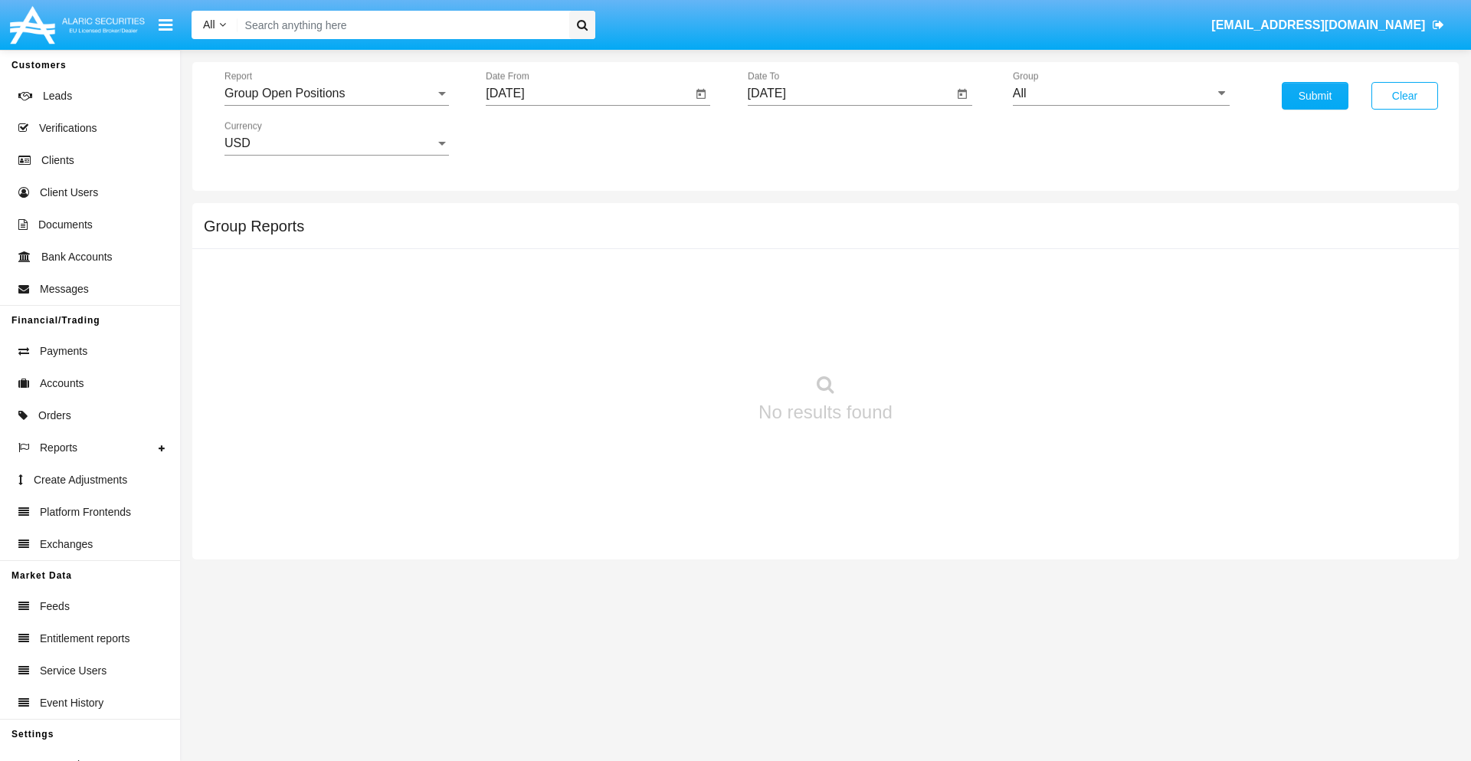
click at [850, 93] on input "[DATE]" at bounding box center [851, 94] width 206 height 14
click at [797, 138] on span "[DATE]" at bounding box center [785, 139] width 34 height 12
click at [945, 339] on div "2025" at bounding box center [945, 339] width 48 height 28
click at [784, 277] on div "SEP" at bounding box center [784, 278] width 48 height 28
click at [926, 234] on div "5" at bounding box center [926, 235] width 28 height 28
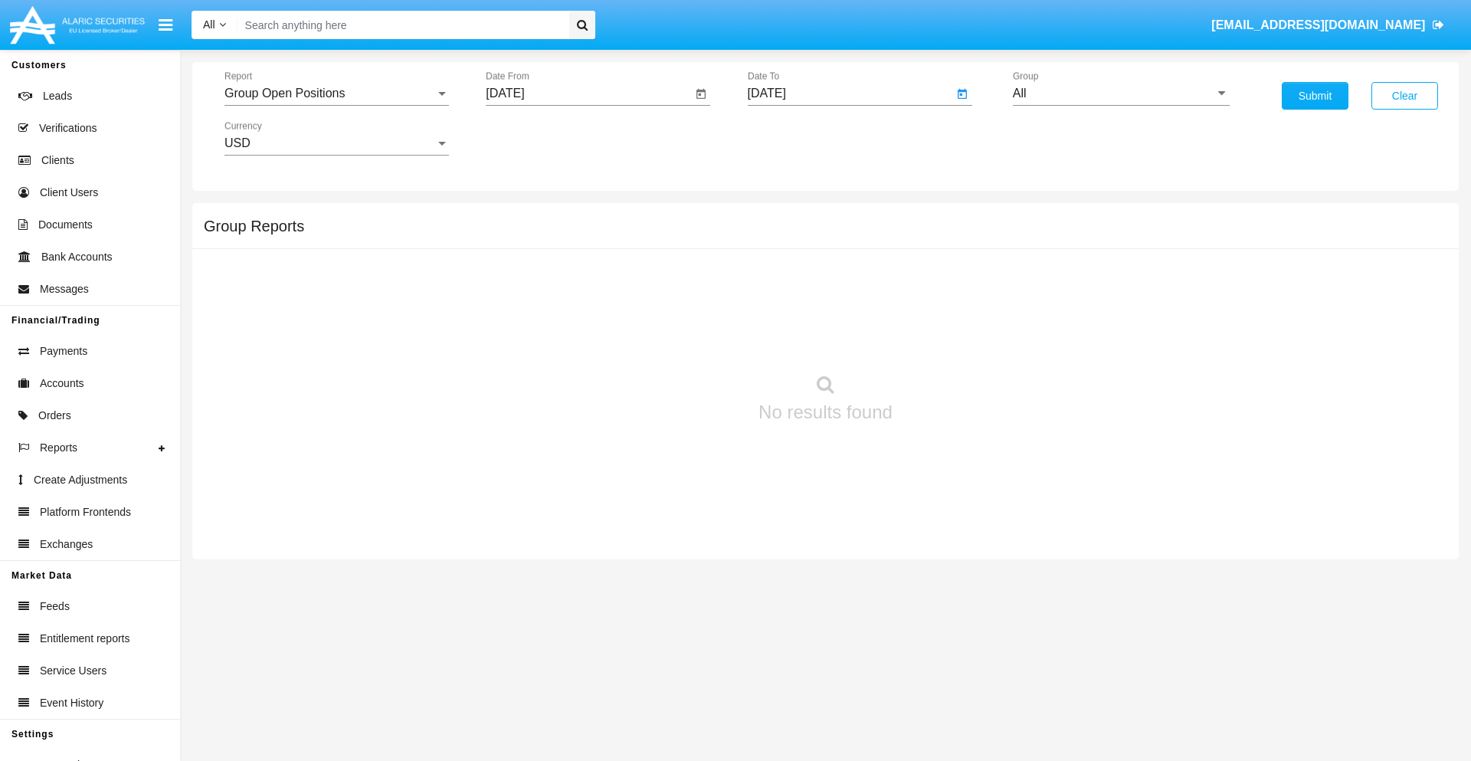
type input "[DATE]"
click at [1121, 93] on input "All" at bounding box center [1121, 94] width 217 height 14
type input "Hammer Web Lite"
click at [1315, 96] on button "Submit" at bounding box center [1315, 96] width 67 height 28
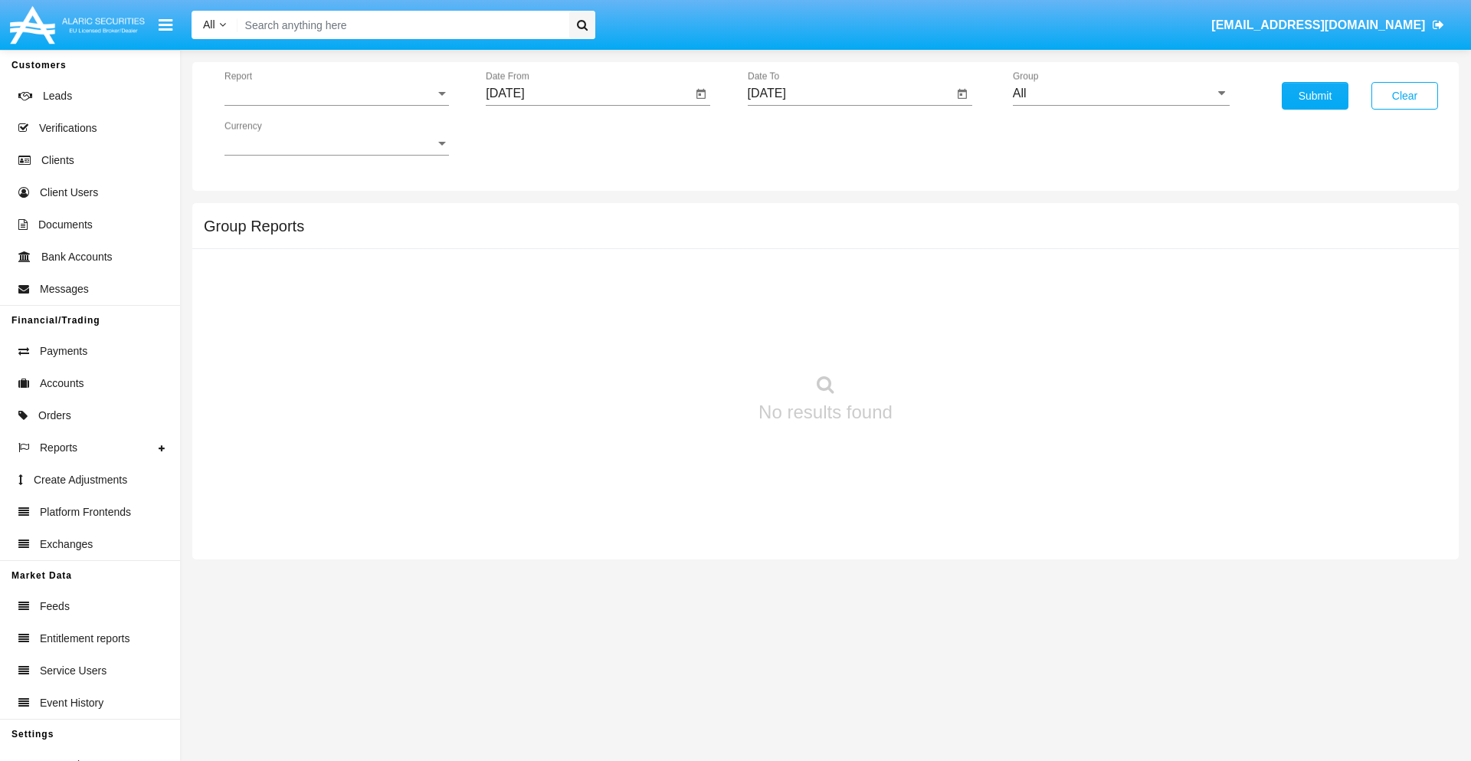
click at [336, 93] on span "Report" at bounding box center [329, 94] width 211 height 14
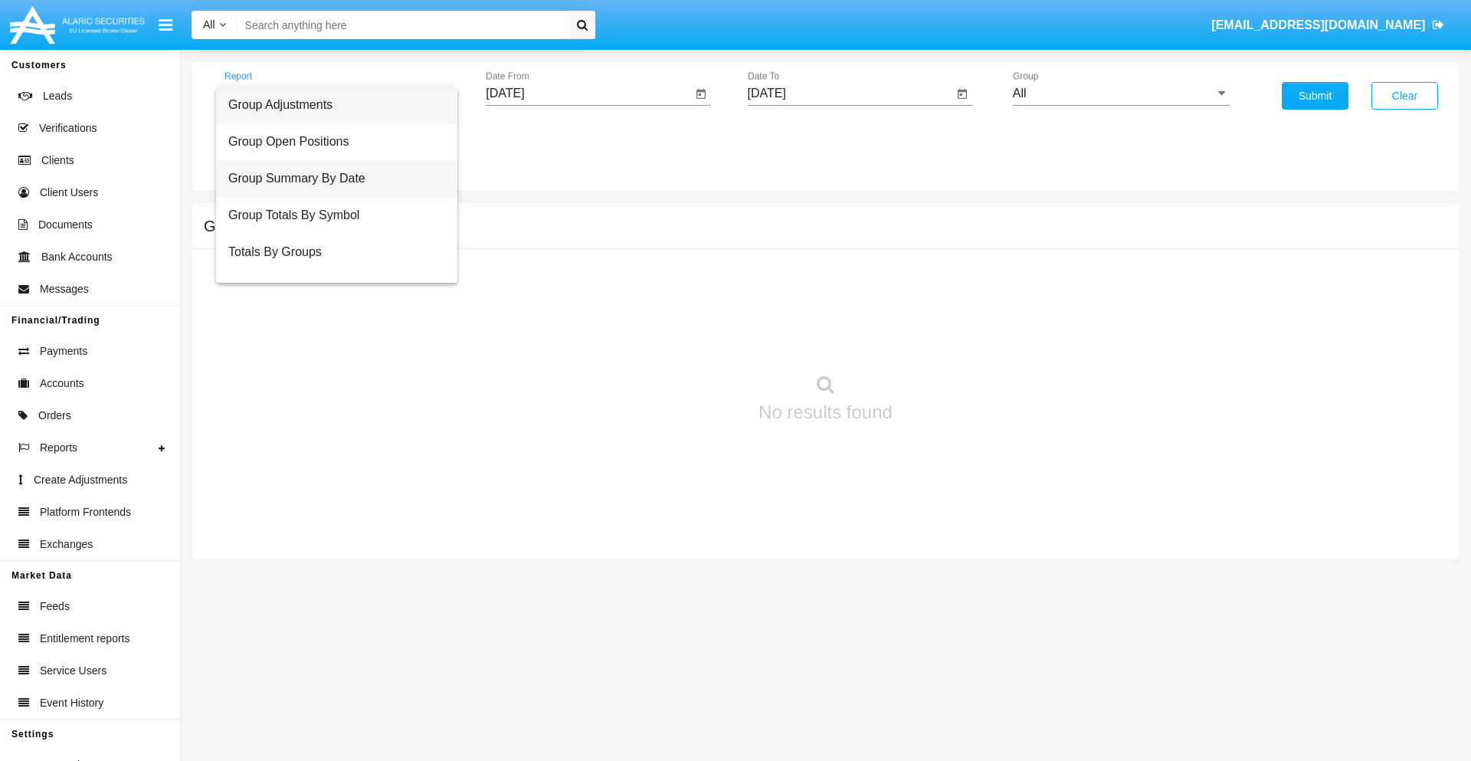
click at [330, 179] on span "Group Summary By Date" at bounding box center [336, 178] width 217 height 37
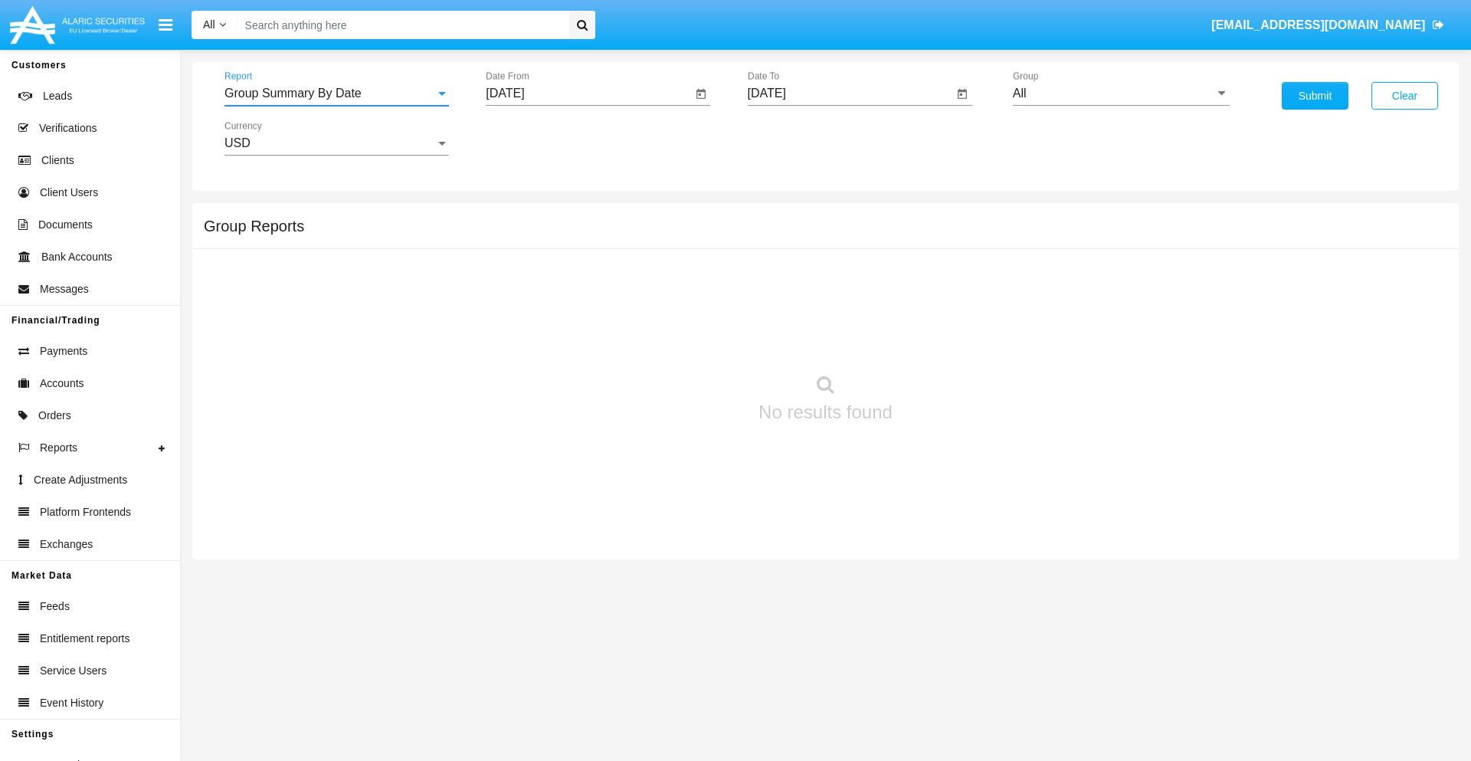
click at [588, 93] on input "[DATE]" at bounding box center [589, 94] width 206 height 14
click at [536, 138] on span "[DATE]" at bounding box center [523, 139] width 34 height 12
click at [683, 339] on div "2025" at bounding box center [684, 339] width 48 height 28
click at [683, 247] on div "AUG" at bounding box center [684, 247] width 48 height 28
click at [572, 234] on div "5" at bounding box center [573, 235] width 28 height 28
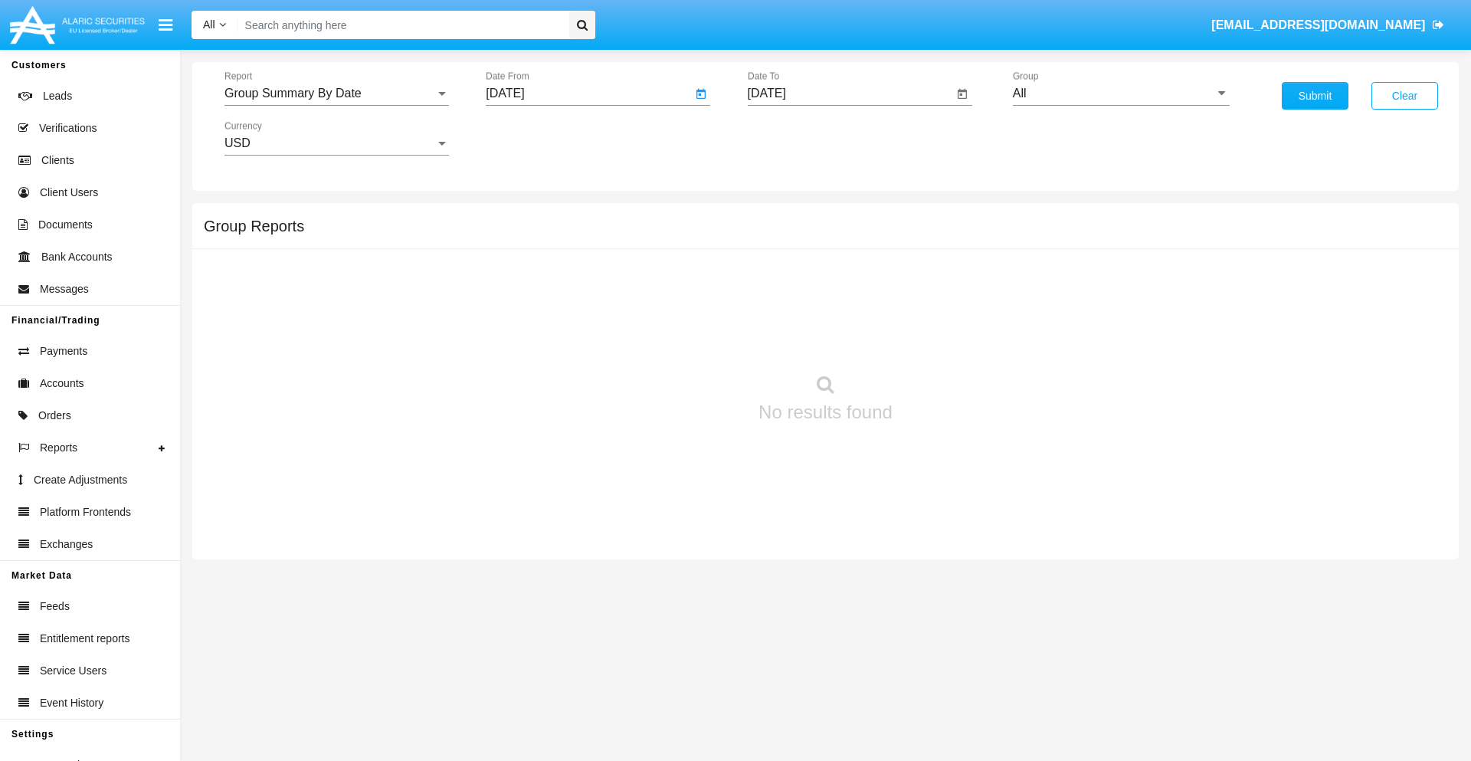
type input "08/05/25"
click at [850, 93] on input "[DATE]" at bounding box center [851, 94] width 206 height 14
click at [797, 138] on span "SEP 2025" at bounding box center [785, 139] width 34 height 12
click at [945, 339] on div "2025" at bounding box center [945, 339] width 48 height 28
click at [784, 277] on div "SEP" at bounding box center [784, 278] width 48 height 28
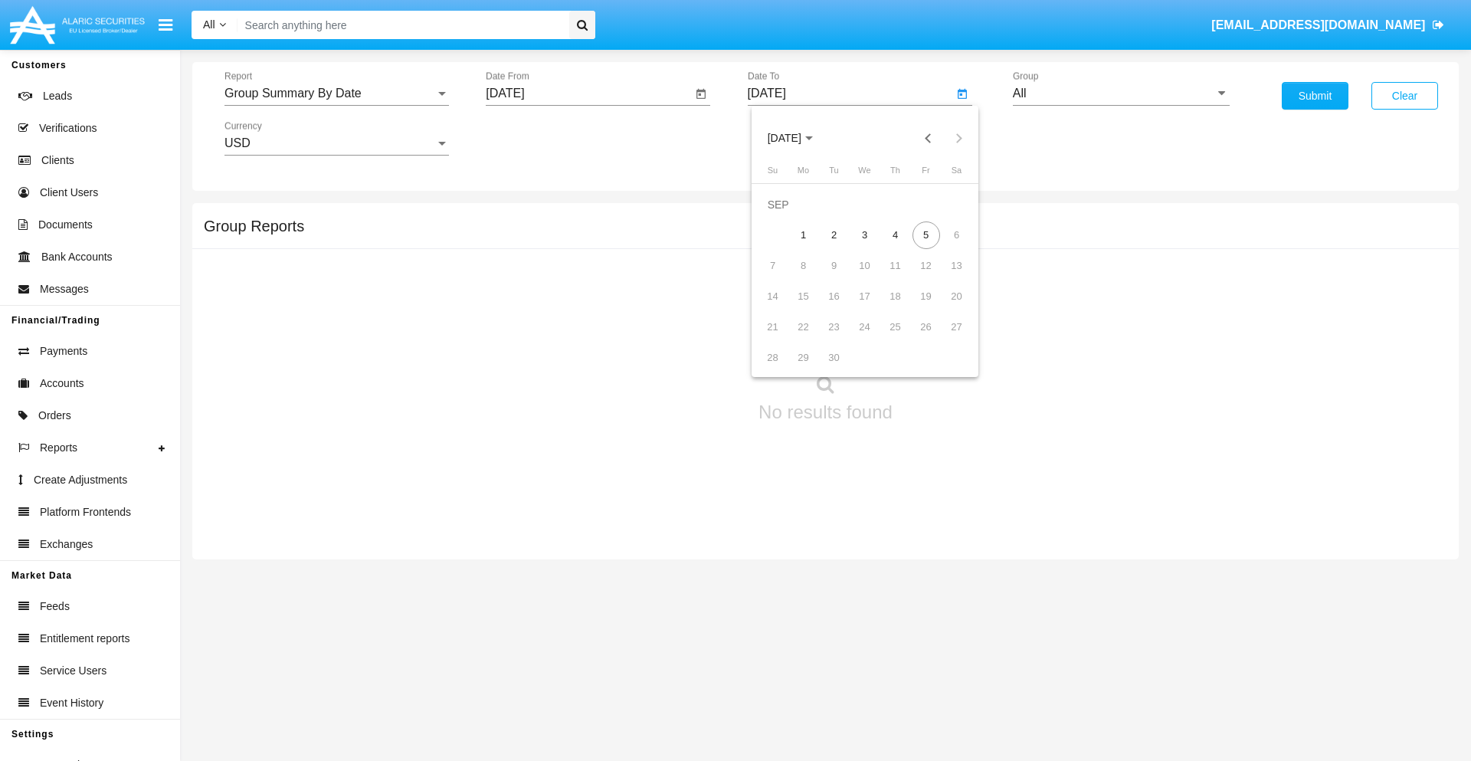
click at [926, 234] on div "5" at bounding box center [926, 235] width 28 height 28
type input "09/05/25"
click at [1121, 93] on input "All" at bounding box center [1121, 94] width 217 height 14
type input "Hammer Web Lite"
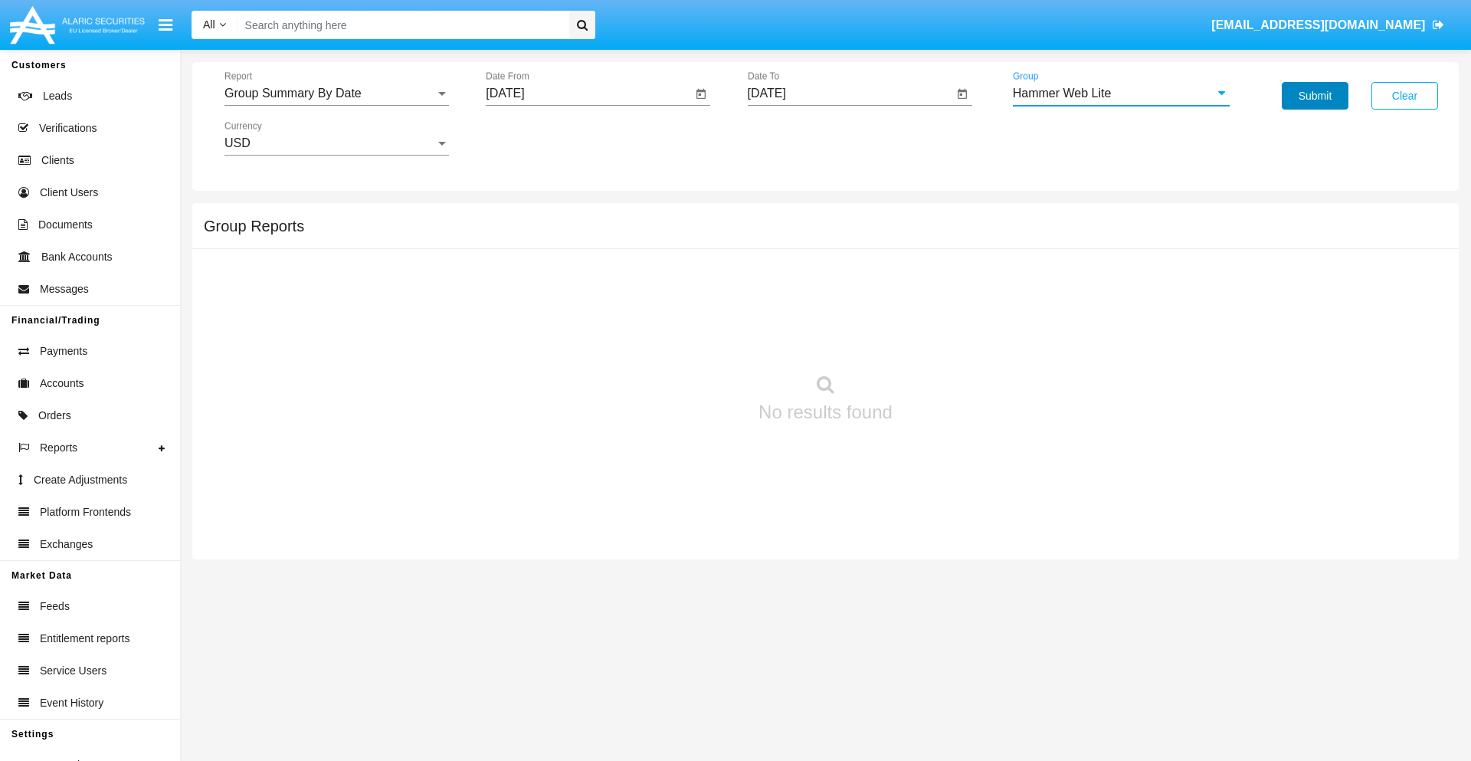
click at [1315, 96] on button "Submit" at bounding box center [1315, 96] width 67 height 28
click at [336, 93] on span "Report" at bounding box center [329, 94] width 211 height 14
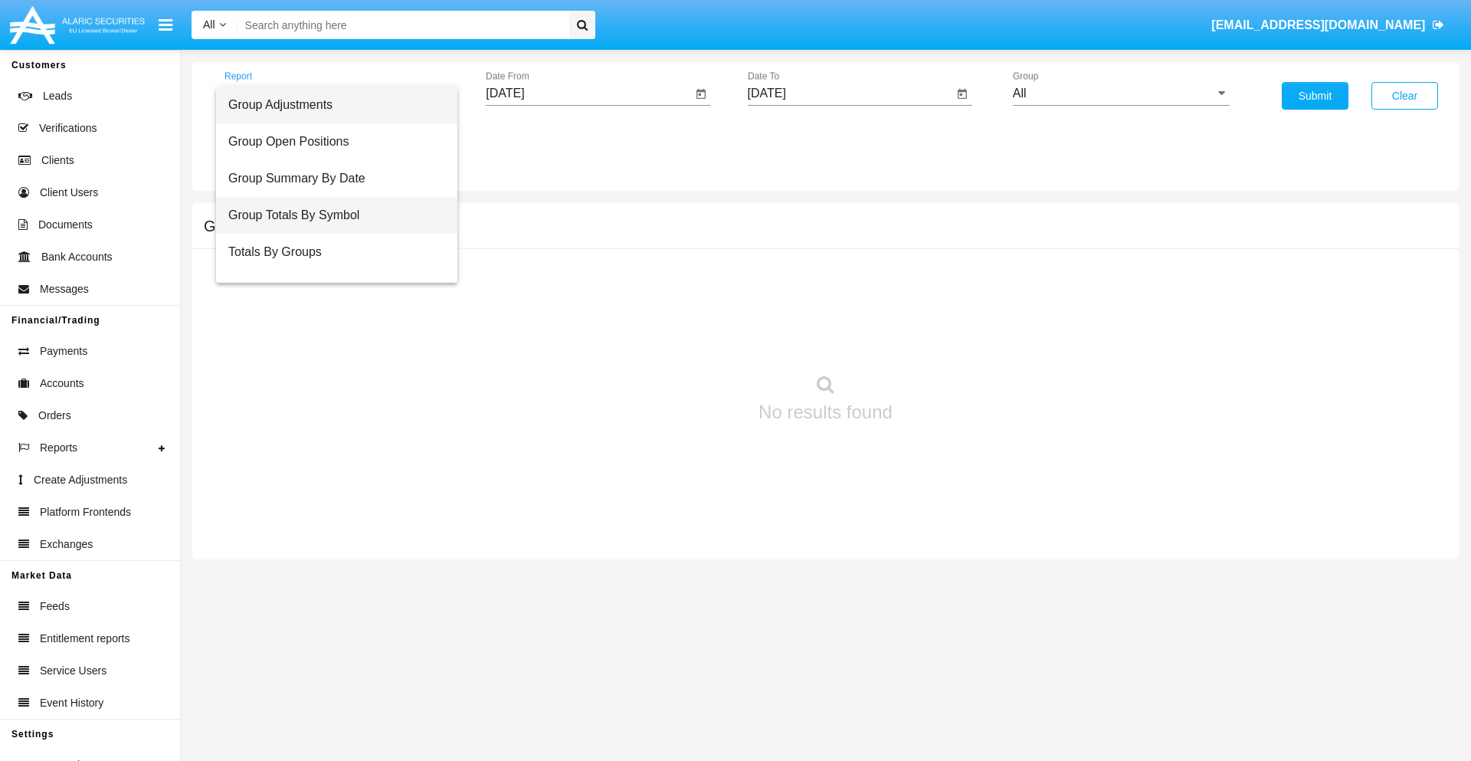
click at [330, 215] on span "Group Totals By Symbol" at bounding box center [336, 215] width 217 height 37
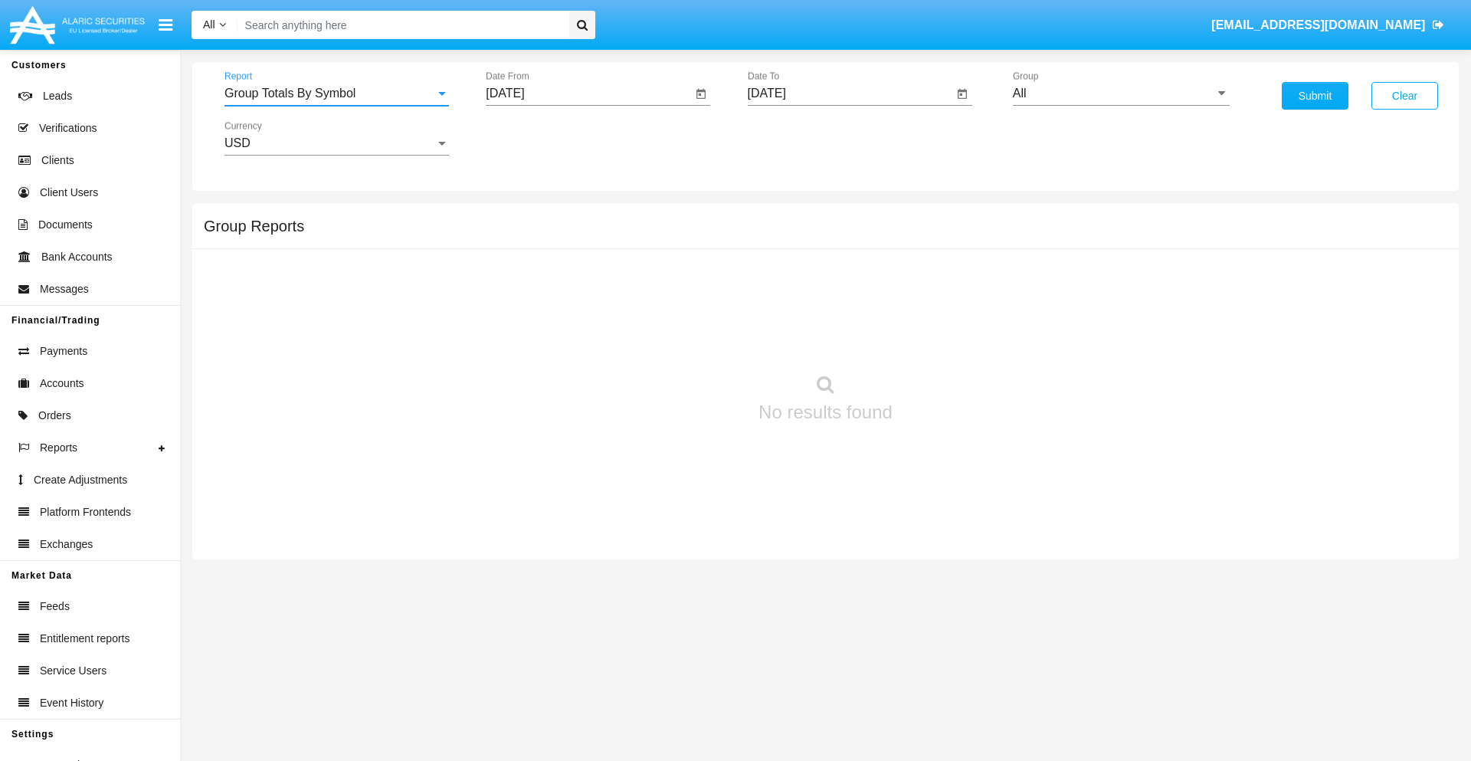
click at [588, 93] on input "[DATE]" at bounding box center [589, 94] width 206 height 14
click at [536, 138] on span "[DATE]" at bounding box center [523, 139] width 34 height 12
click at [683, 339] on div "2025" at bounding box center [684, 339] width 48 height 28
click at [683, 247] on div "AUG" at bounding box center [684, 247] width 48 height 28
click at [572, 234] on div "5" at bounding box center [573, 235] width 28 height 28
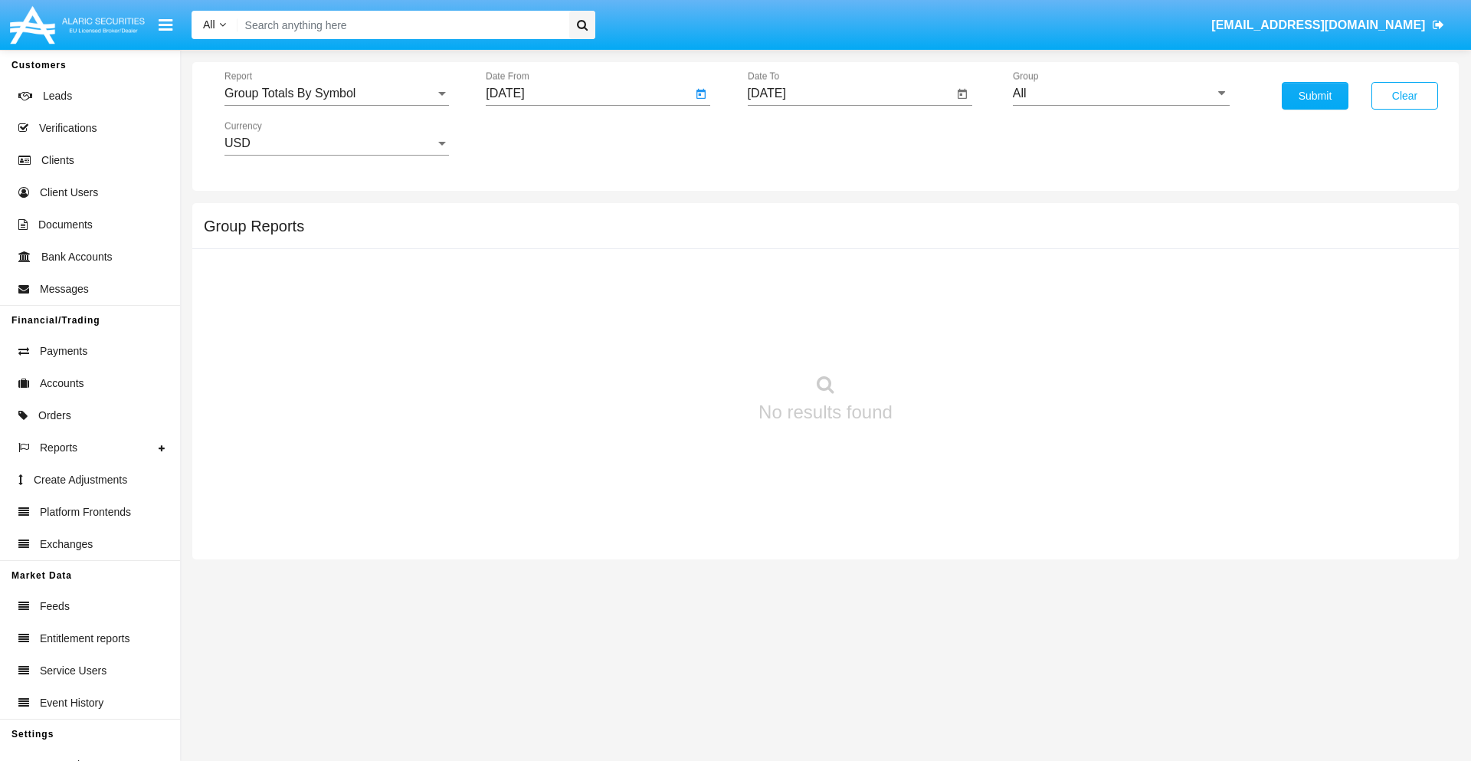
type input "08/05/25"
click at [850, 93] on input "[DATE]" at bounding box center [851, 94] width 206 height 14
click at [797, 138] on span "SEP 2025" at bounding box center [785, 139] width 34 height 12
click at [945, 339] on div "2025" at bounding box center [945, 339] width 48 height 28
click at [784, 277] on div "SEP" at bounding box center [784, 278] width 48 height 28
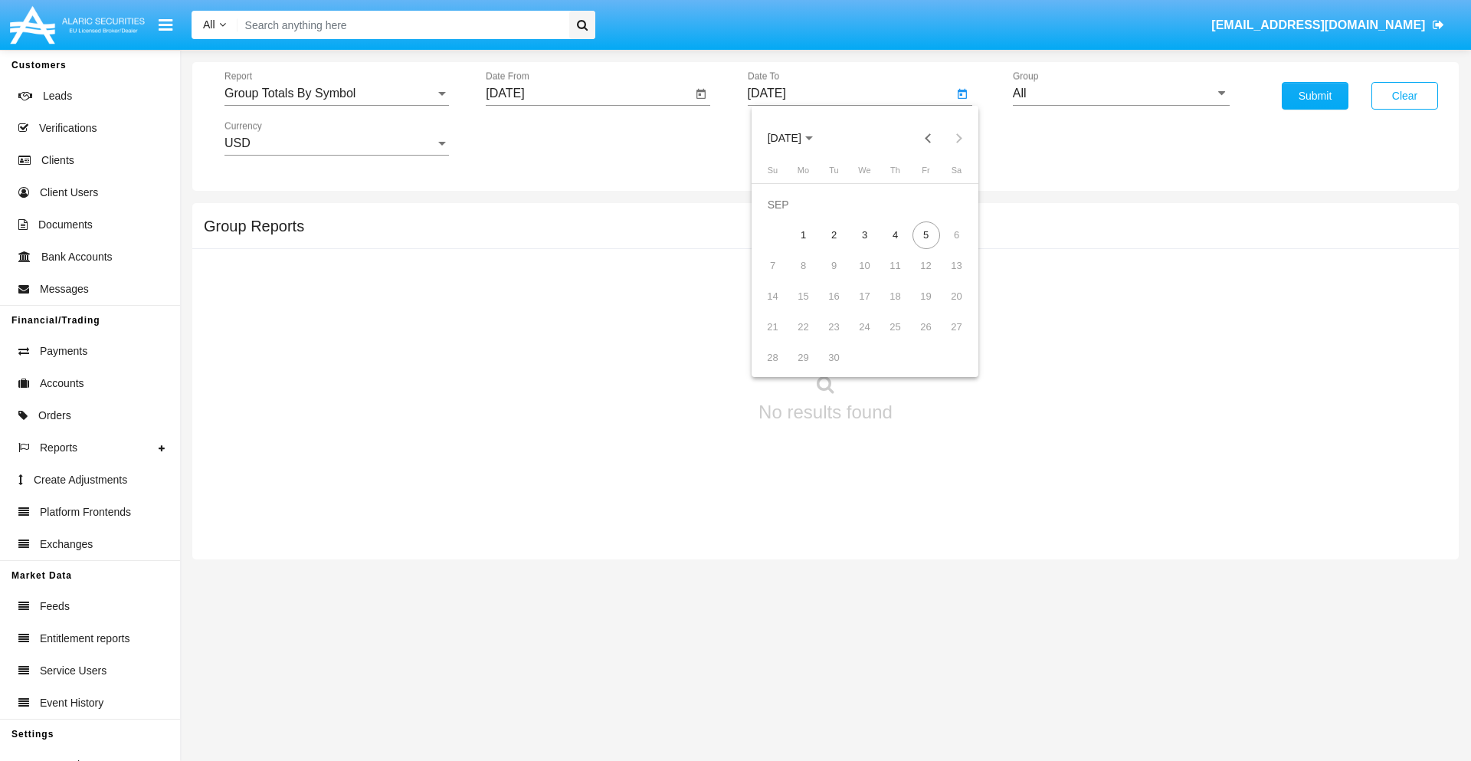
click at [926, 234] on div "5" at bounding box center [926, 235] width 28 height 28
type input "09/05/25"
click at [1121, 93] on input "All" at bounding box center [1121, 94] width 217 height 14
type input "Hammer Web Lite"
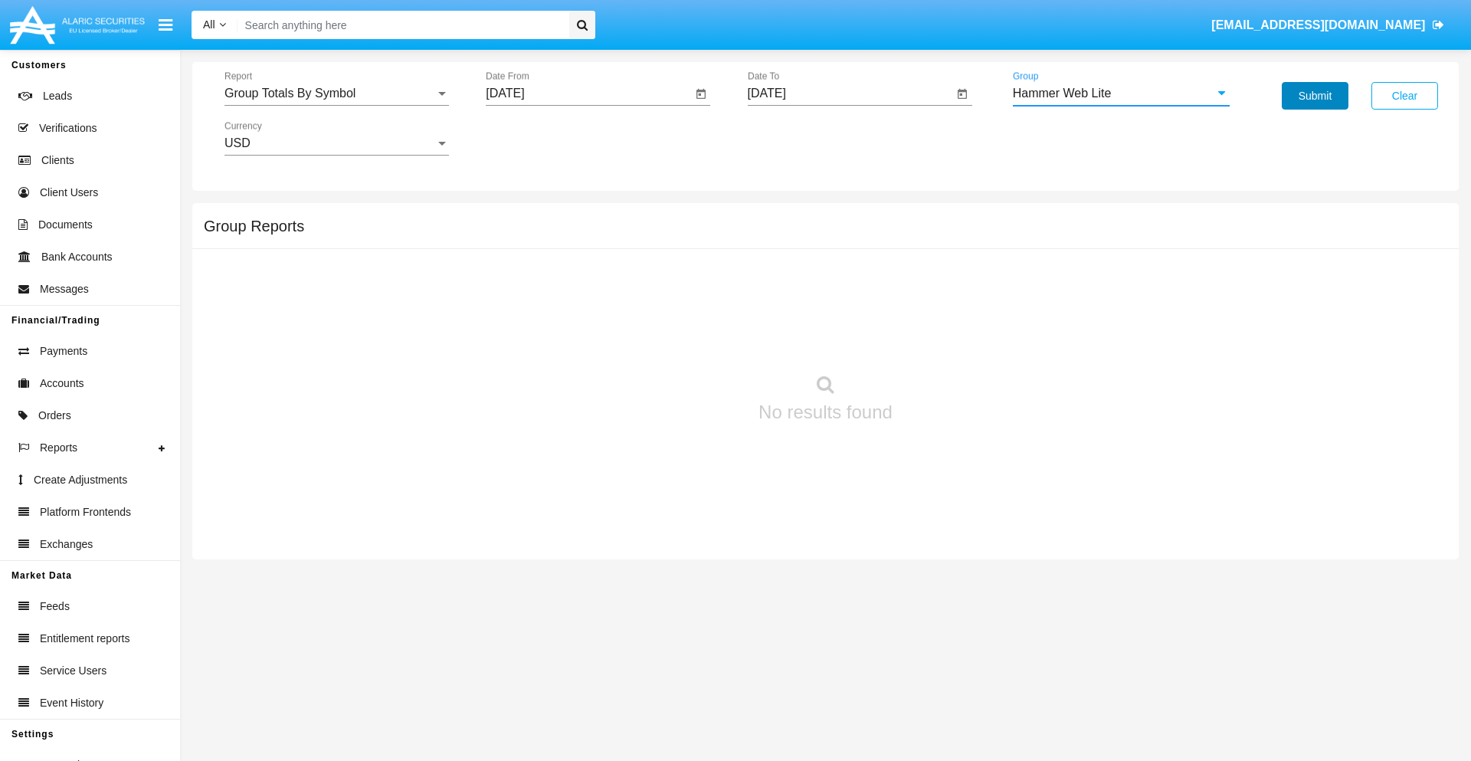
click at [1315, 96] on button "Submit" at bounding box center [1315, 96] width 67 height 28
click at [336, 93] on span "Report" at bounding box center [329, 94] width 211 height 14
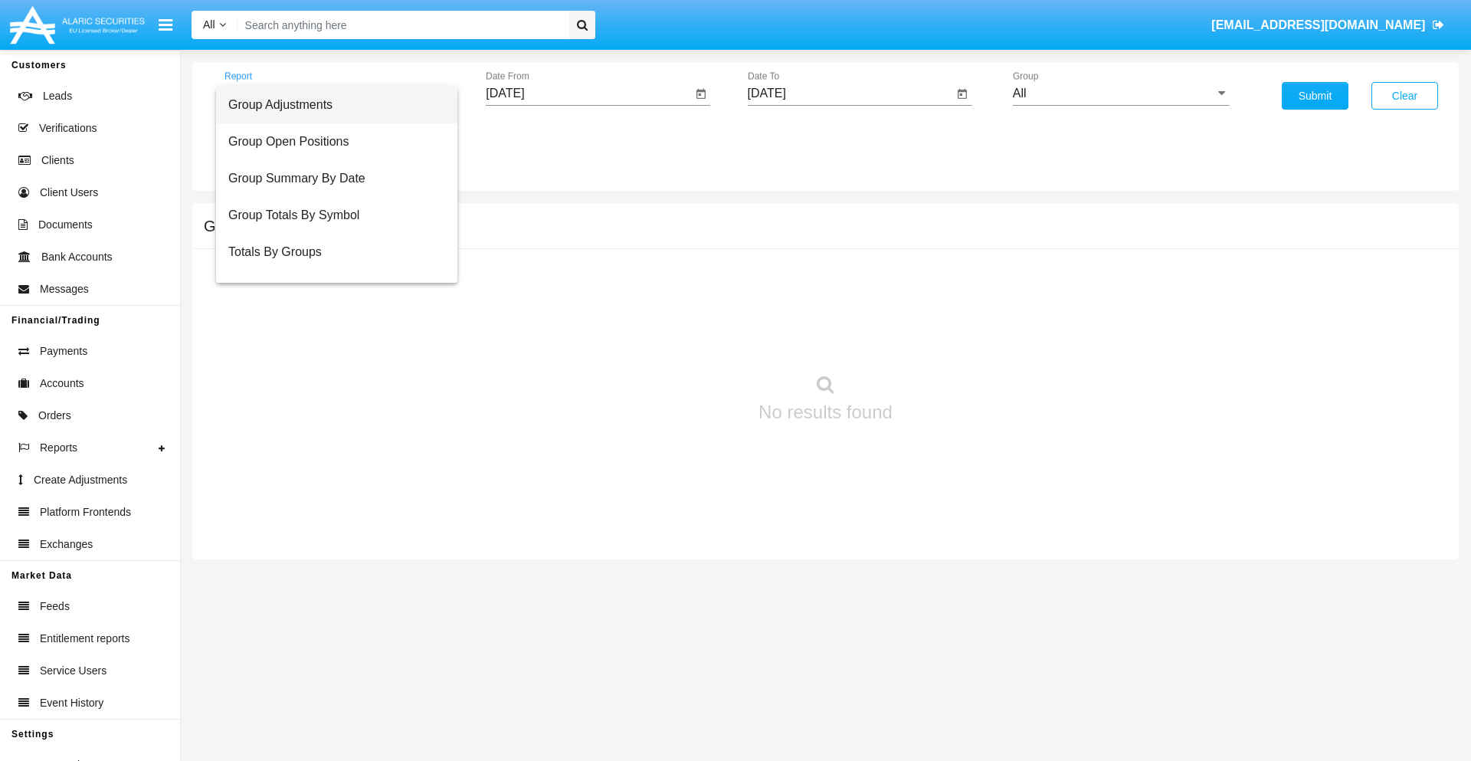
click at [330, 307] on span "Totals By Accounts" at bounding box center [336, 325] width 217 height 37
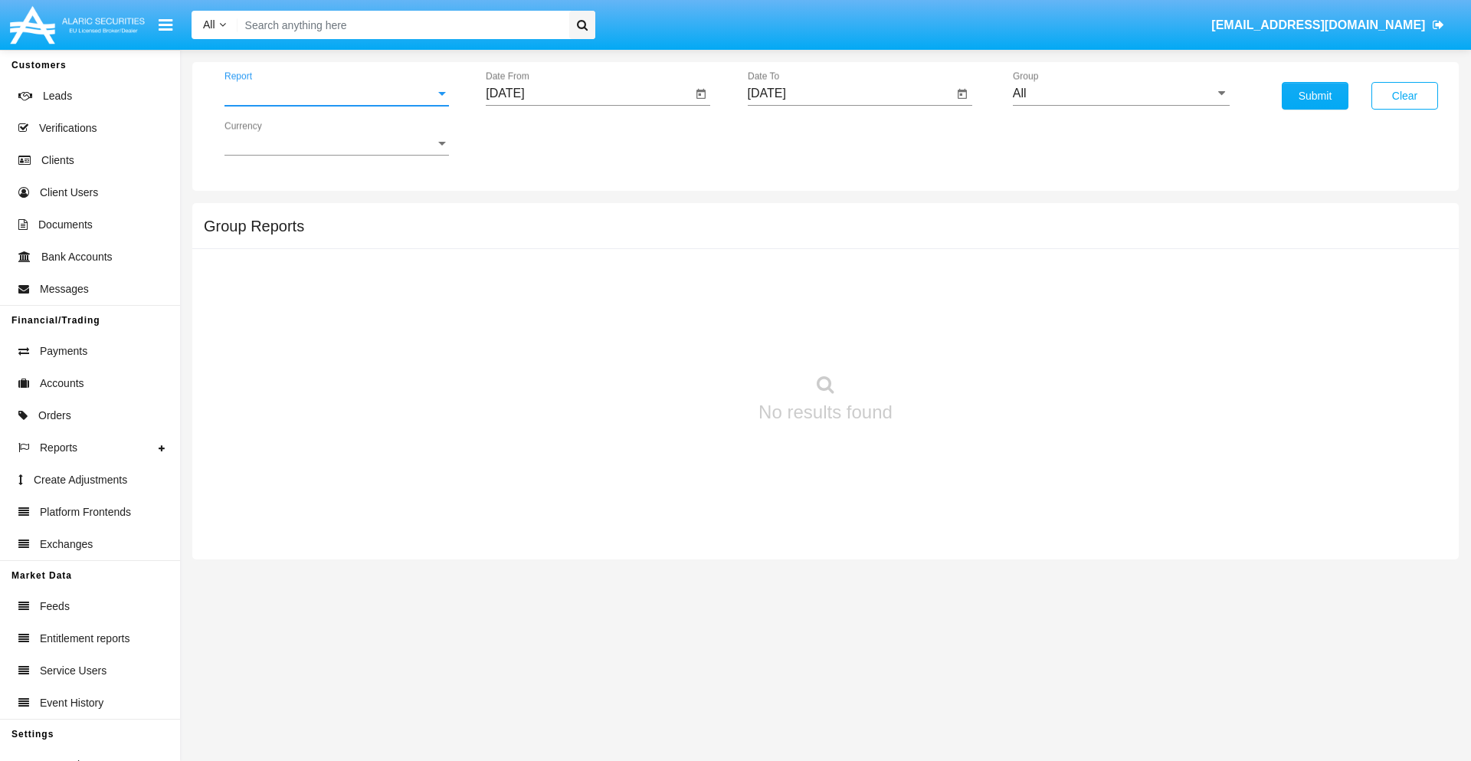
scroll to position [61, 0]
click at [588, 93] on input "[DATE]" at bounding box center [589, 94] width 206 height 14
click at [536, 138] on span "[DATE]" at bounding box center [523, 139] width 34 height 12
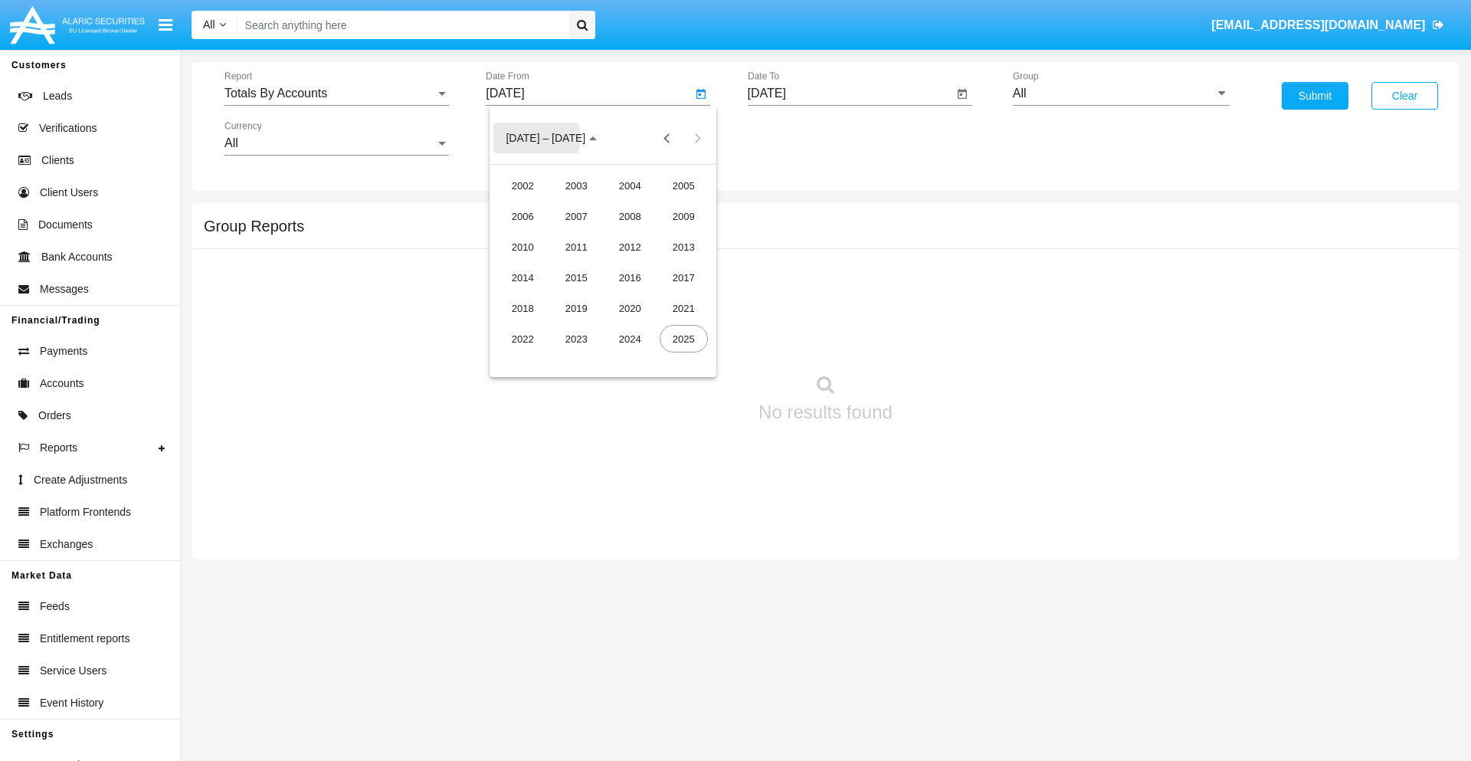
click at [683, 339] on div "2025" at bounding box center [684, 339] width 48 height 28
click at [683, 247] on div "AUG" at bounding box center [684, 247] width 48 height 28
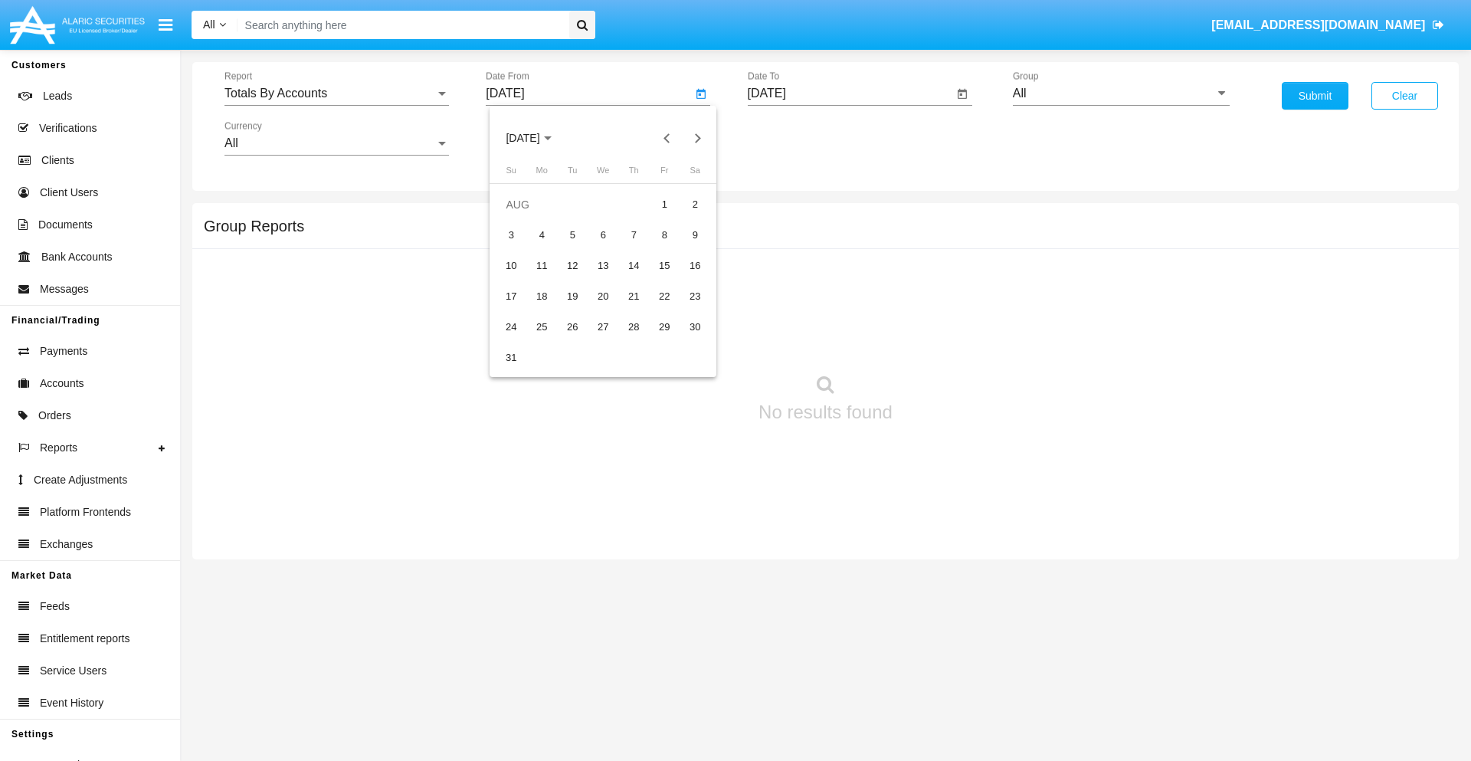
click at [634, 296] on div "21" at bounding box center [634, 297] width 28 height 28
type input "[DATE]"
click at [850, 93] on input "[DATE]" at bounding box center [851, 94] width 206 height 14
click at [797, 138] on span "[DATE]" at bounding box center [785, 139] width 34 height 12
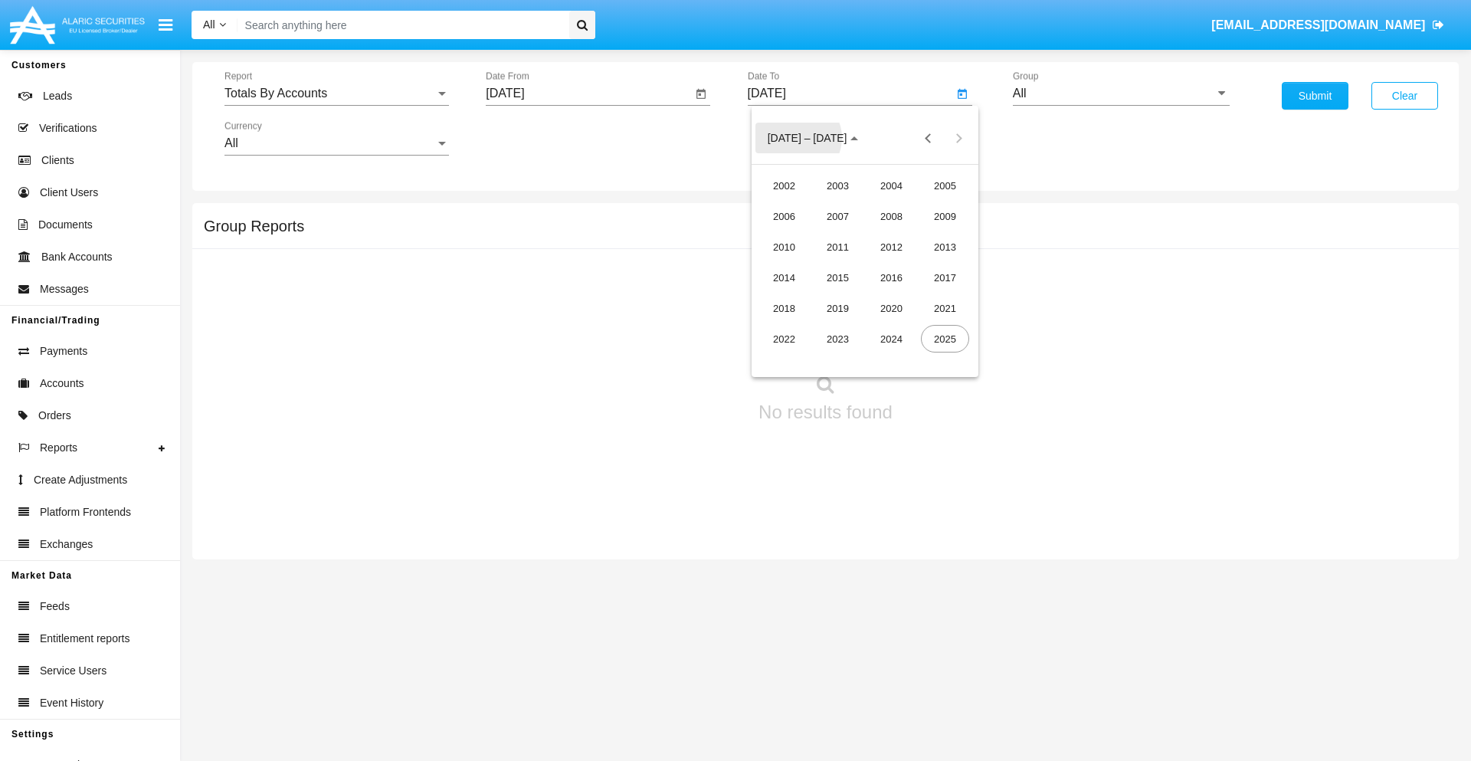
click at [945, 339] on div "2025" at bounding box center [945, 339] width 48 height 28
click at [784, 277] on div "SEP" at bounding box center [784, 278] width 48 height 28
click at [926, 234] on div "5" at bounding box center [926, 235] width 28 height 28
type input "[DATE]"
click at [1121, 93] on input "All" at bounding box center [1121, 94] width 217 height 14
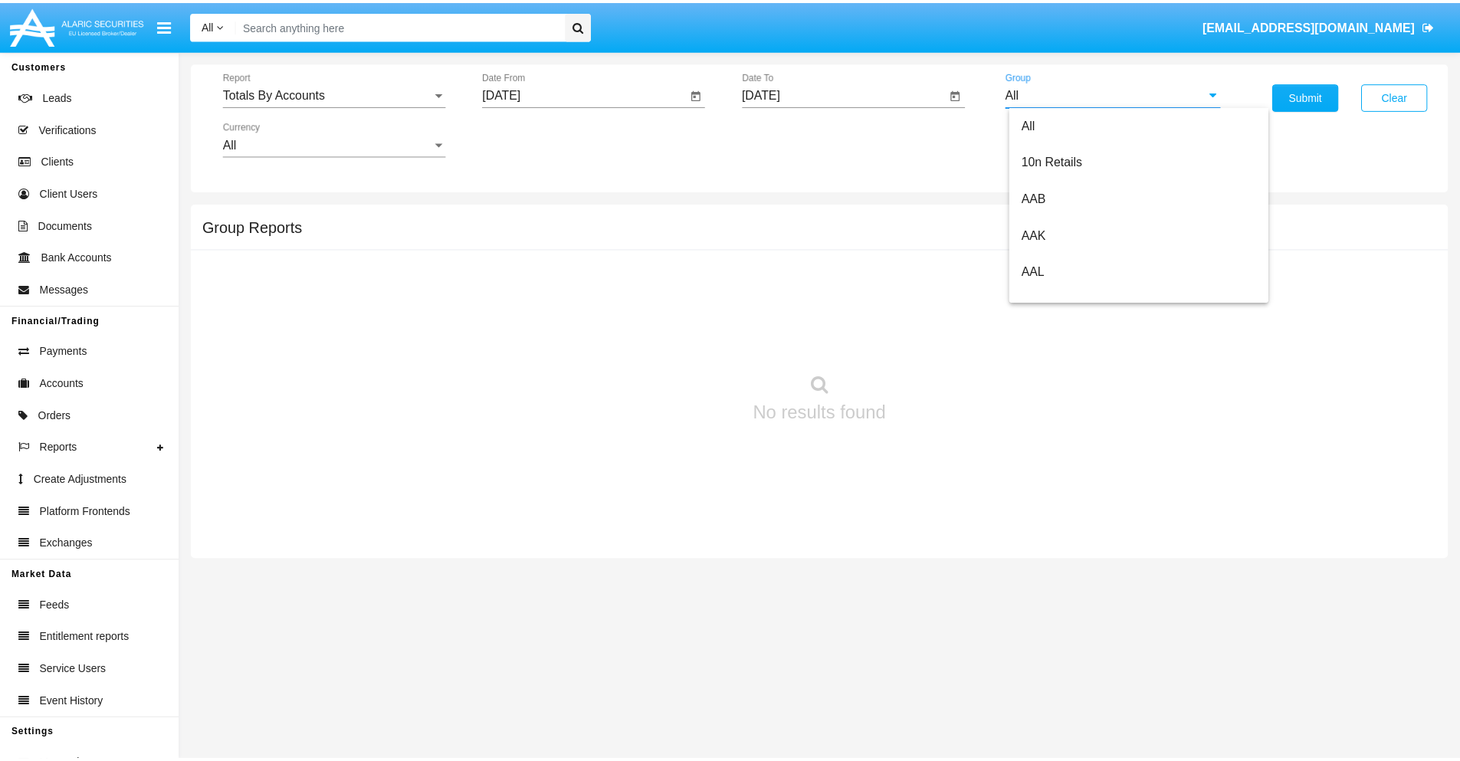
scroll to position [821, 0]
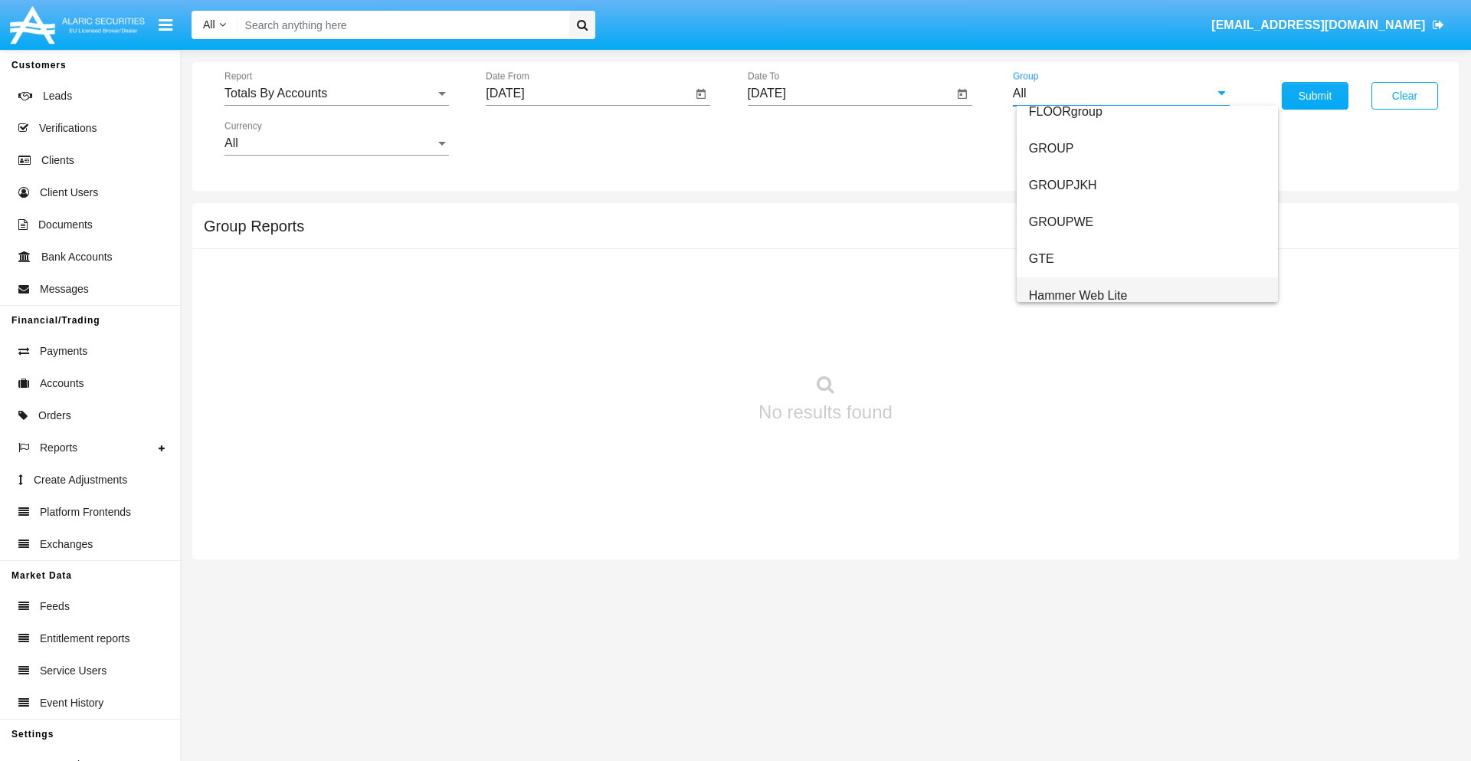
click at [1078, 295] on span "Hammer Web Lite" at bounding box center [1078, 295] width 99 height 13
type input "Hammer Web Lite"
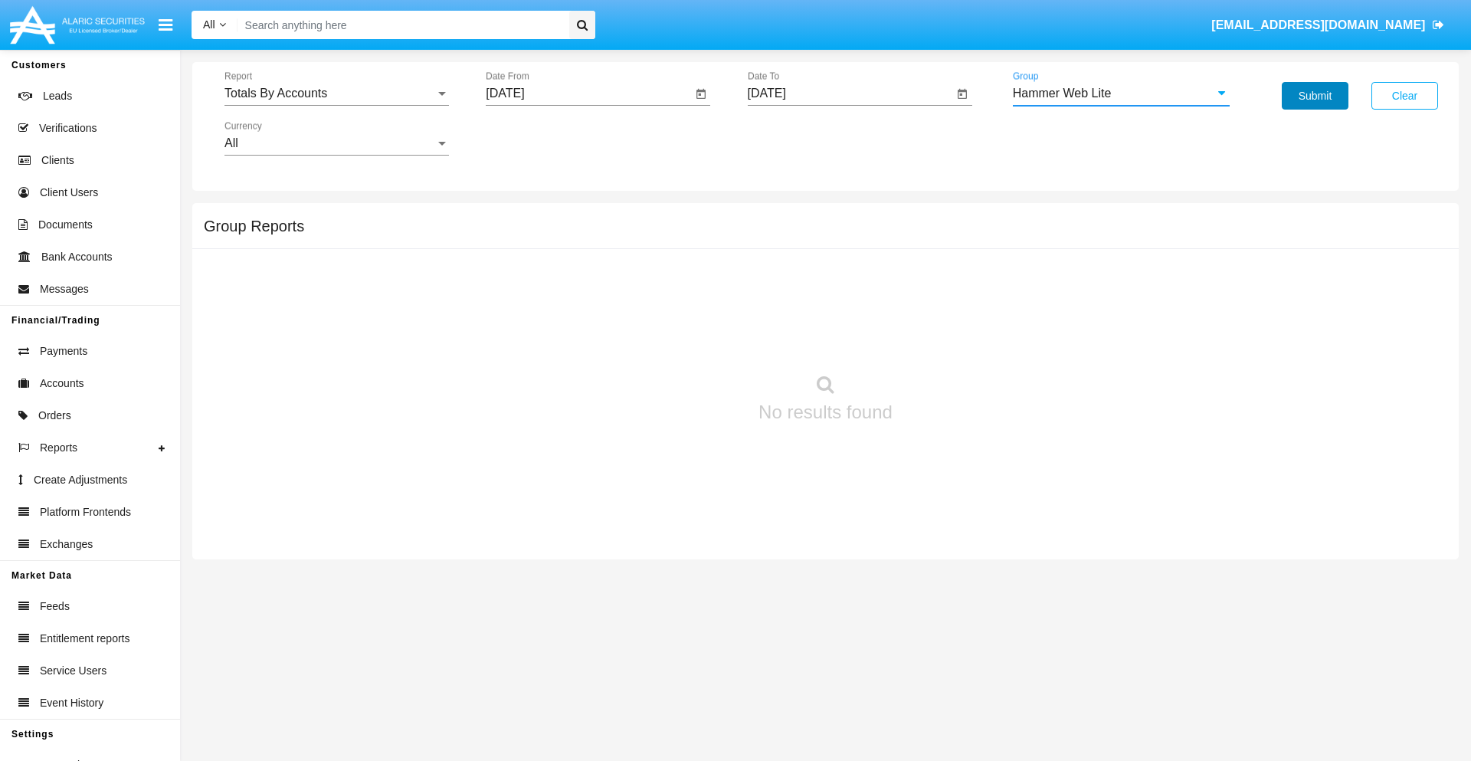
click at [1315, 96] on button "Submit" at bounding box center [1315, 96] width 67 height 28
click at [336, 93] on span "Report" at bounding box center [329, 94] width 211 height 14
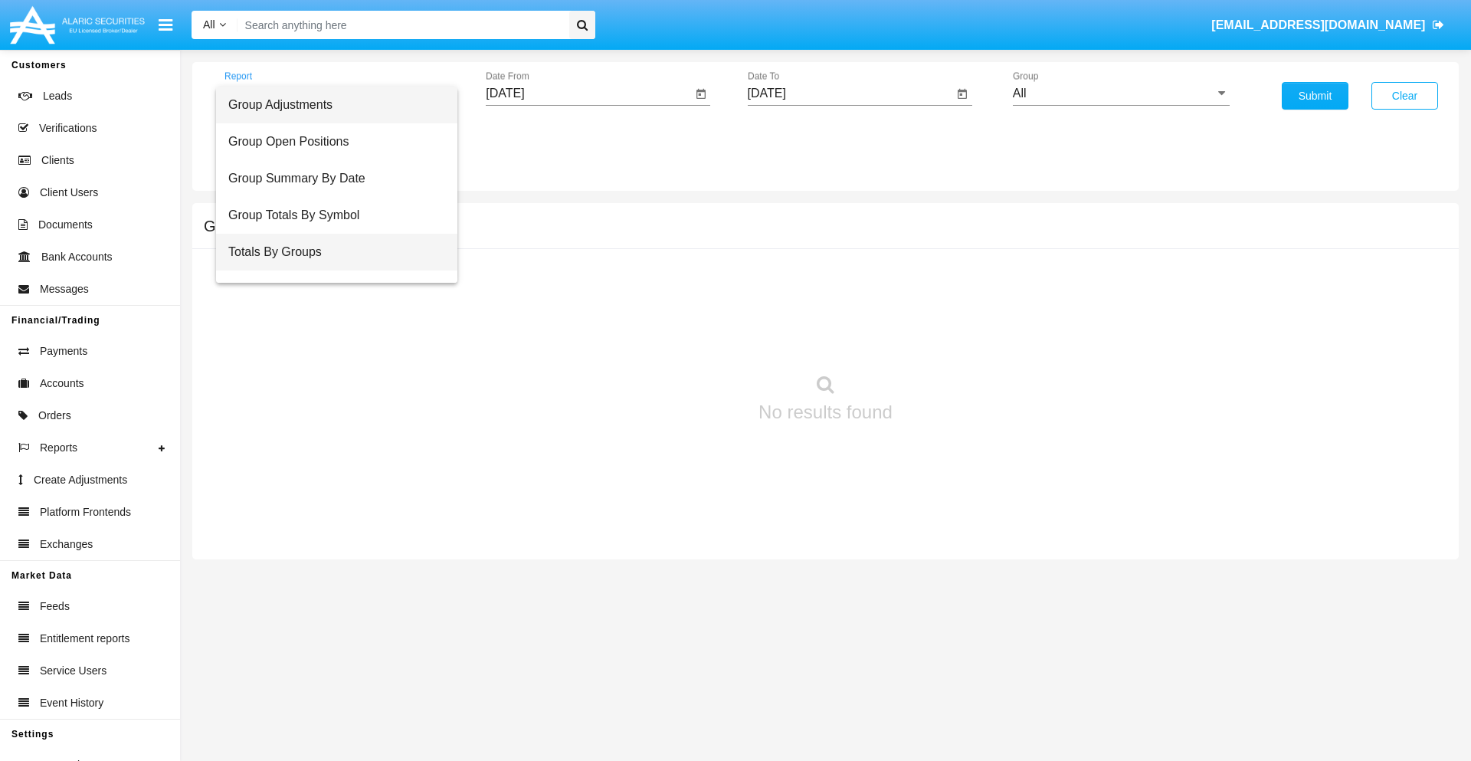
click at [330, 252] on span "Totals By Groups" at bounding box center [336, 252] width 217 height 37
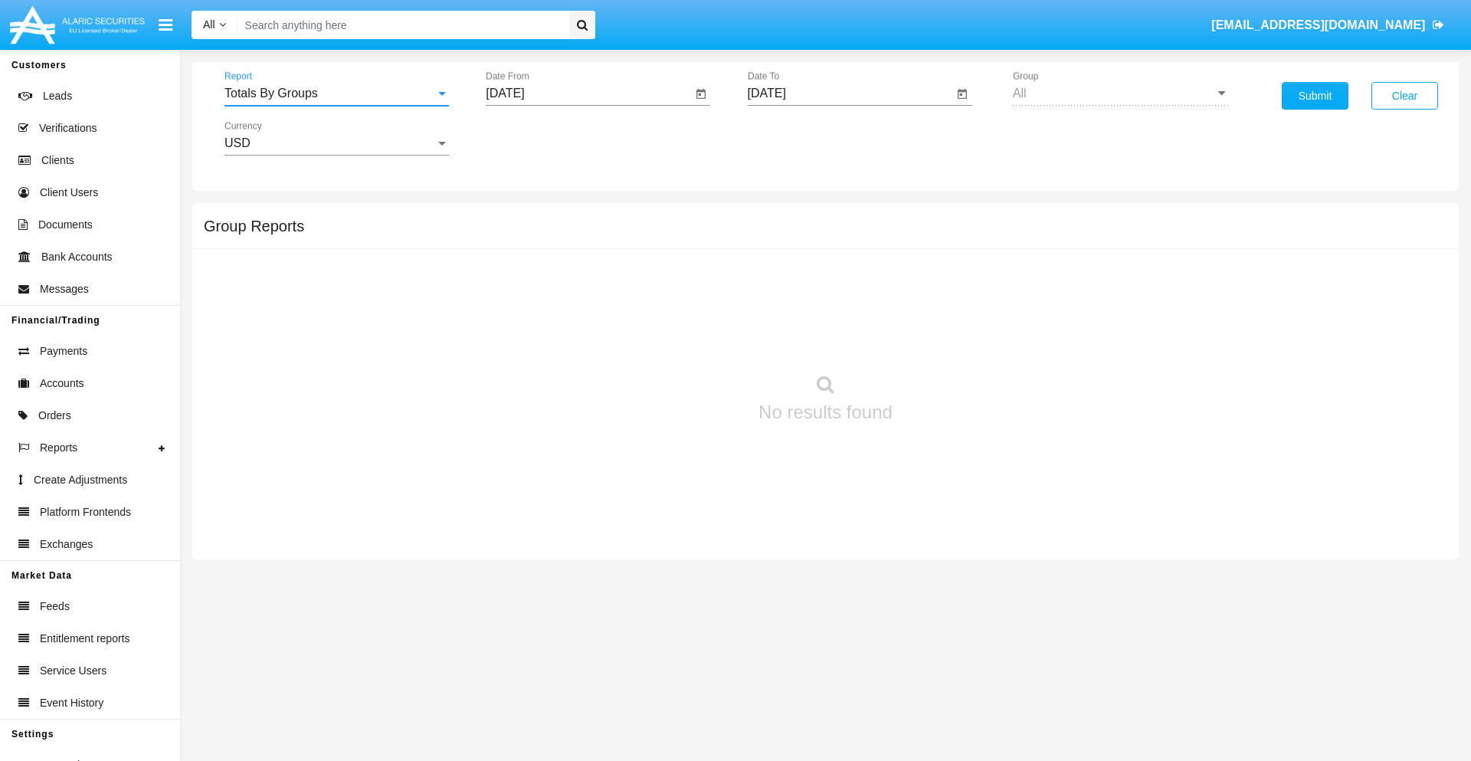
click at [588, 93] on input "[DATE]" at bounding box center [589, 94] width 206 height 14
click at [536, 138] on span "SEP 2025" at bounding box center [523, 139] width 34 height 12
click at [683, 339] on div "2025" at bounding box center [684, 339] width 48 height 28
click at [683, 247] on div "AUG" at bounding box center [684, 247] width 48 height 28
click at [634, 296] on div "21" at bounding box center [634, 297] width 28 height 28
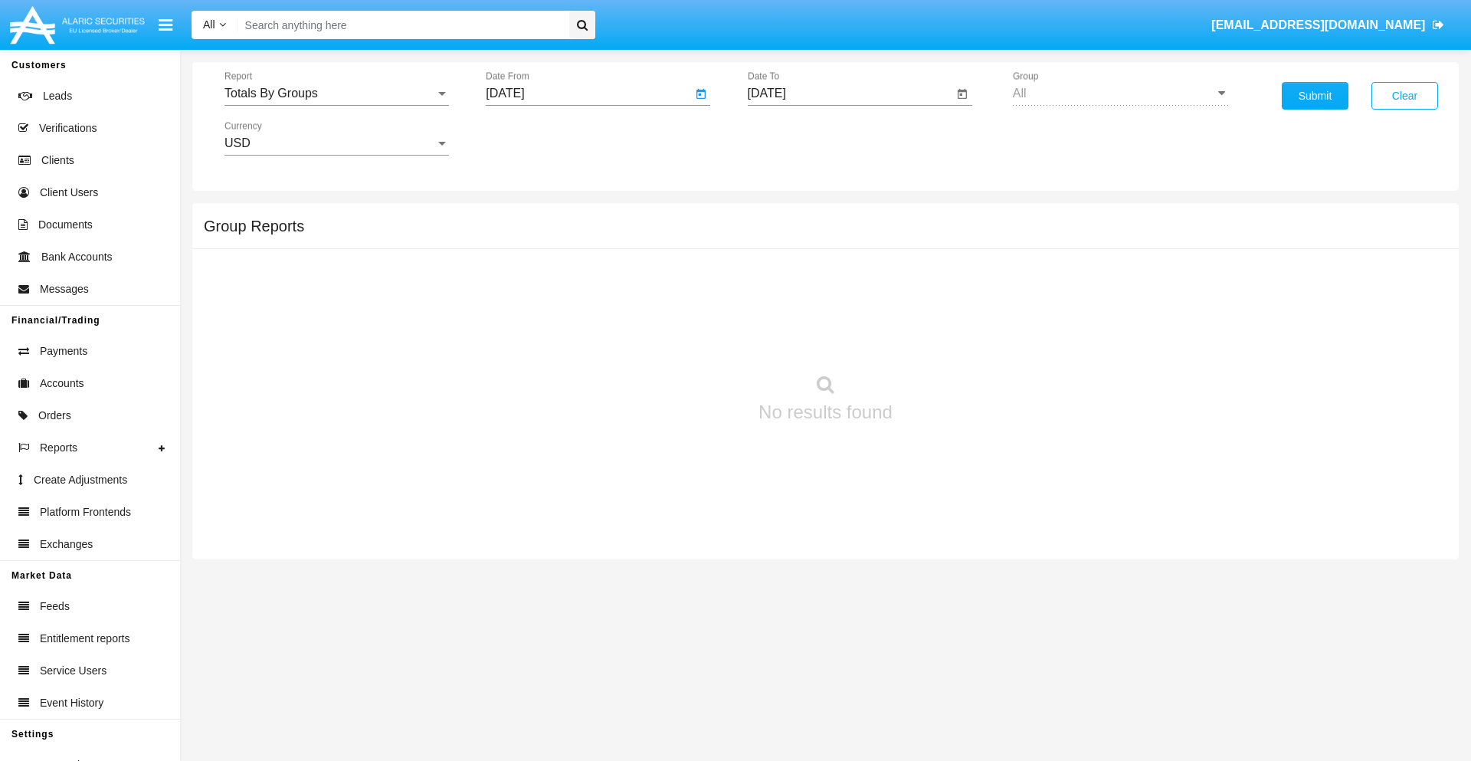
type input "08/21/25"
click at [850, 93] on input "[DATE]" at bounding box center [851, 94] width 206 height 14
click at [797, 138] on span "SEP 2025" at bounding box center [785, 139] width 34 height 12
click at [945, 339] on div "2025" at bounding box center [945, 339] width 48 height 28
click at [784, 277] on div "SEP" at bounding box center [784, 278] width 48 height 28
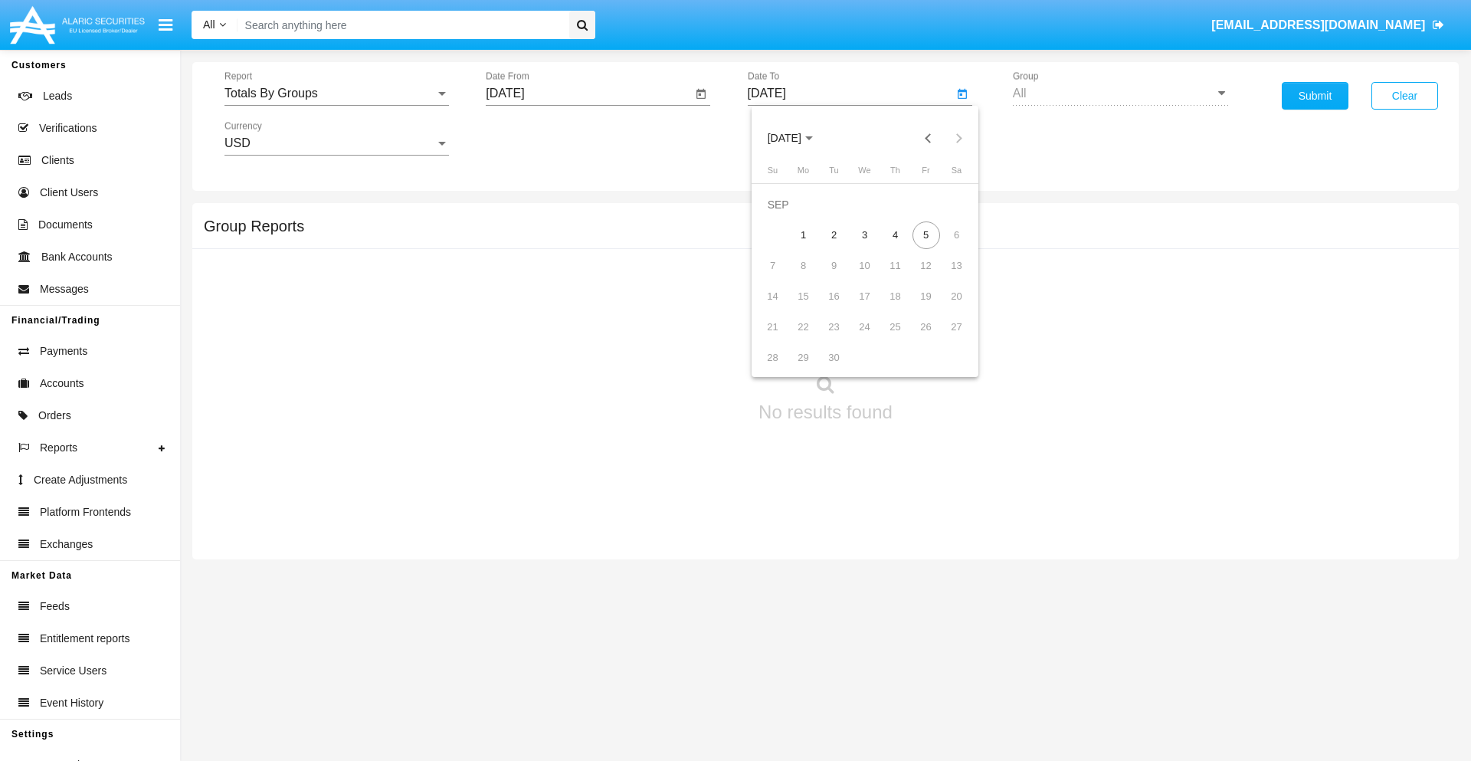
click at [926, 234] on div "5" at bounding box center [926, 235] width 28 height 28
type input "09/05/25"
click at [1315, 96] on button "Submit" at bounding box center [1315, 96] width 67 height 28
click at [336, 93] on span "Report" at bounding box center [329, 94] width 211 height 14
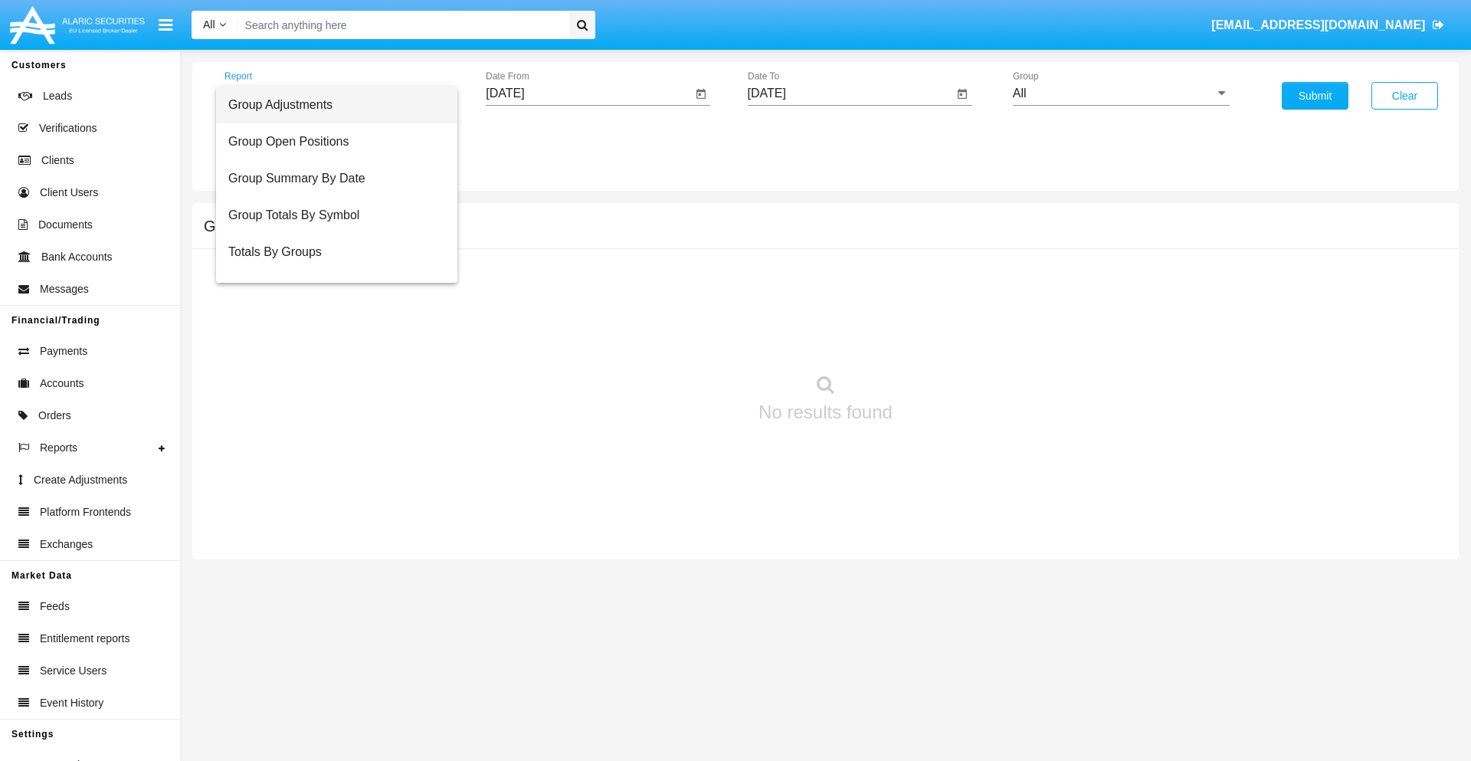
click at [330, 105] on span "Group Adjustments" at bounding box center [336, 105] width 217 height 37
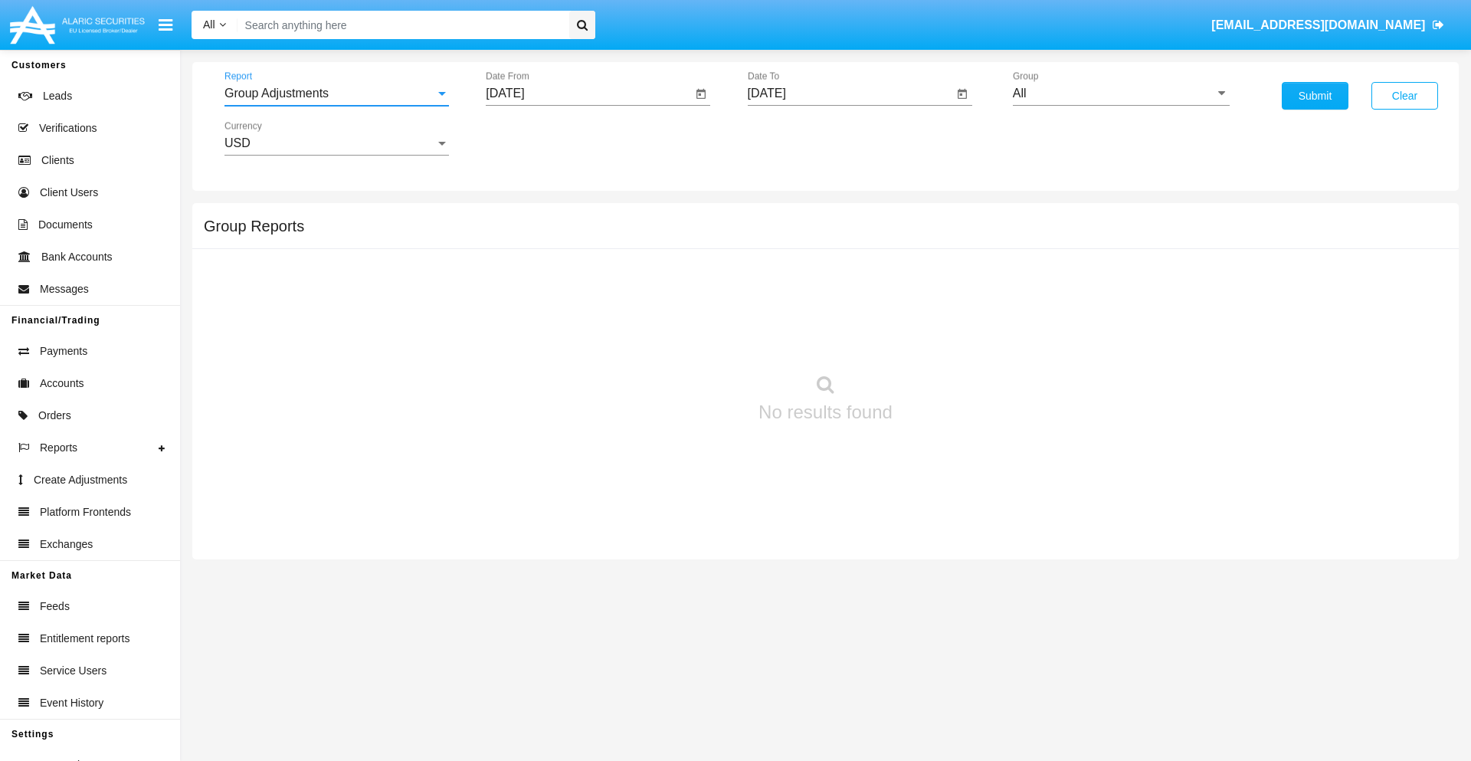
click at [1121, 93] on input "All" at bounding box center [1121, 94] width 217 height 14
click at [1315, 96] on button "Submit" at bounding box center [1315, 96] width 67 height 28
click at [336, 93] on span "Report" at bounding box center [329, 94] width 211 height 14
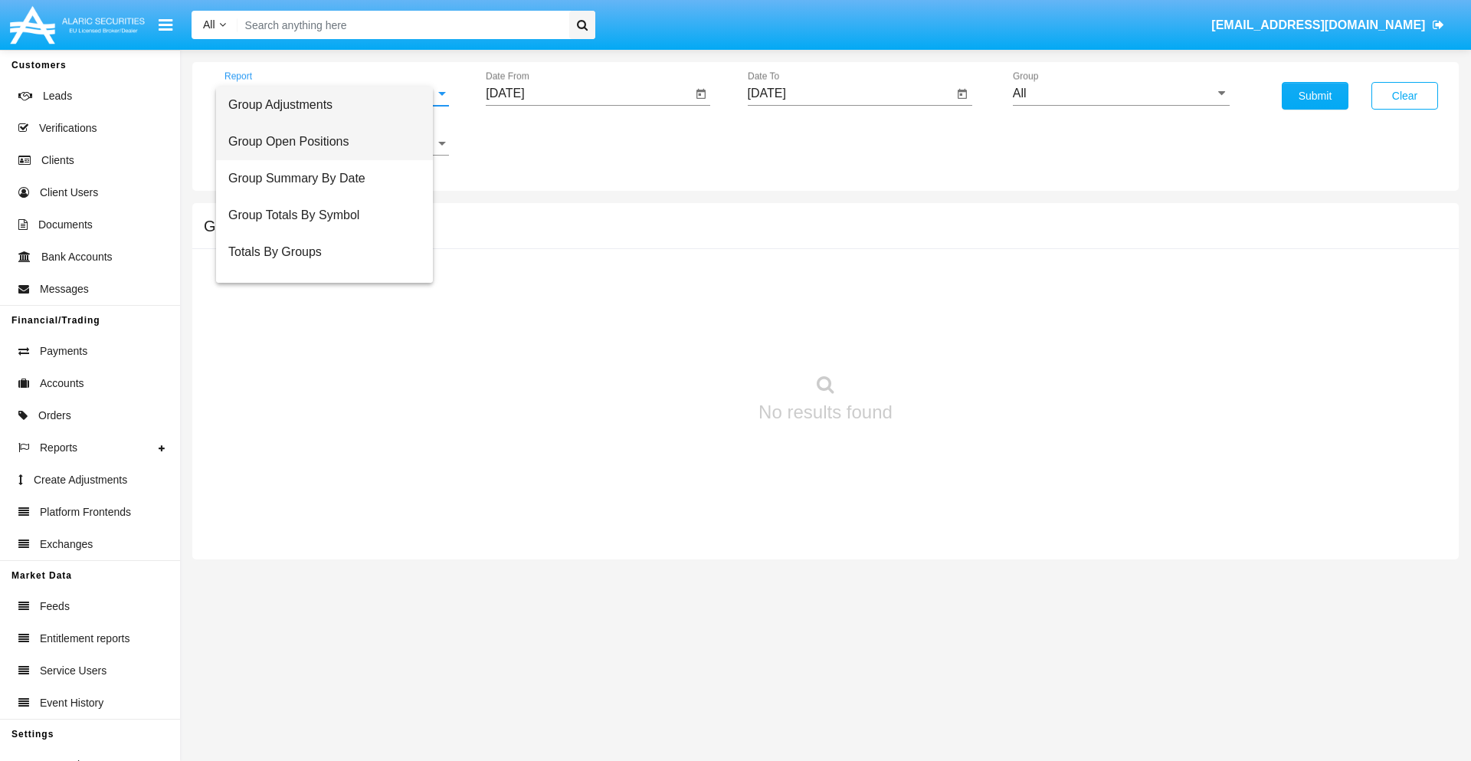
click at [330, 142] on span "Group Open Positions" at bounding box center [324, 141] width 192 height 37
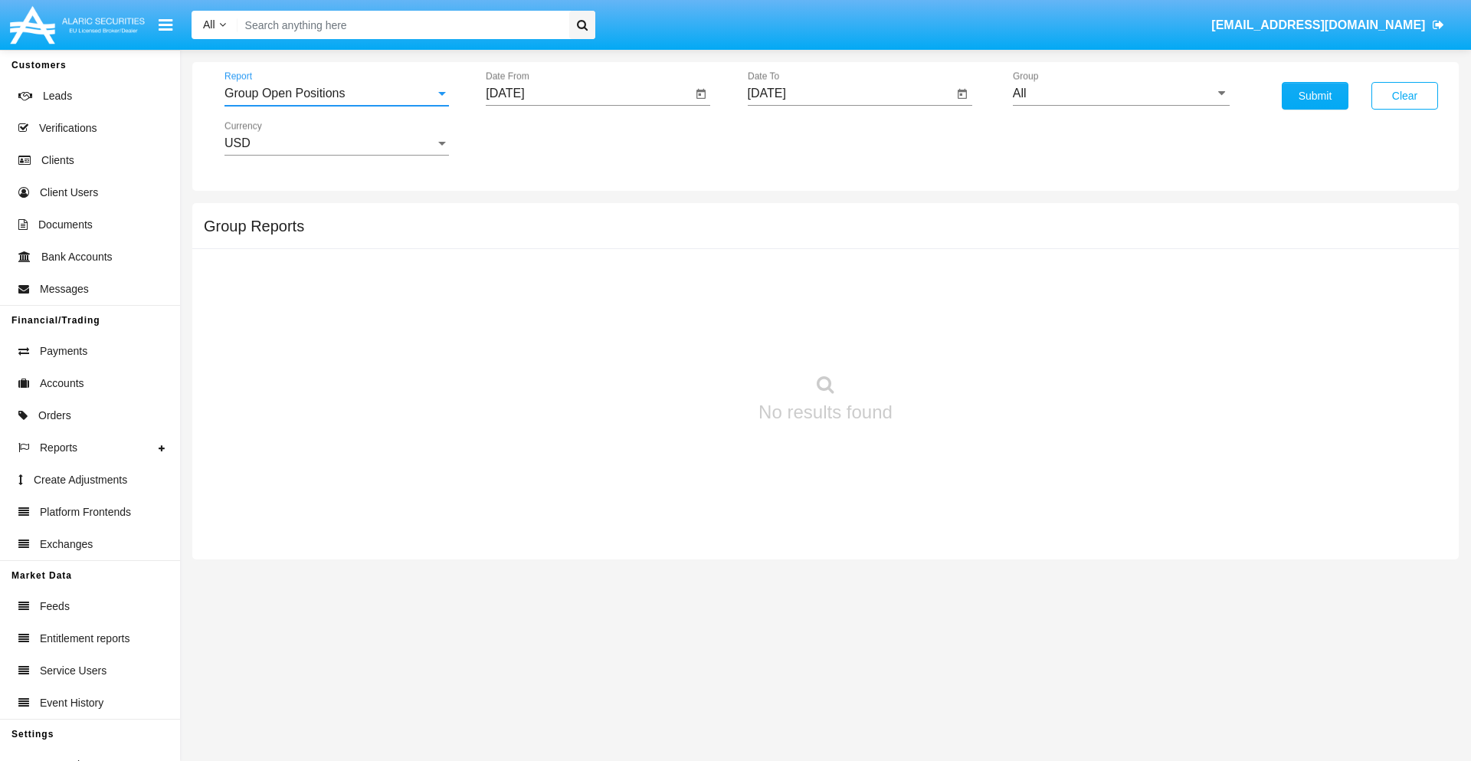
click at [1121, 93] on input "All" at bounding box center [1121, 94] width 217 height 14
click at [1315, 96] on button "Submit" at bounding box center [1315, 96] width 67 height 28
click at [336, 93] on span "Report" at bounding box center [329, 94] width 211 height 14
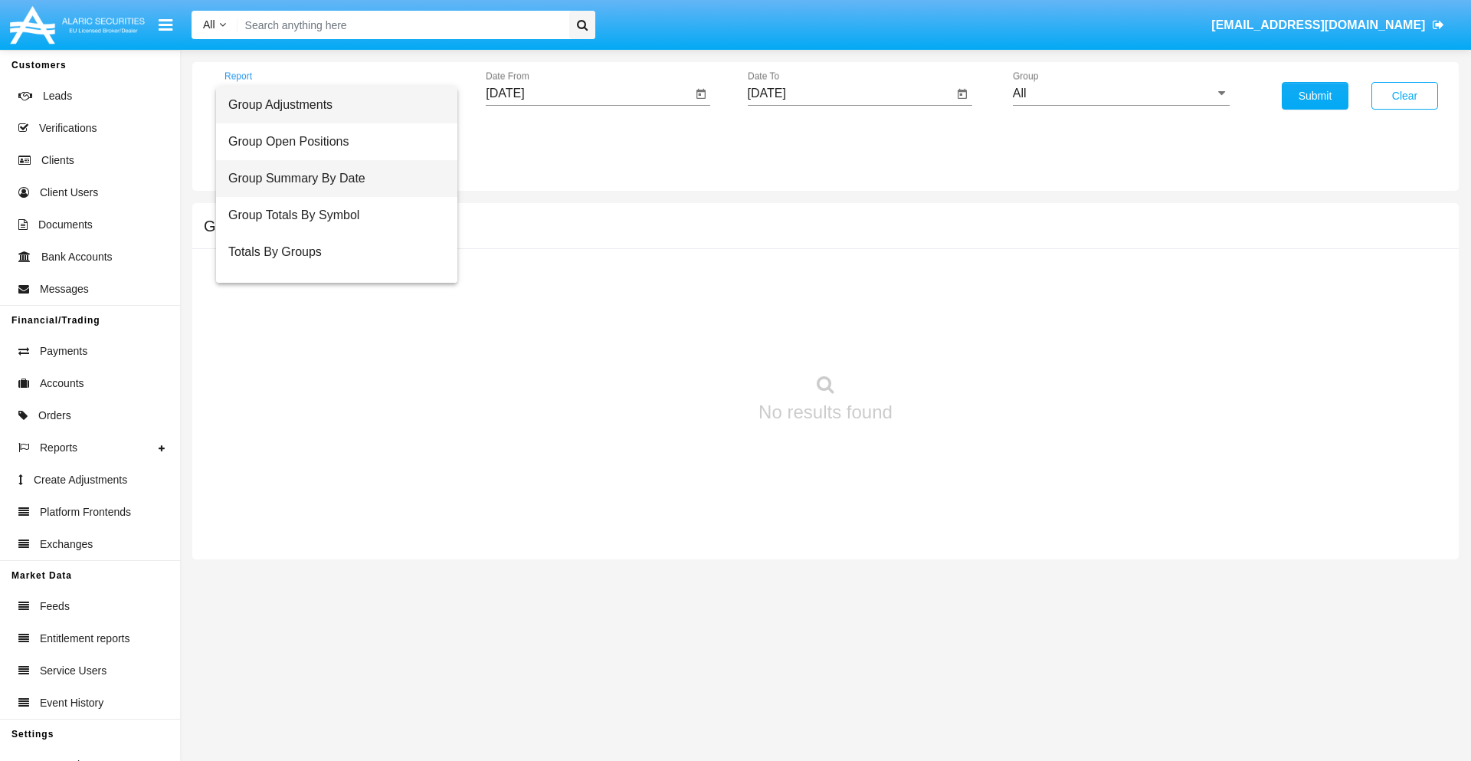
click at [330, 179] on span "Group Summary By Date" at bounding box center [336, 178] width 217 height 37
click at [1121, 93] on input "All" at bounding box center [1121, 94] width 217 height 14
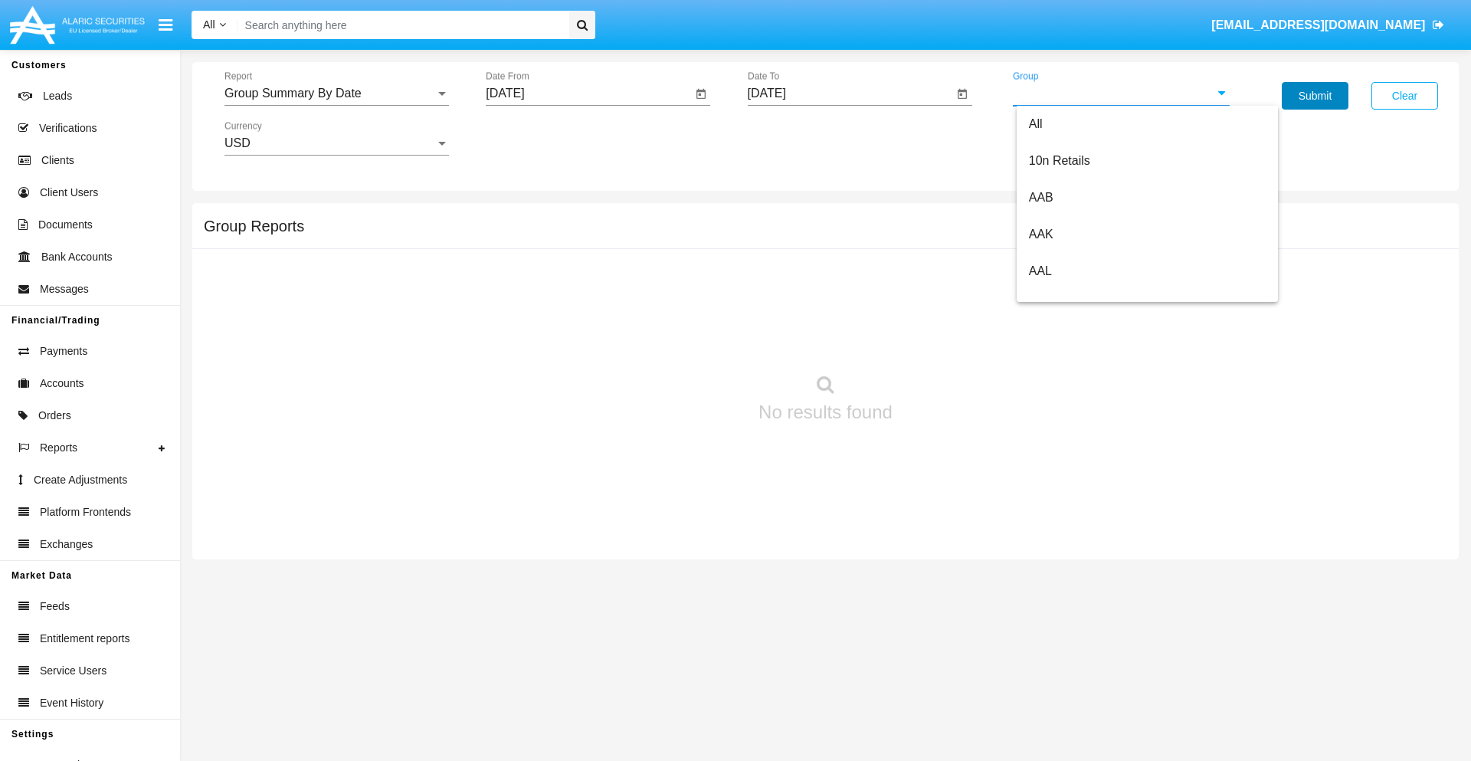
click at [1315, 96] on button "Submit" at bounding box center [1315, 96] width 67 height 28
click at [336, 93] on span "Report" at bounding box center [329, 94] width 211 height 14
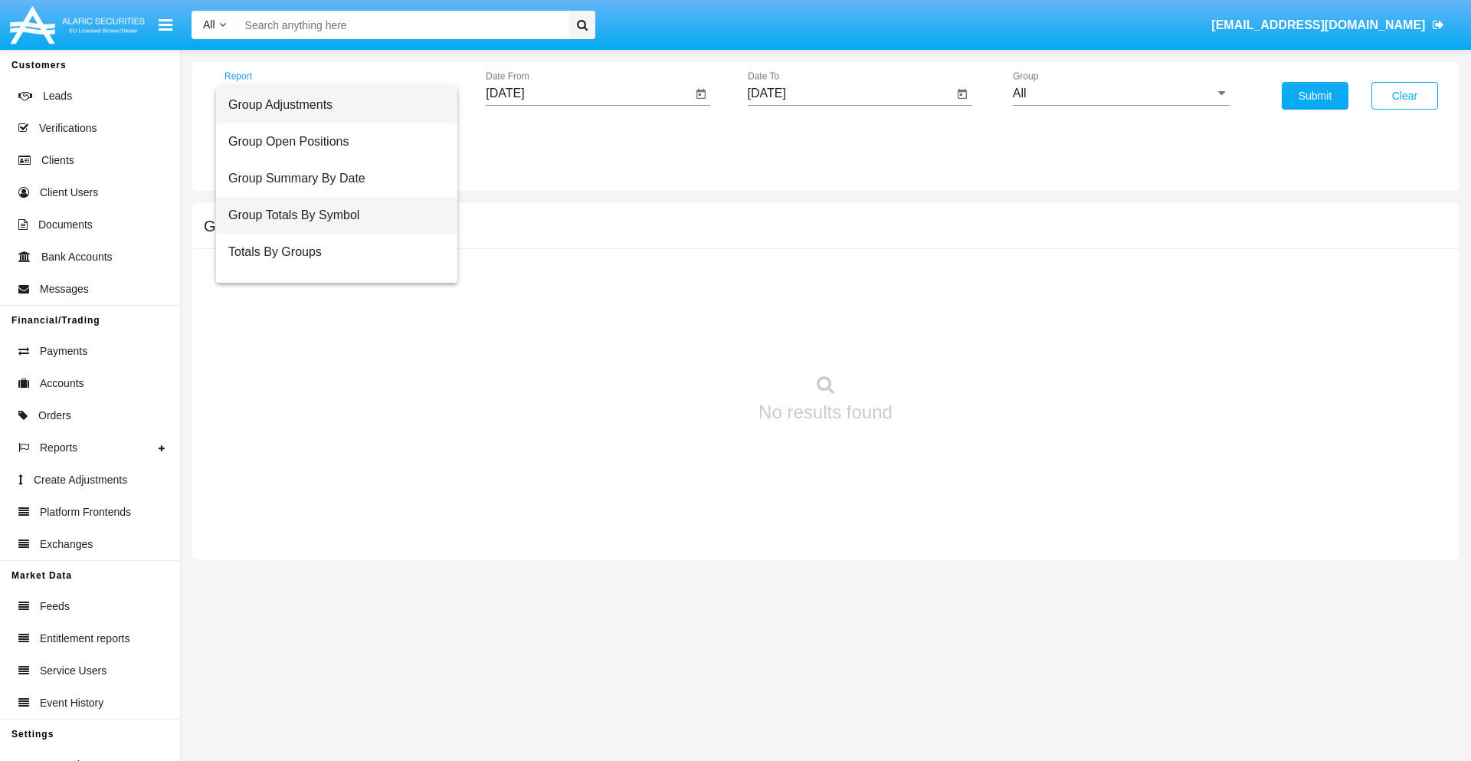
click at [330, 215] on span "Group Totals By Symbol" at bounding box center [336, 215] width 217 height 37
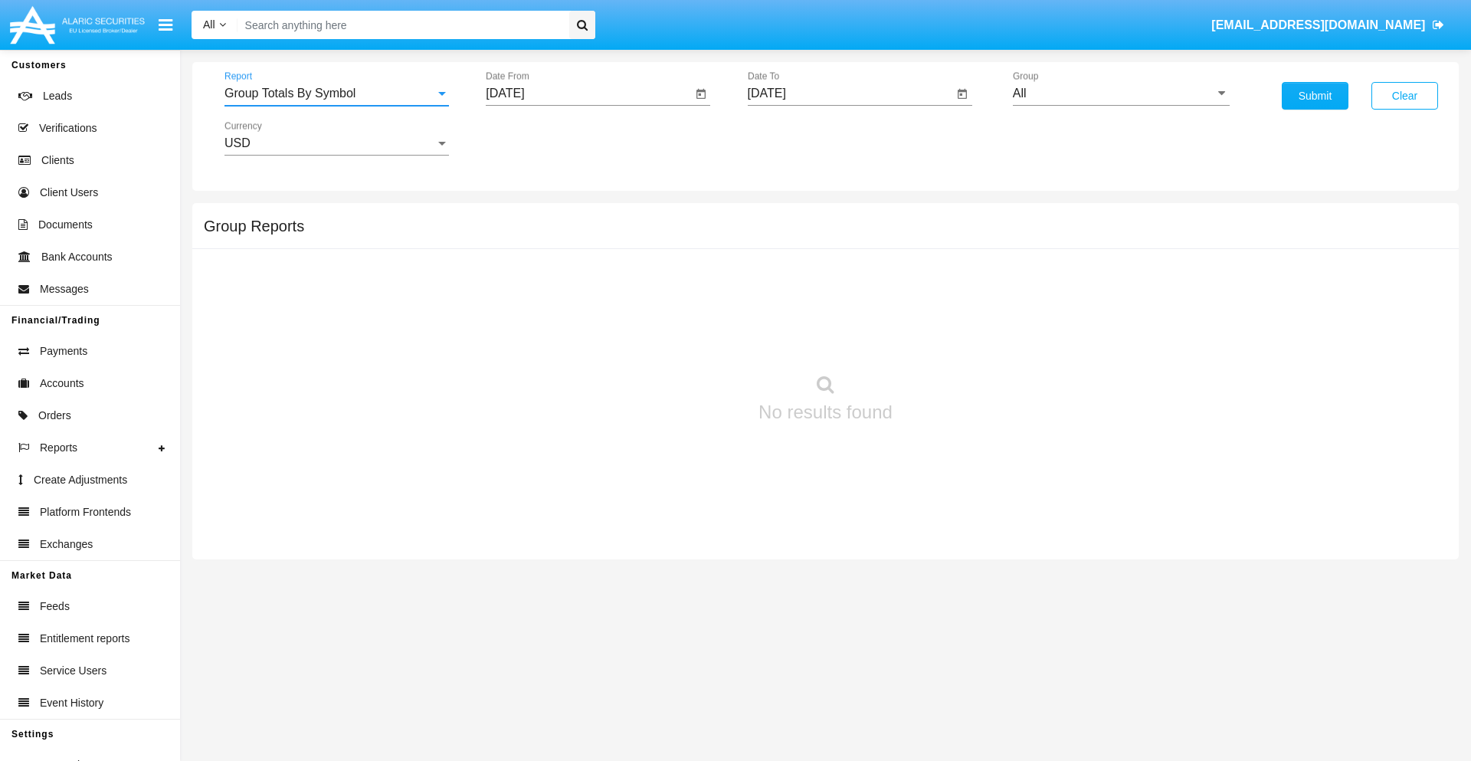
click at [1121, 93] on input "All" at bounding box center [1121, 94] width 217 height 14
click at [1315, 96] on button "Submit" at bounding box center [1315, 96] width 67 height 28
click at [336, 93] on span "Report" at bounding box center [329, 94] width 211 height 14
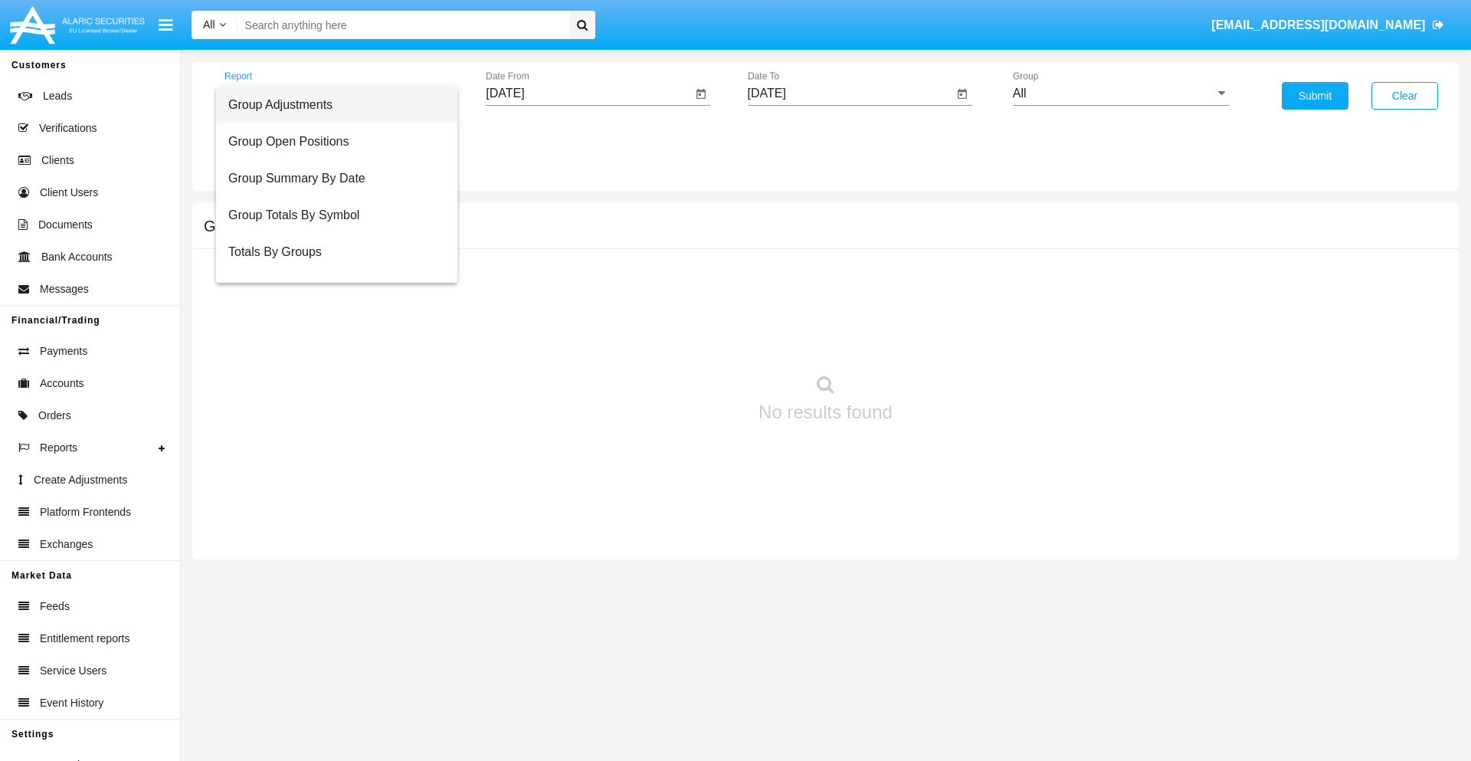
scroll to position [25, 0]
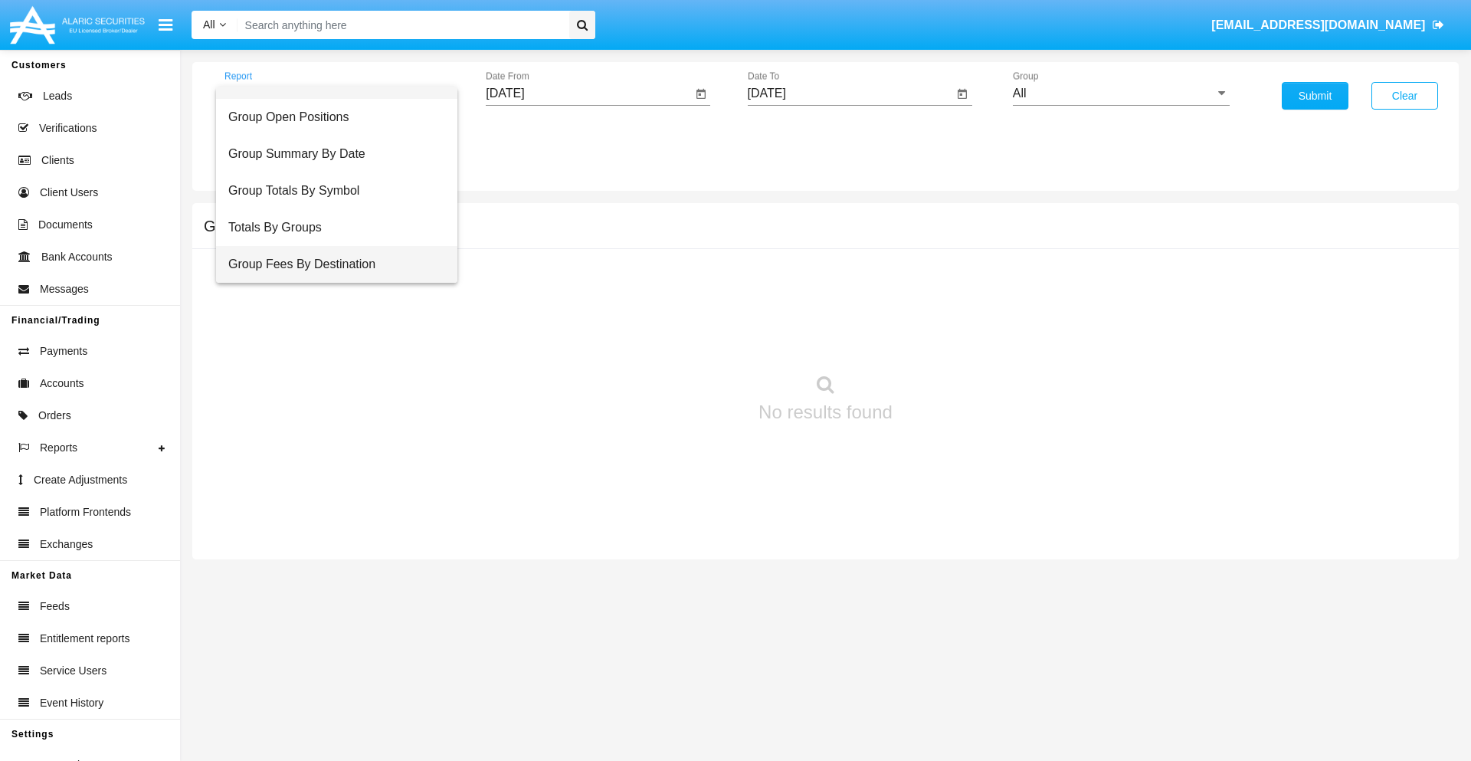
click at [330, 264] on span "Group Fees By Destination" at bounding box center [336, 264] width 217 height 37
click at [1121, 93] on input "All" at bounding box center [1121, 94] width 217 height 14
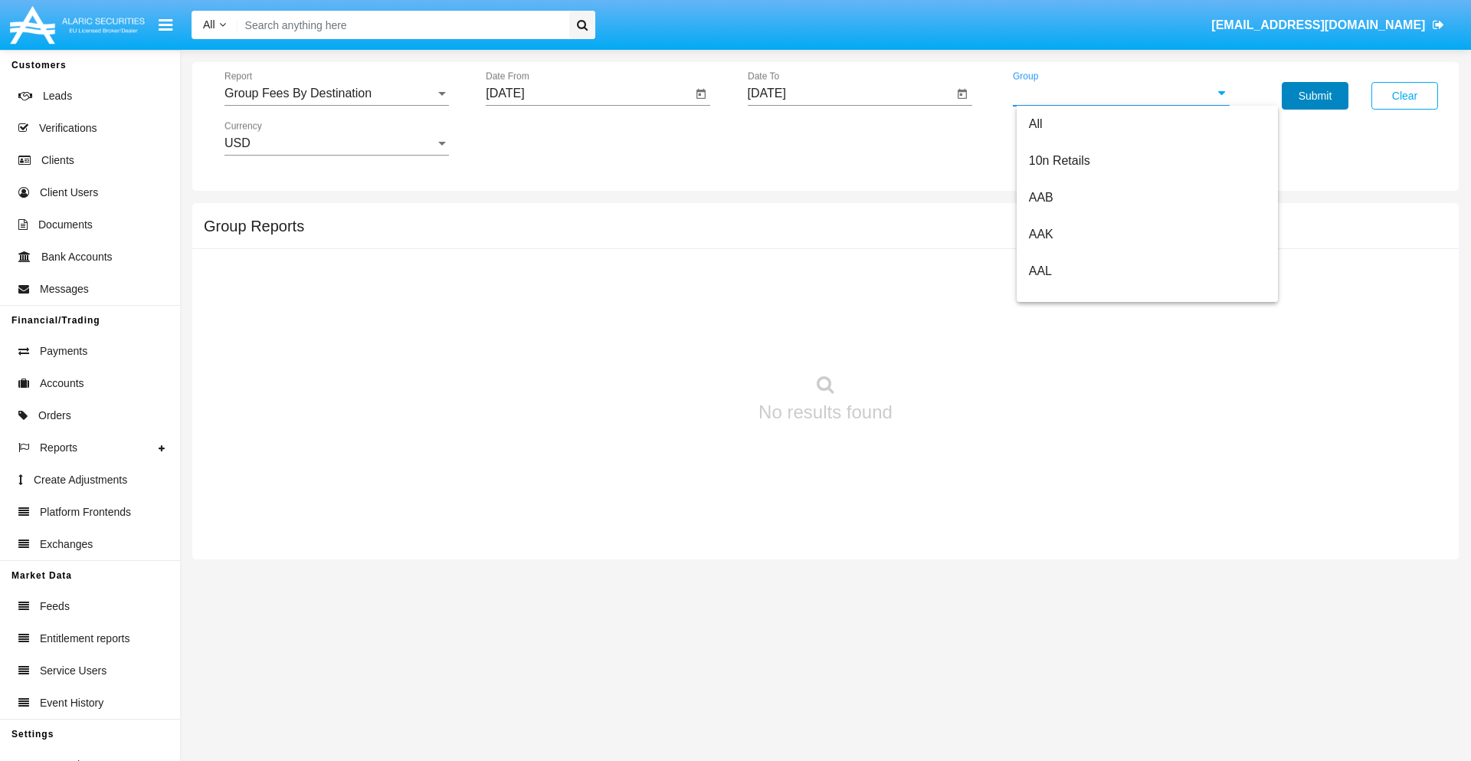
click at [1315, 96] on button "Submit" at bounding box center [1315, 96] width 67 height 28
